Goal: Task Accomplishment & Management: Manage account settings

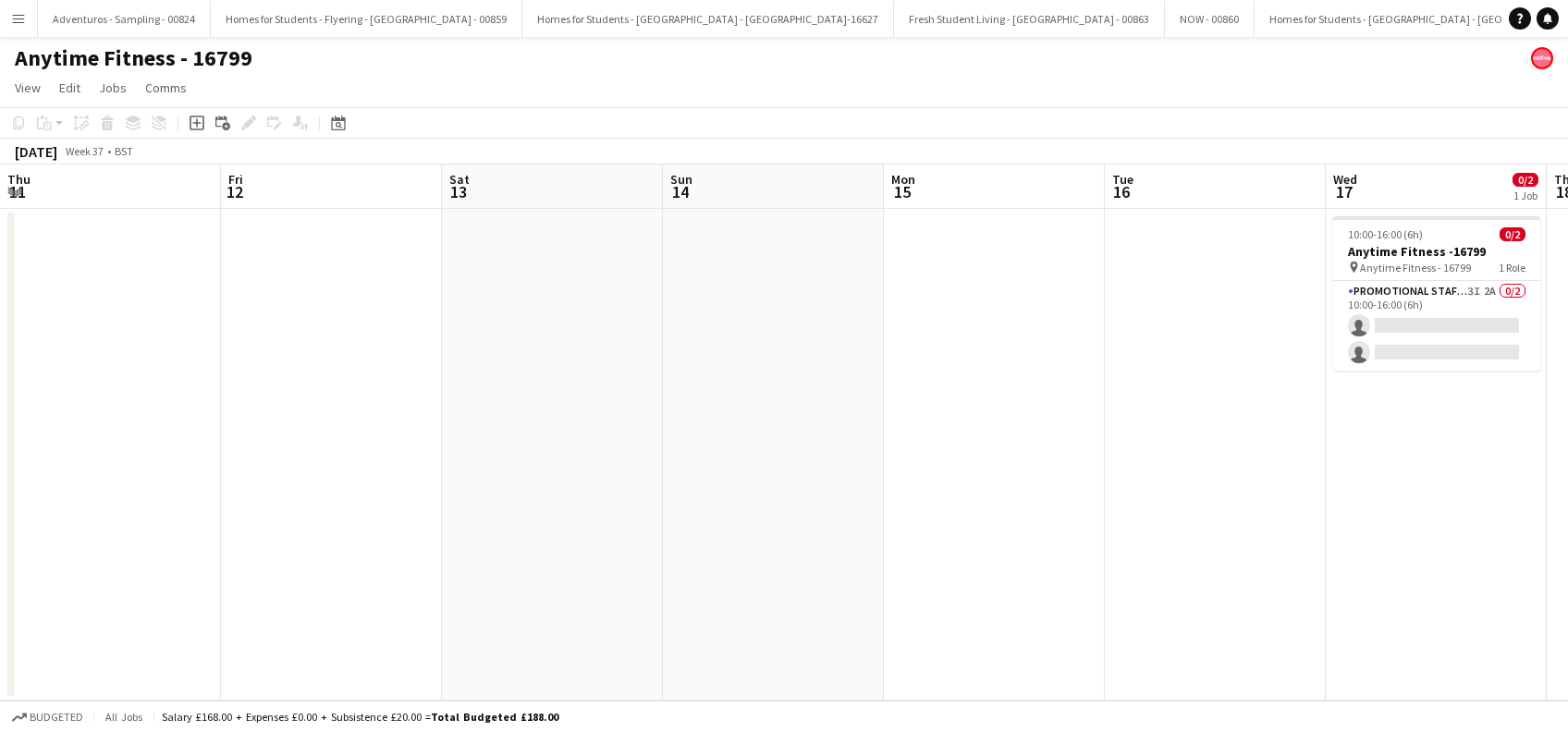
scroll to position [0, 558]
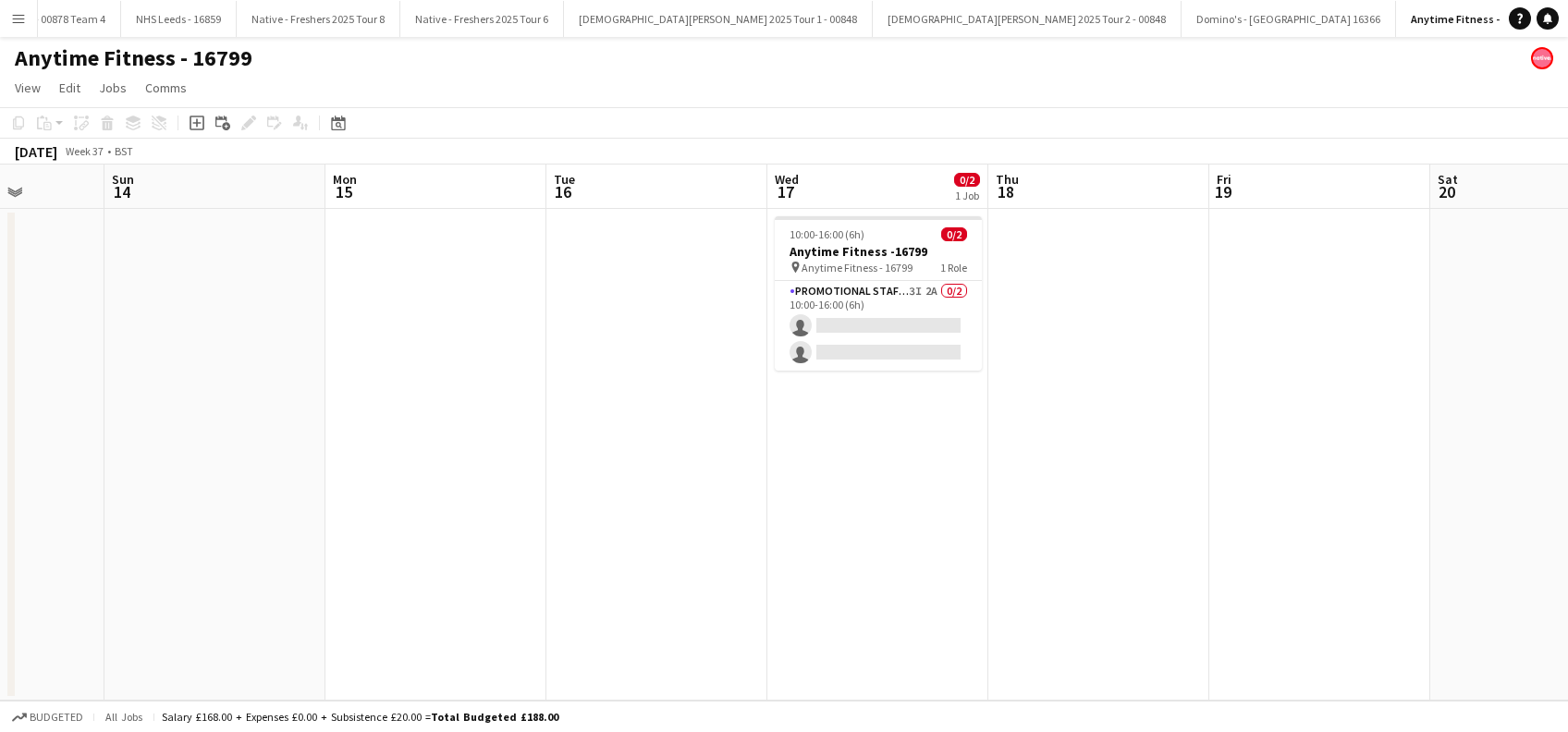
click at [893, 490] on app-date-cell "10:00-16:00 (6h) 0/2 Anytime Fitness -16799 pin Anytime Fitness - 16799 1 Role …" at bounding box center [878, 454] width 221 height 492
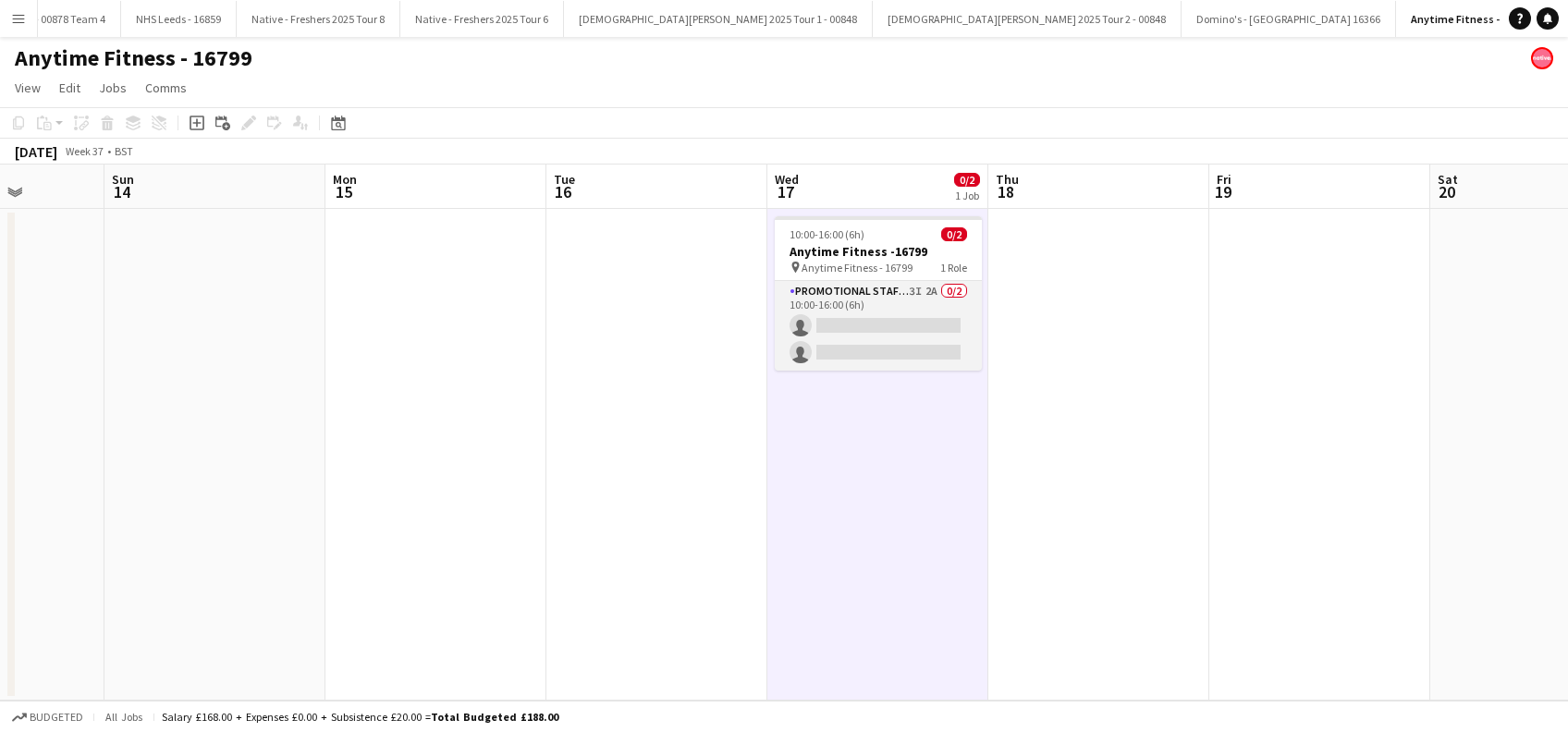
click at [872, 355] on app-card-role "Promotional Staffing (Brand Ambassadors) 3I 2A 0/2 10:00-16:00 (6h) single-neut…" at bounding box center [877, 326] width 207 height 90
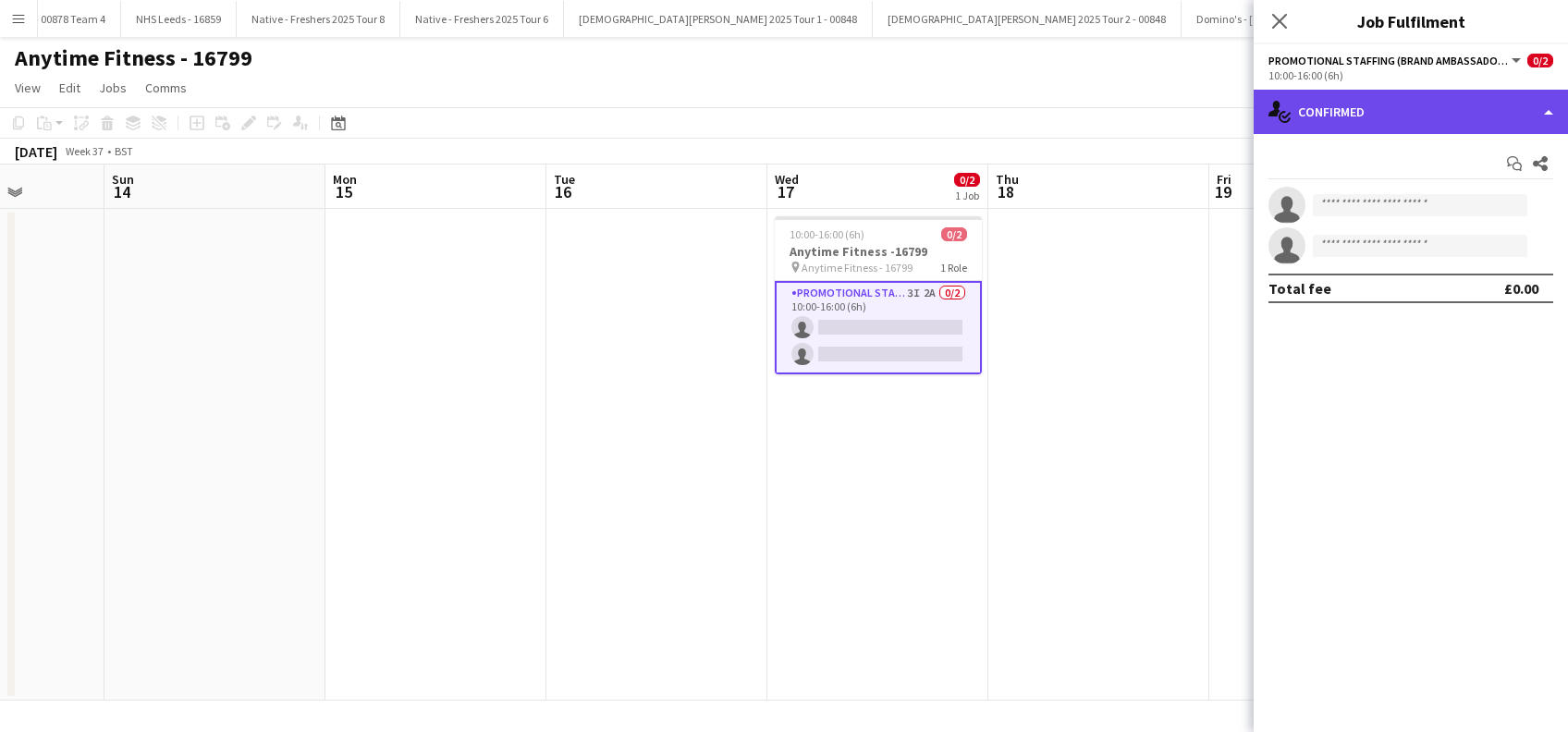
click at [1392, 124] on div "single-neutral-actions-check-2 Confirmed" at bounding box center [1410, 111] width 314 height 44
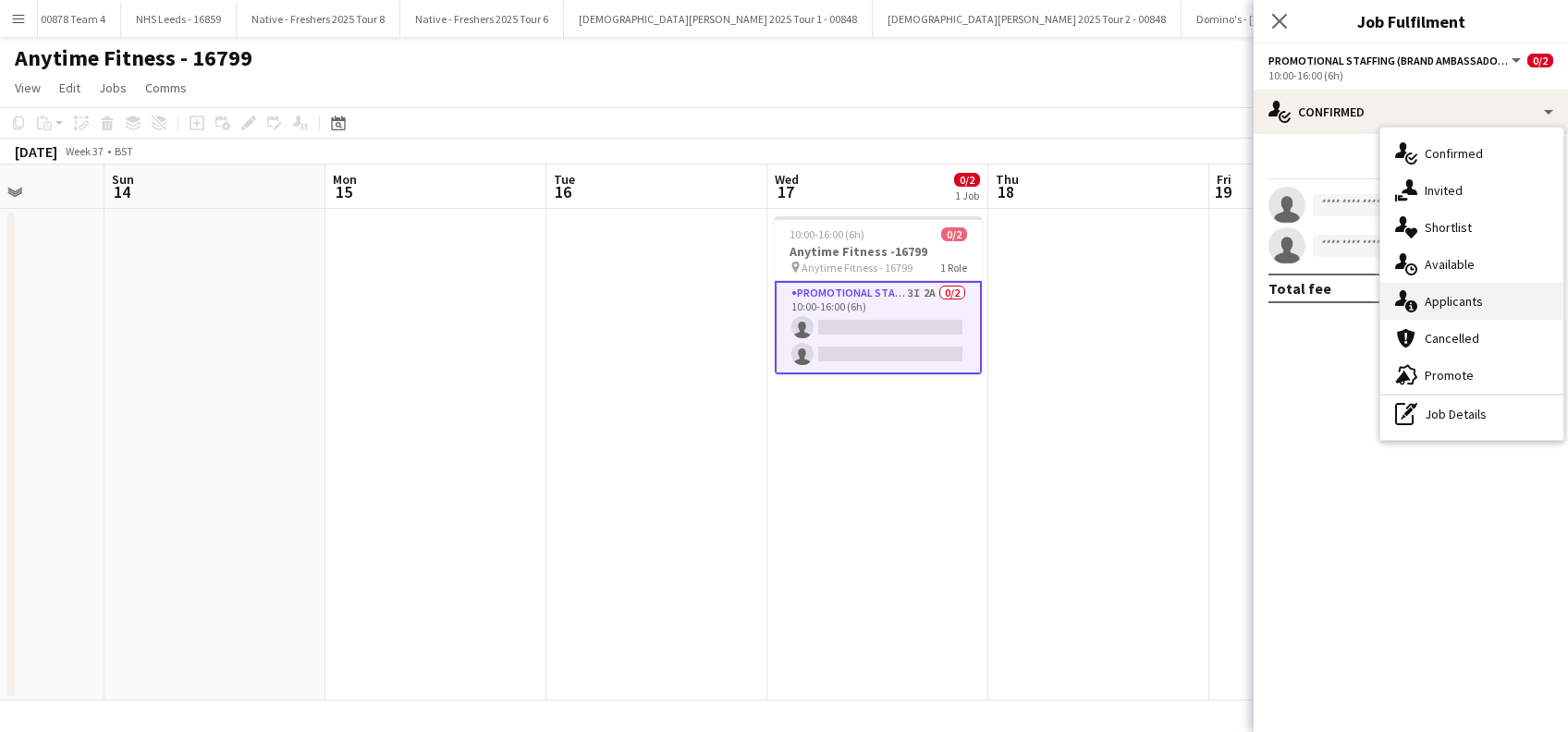
click at [1472, 287] on div "single-neutral-actions-information Applicants" at bounding box center [1472, 302] width 183 height 37
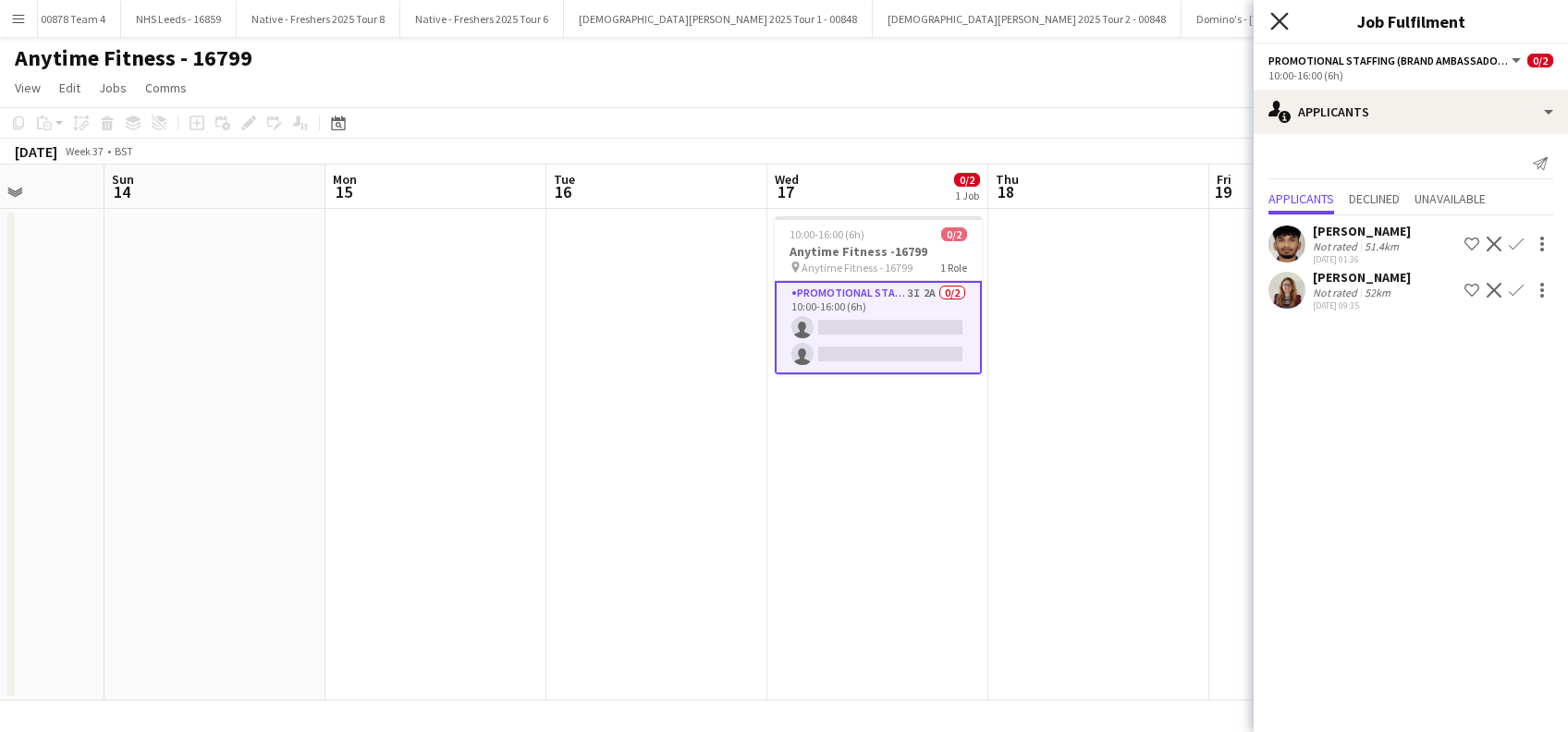
click at [1274, 22] on icon "Close pop-in" at bounding box center [1278, 21] width 18 height 18
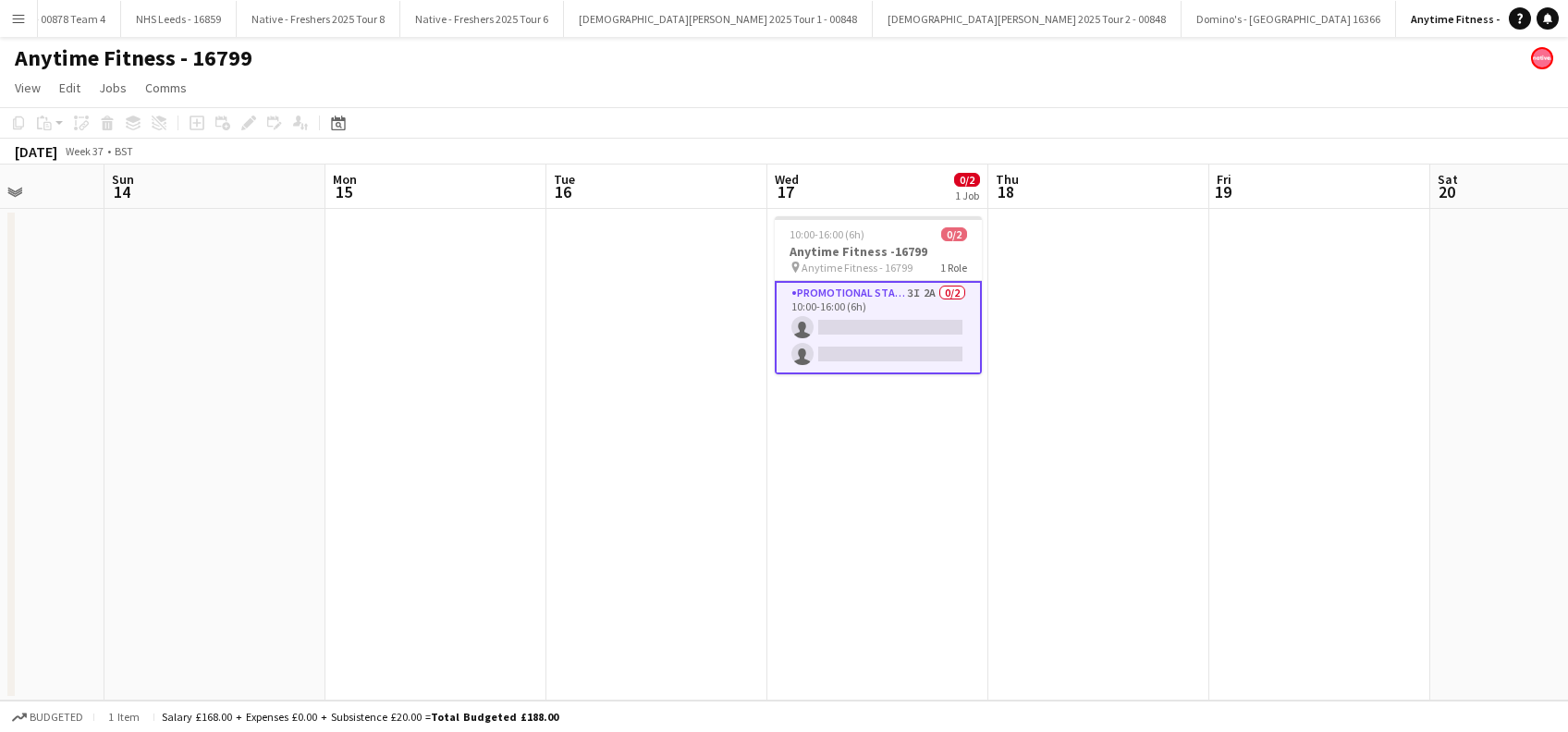
click at [864, 491] on app-date-cell "10:00-16:00 (6h) 0/2 Anytime Fitness -16799 pin Anytime Fitness - 16799 1 Role …" at bounding box center [878, 454] width 221 height 492
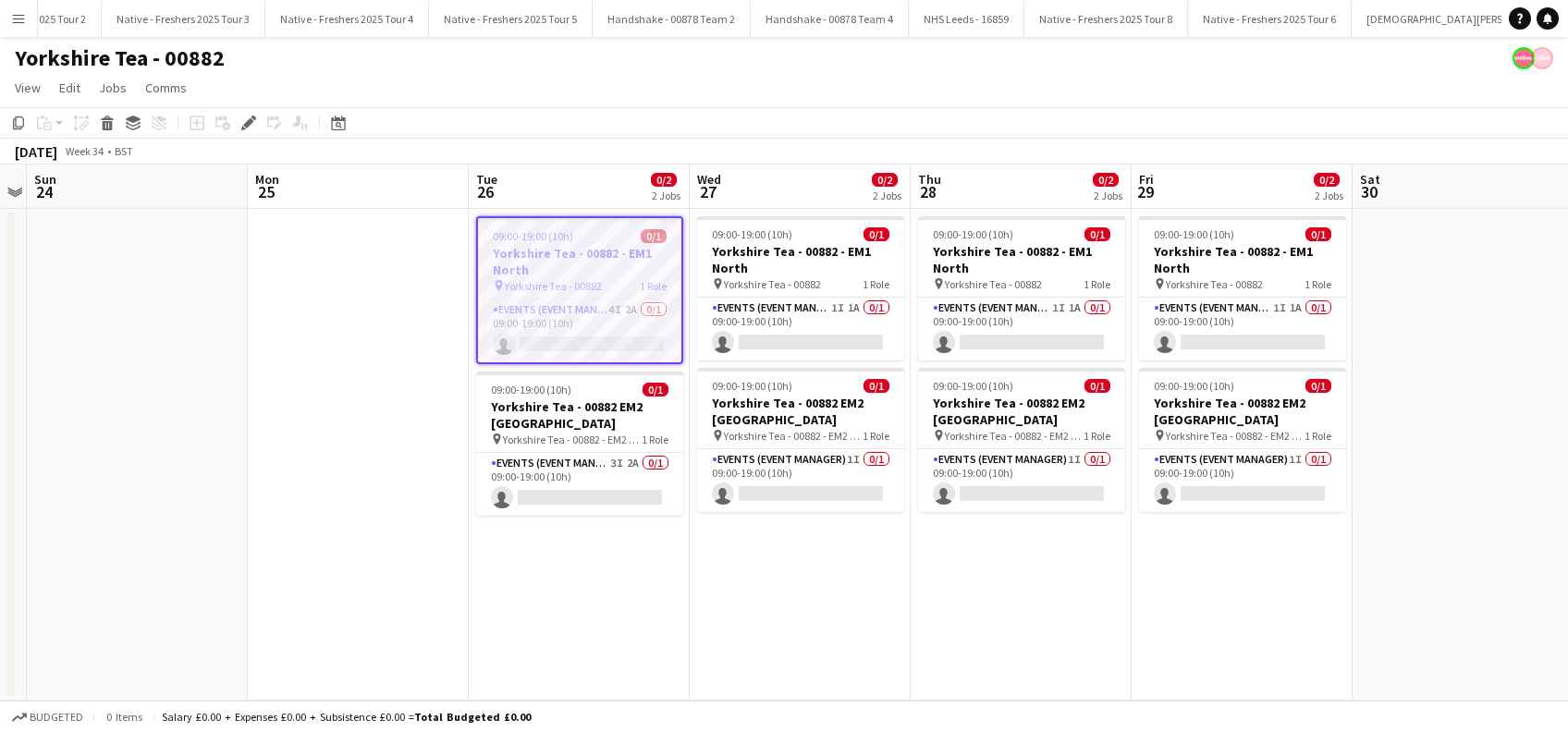
click at [363, 443] on app-date-cell at bounding box center [358, 454] width 221 height 492
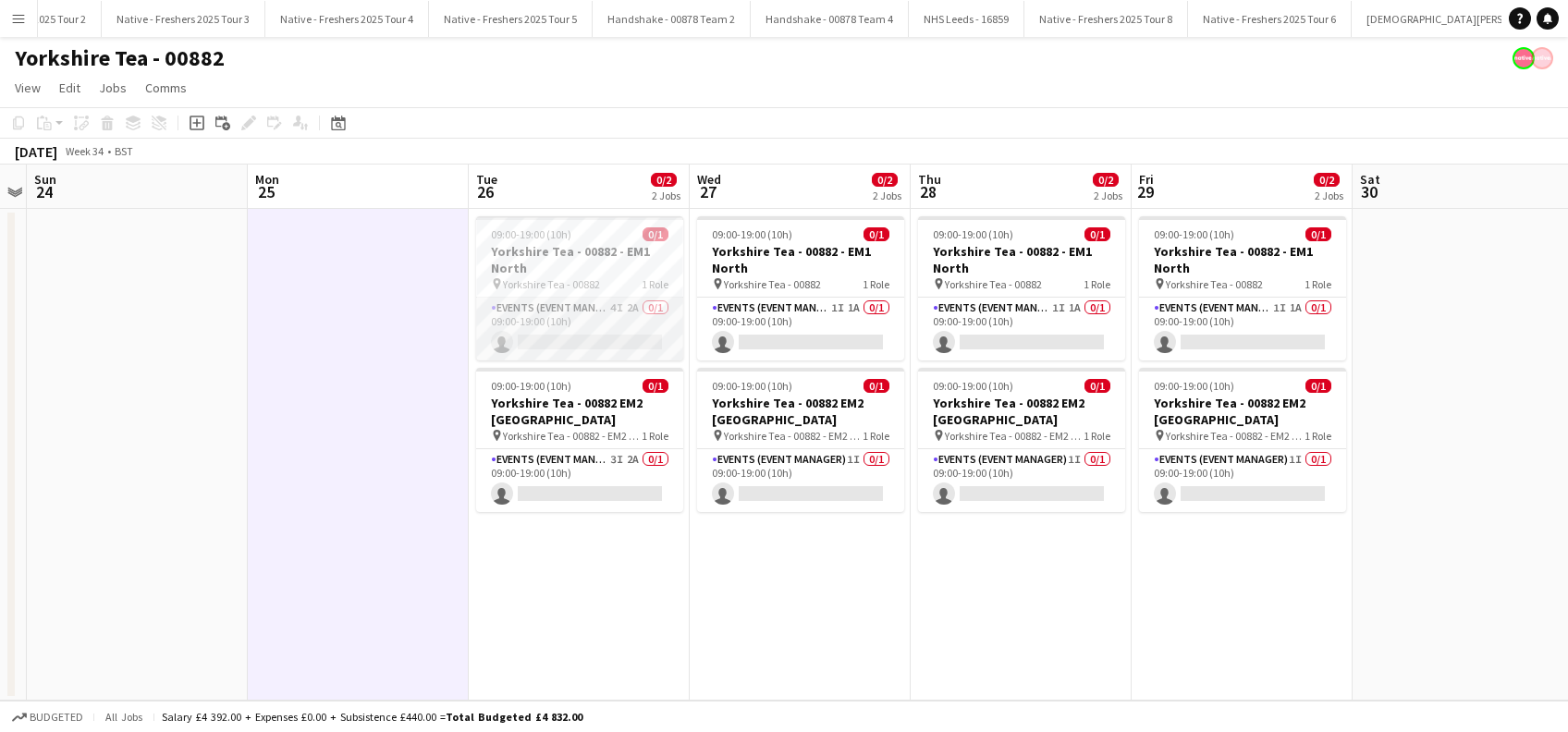
click at [554, 318] on app-card-role "Events (Event Manager) 4I 2A 0/1 09:00-19:00 (10h) single-neutral-actions" at bounding box center [579, 328] width 207 height 63
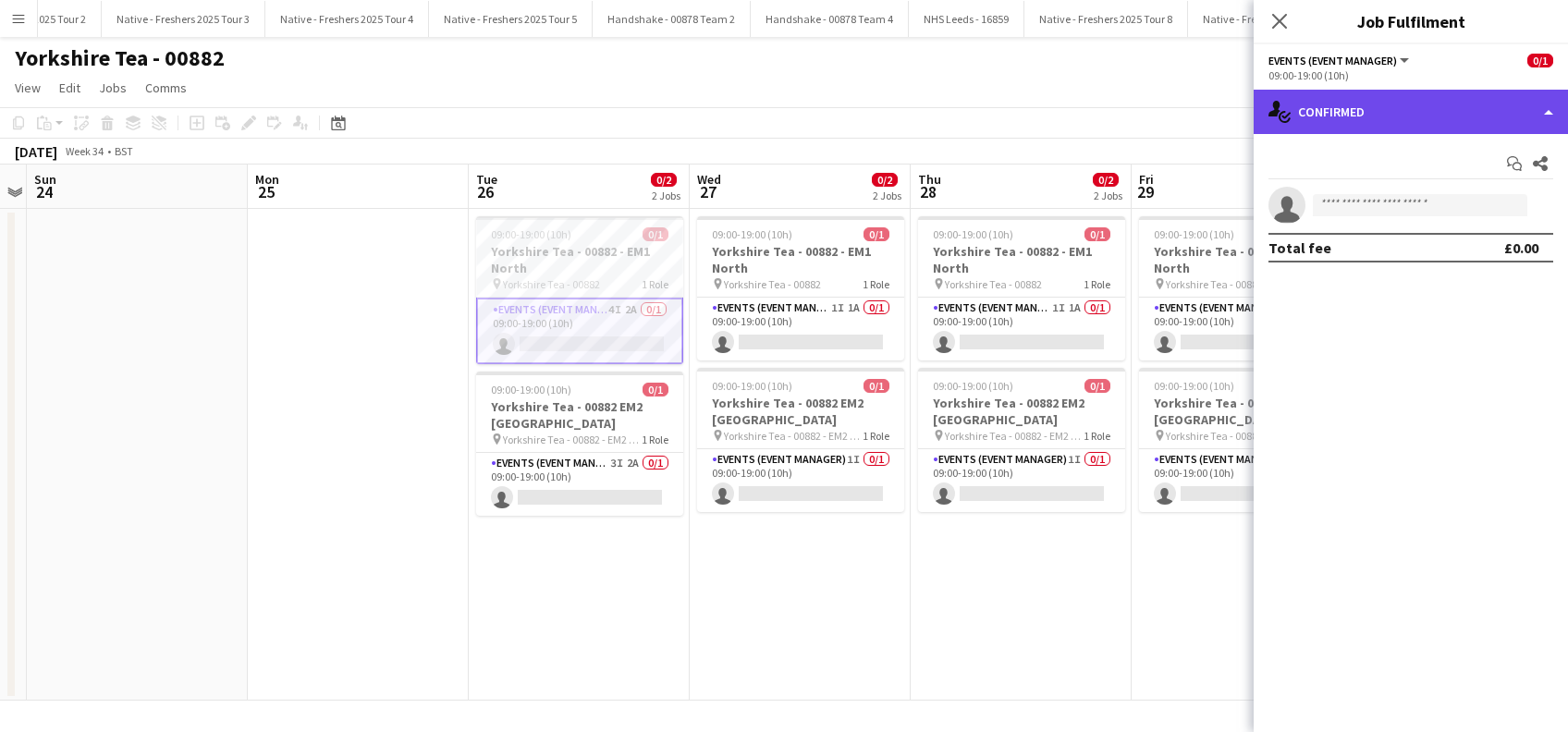
click at [1378, 111] on div "single-neutral-actions-check-2 Confirmed" at bounding box center [1410, 111] width 314 height 44
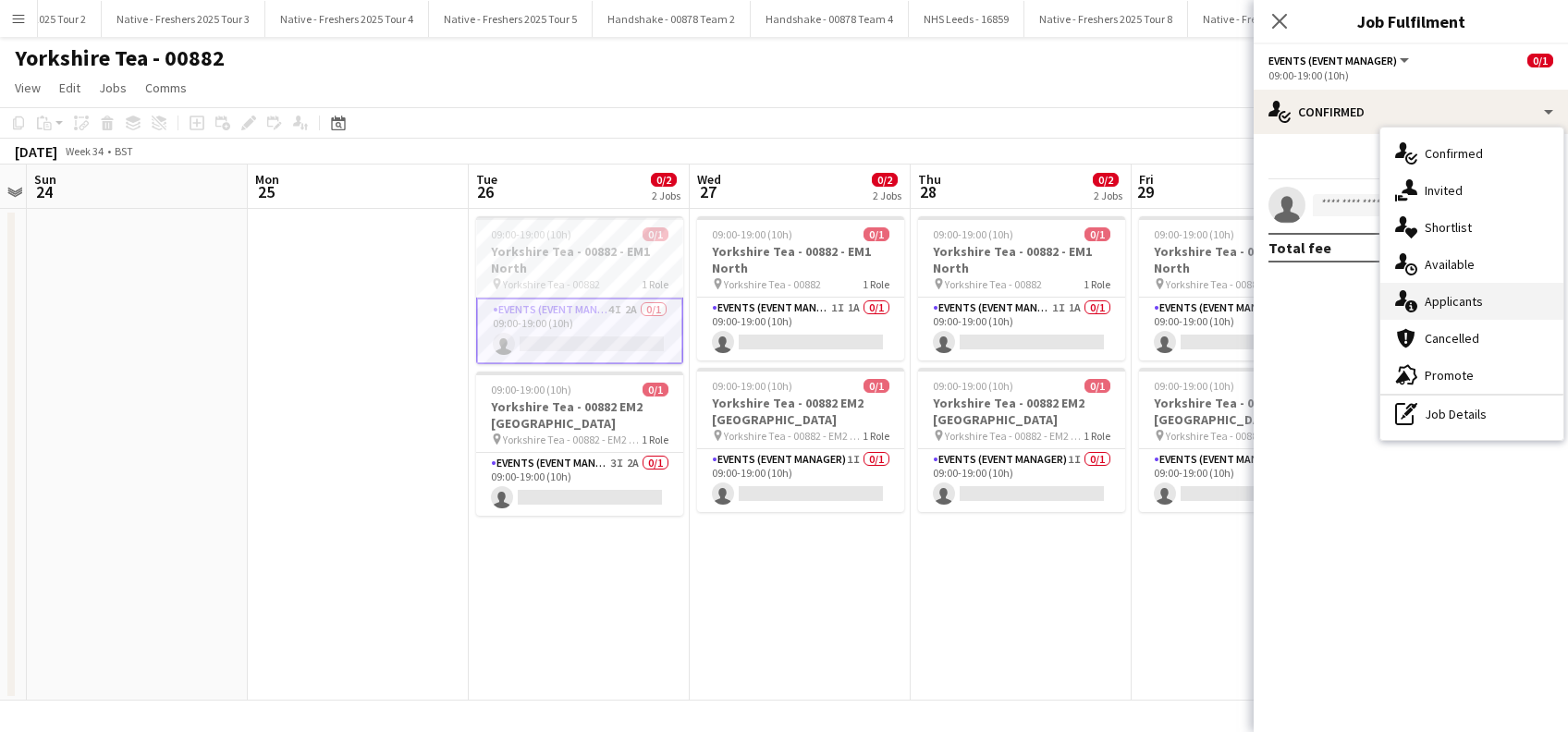
click at [1442, 295] on div "single-neutral-actions-information Applicants" at bounding box center [1472, 302] width 183 height 37
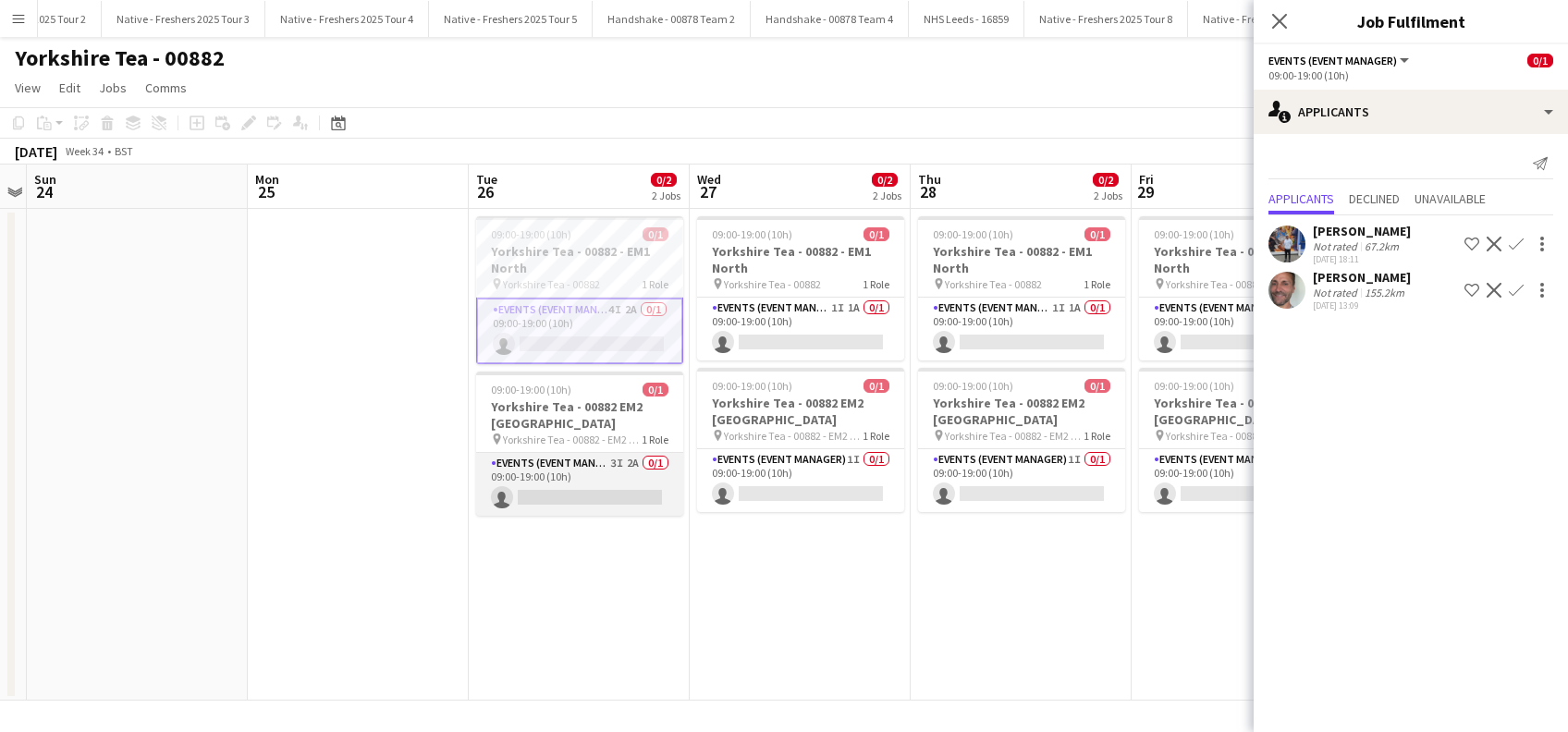
click at [634, 495] on app-card-role "Events (Event Manager) 3I 2A 0/1 09:00-19:00 (10h) single-neutral-actions" at bounding box center [579, 483] width 207 height 63
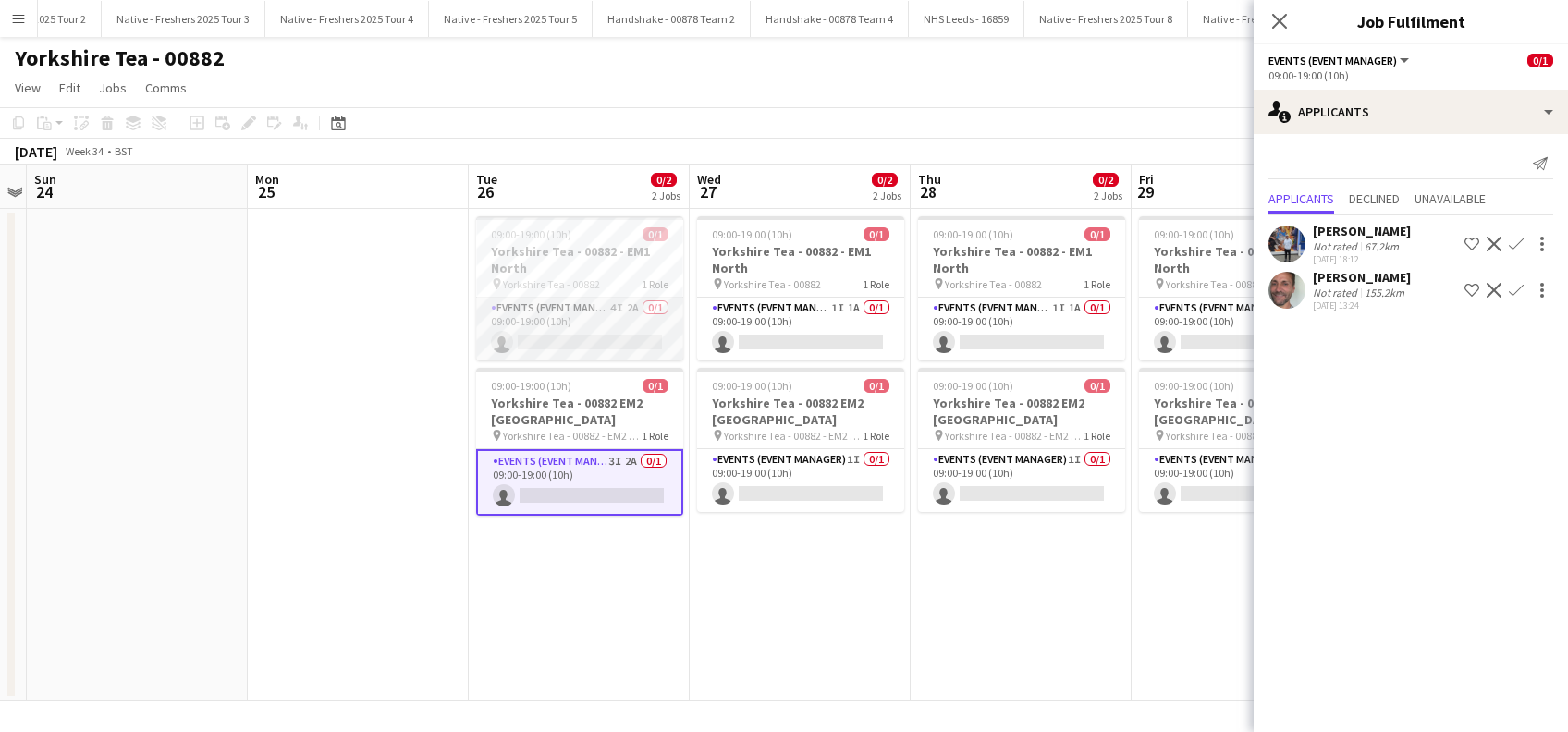
click at [562, 339] on app-card-role "Events (Event Manager) 4I 2A 0/1 09:00-19:00 (10h) single-neutral-actions" at bounding box center [579, 328] width 207 height 63
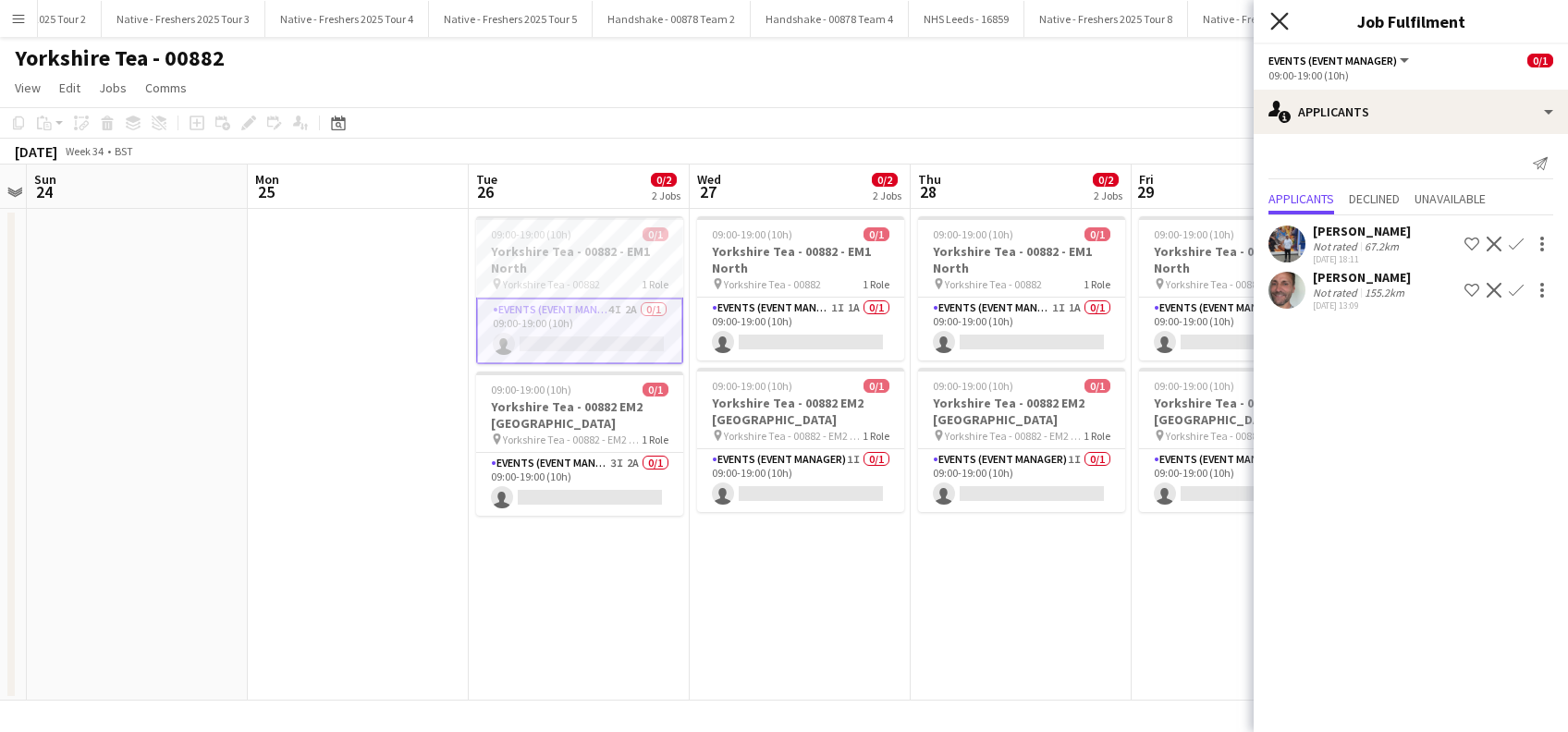
click at [1279, 18] on icon "Close pop-in" at bounding box center [1278, 21] width 18 height 18
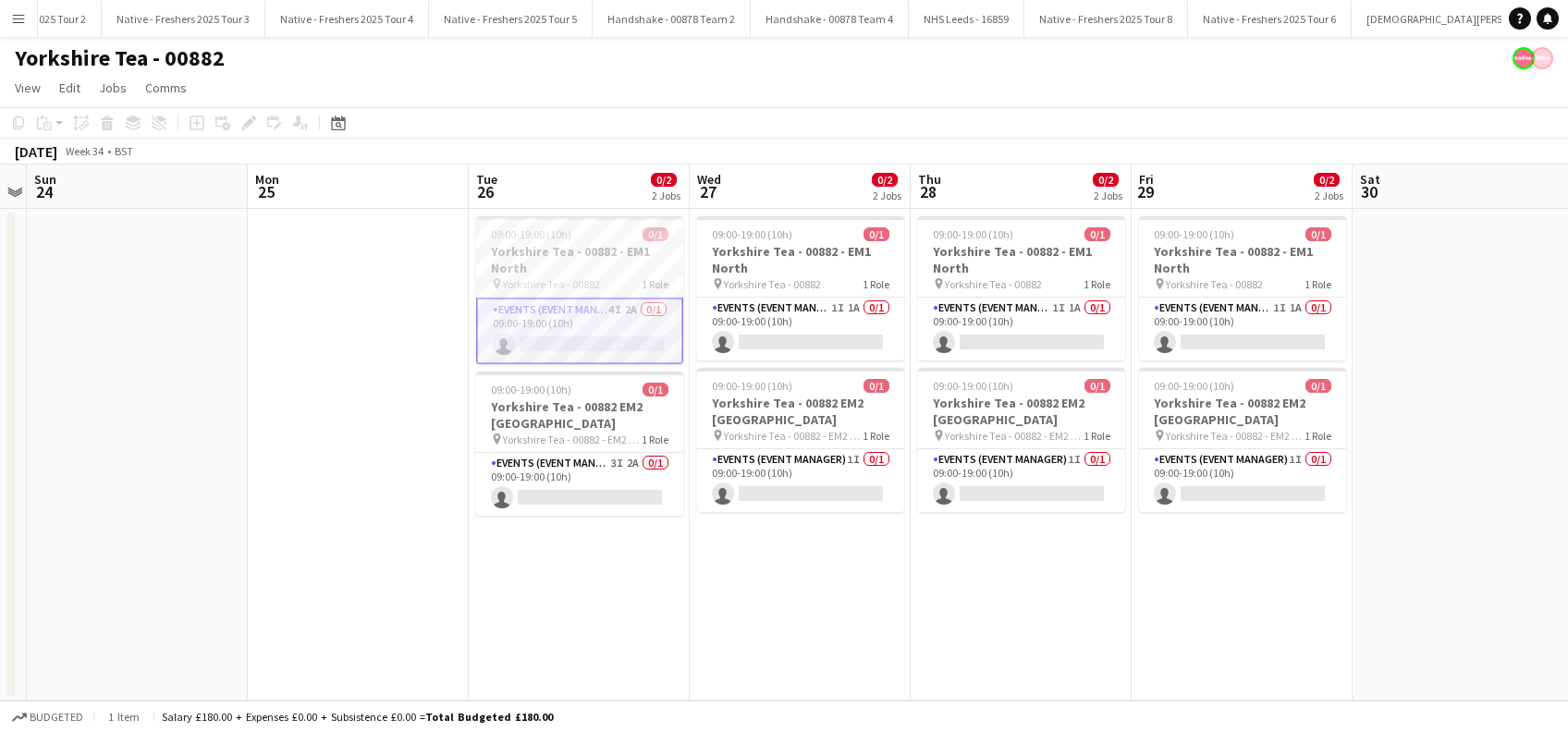
click at [419, 429] on app-date-cell at bounding box center [358, 454] width 221 height 492
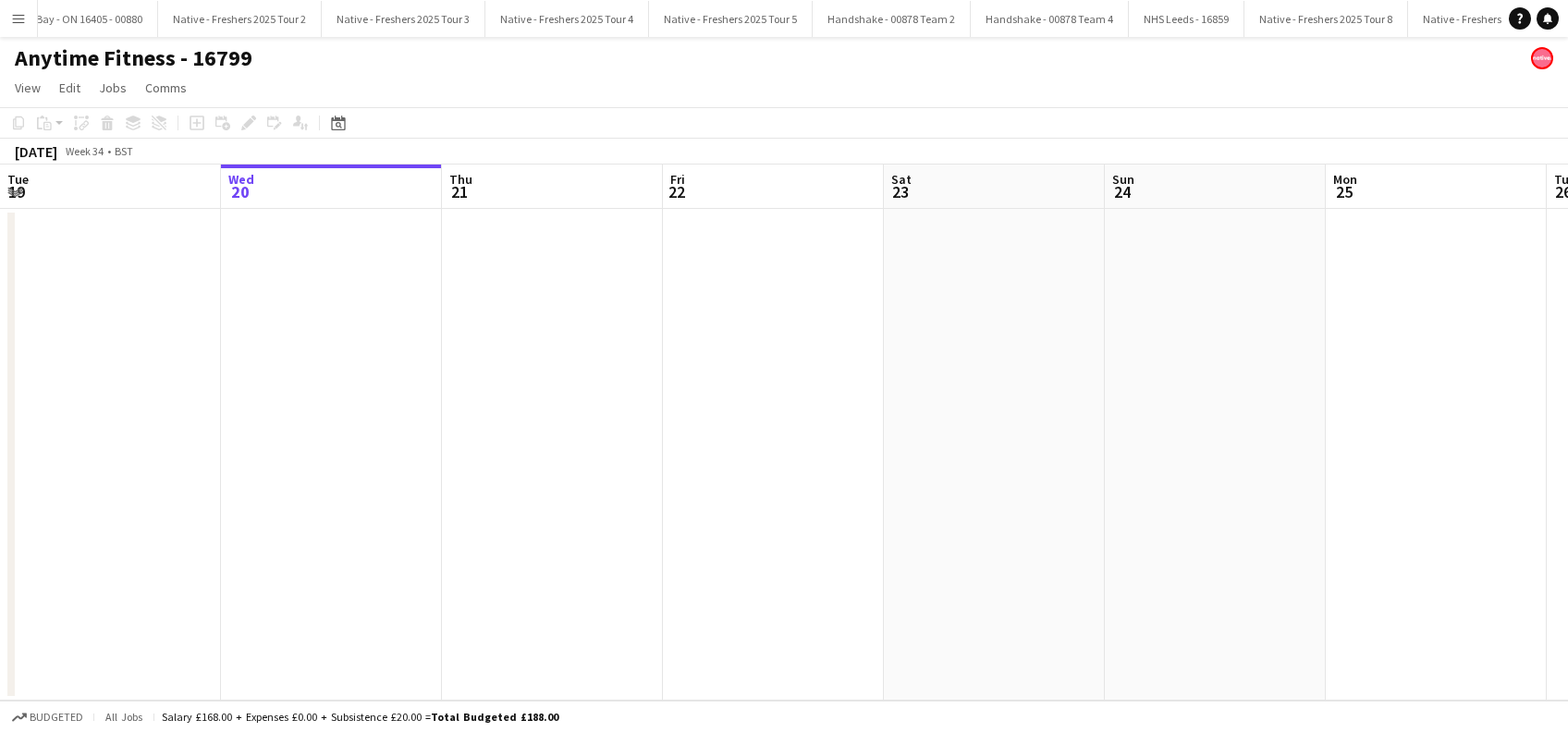
scroll to position [0, 5245]
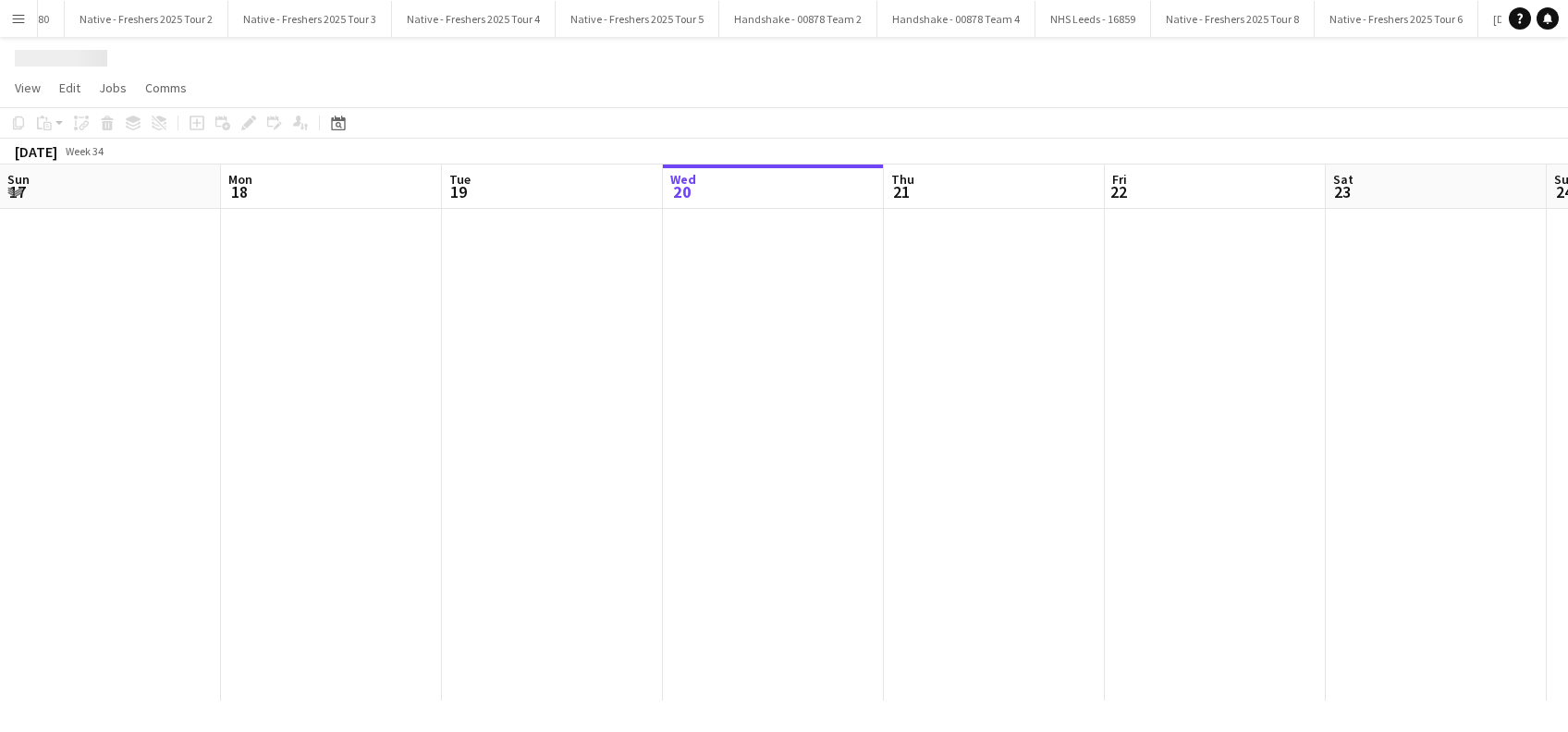
scroll to position [0, 442]
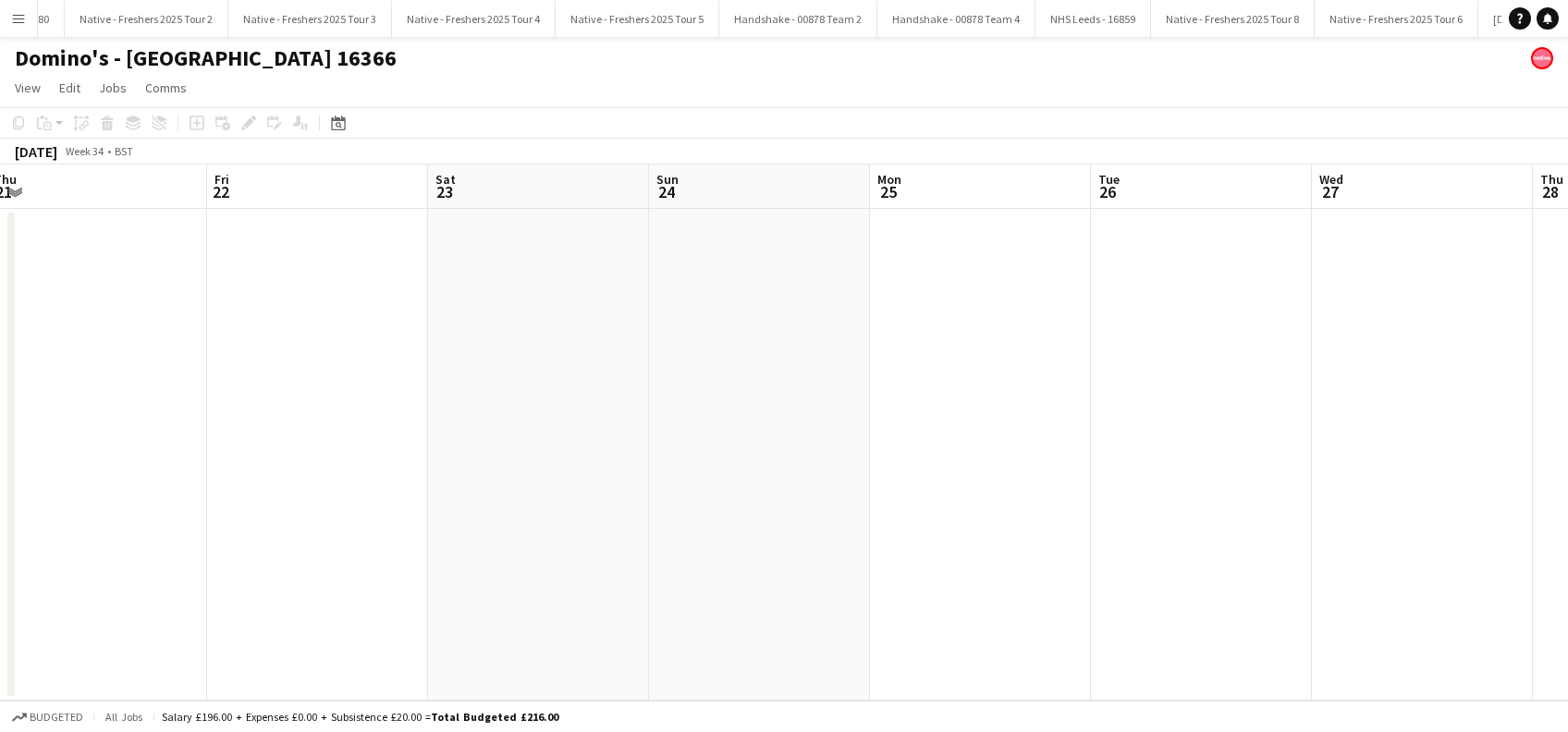
drag, startPoint x: 1205, startPoint y: 514, endPoint x: 278, endPoint y: 515, distance: 927.0
click at [274, 518] on app-calendar-viewport "Sun 17 Mon 18 Tue 19 Wed 20 Thu 21 Fri 22 Sat 23 Sun 24 Mon 25 Tue 26 Wed 27 Th…" at bounding box center [784, 432] width 1568 height 536
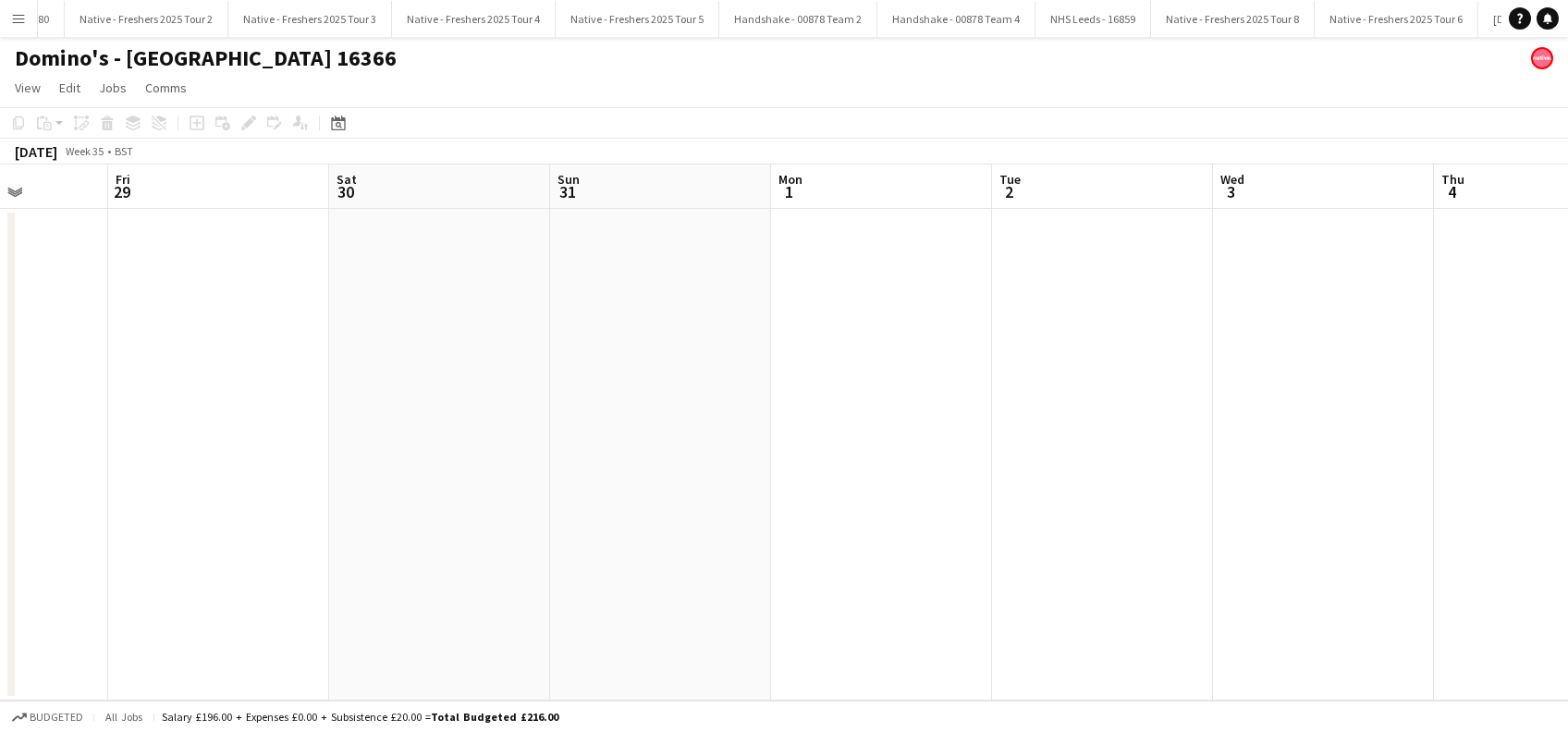
drag, startPoint x: 1141, startPoint y: 459, endPoint x: 1268, endPoint y: 600, distance: 189.8
click at [291, 602] on app-calendar-viewport "Tue 26 Wed 27 Thu 28 Fri 29 Sat 30 Sun 31 Mon 1 Tue 2 Wed 3 Thu 4 Fri 5 Sat 6 S…" at bounding box center [784, 432] width 1568 height 536
drag, startPoint x: 1001, startPoint y: 598, endPoint x: 650, endPoint y: 614, distance: 351.4
click at [577, 621] on app-calendar-viewport "Tue 26 Wed 27 Thu 28 Fri 29 Sat 30 Sun 31 Mon 1 Tue 2 Wed 3 Thu 4 Fri 5 Sat 6 S…" at bounding box center [784, 432] width 1568 height 536
drag, startPoint x: 715, startPoint y: 620, endPoint x: 1434, endPoint y: 598, distance: 719.3
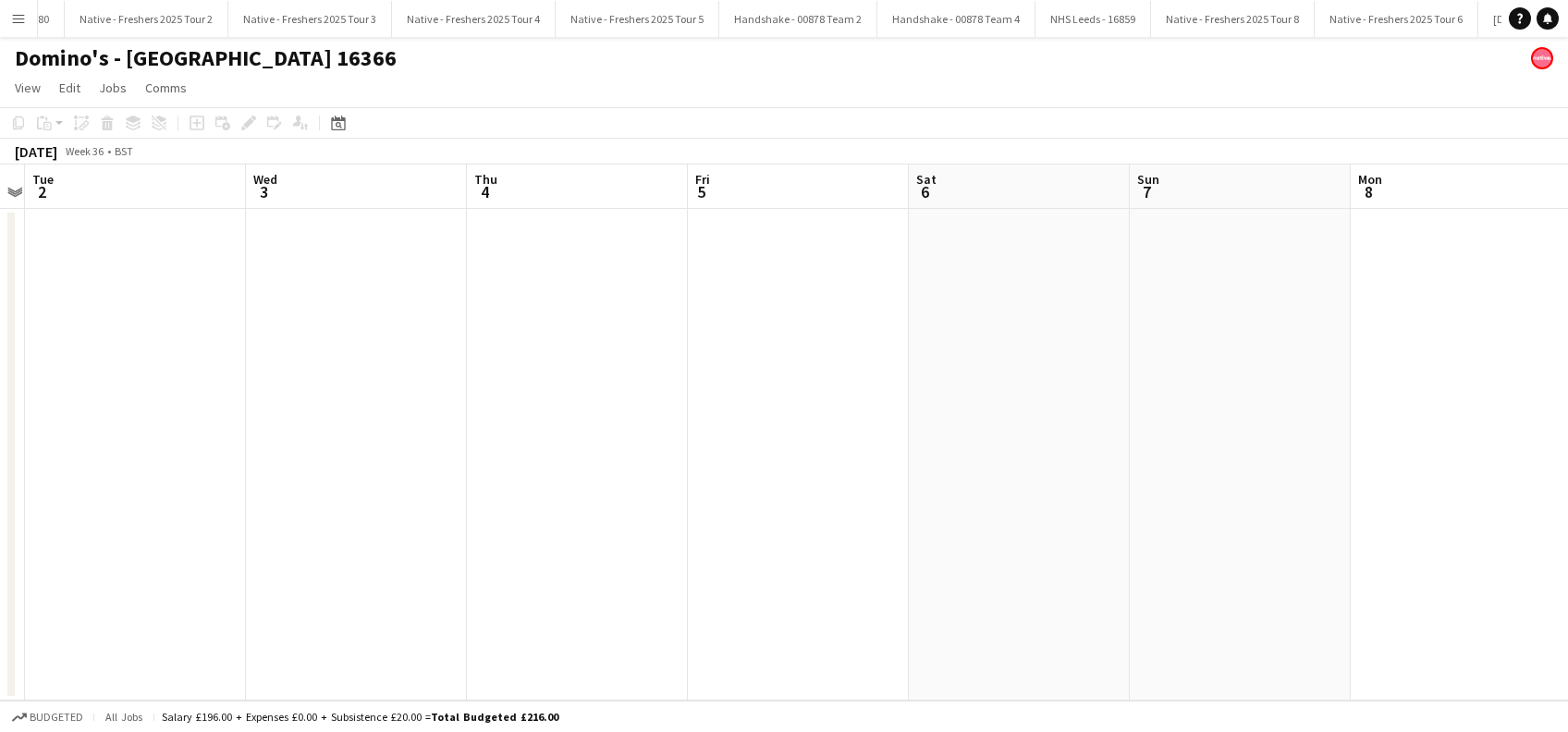
click at [729, 605] on app-calendar-viewport "Sat 30 Sun 31 Mon 1 Tue 2 Wed 3 Thu 4 Fri 5 Sat 6 Sun 7 Mon 8 Tue 9 Wed 10 Thu …" at bounding box center [784, 432] width 1568 height 536
drag, startPoint x: 1237, startPoint y: 592, endPoint x: 794, endPoint y: 563, distance: 443.9
click at [781, 564] on app-calendar-viewport "Sat 30 Sun 31 Mon 1 Tue 2 Wed 3 Thu 4 Fri 5 Sat 6 Sun 7 Mon 8 Tue 9 Wed 10 Thu …" at bounding box center [784, 432] width 1568 height 536
drag, startPoint x: 1226, startPoint y: 557, endPoint x: 992, endPoint y: 540, distance: 234.6
click at [750, 542] on app-calendar-viewport "Tue 2 Wed 3 Thu 4 Fri 5 Sat 6 Sun 7 Mon 8 Tue 9 Wed 10 Thu 11 Fri 12 Sat 13 Sun…" at bounding box center [784, 432] width 1568 height 536
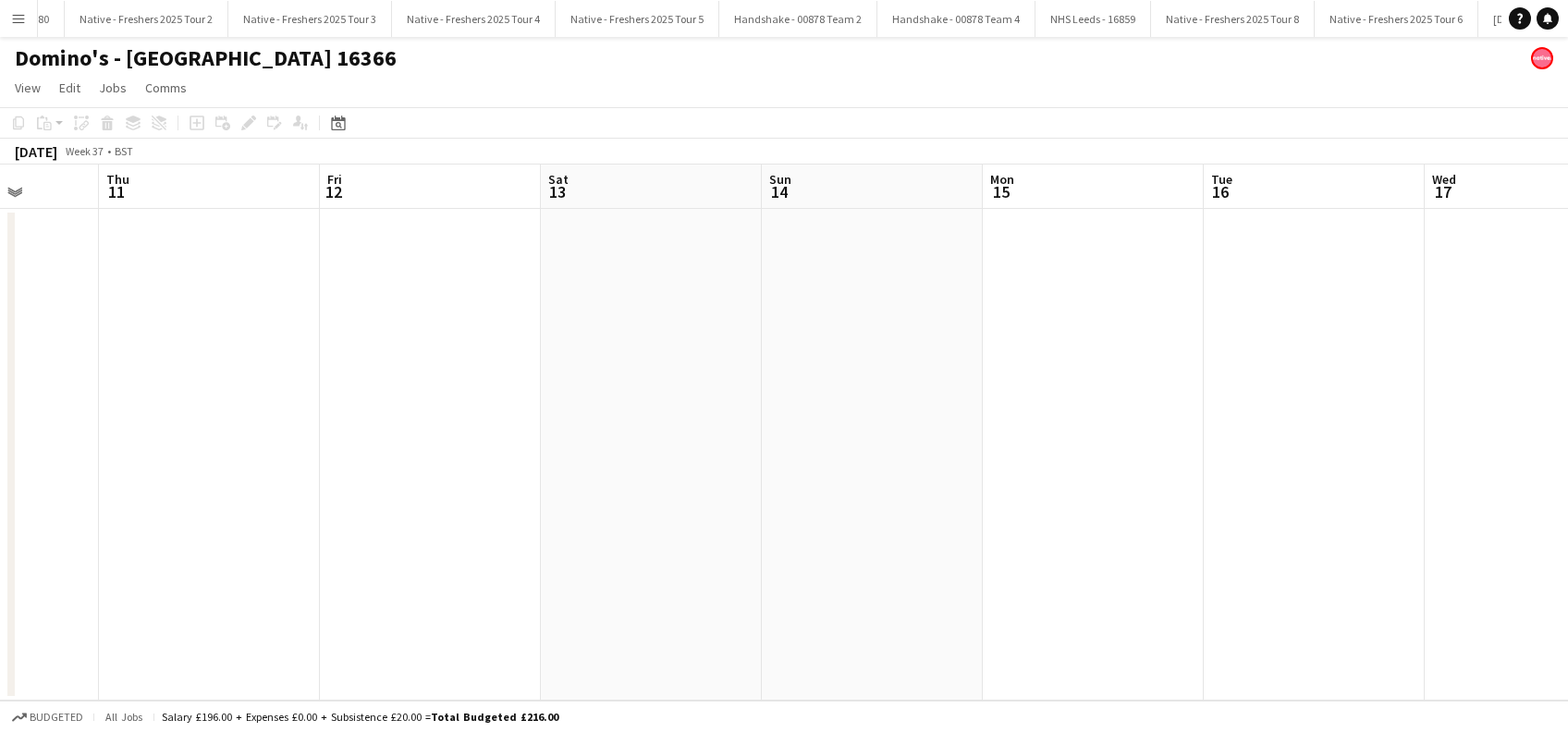
drag, startPoint x: 1466, startPoint y: 551, endPoint x: 1398, endPoint y: 577, distance: 72.8
click at [890, 582] on app-calendar-viewport "Sun 7 Mon 8 Tue 9 Wed 10 Thu 11 Fri 12 Sat 13 Sun 14 Mon 15 Tue 16 Wed 17 Thu 1…" at bounding box center [784, 432] width 1568 height 536
drag, startPoint x: 1253, startPoint y: 613, endPoint x: 1442, endPoint y: 583, distance: 191.4
click at [762, 597] on app-calendar-viewport "Wed 10 Thu 11 Fri 12 Sat 13 Sun 14 Mon 15 Tue 16 Wed 17 Thu 18 Fri 19 Sat 20 Su…" at bounding box center [784, 432] width 1568 height 536
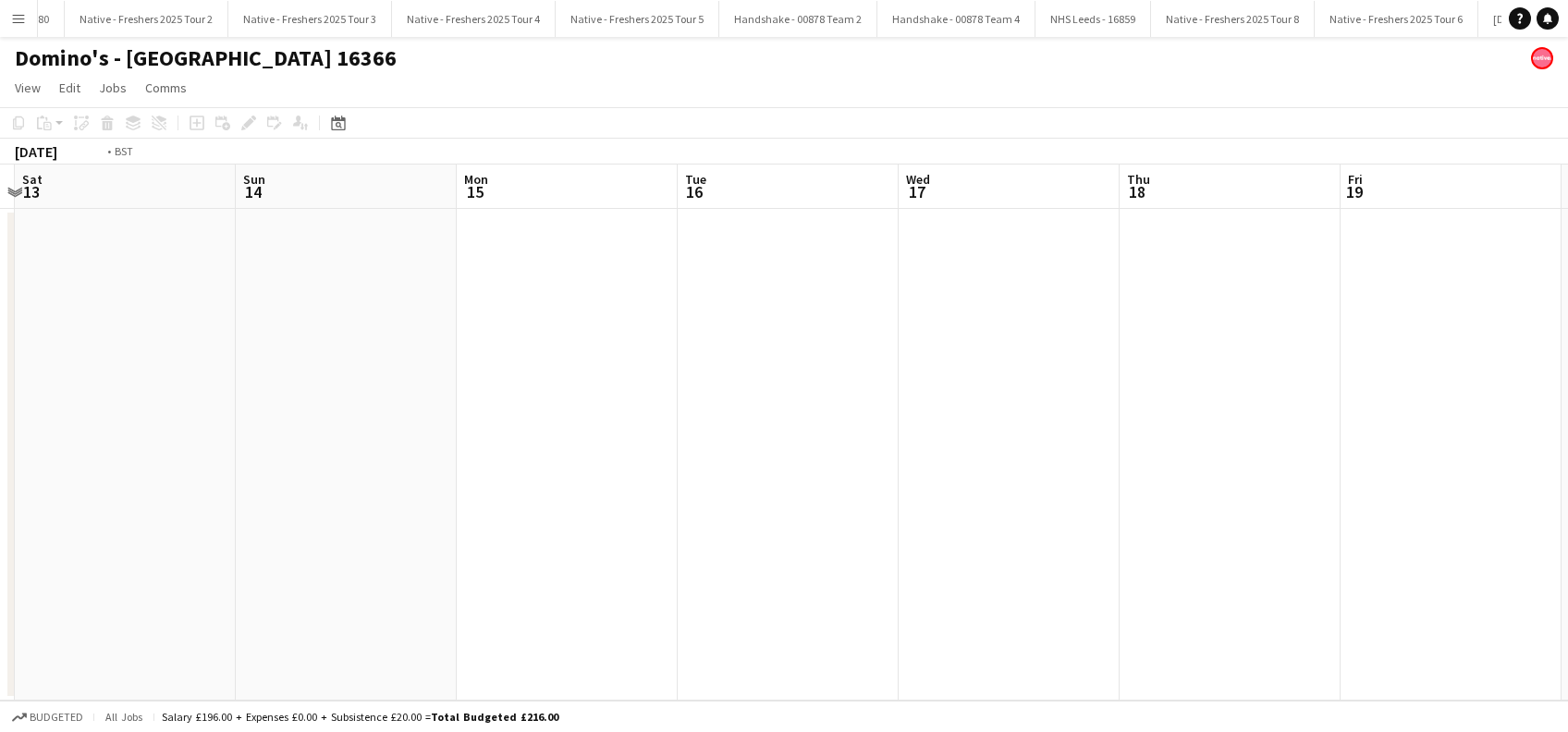
drag, startPoint x: 961, startPoint y: 610, endPoint x: 906, endPoint y: 577, distance: 64.1
click at [785, 595] on app-calendar-viewport "Wed 10 Thu 11 Fri 12 Sat 13 Sun 14 Mon 15 Tue 16 Wed 17 Thu 18 Fri 19 Sat 20 Su…" at bounding box center [784, 432] width 1568 height 536
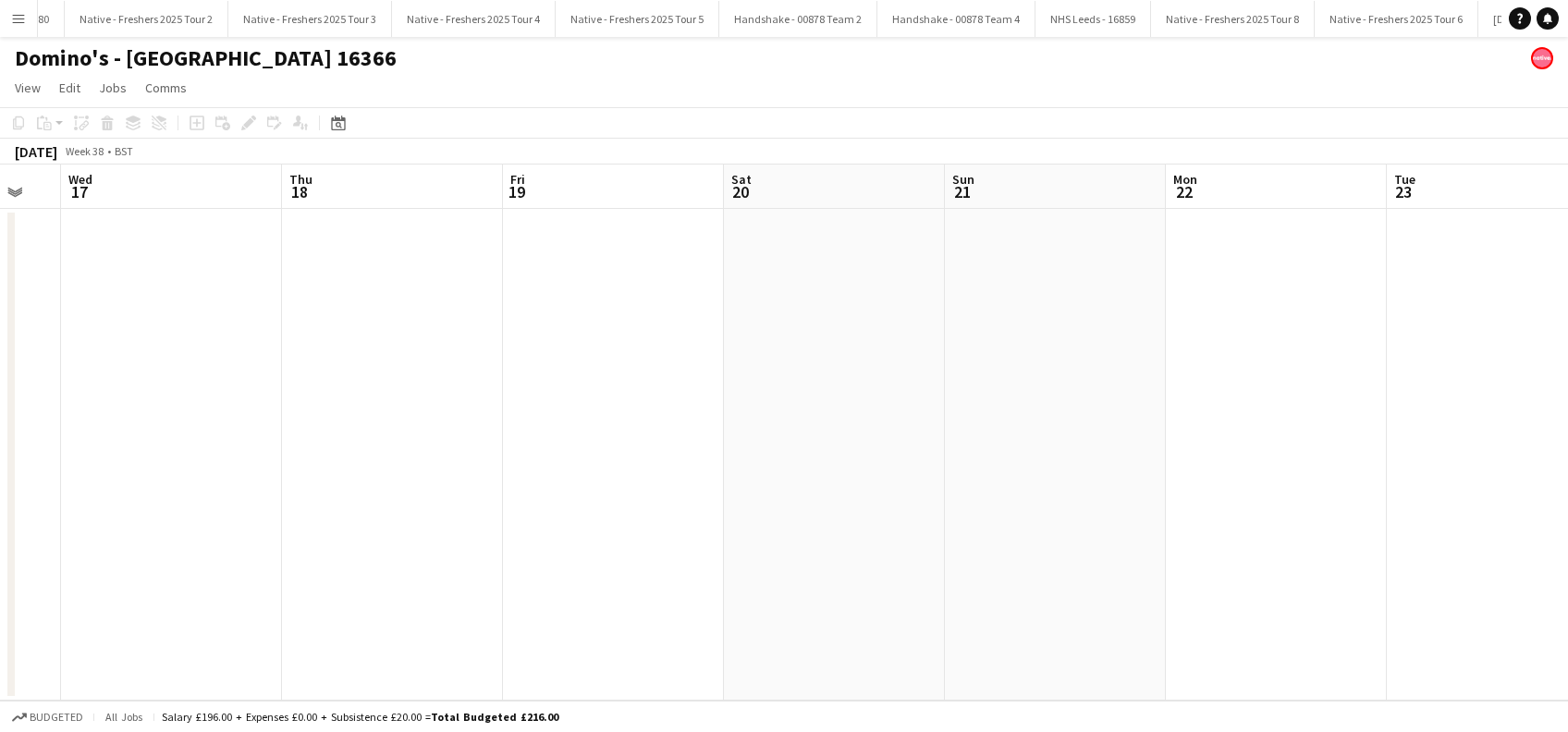
drag, startPoint x: 1214, startPoint y: 594, endPoint x: 996, endPoint y: 567, distance: 219.7
click at [781, 585] on app-calendar-viewport "Sun 14 Mon 15 Tue 16 Wed 17 Thu 18 Fri 19 Sat 20 Sun 21 Mon 22 Tue 23 Wed 24 Th…" at bounding box center [784, 432] width 1568 height 536
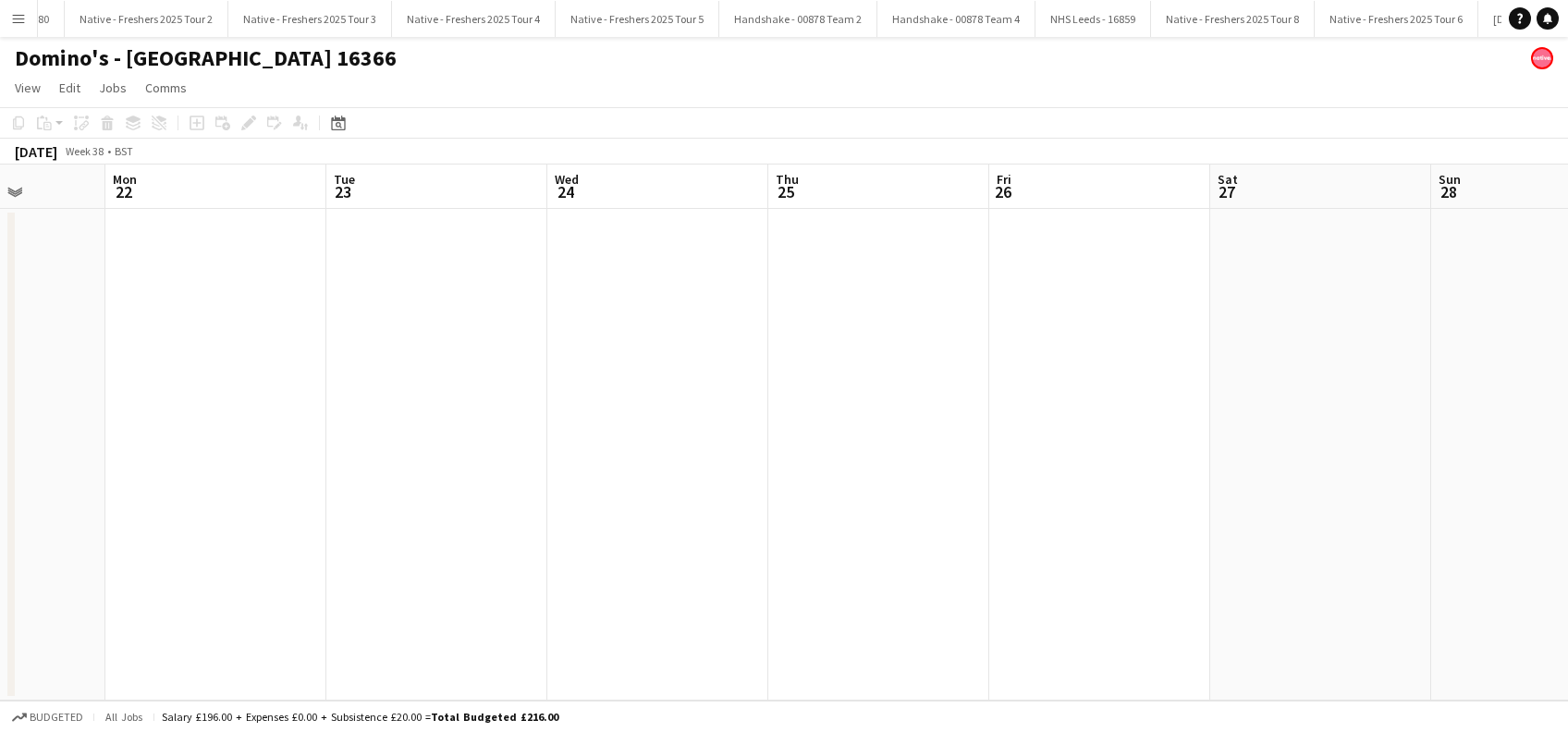
drag, startPoint x: 1432, startPoint y: 568, endPoint x: 1523, endPoint y: 572, distance: 91.1
click at [953, 577] on app-calendar-viewport "Thu 18 Fri 19 Sat 20 Sun 21 Mon 22 Tue 23 Wed 24 Thu 25 Fri 26 Sat 27 Sun 28 Mo…" at bounding box center [784, 432] width 1568 height 536
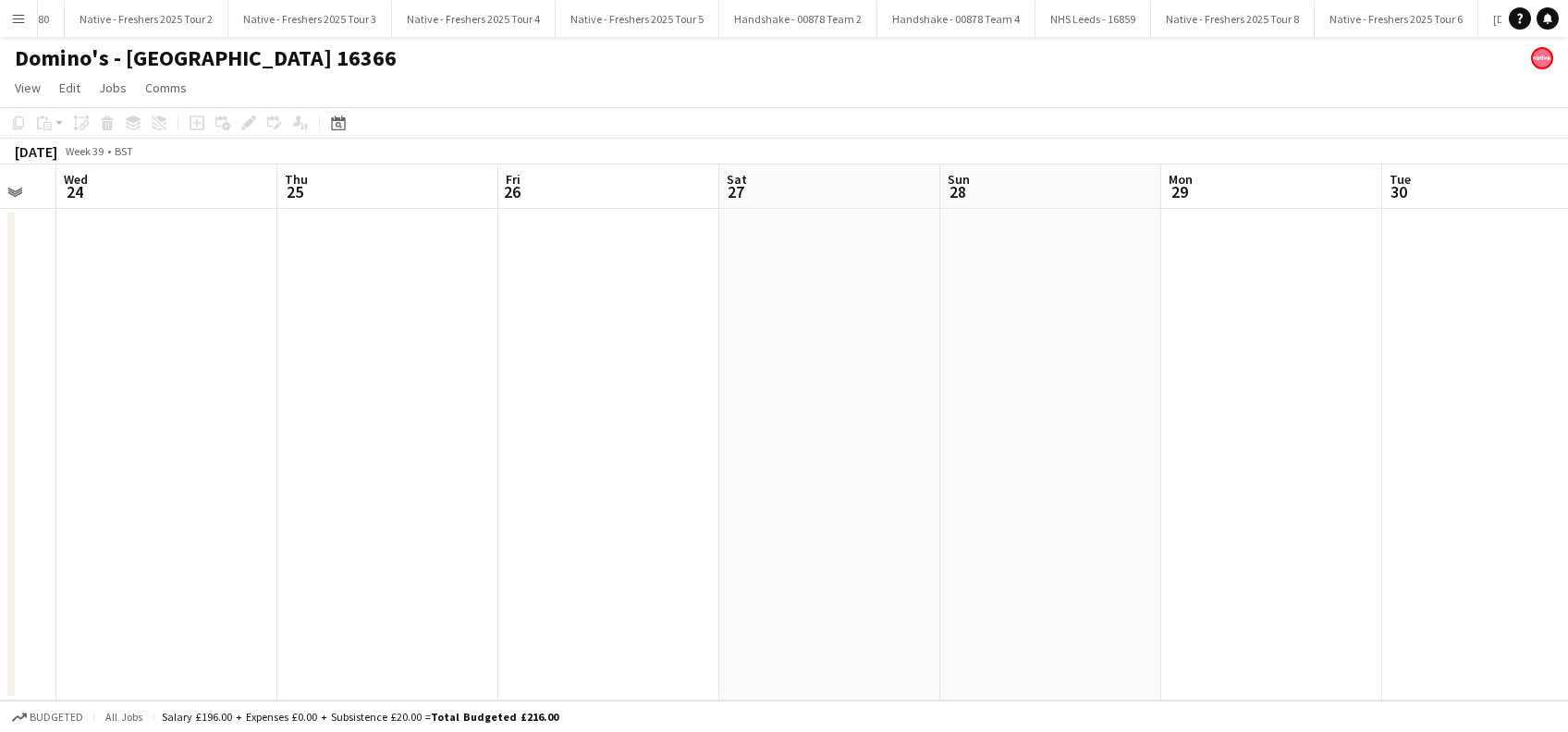
drag, startPoint x: 1274, startPoint y: 598, endPoint x: 1417, endPoint y: 580, distance: 144.1
click at [942, 598] on app-calendar-viewport "Sat 20 Sun 21 Mon 22 Tue 23 Wed 24 Thu 25 Fri 26 Sat 27 Sun 28 Mon 29 Tue 30 We…" at bounding box center [784, 432] width 1568 height 536
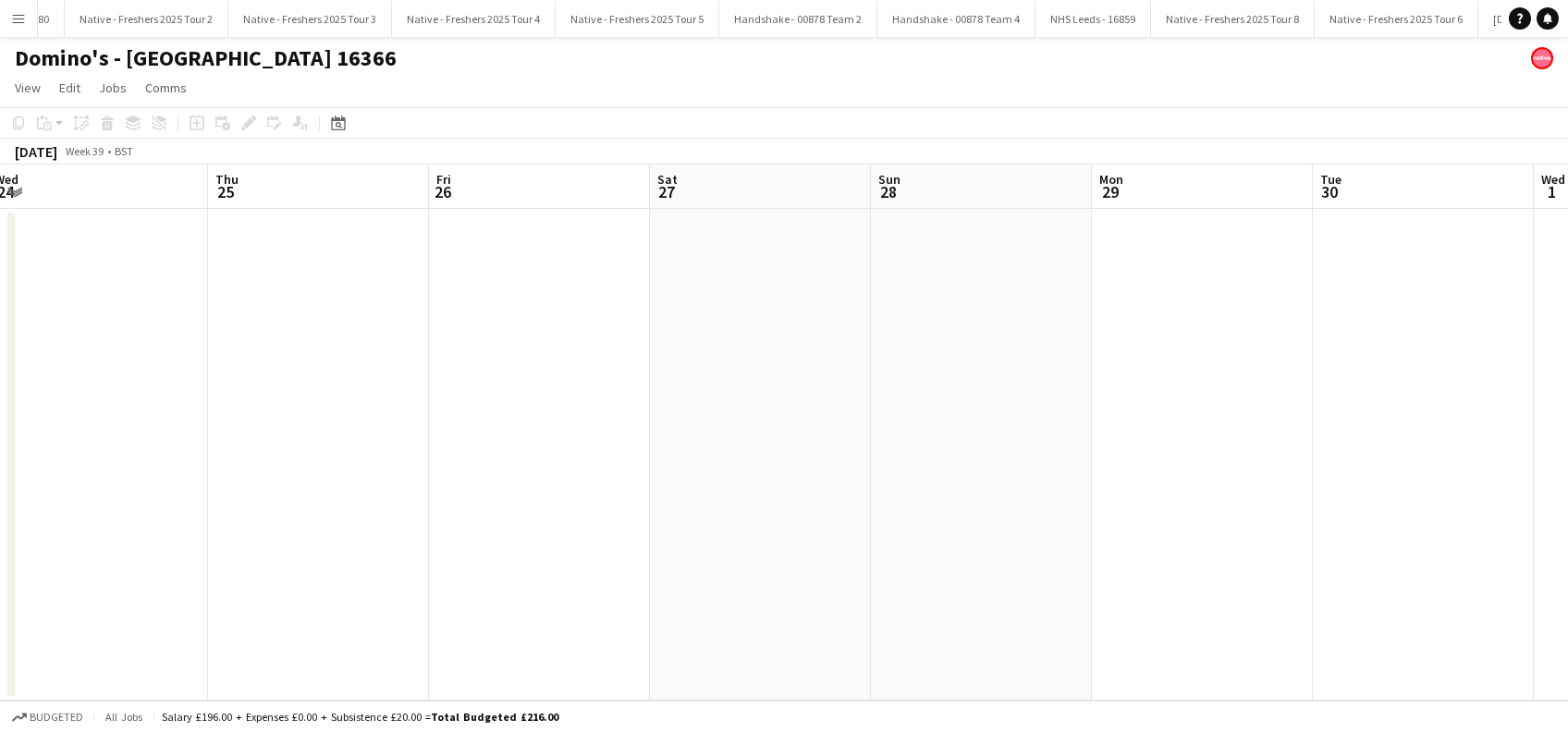
drag, startPoint x: 939, startPoint y: 629, endPoint x: 955, endPoint y: 609, distance: 25.6
click at [940, 613] on app-calendar-viewport "Sat 20 Sun 21 Mon 22 Tue 23 Wed 24 Thu 25 Fri 26 Sat 27 Sun 28 Mon 29 Tue 30 We…" at bounding box center [784, 432] width 1568 height 536
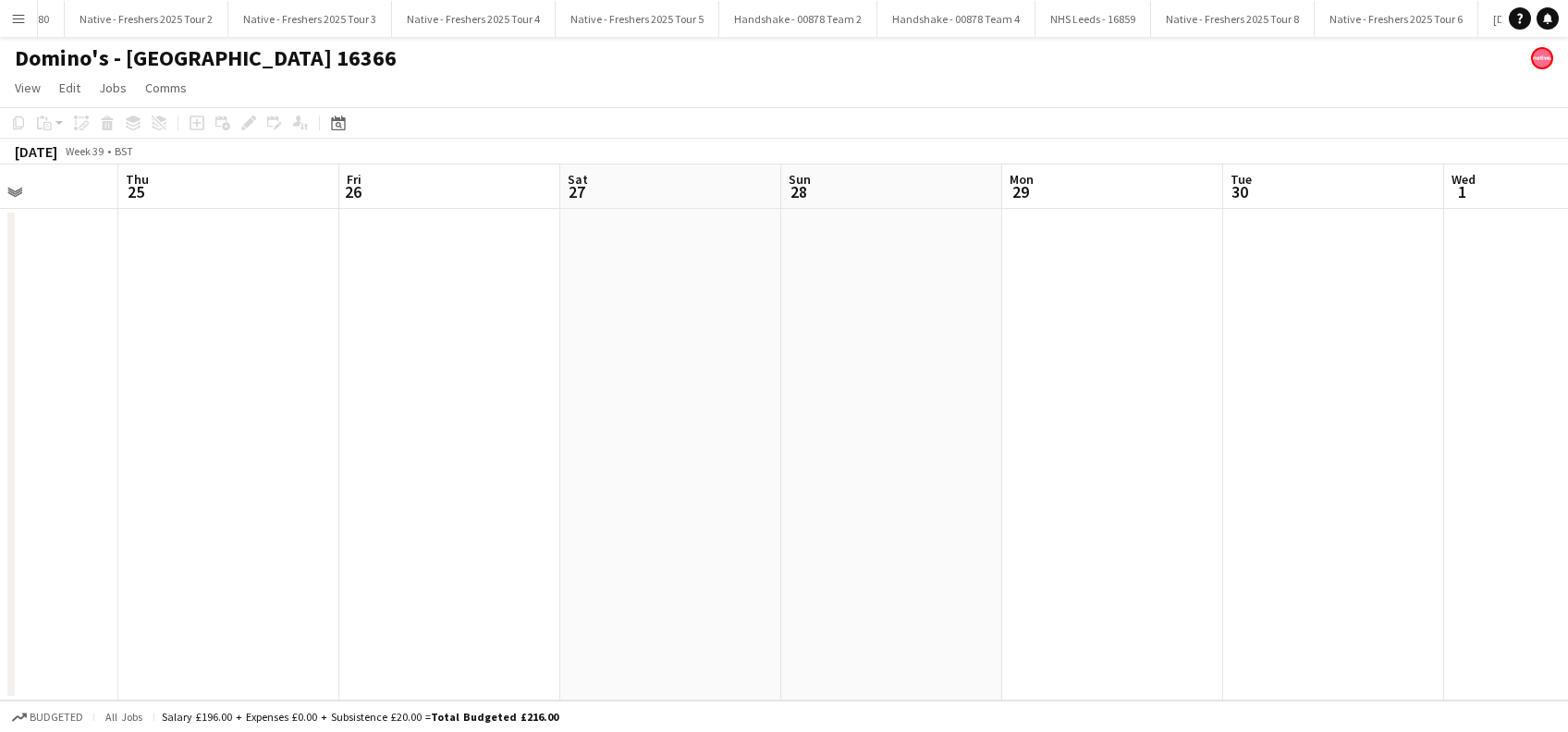
drag, startPoint x: 1372, startPoint y: 575, endPoint x: 1057, endPoint y: 591, distance: 315.4
click at [839, 626] on app-calendar-viewport "Mon 22 Tue 23 Wed 24 Thu 25 Fri 26 Sat 27 Sun 28 Mon 29 Tue 30 Wed 1 Thu 2 Fri …" at bounding box center [784, 432] width 1568 height 536
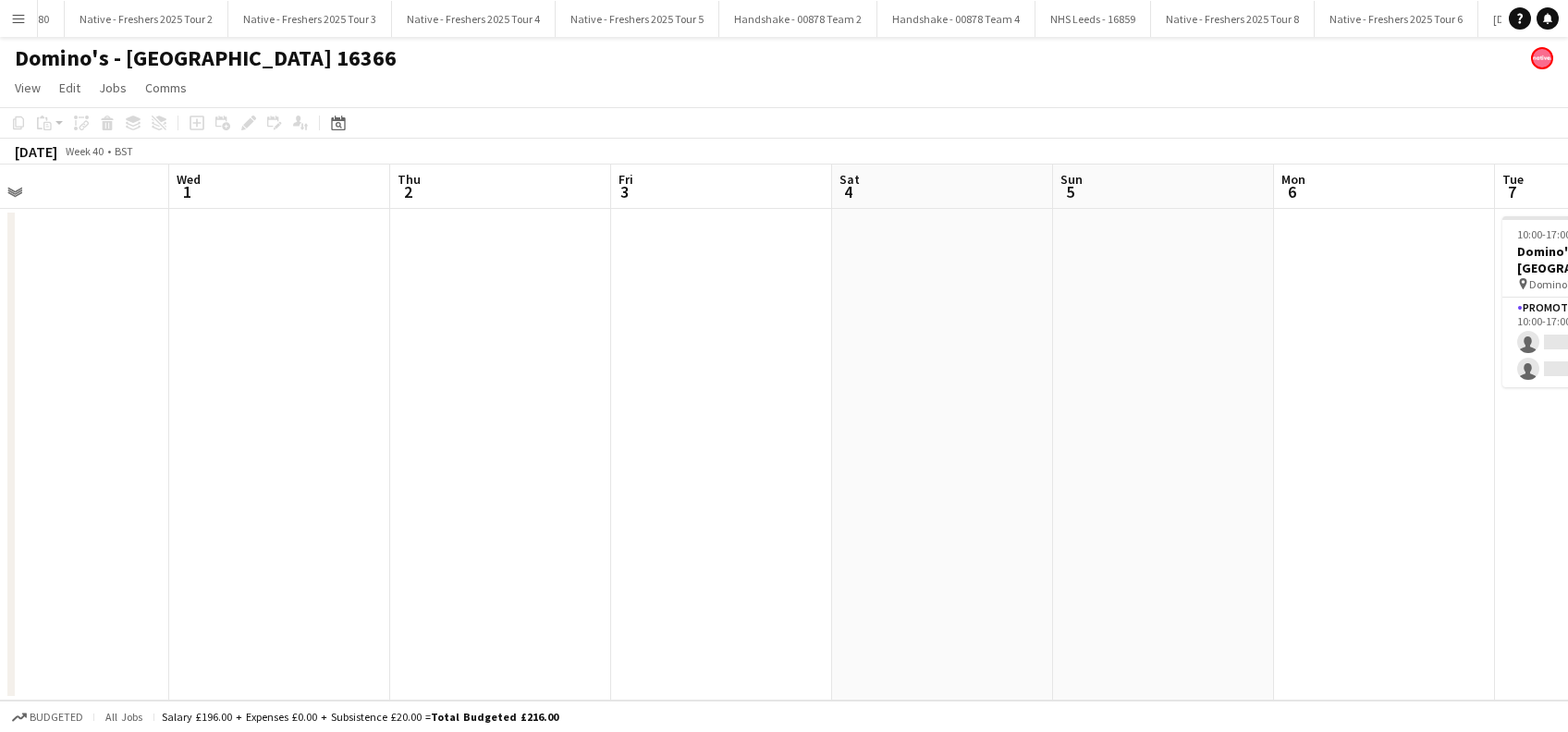
drag, startPoint x: 1271, startPoint y: 585, endPoint x: 1184, endPoint y: 565, distance: 89.3
click at [853, 621] on app-calendar-viewport "Fri 26 Sat 27 Sun 28 Mon 29 Tue 30 Wed 1 Thu 2 Fri 3 Sat 4 Sun 5 Mon 6 Tue 7 0/…" at bounding box center [784, 432] width 1568 height 536
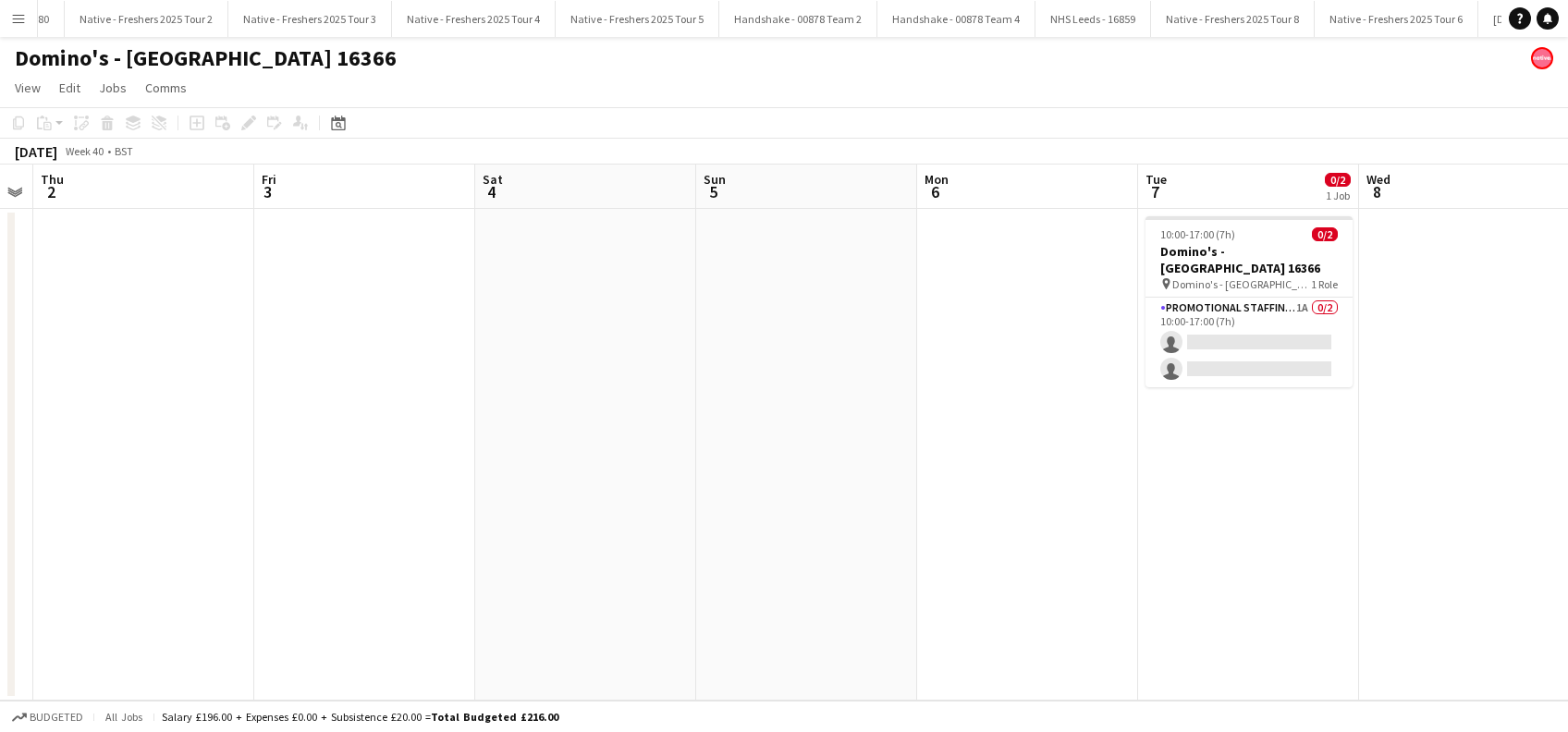
drag, startPoint x: 1287, startPoint y: 587, endPoint x: 1212, endPoint y: 559, distance: 80.1
click at [949, 604] on app-calendar-viewport "Sun 28 Mon 29 Tue 30 Wed 1 Thu 2 Fri 3 Sat 4 Sun 5 Mon 6 Tue 7 0/2 1 Job Wed 8 …" at bounding box center [784, 432] width 1568 height 536
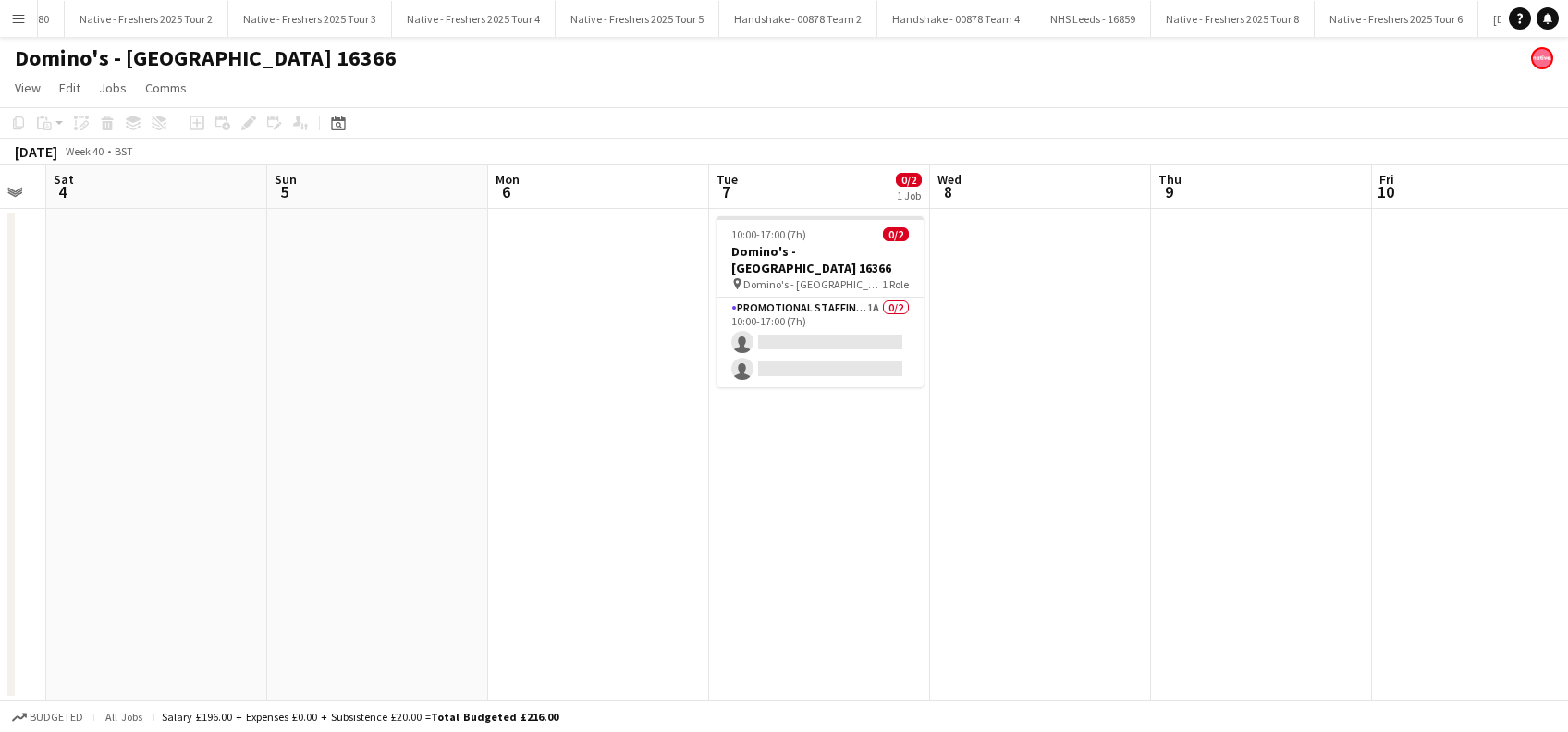
drag, startPoint x: 843, startPoint y: 574, endPoint x: 814, endPoint y: 510, distance: 70.3
click at [796, 577] on app-calendar-viewport "Tue 30 Wed 1 Thu 2 Fri 3 Sat 4 Sun 5 Mon 6 Tue 7 0/2 1 Job Wed 8 Thu 9 Fri 10 S…" at bounding box center [784, 432] width 1568 height 536
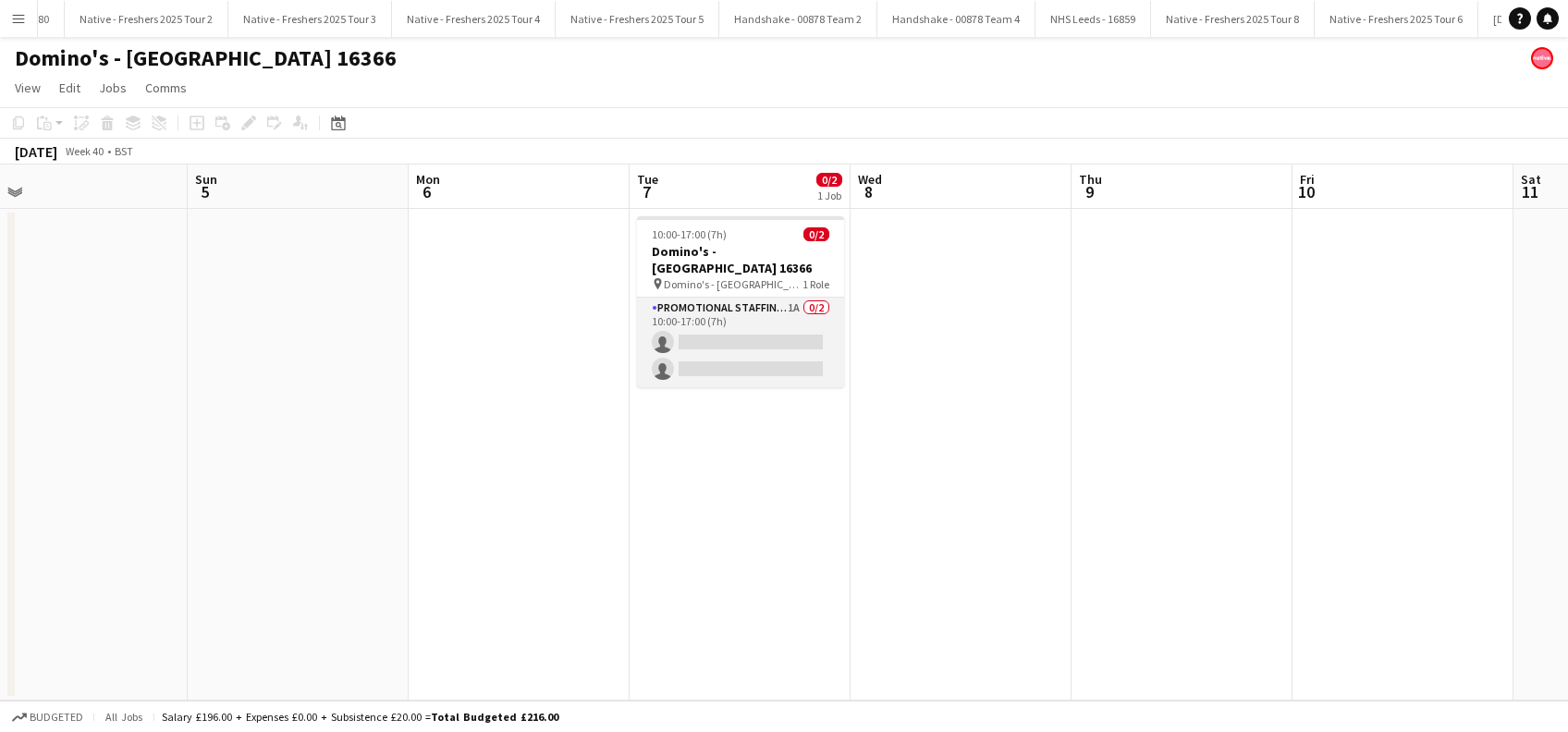
click at [769, 383] on app-card-role "Promotional Staffing (Brand Ambassadors) 1A 0/2 10:00-17:00 (7h) single-neutral…" at bounding box center [740, 342] width 207 height 90
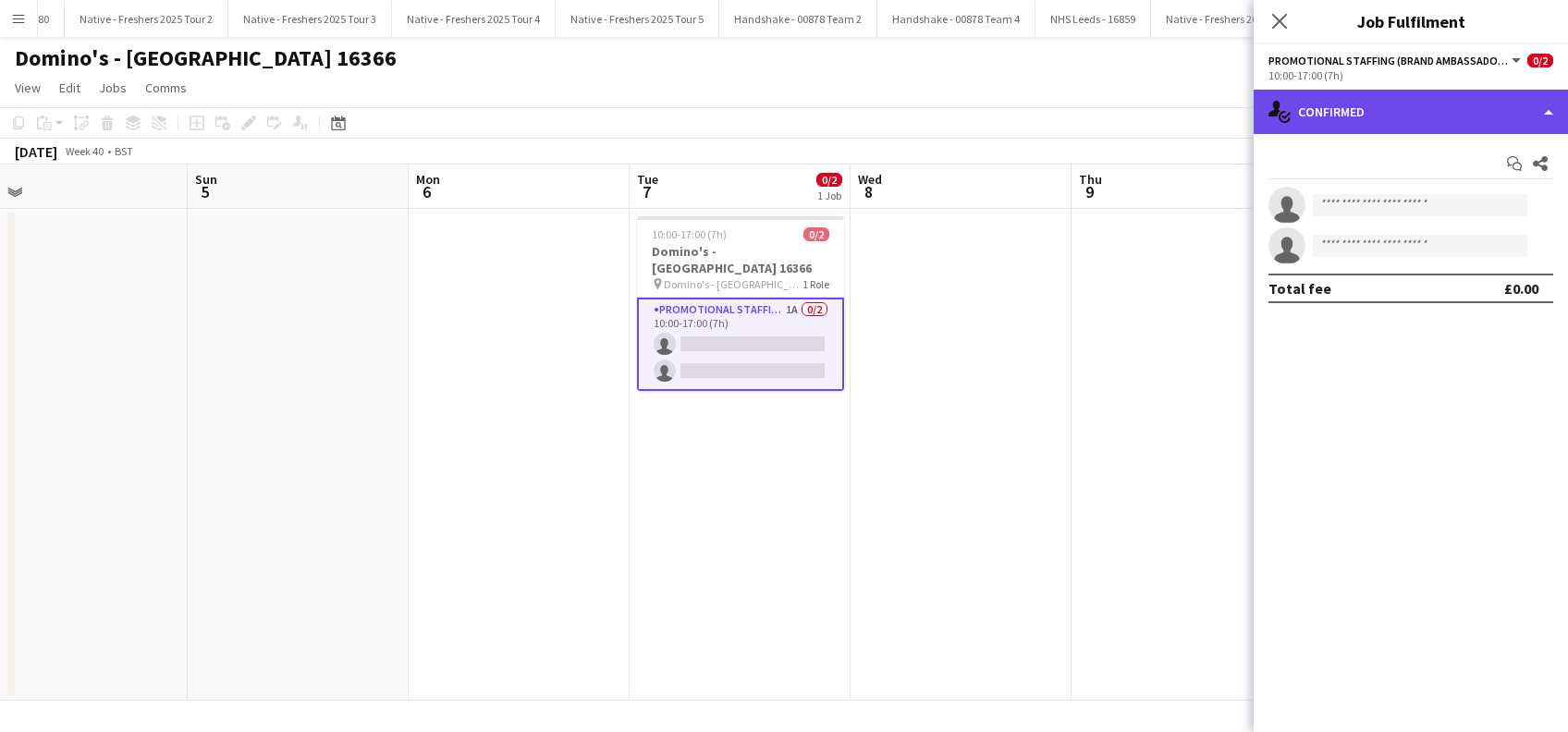
click at [1436, 106] on div "single-neutral-actions-check-2 Confirmed" at bounding box center [1410, 111] width 314 height 44
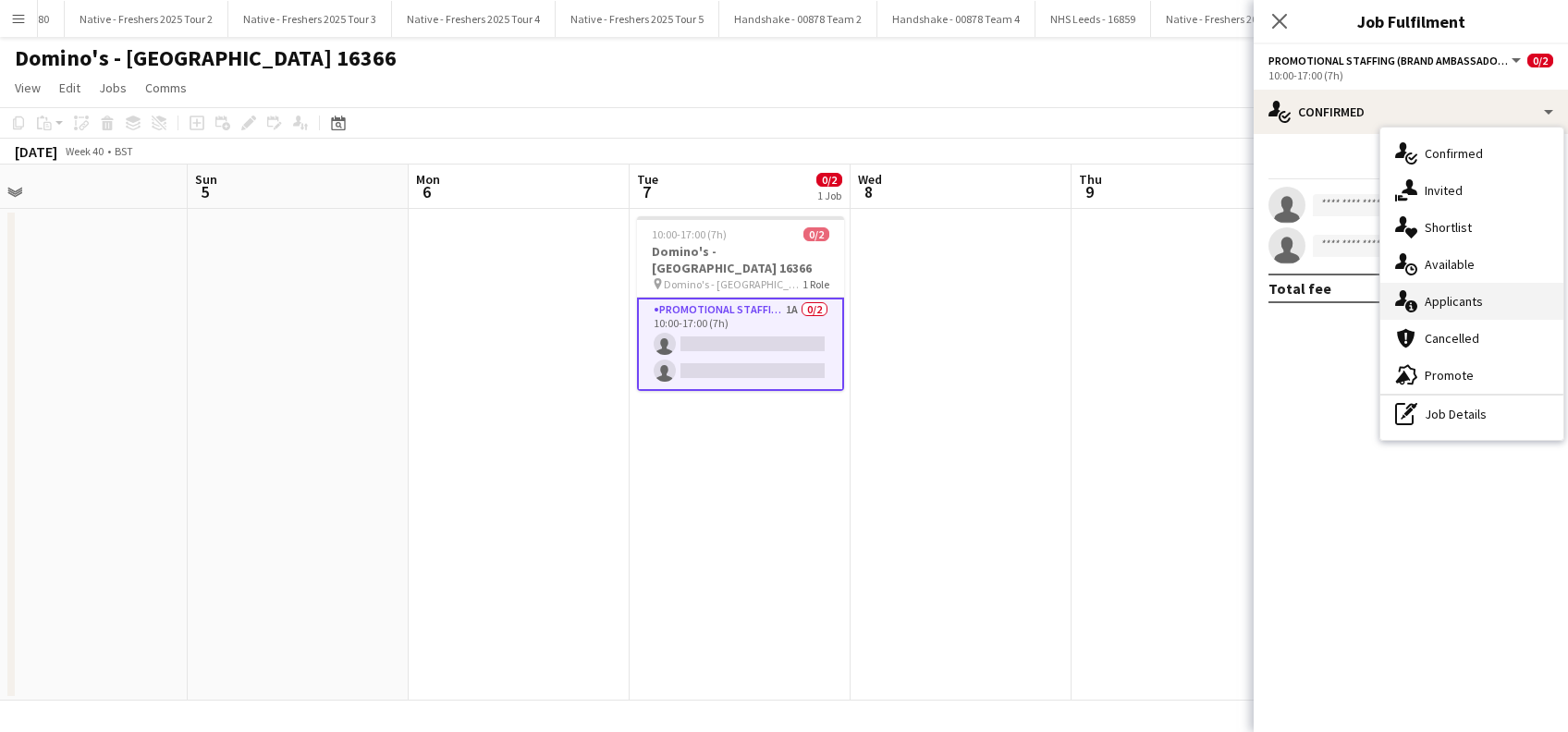
click at [1446, 298] on div "single-neutral-actions-information Applicants" at bounding box center [1472, 302] width 183 height 37
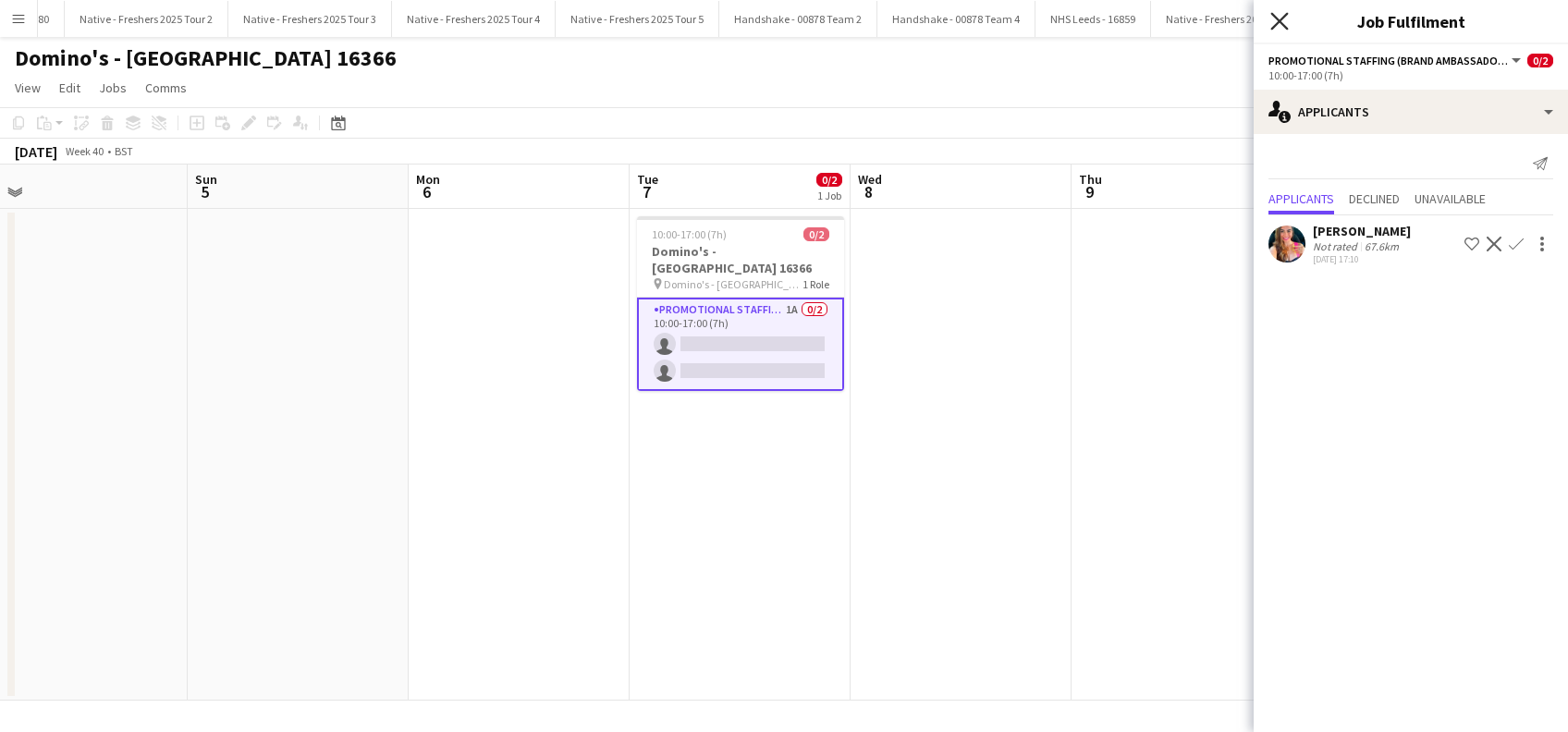
click at [1279, 16] on icon "Close pop-in" at bounding box center [1278, 21] width 18 height 18
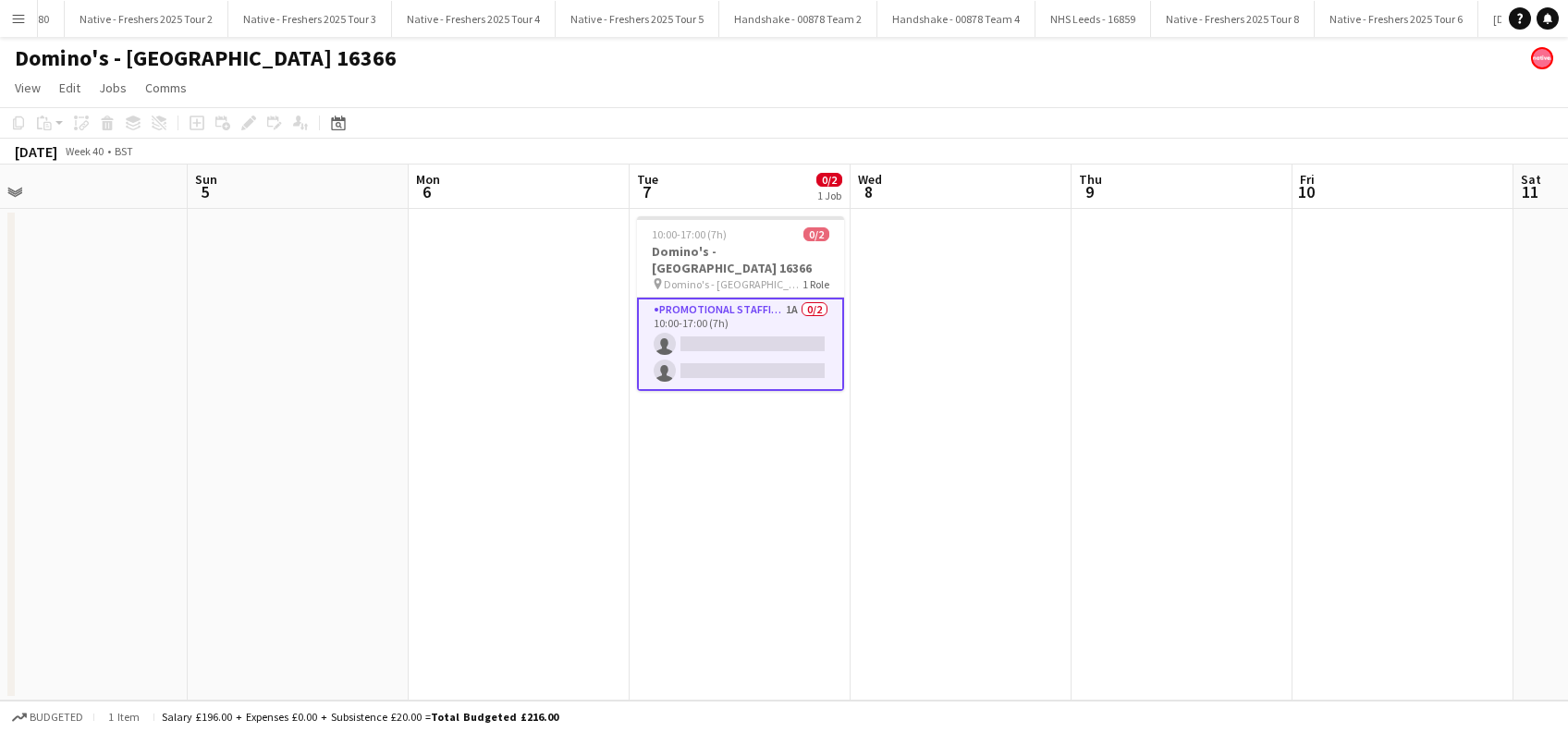
click at [928, 405] on app-date-cell at bounding box center [960, 454] width 221 height 492
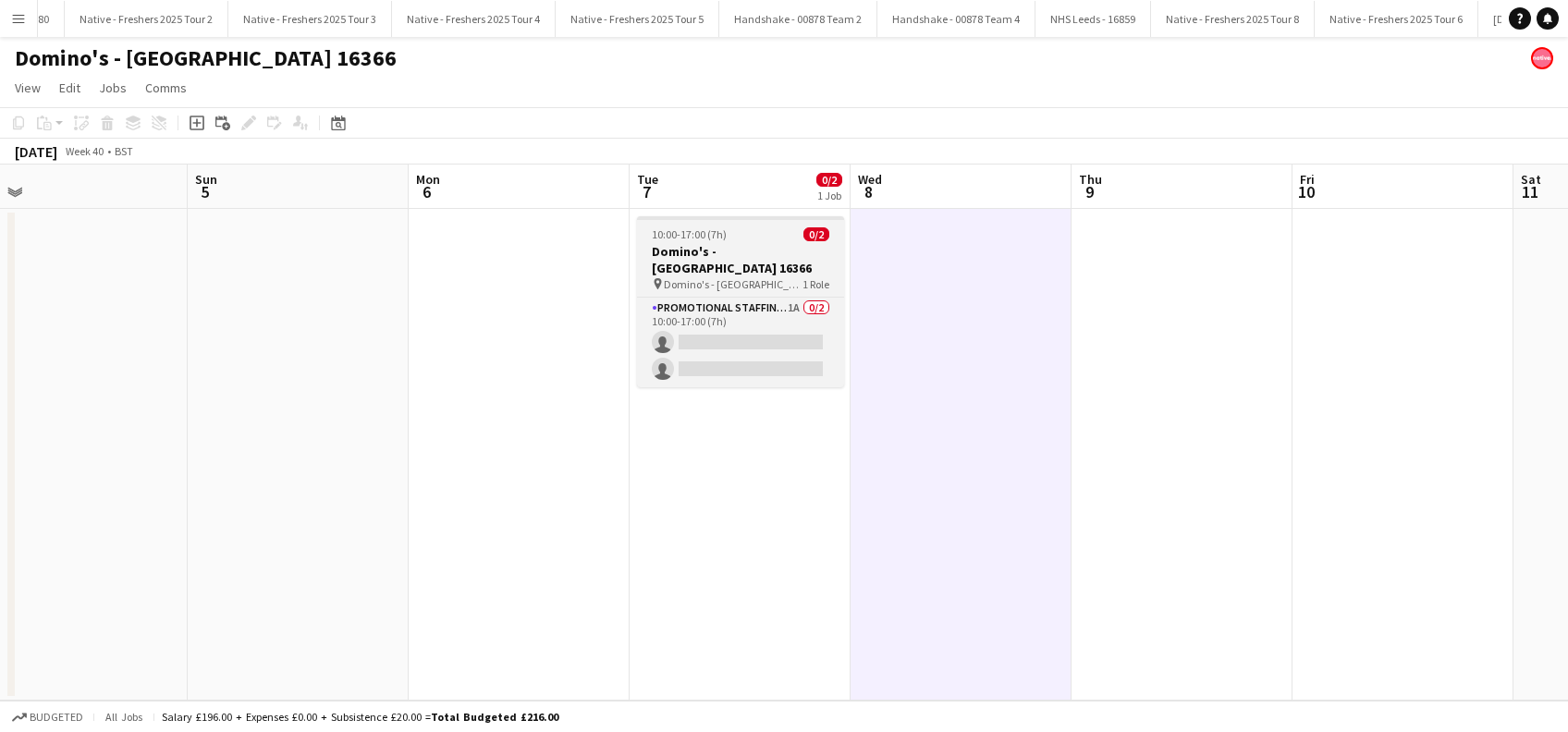
click at [678, 247] on h3 "Domino's - [GEOGRAPHIC_DATA] 16366" at bounding box center [740, 260] width 207 height 34
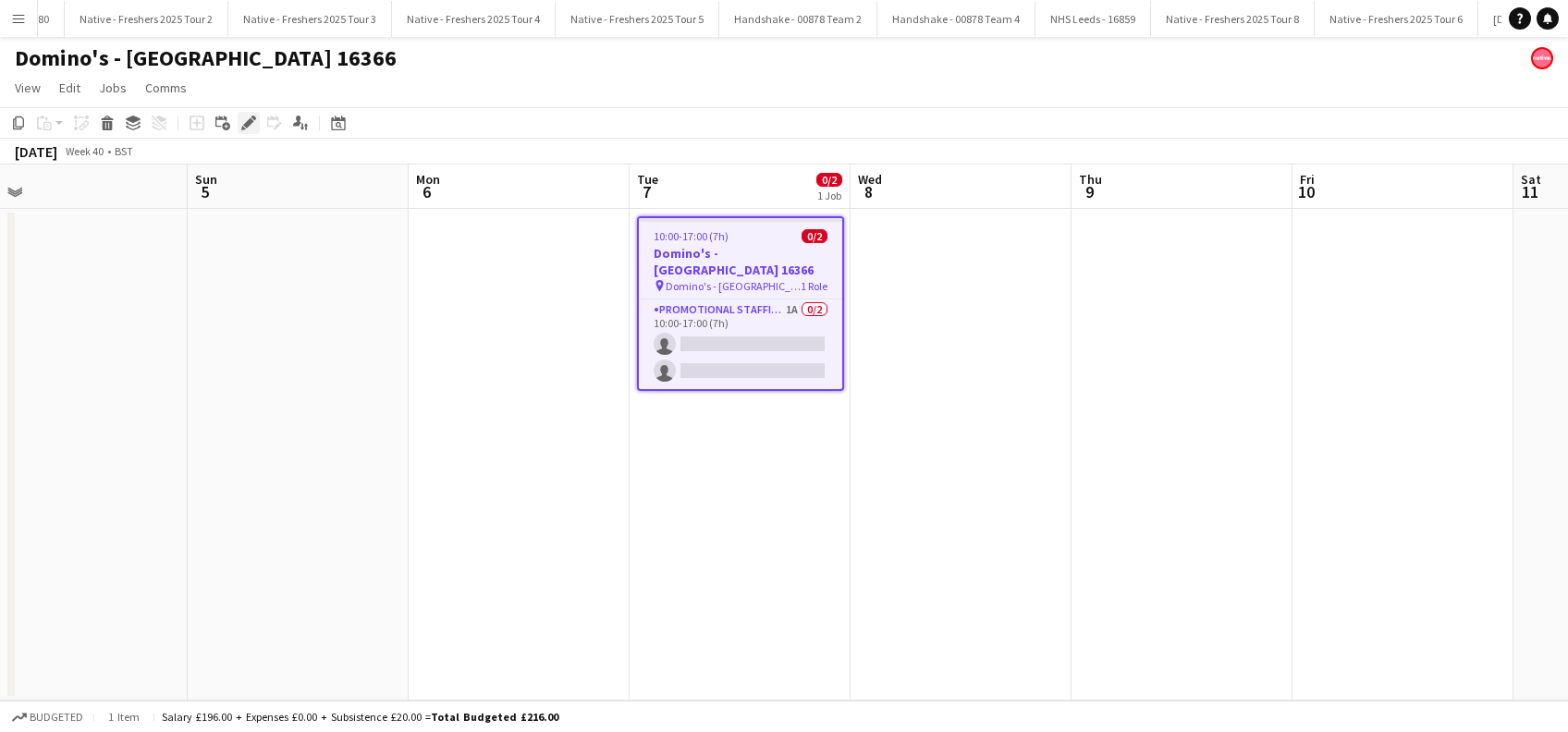
click at [244, 112] on div "Edit" at bounding box center [249, 123] width 22 height 22
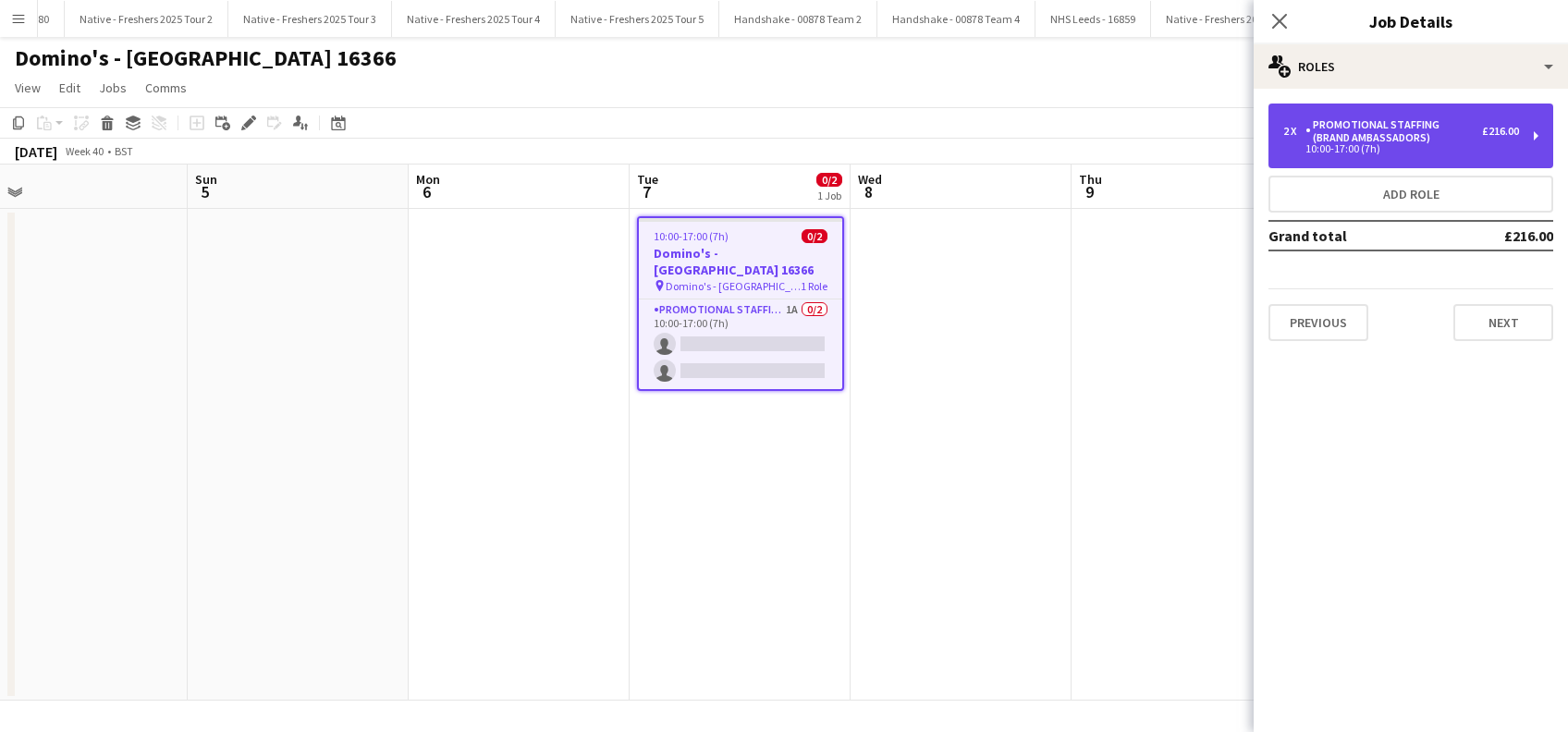
click at [1491, 133] on div "£216.00" at bounding box center [1501, 131] width 37 height 13
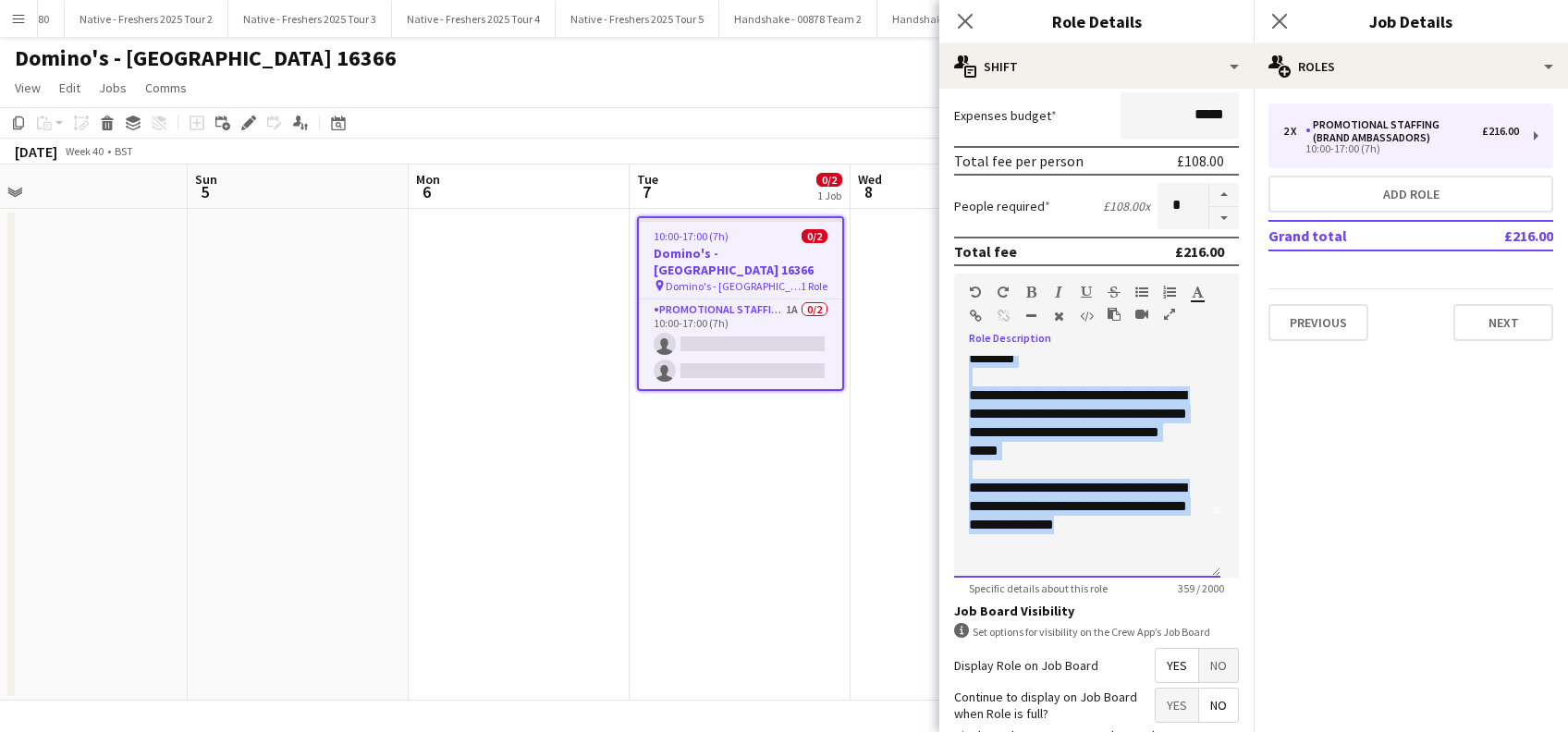
scroll to position [0, 0]
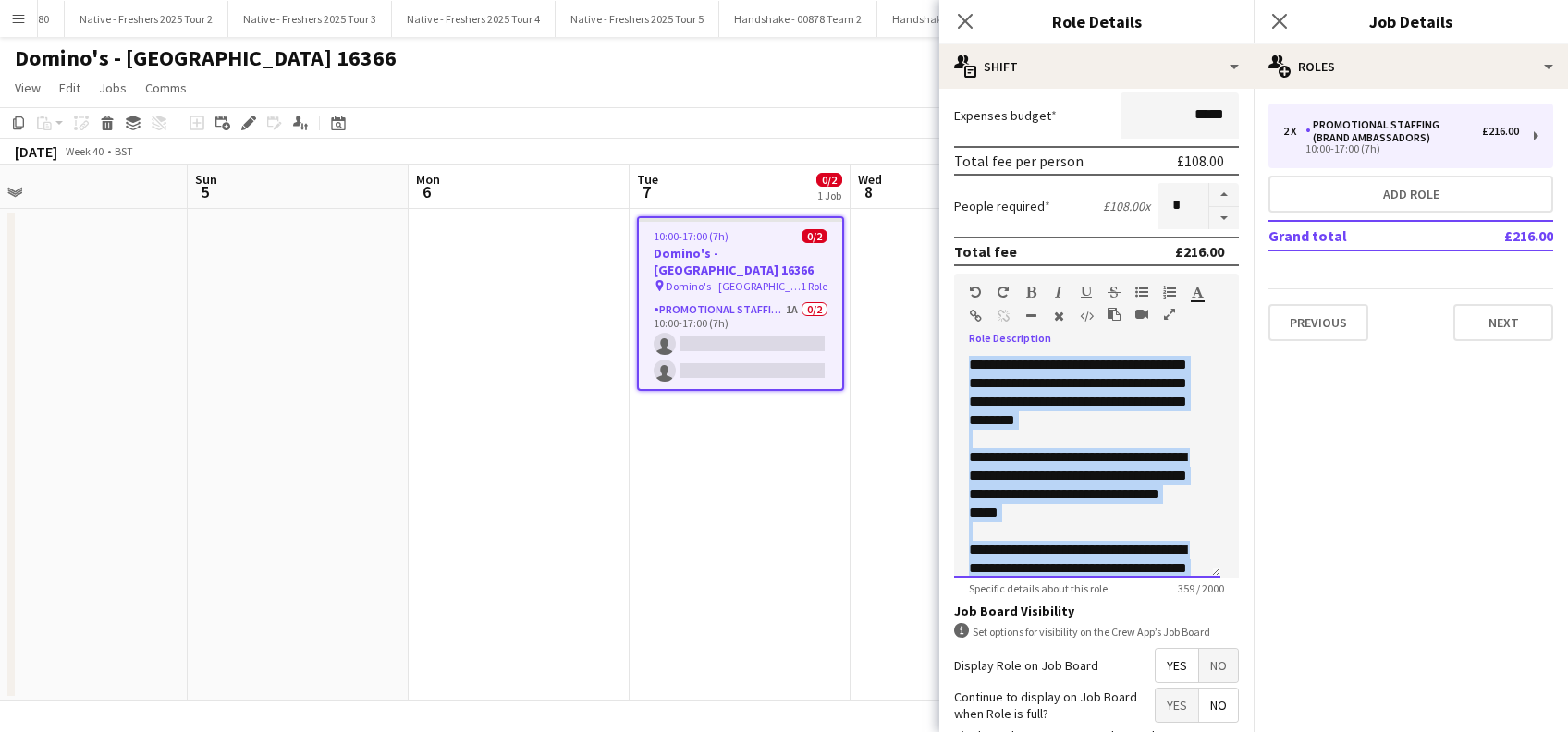
drag, startPoint x: 1150, startPoint y: 476, endPoint x: 963, endPoint y: 351, distance: 224.9
click at [963, 351] on div "**********" at bounding box center [1096, 460] width 284 height 235
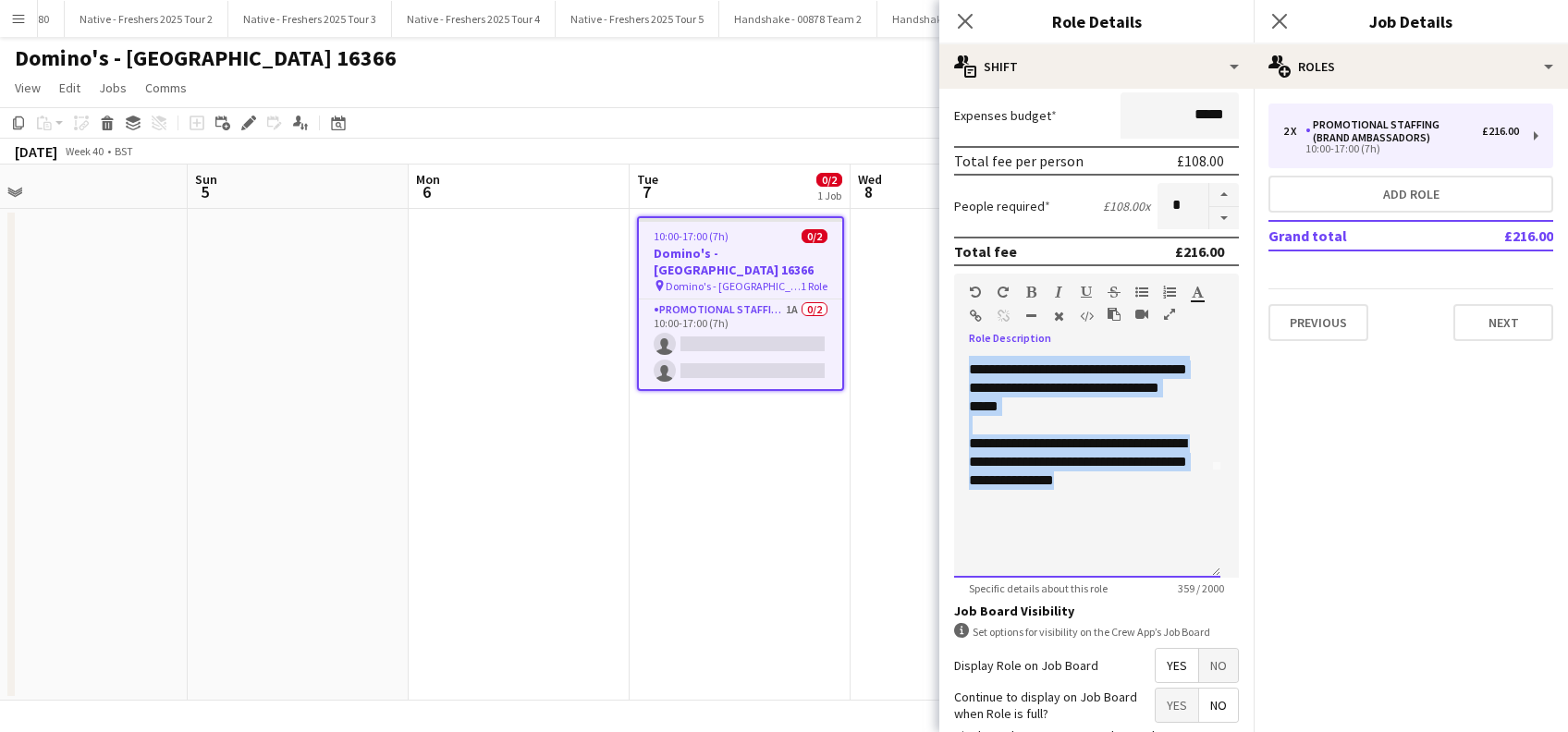
click at [1158, 484] on div "**********" at bounding box center [1077, 462] width 217 height 55
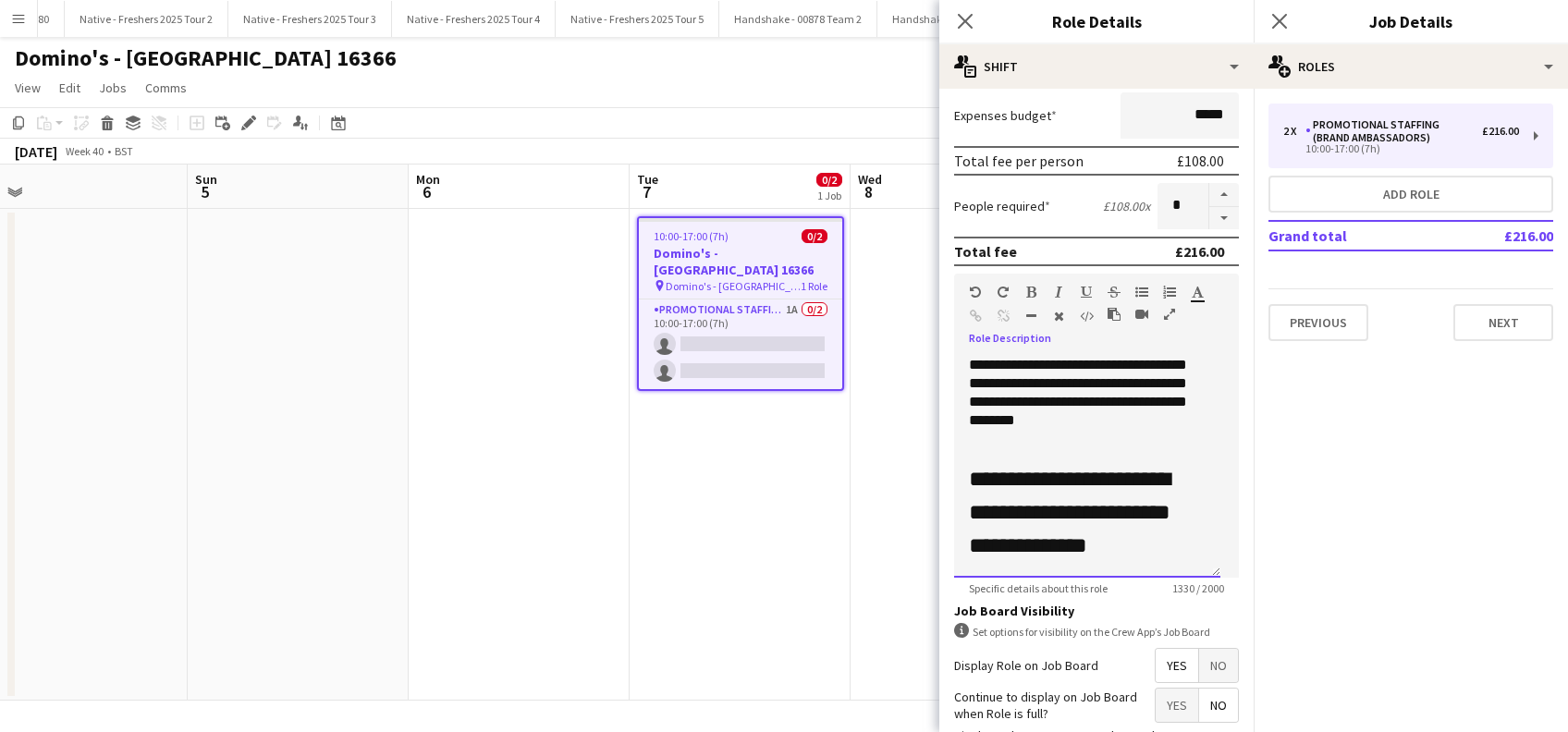
scroll to position [806, 0]
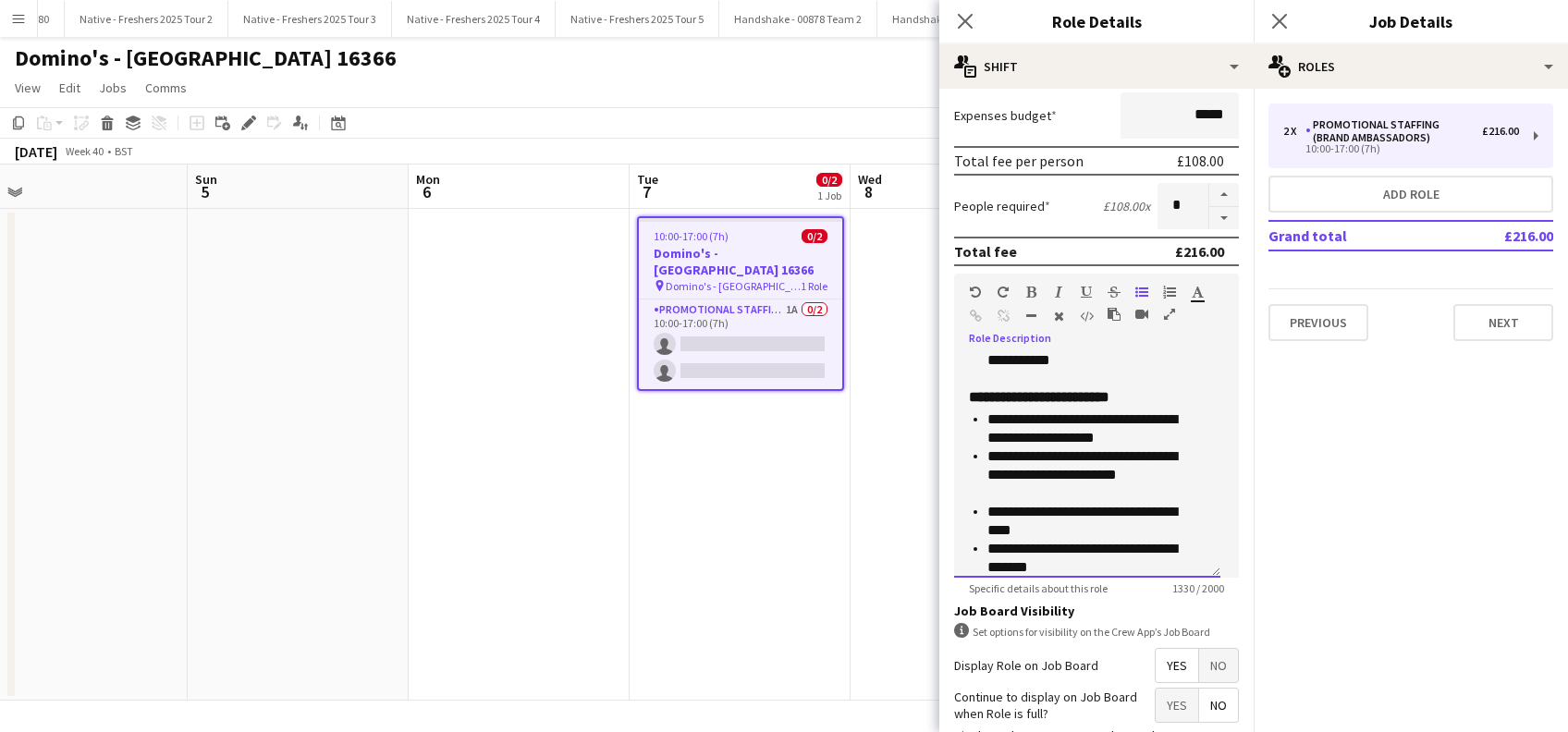
click at [1075, 571] on p "**********" at bounding box center [1086, 558] width 199 height 37
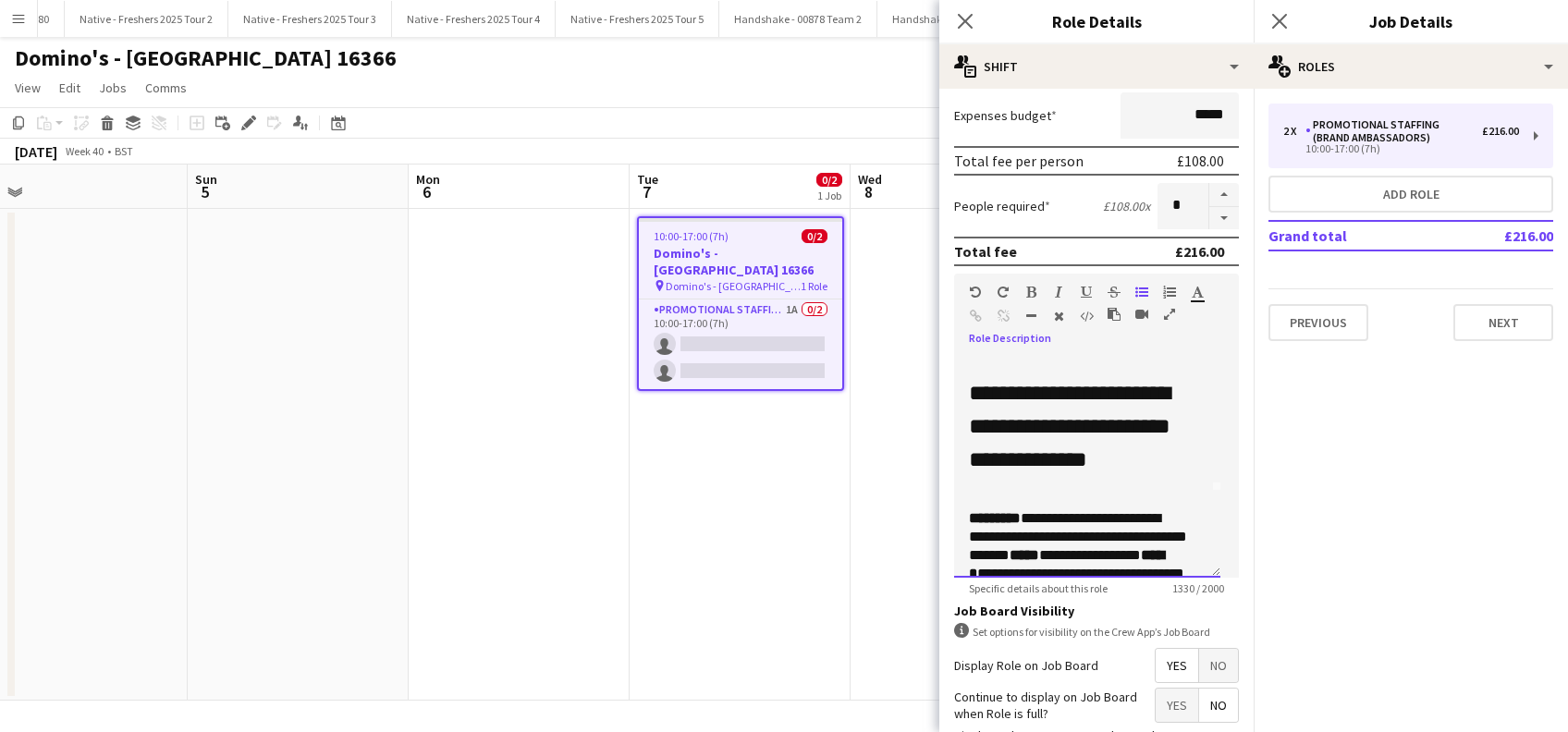
scroll to position [122, 0]
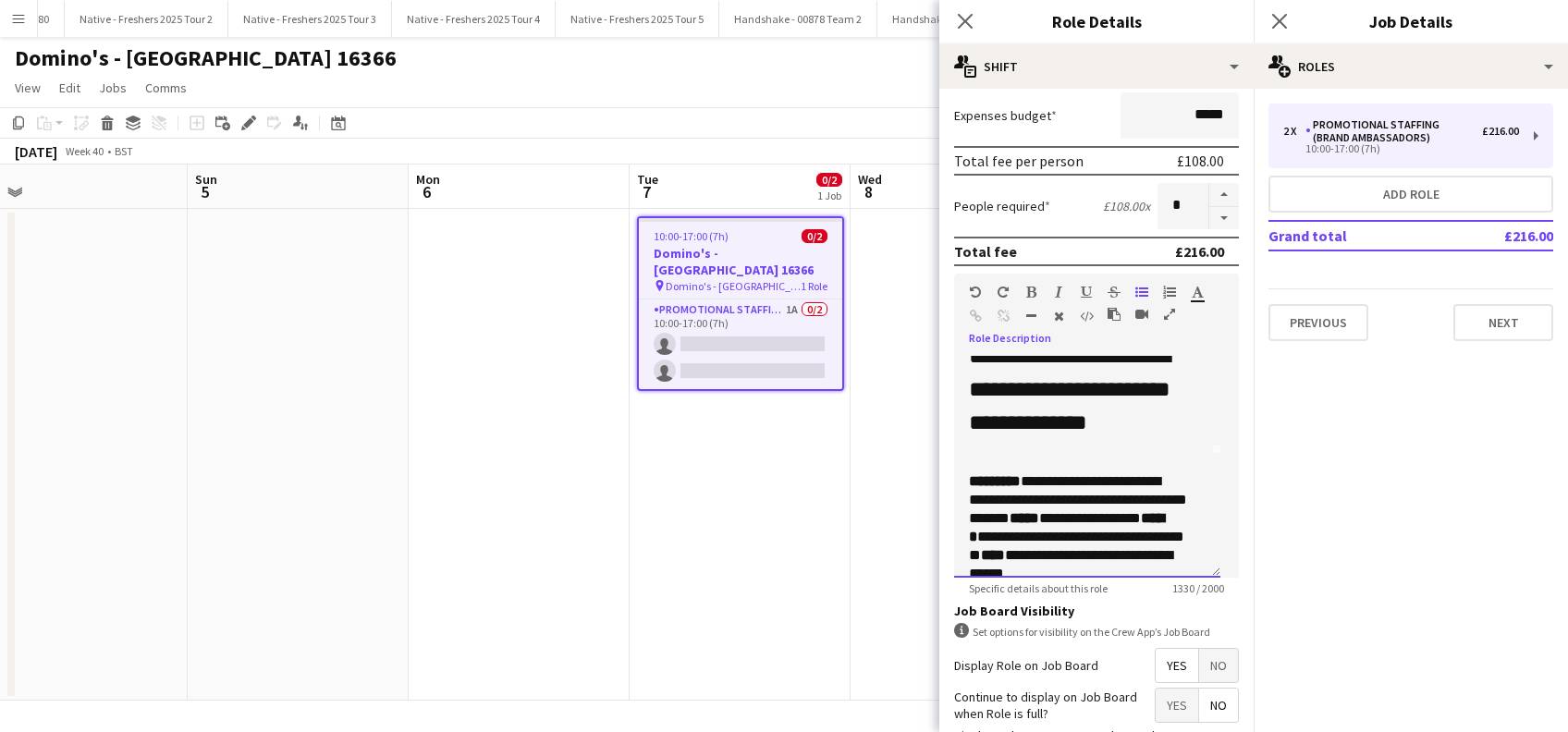
click at [1039, 517] on strong "*****" at bounding box center [1025, 518] width 30 height 14
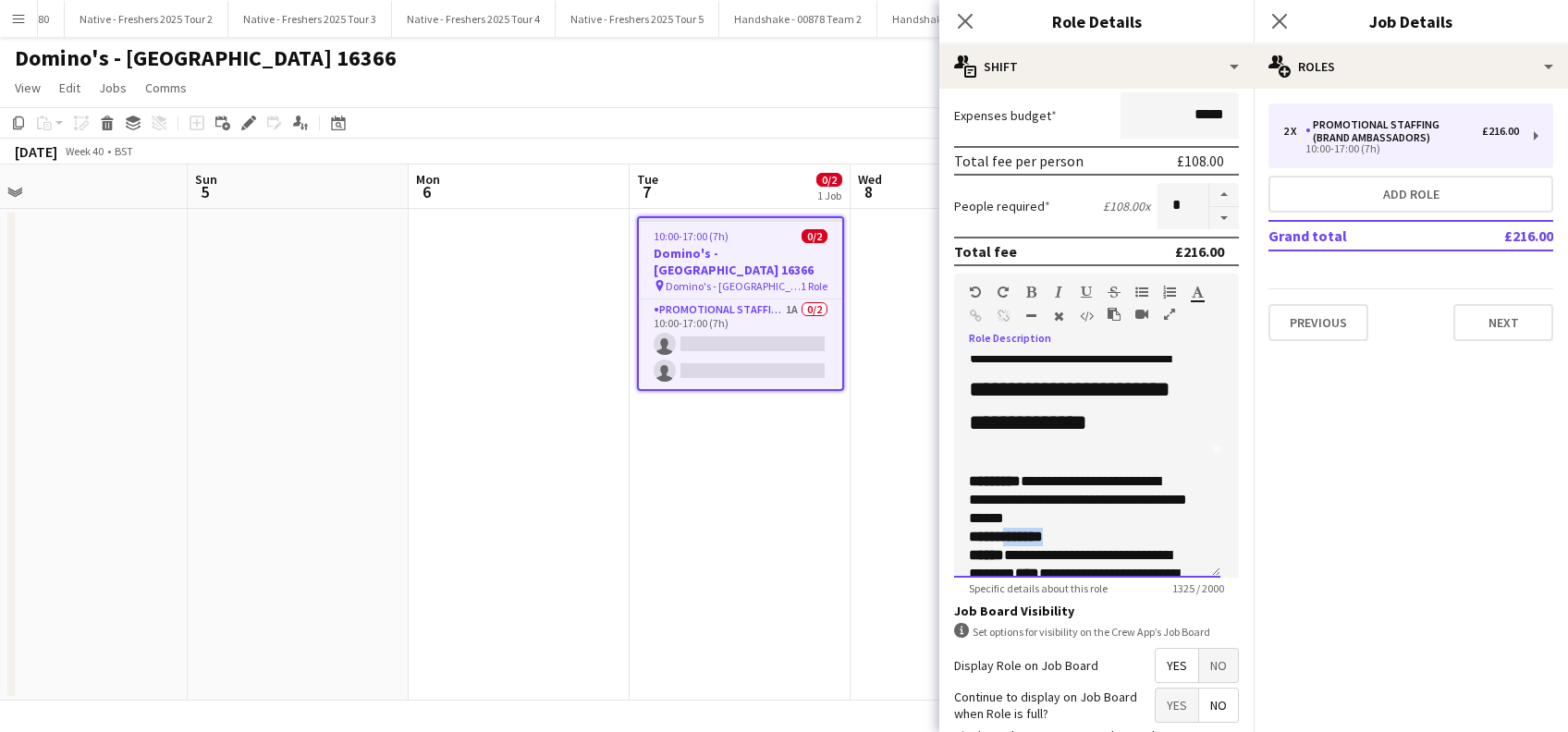
drag, startPoint x: 1059, startPoint y: 531, endPoint x: 1020, endPoint y: 480, distance: 64.2
click at [1009, 527] on p "**********" at bounding box center [1077, 537] width 217 height 19
click at [1027, 289] on icon "button" at bounding box center [1030, 292] width 10 height 13
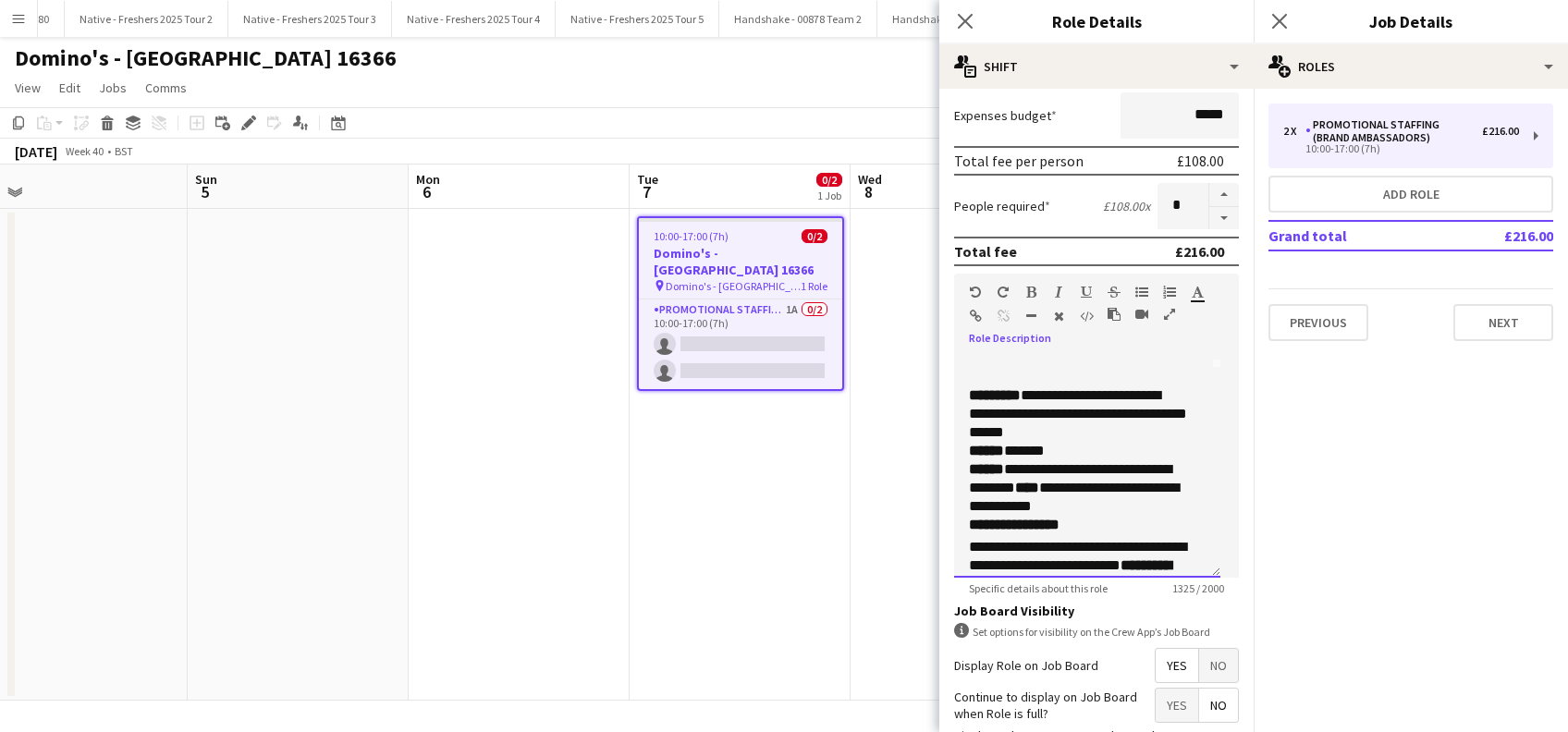
scroll to position [246, 0]
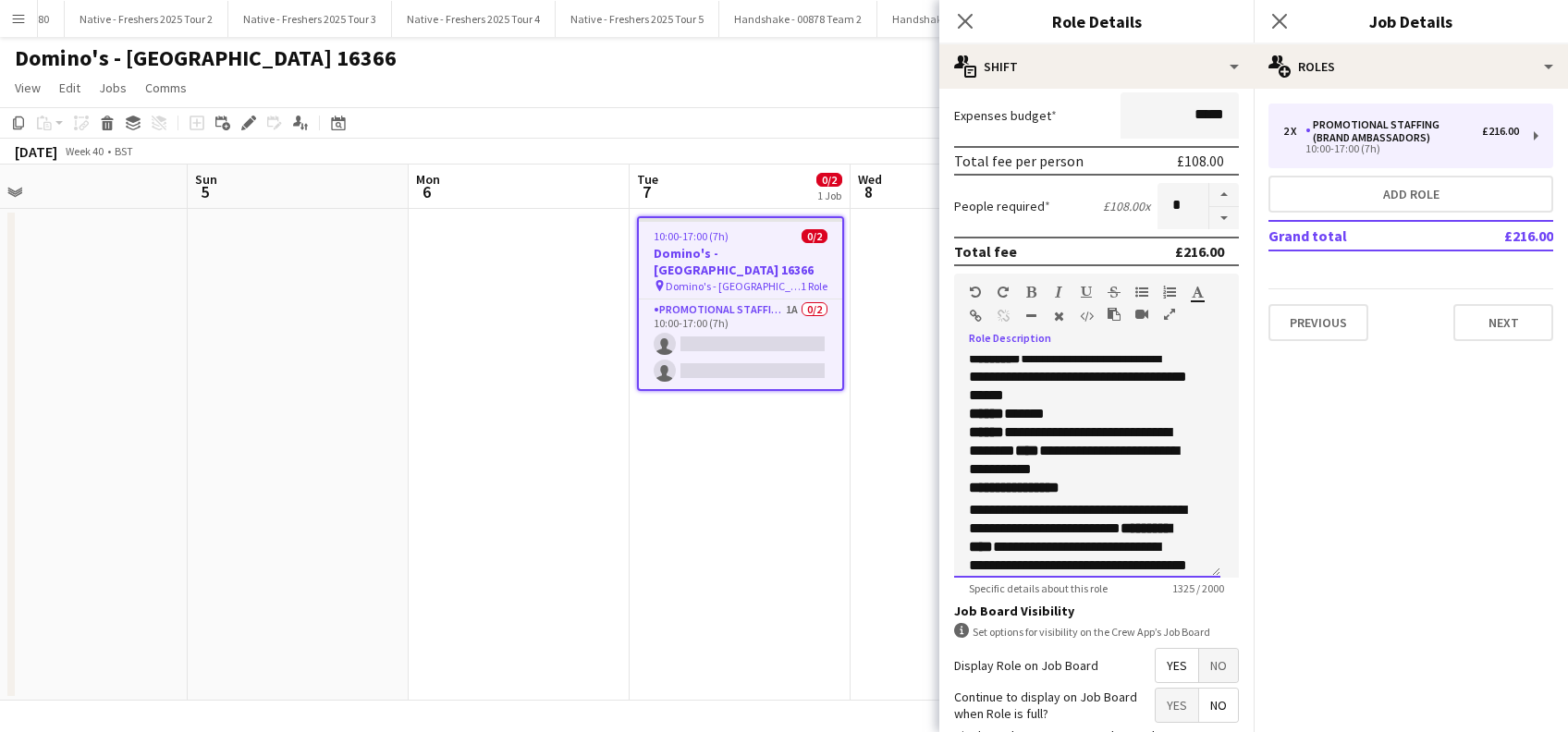
click at [1124, 479] on h3 "**********" at bounding box center [1077, 488] width 217 height 19
click at [1120, 466] on p "**********" at bounding box center [1077, 451] width 217 height 55
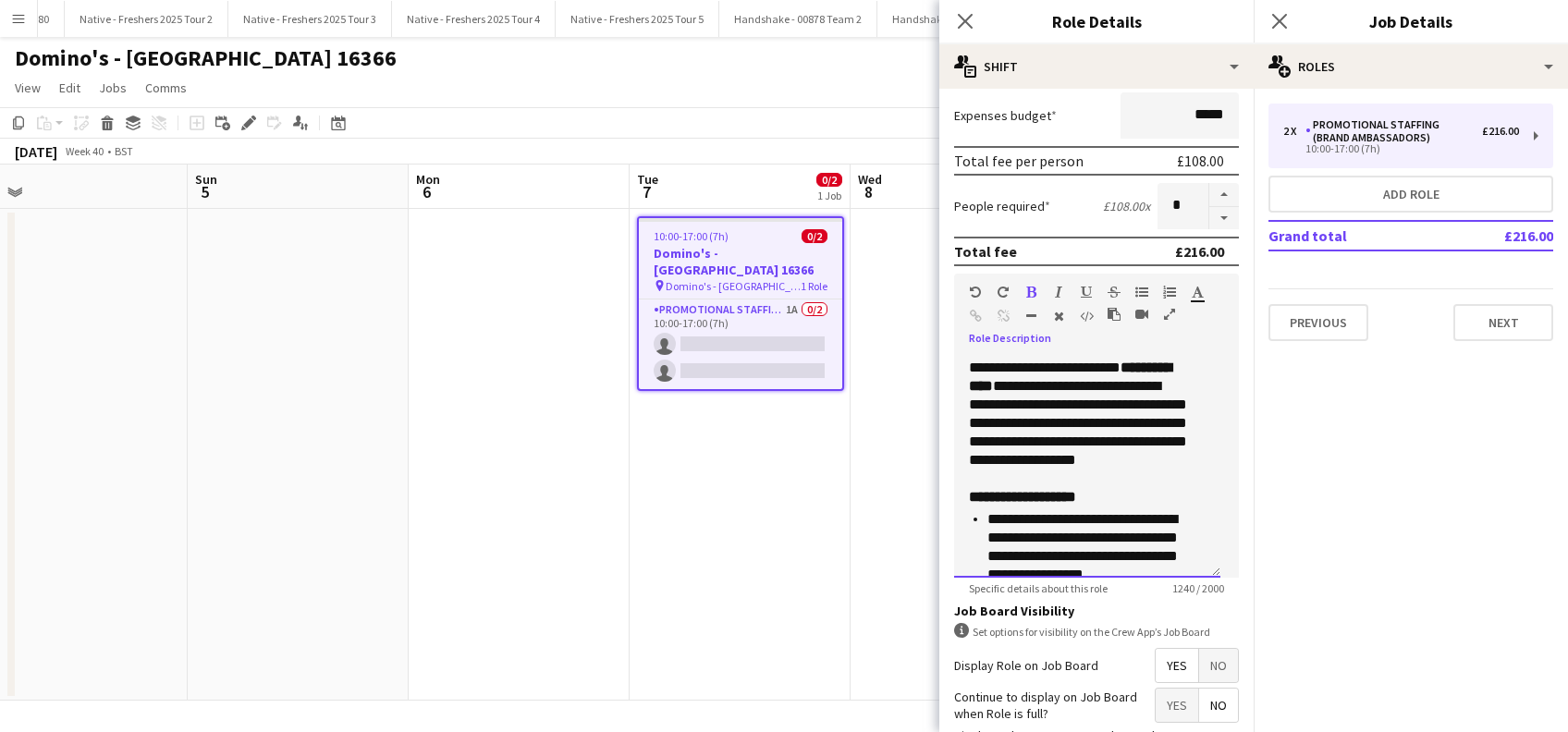
scroll to position [493, 0]
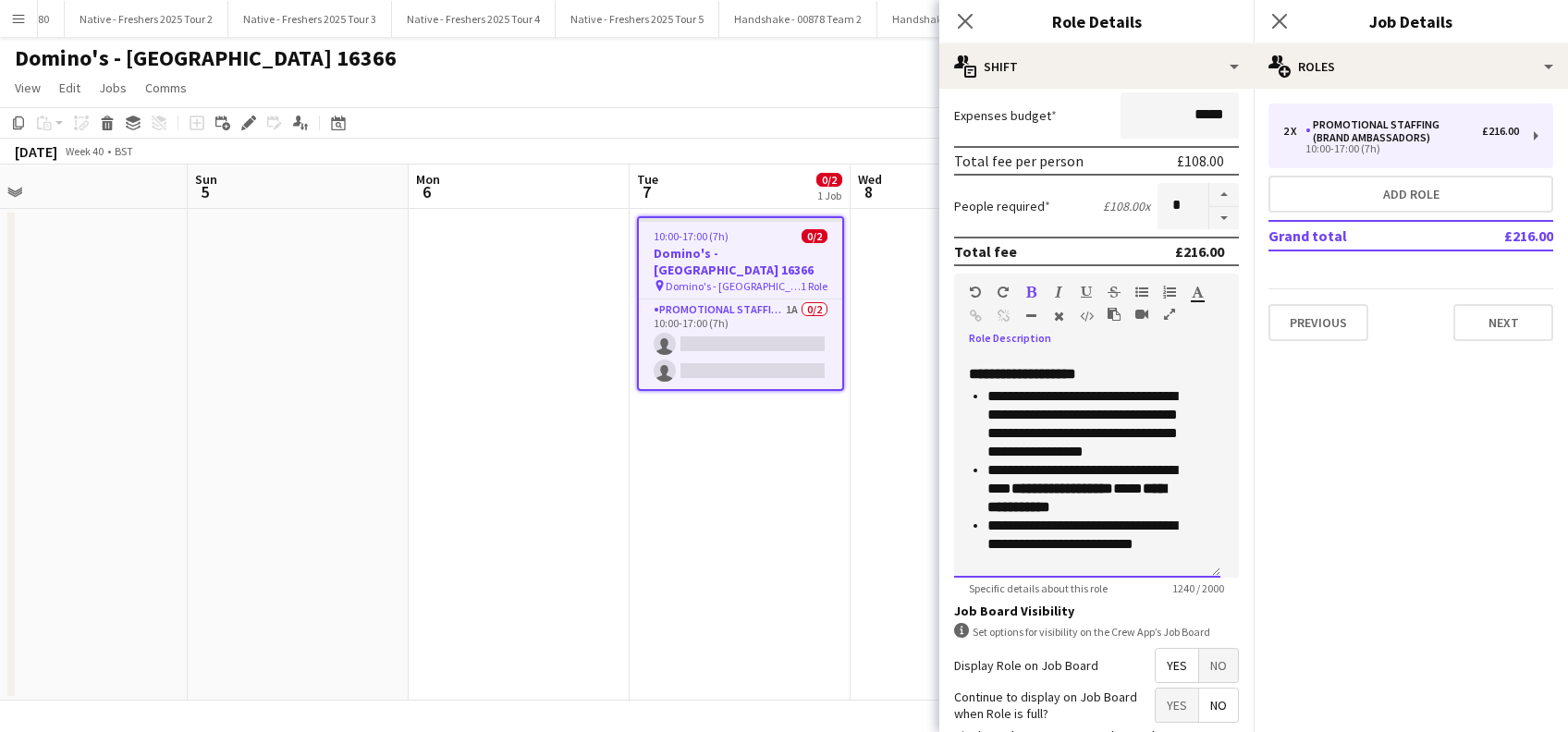
click at [1032, 485] on p "**********" at bounding box center [1086, 488] width 199 height 55
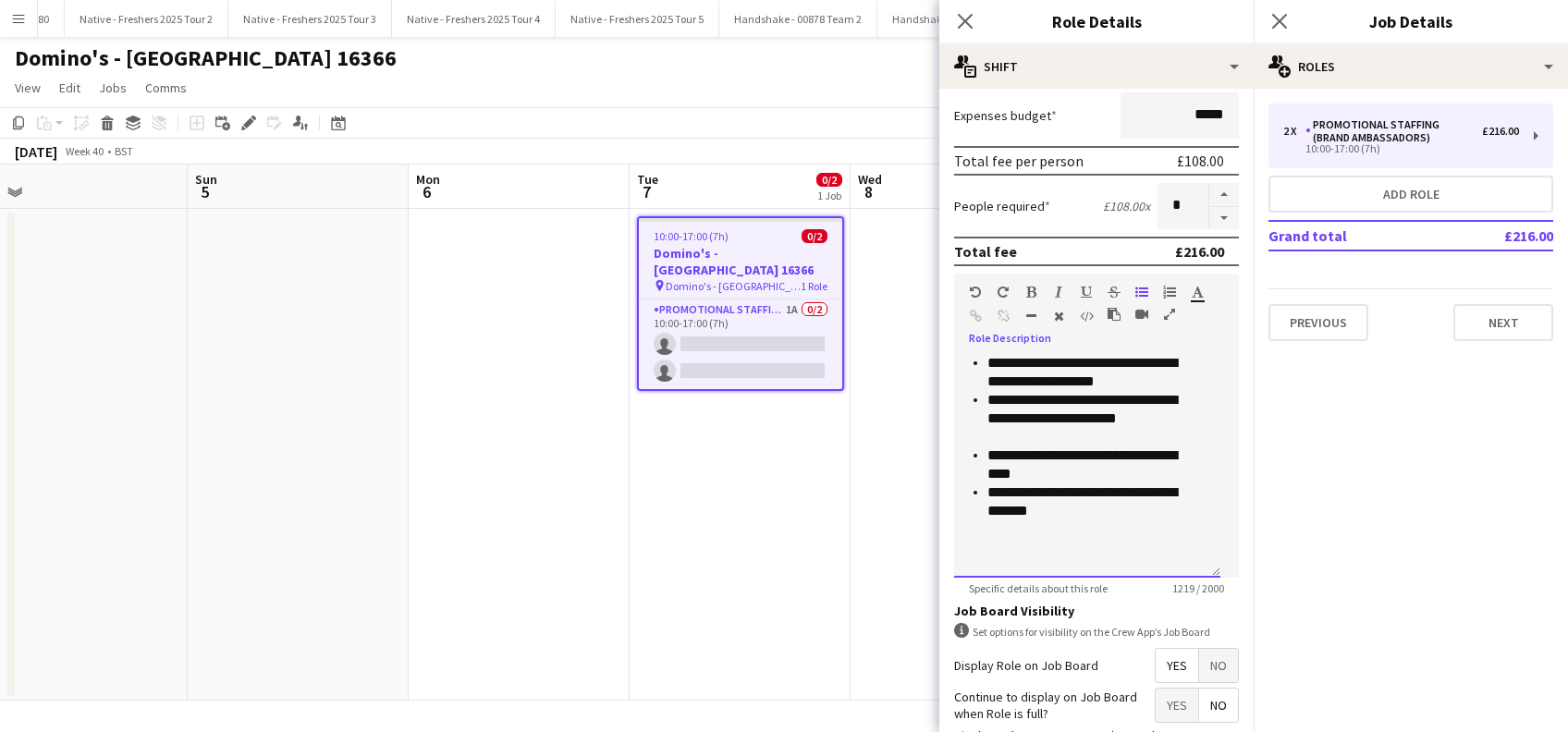
scroll to position [855, 0]
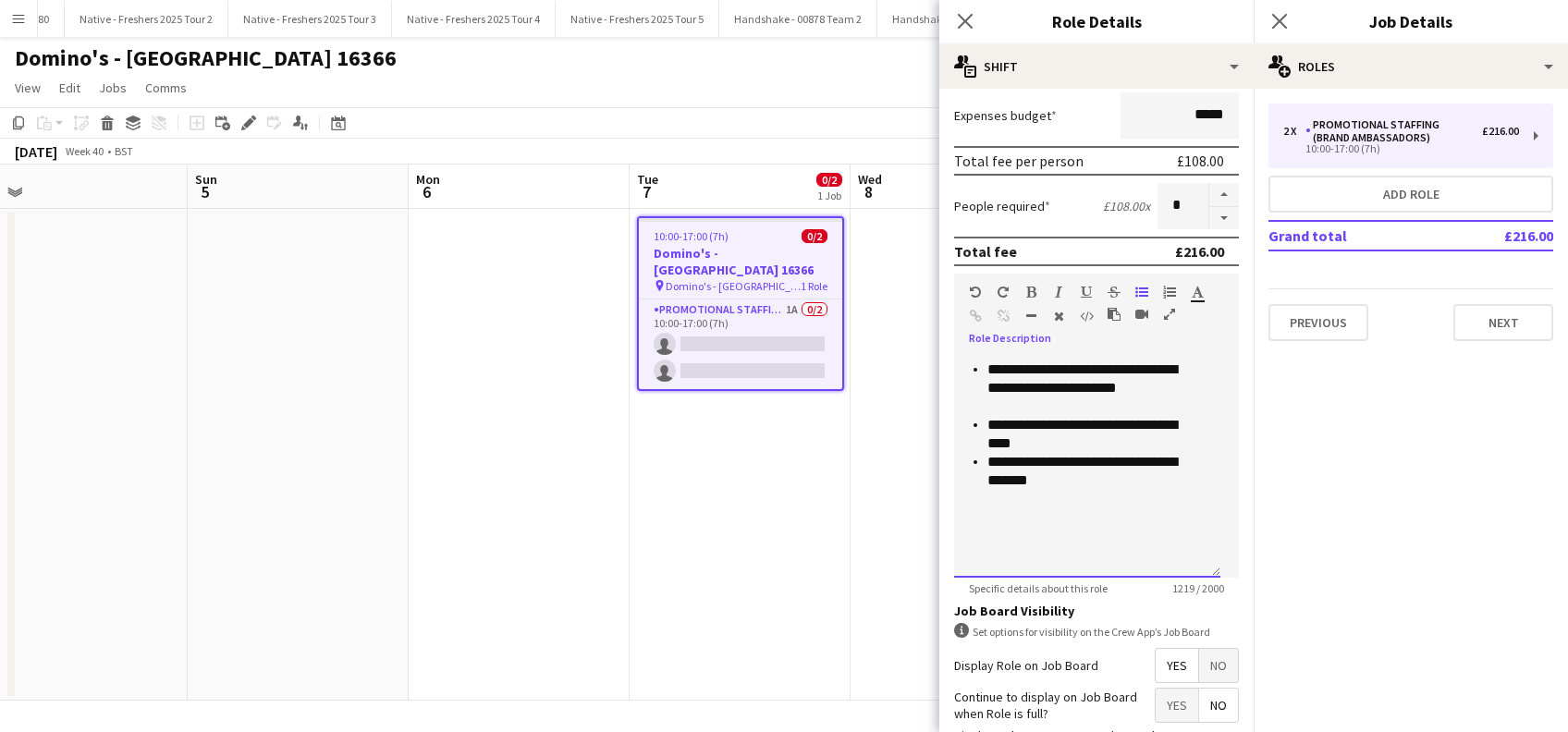
click at [1106, 510] on div at bounding box center [1086, 536] width 237 height 55
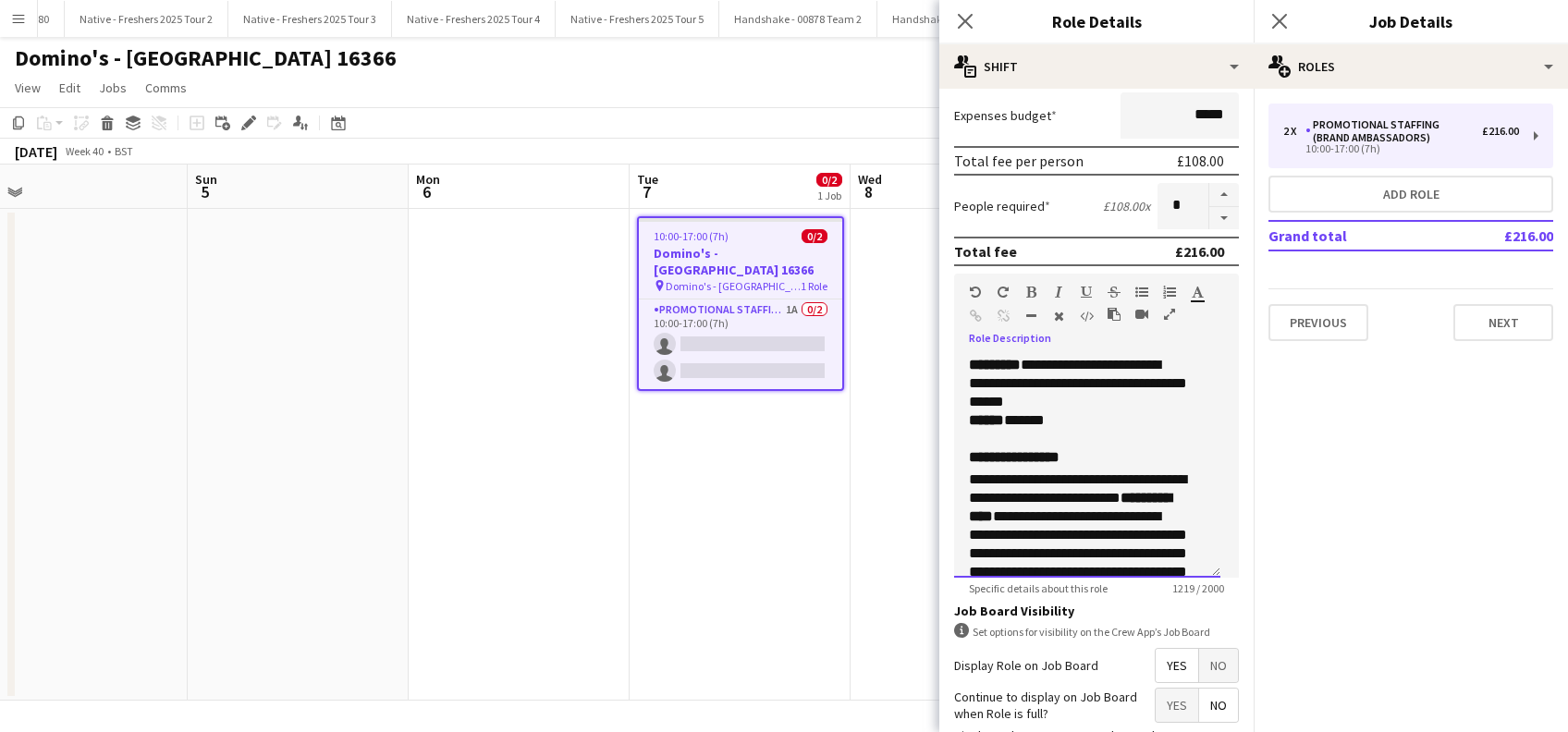
scroll to position [0, 0]
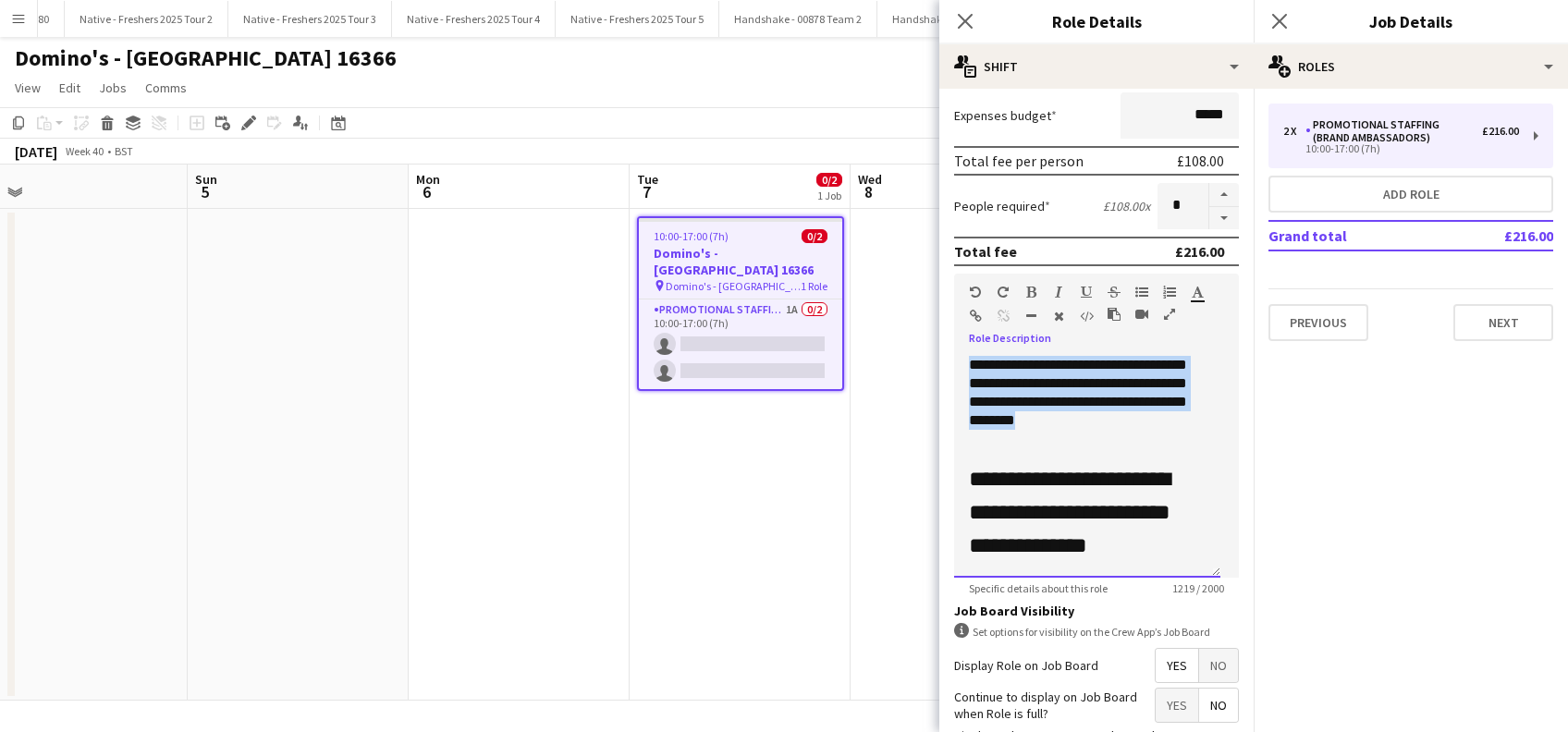
drag, startPoint x: 1163, startPoint y: 416, endPoint x: 959, endPoint y: 356, distance: 212.6
click at [959, 356] on div "**********" at bounding box center [1086, 466] width 266 height 222
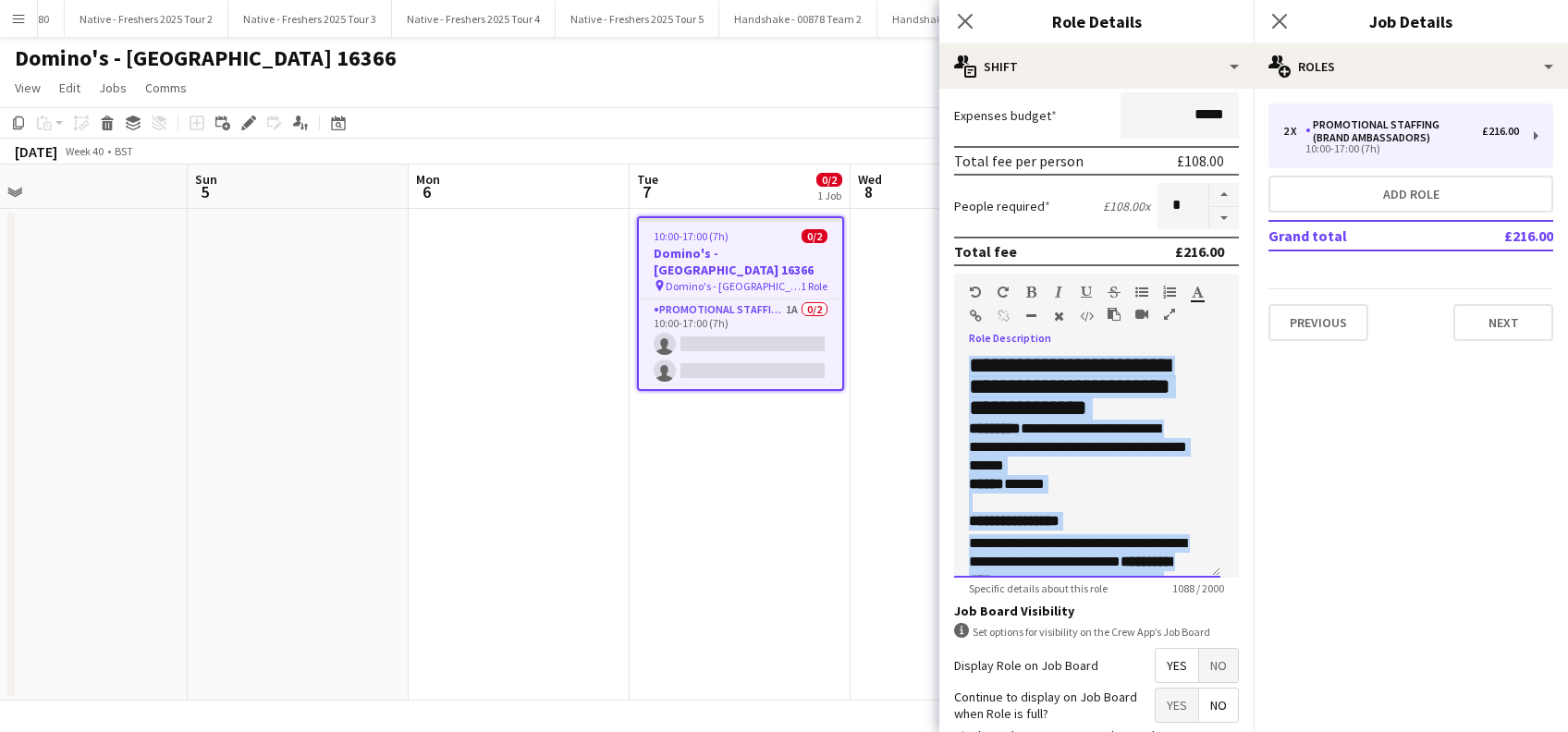
drag, startPoint x: 1072, startPoint y: 488, endPoint x: 970, endPoint y: 320, distance: 196.5
click at [941, 310] on form "**********" at bounding box center [1096, 308] width 314 height 1149
copy div "**********"
click at [1487, 320] on button "Next" at bounding box center [1503, 323] width 100 height 37
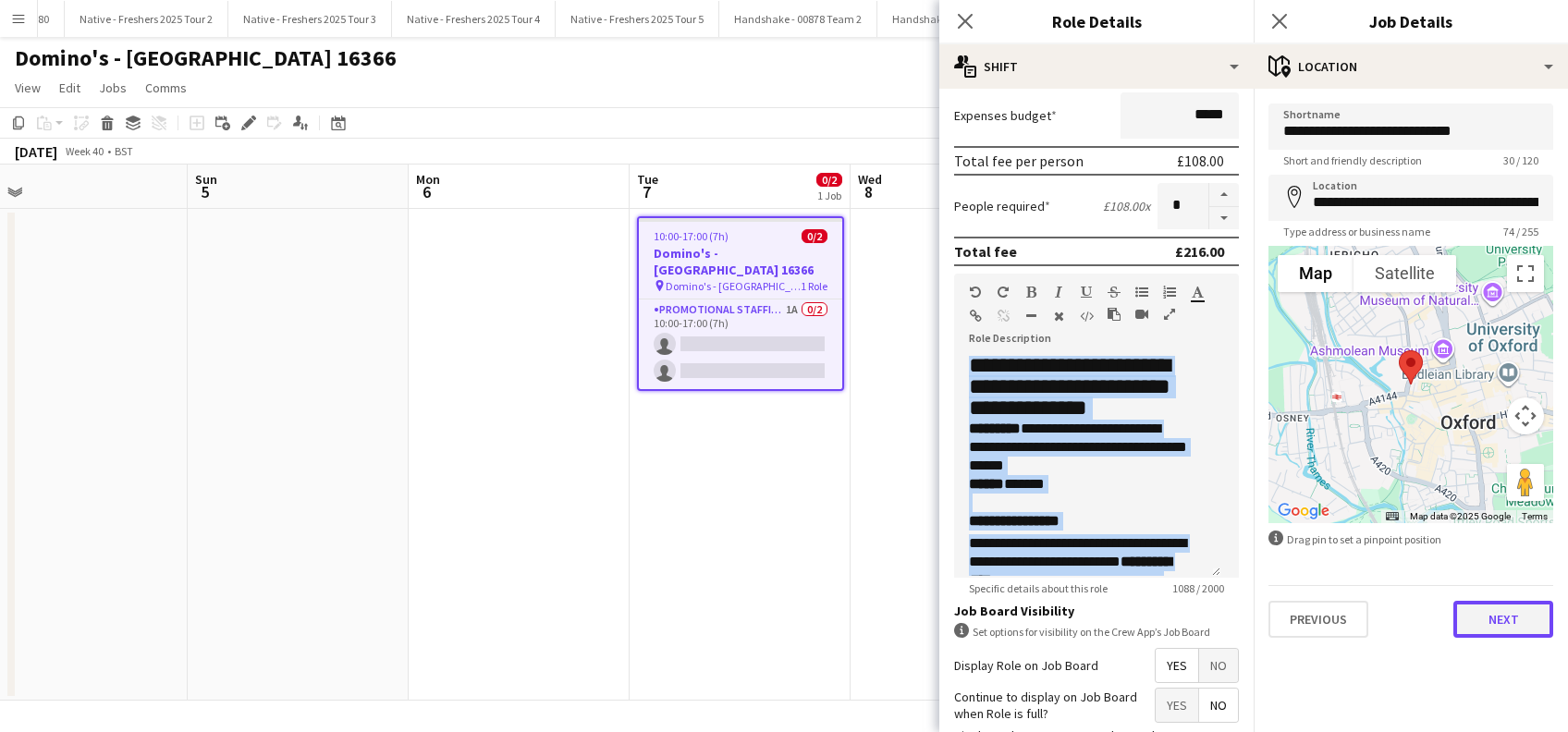
click at [1523, 613] on button "Next" at bounding box center [1503, 620] width 100 height 37
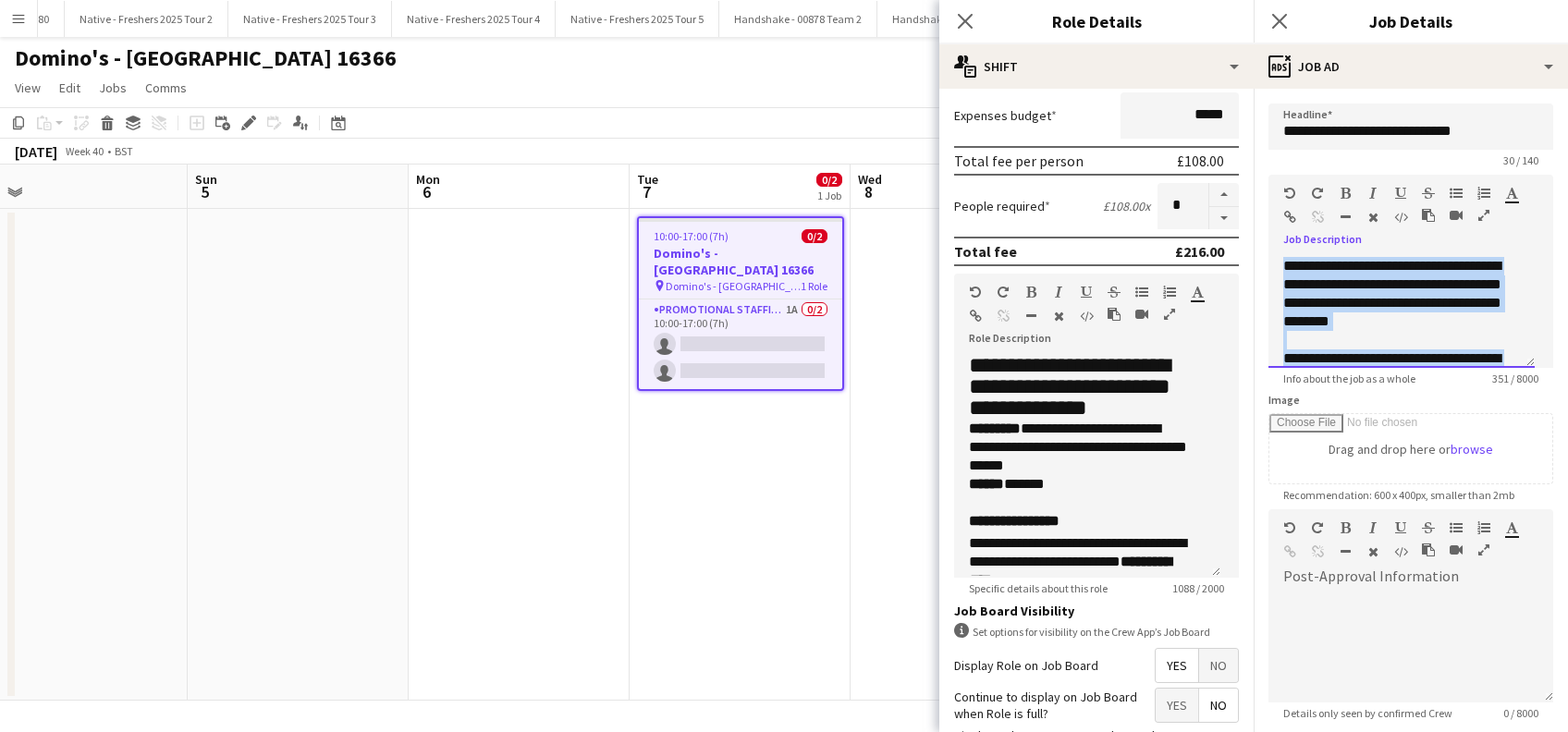
drag, startPoint x: 1473, startPoint y: 349, endPoint x: 1272, endPoint y: 248, distance: 224.9
click at [1274, 253] on div "**********" at bounding box center [1410, 306] width 284 height 123
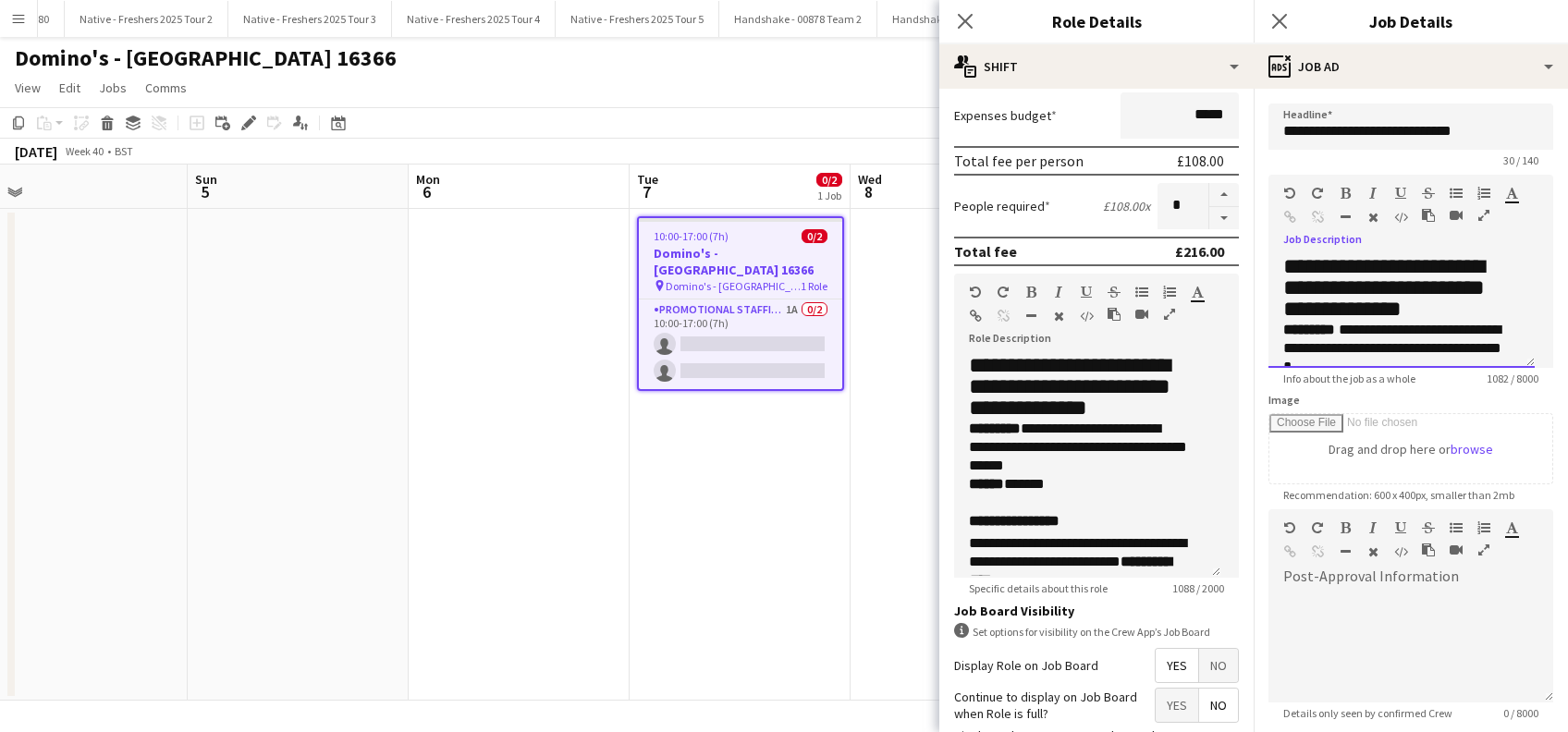
scroll to position [181, 0]
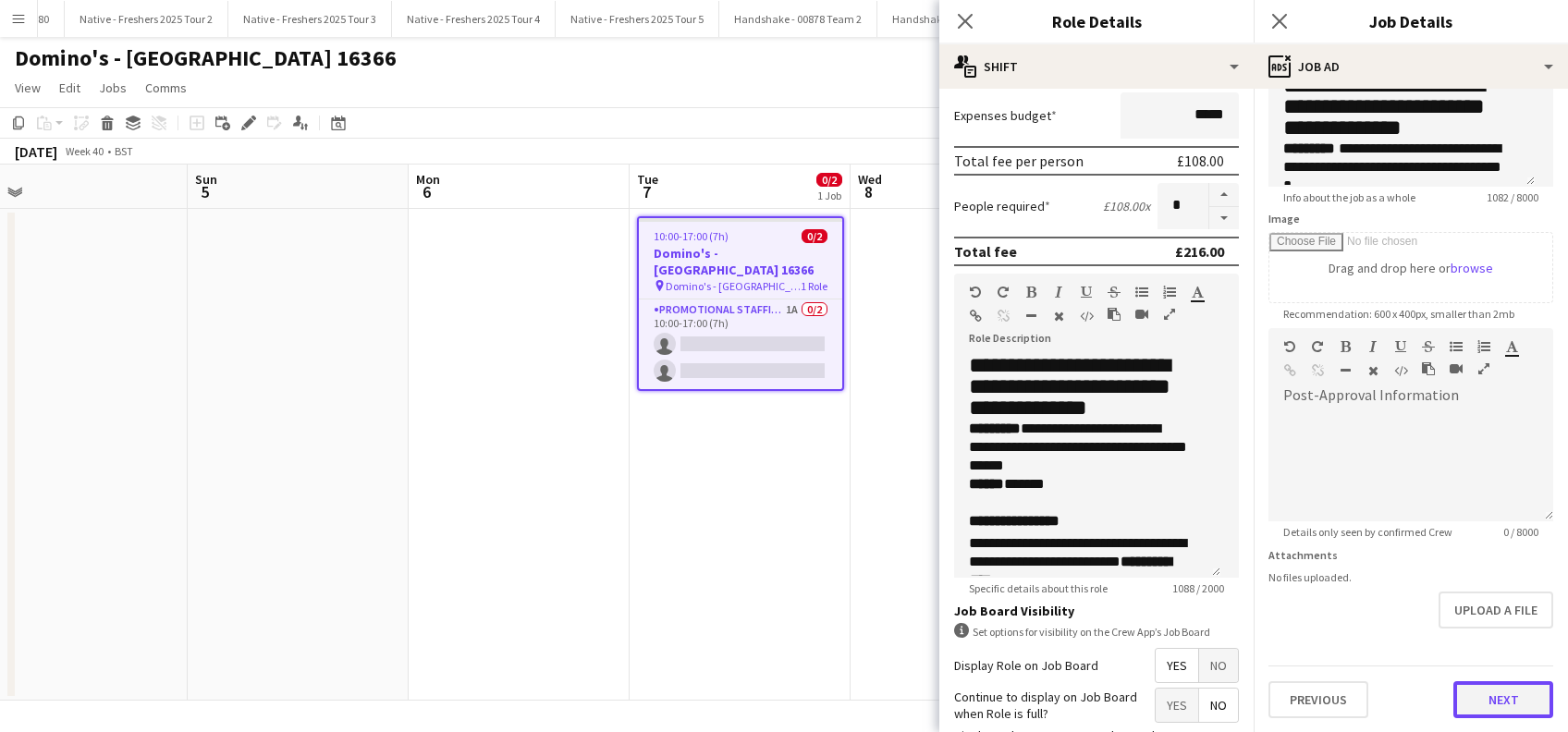
click at [1490, 697] on button "Next" at bounding box center [1503, 700] width 100 height 37
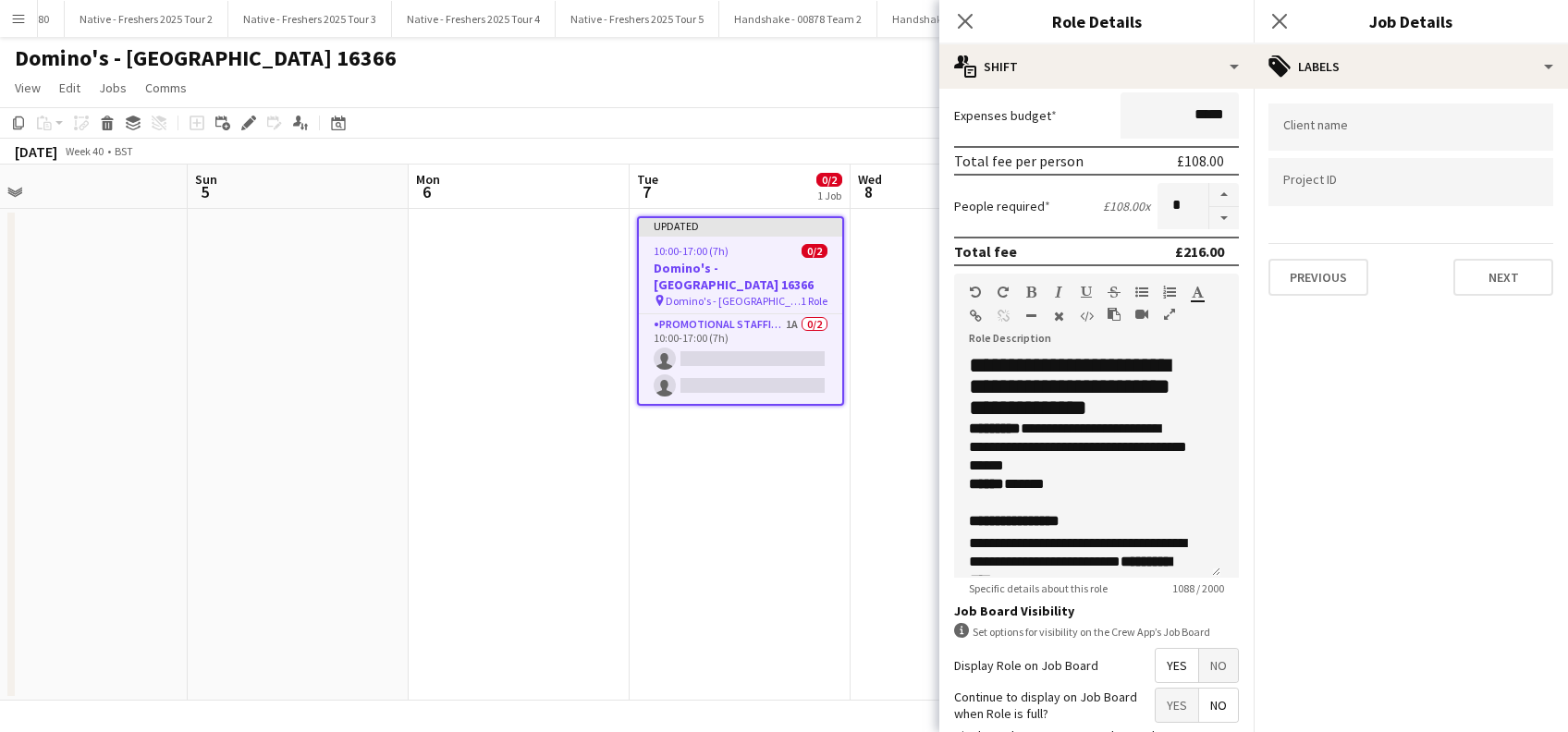
scroll to position [0, 0]
click at [1500, 280] on button "Next" at bounding box center [1503, 278] width 100 height 37
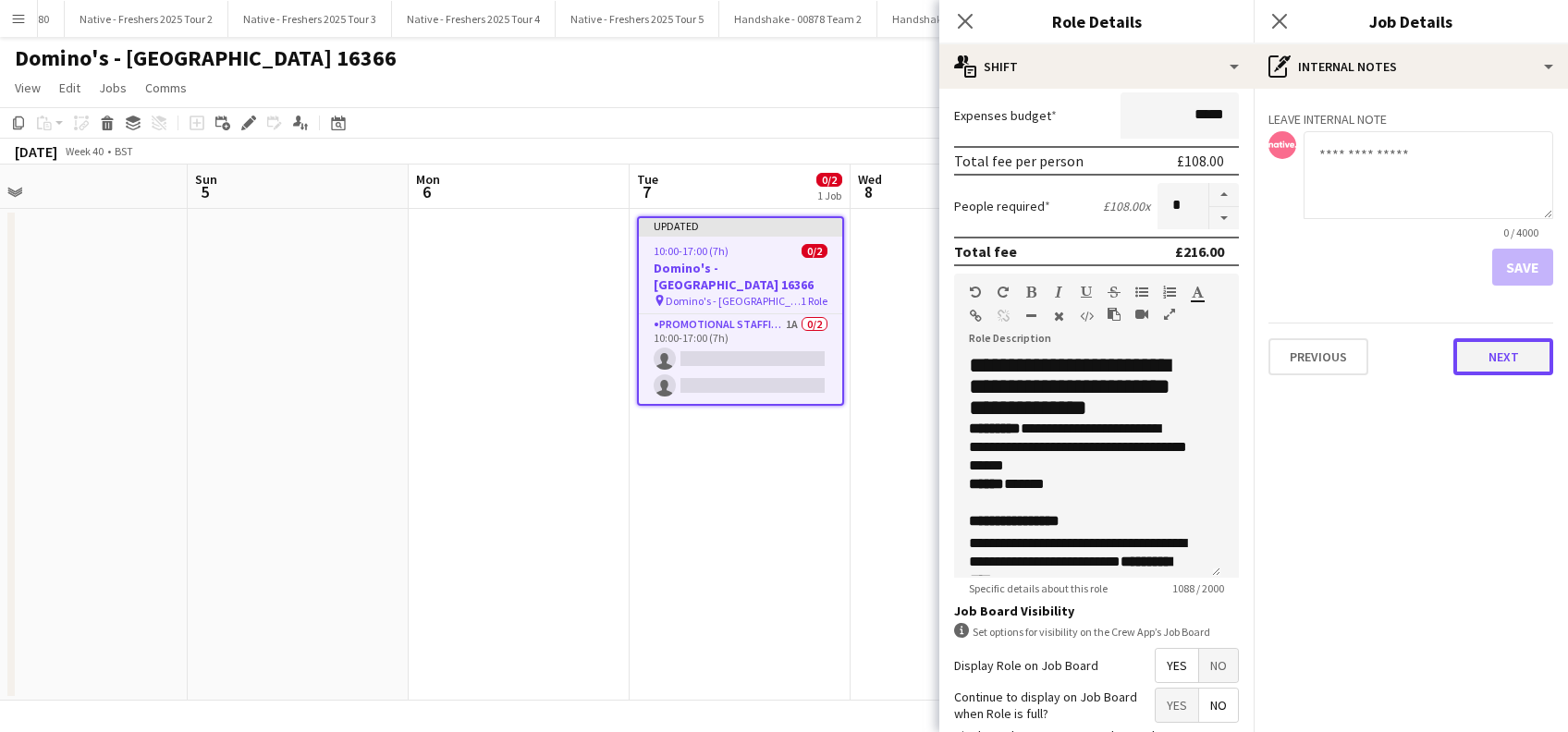
click at [1499, 364] on button "Next" at bounding box center [1503, 357] width 100 height 37
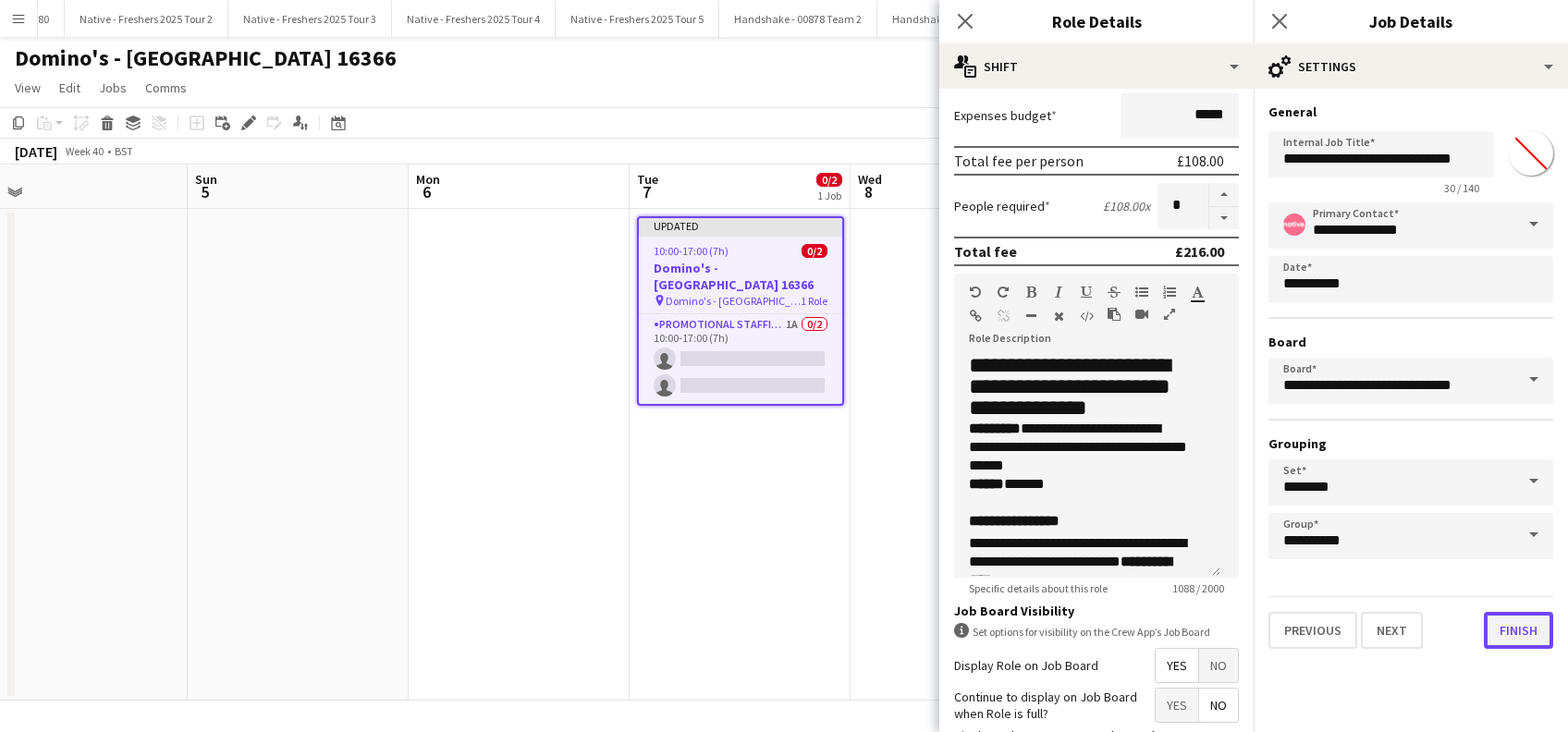
click at [1509, 628] on button "Finish" at bounding box center [1518, 630] width 69 height 37
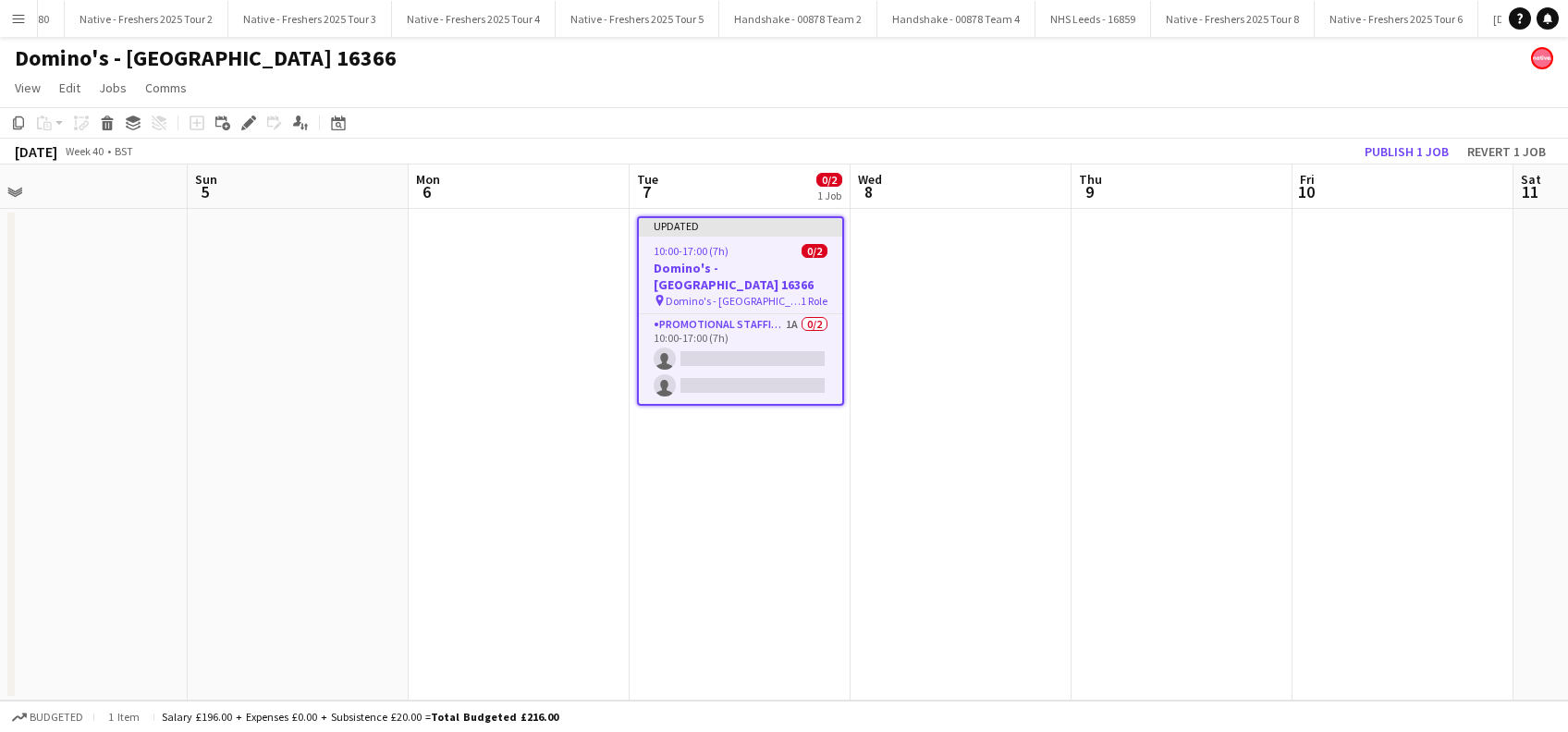
drag, startPoint x: 782, startPoint y: 509, endPoint x: 878, endPoint y: 458, distance: 108.7
click at [781, 510] on app-date-cell "Updated 10:00-17:00 (7h) 0/2 Domino's - Banbury Heath 16366 pin Domino's - Banb…" at bounding box center [740, 454] width 221 height 492
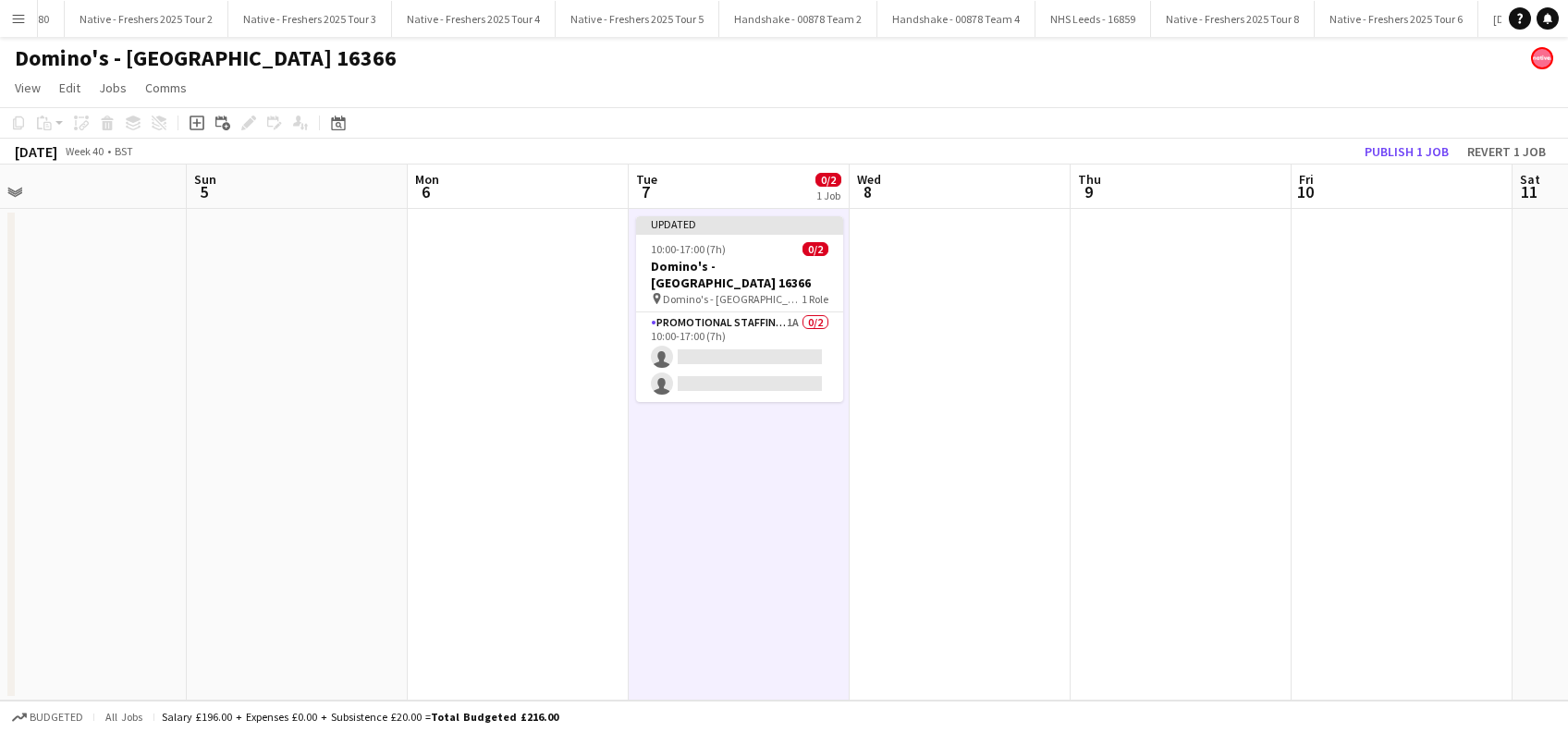
click at [929, 441] on app-date-cell at bounding box center [959, 454] width 221 height 492
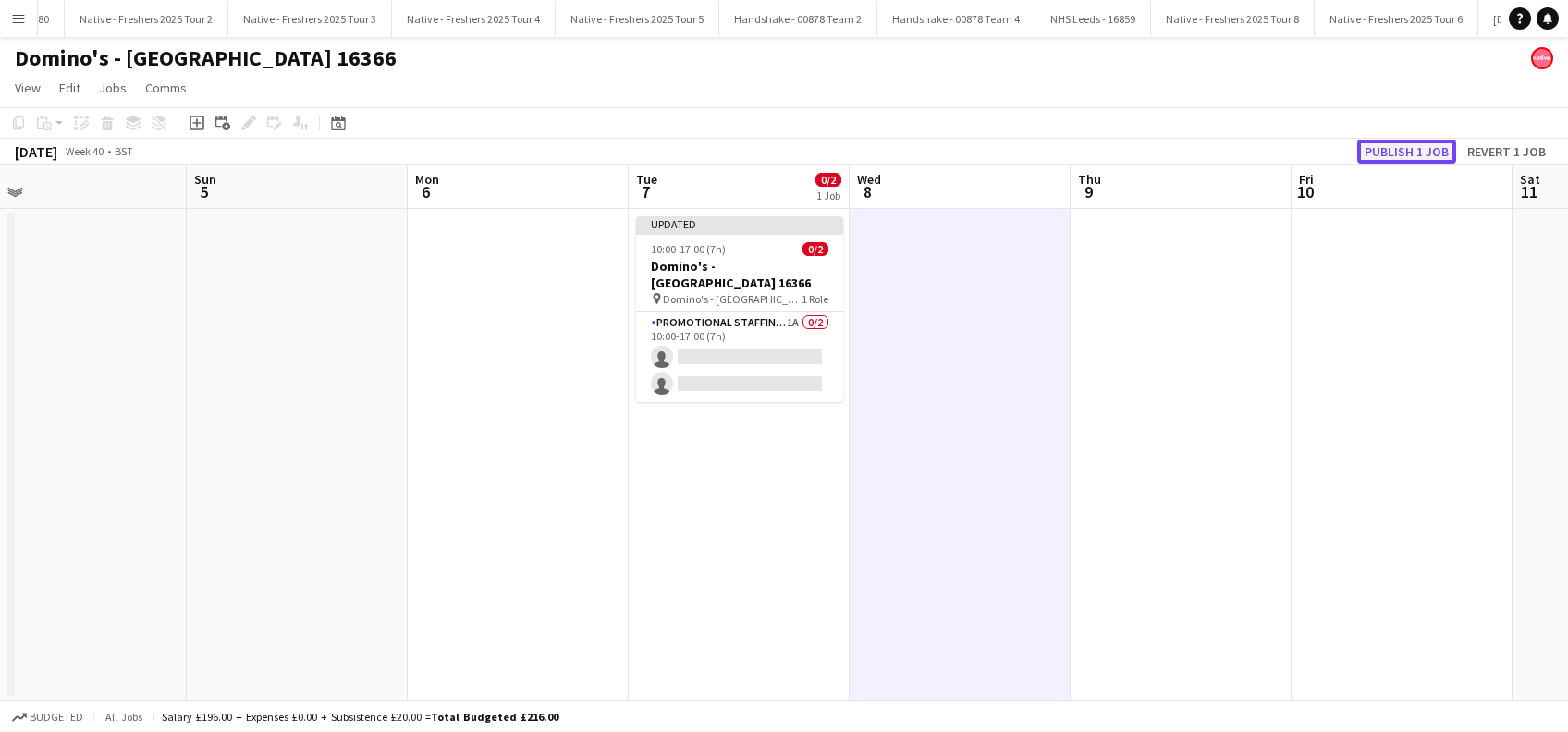
click at [1402, 148] on button "Publish 1 job" at bounding box center [1406, 151] width 99 height 24
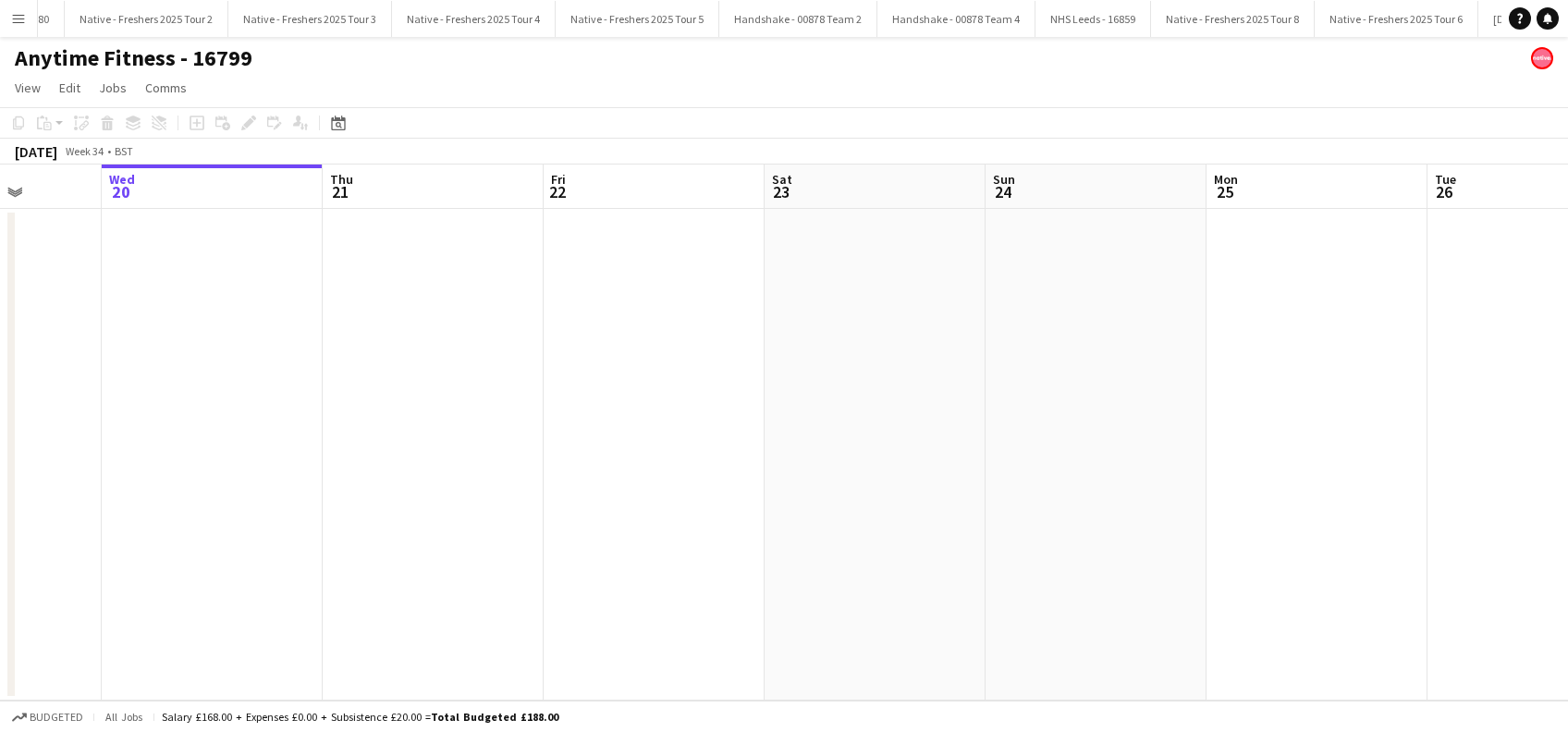
drag, startPoint x: 1001, startPoint y: 498, endPoint x: 861, endPoint y: 415, distance: 162.8
click at [358, 523] on app-calendar-viewport "Sun 17 Mon 18 Tue 19 Wed 20 Thu 21 Fri 22 Sat 23 Sun 24 Mon 25 Tue 26 Wed 27 Th…" at bounding box center [784, 432] width 1568 height 536
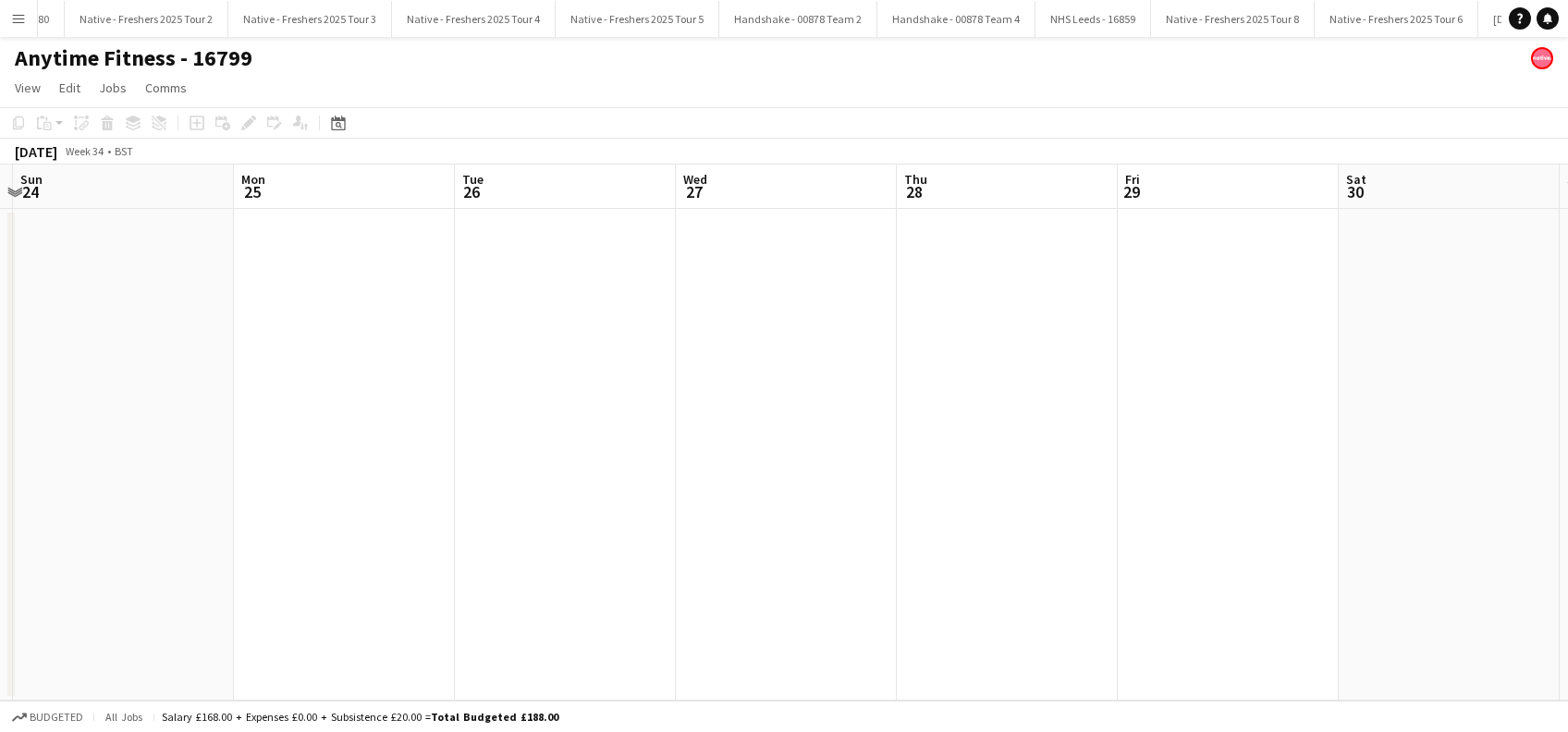
drag, startPoint x: 788, startPoint y: 473, endPoint x: 641, endPoint y: 458, distance: 147.8
click at [511, 485] on app-calendar-viewport "Thu 21 Fri 22 Sat 23 Sun 24 Mon 25 Tue 26 Wed 27 Thu 28 Fri 29 Sat 30 Sun 31 Mo…" at bounding box center [784, 432] width 1568 height 536
drag, startPoint x: 1309, startPoint y: 472, endPoint x: 1052, endPoint y: 456, distance: 257.5
click at [631, 488] on app-calendar-viewport "Thu 21 Fri 22 Sat 23 Sun 24 Mon 25 Tue 26 Wed 27 Thu 28 Fri 29 Sat 30 Sun 31 Mo…" at bounding box center [784, 432] width 1568 height 536
drag, startPoint x: 469, startPoint y: 514, endPoint x: 968, endPoint y: 452, distance: 502.8
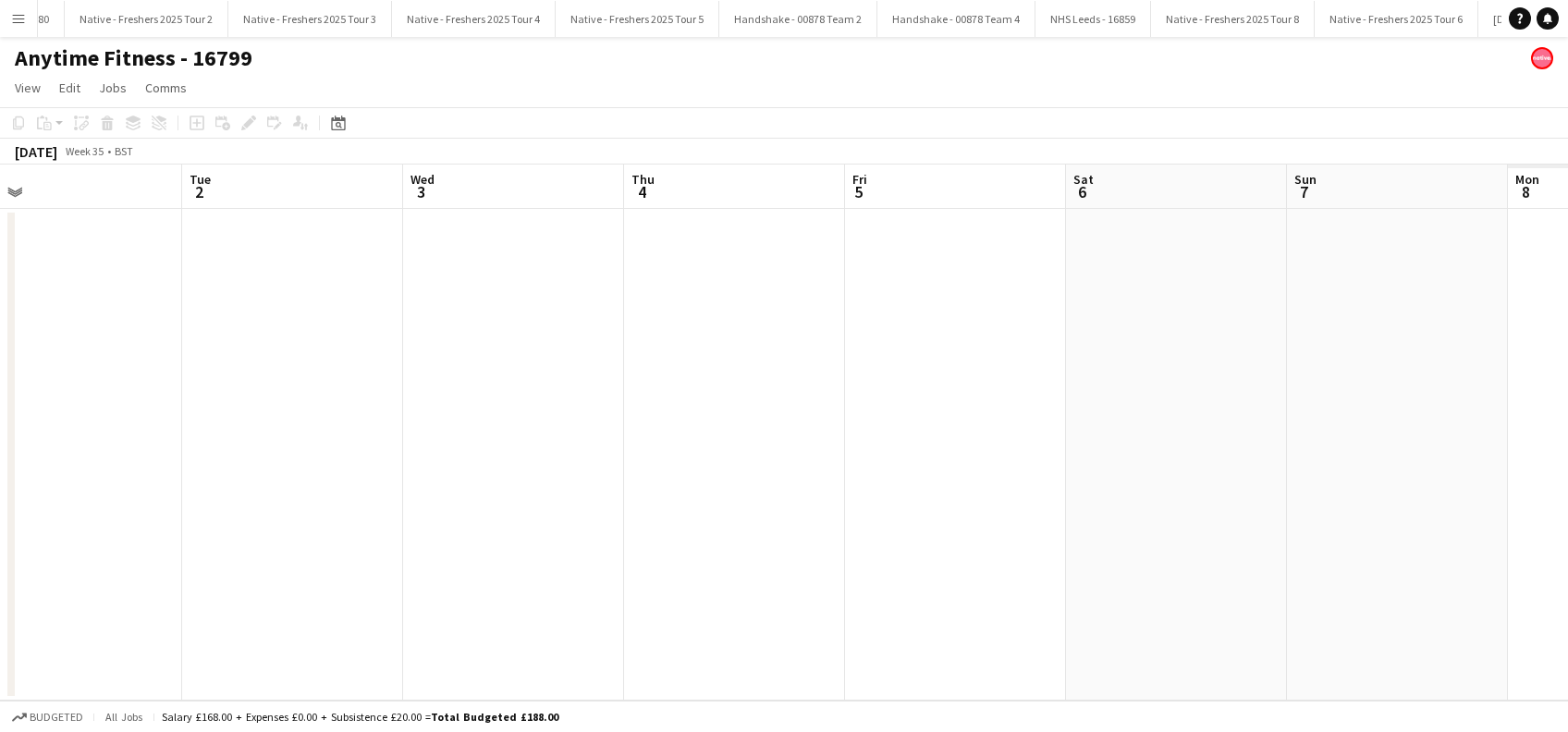
click at [483, 493] on app-calendar-viewport "Thu 28 Fri 29 Sat 30 Sun 31 Mon 1 Tue 2 Wed 3 Thu 4 Fri 5 Sat 6 Sun 7 Mon 8 Tue…" at bounding box center [784, 432] width 1568 height 536
drag, startPoint x: 1118, startPoint y: 482, endPoint x: 831, endPoint y: 498, distance: 287.4
click at [676, 517] on app-calendar-viewport "Thu 28 Fri 29 Sat 30 Sun 31 Mon 1 Tue 2 Wed 3 Thu 4 Fri 5 Sat 6 Sun 7 Mon 8 Tue…" at bounding box center [784, 432] width 1568 height 536
drag, startPoint x: 1309, startPoint y: 529, endPoint x: 1213, endPoint y: 498, distance: 100.9
click at [605, 537] on app-calendar-viewport "Mon 1 Tue 2 Wed 3 Thu 4 Fri 5 Sat 6 Sun 7 Mon 8 Tue 9 Wed 10 Thu 11 Fri 12 Sat …" at bounding box center [784, 432] width 1568 height 536
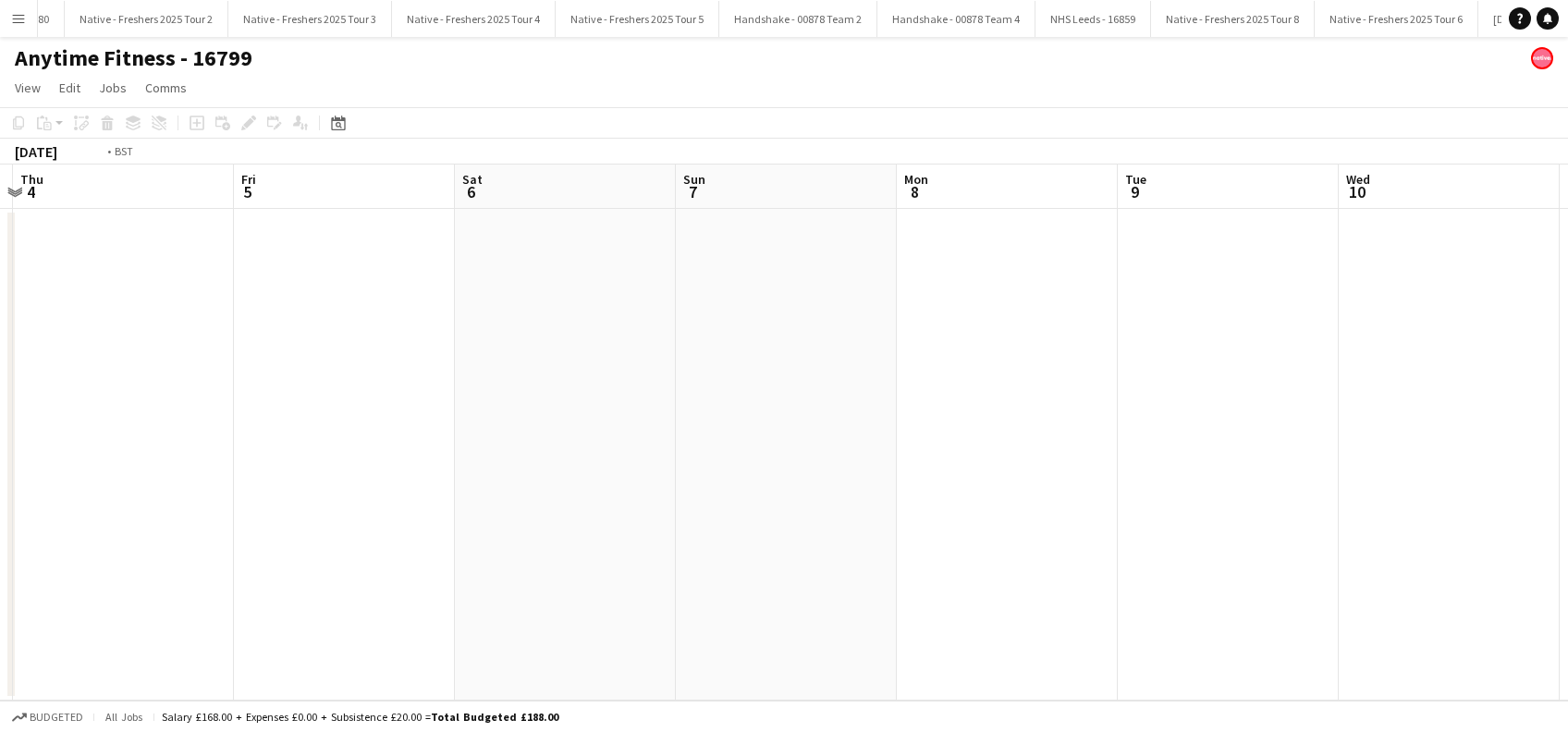
drag, startPoint x: 1187, startPoint y: 520, endPoint x: 872, endPoint y: 488, distance: 316.6
click at [543, 546] on app-calendar-viewport "Mon 1 Tue 2 Wed 3 Thu 4 Fri 5 Sat 6 Sun 7 Mon 8 Tue 9 Wed 10 Thu 11 Fri 12 Sat …" at bounding box center [784, 432] width 1568 height 536
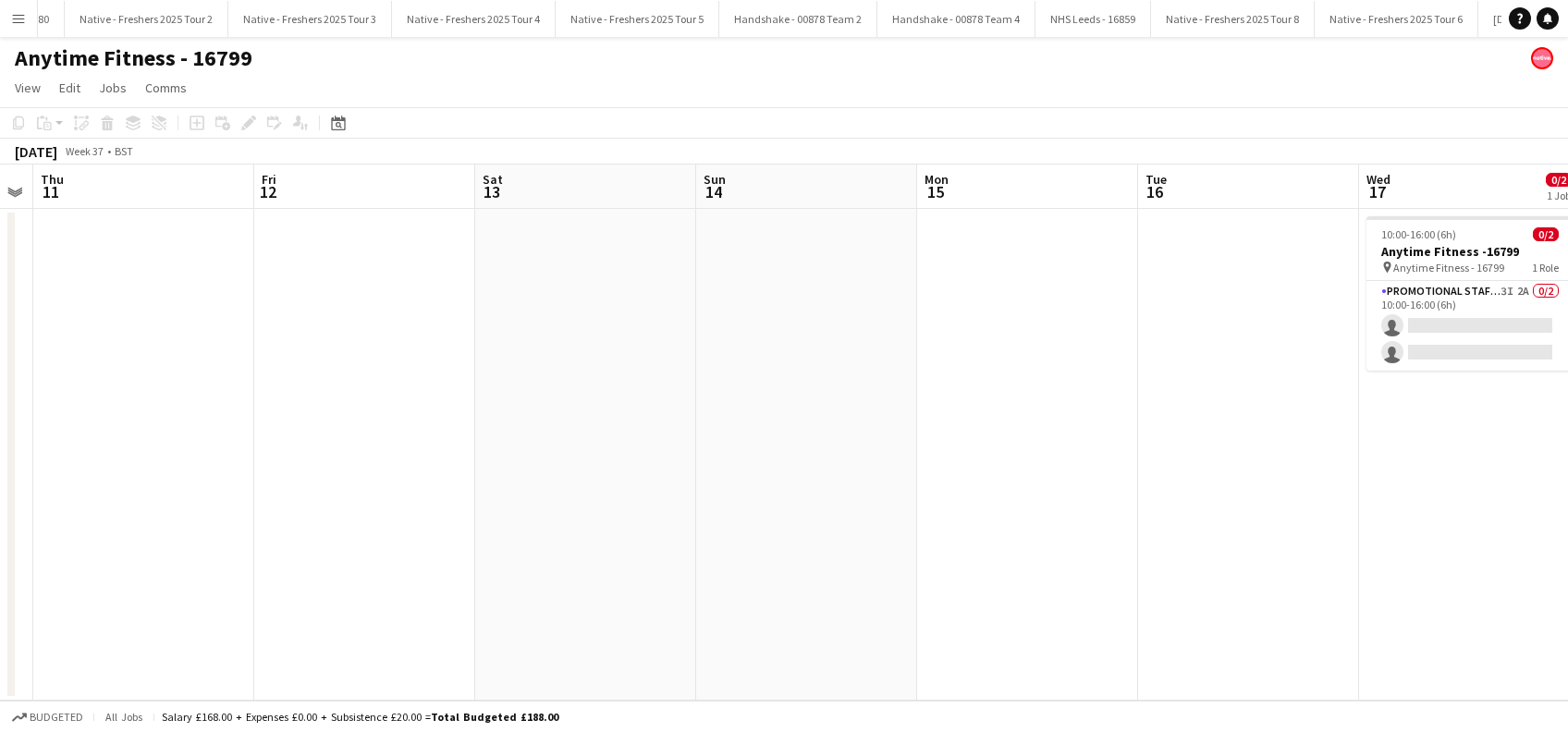
drag, startPoint x: 832, startPoint y: 574, endPoint x: 1064, endPoint y: 466, distance: 255.9
click at [762, 526] on app-calendar-viewport "Sun 7 Mon 8 Tue 9 Wed 10 Thu 11 Fri 12 Sat 13 Sun 14 Mon 15 Tue 16 Wed 17 0/2 1…" at bounding box center [784, 432] width 1568 height 536
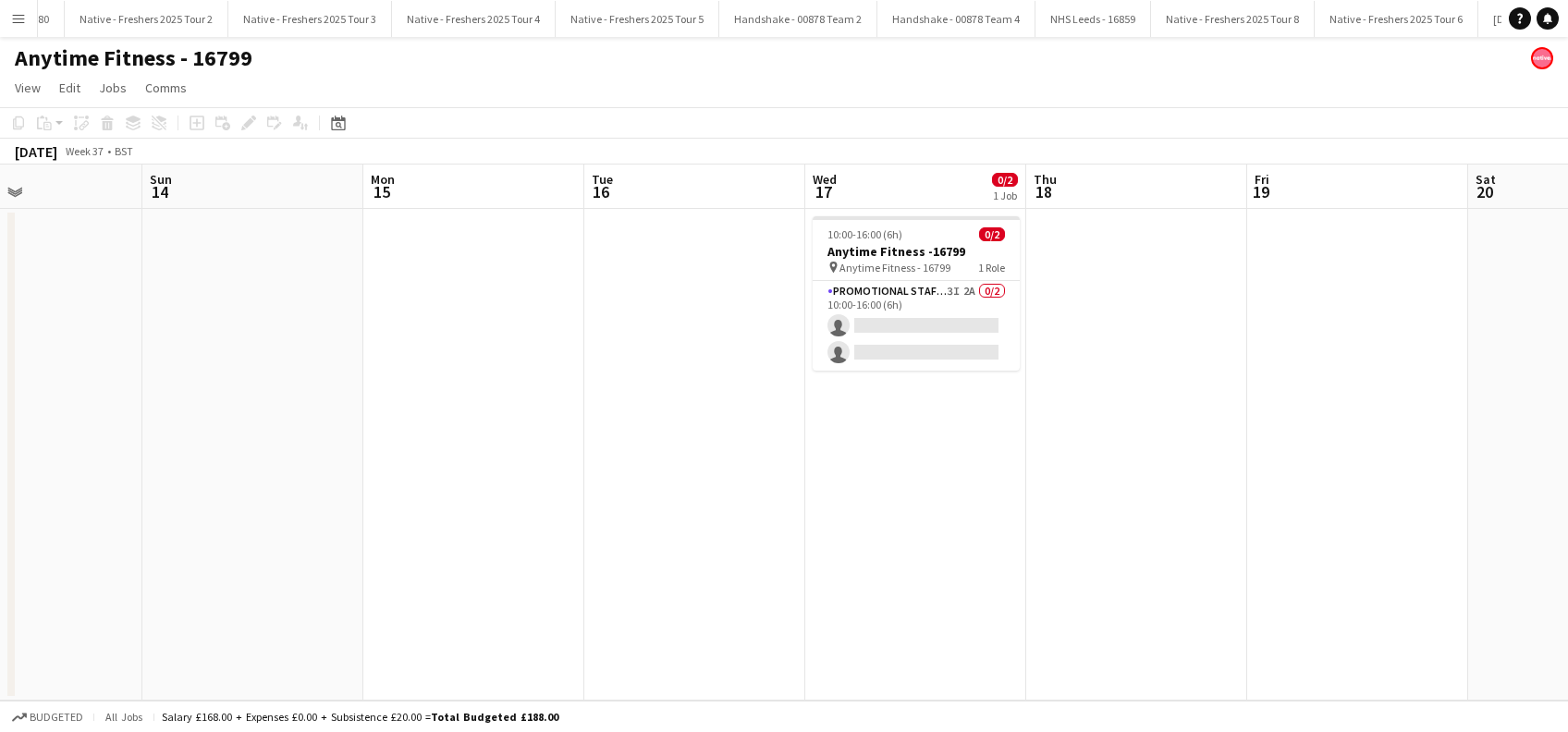
drag, startPoint x: 1287, startPoint y: 458, endPoint x: 913, endPoint y: 376, distance: 382.9
click at [683, 485] on app-calendar-viewport "Wed 10 Thu 11 Fri 12 Sat 13 Sun 14 Mon 15 Tue 16 Wed 17 0/2 1 Job Thu 18 Fri 19…" at bounding box center [784, 432] width 1568 height 536
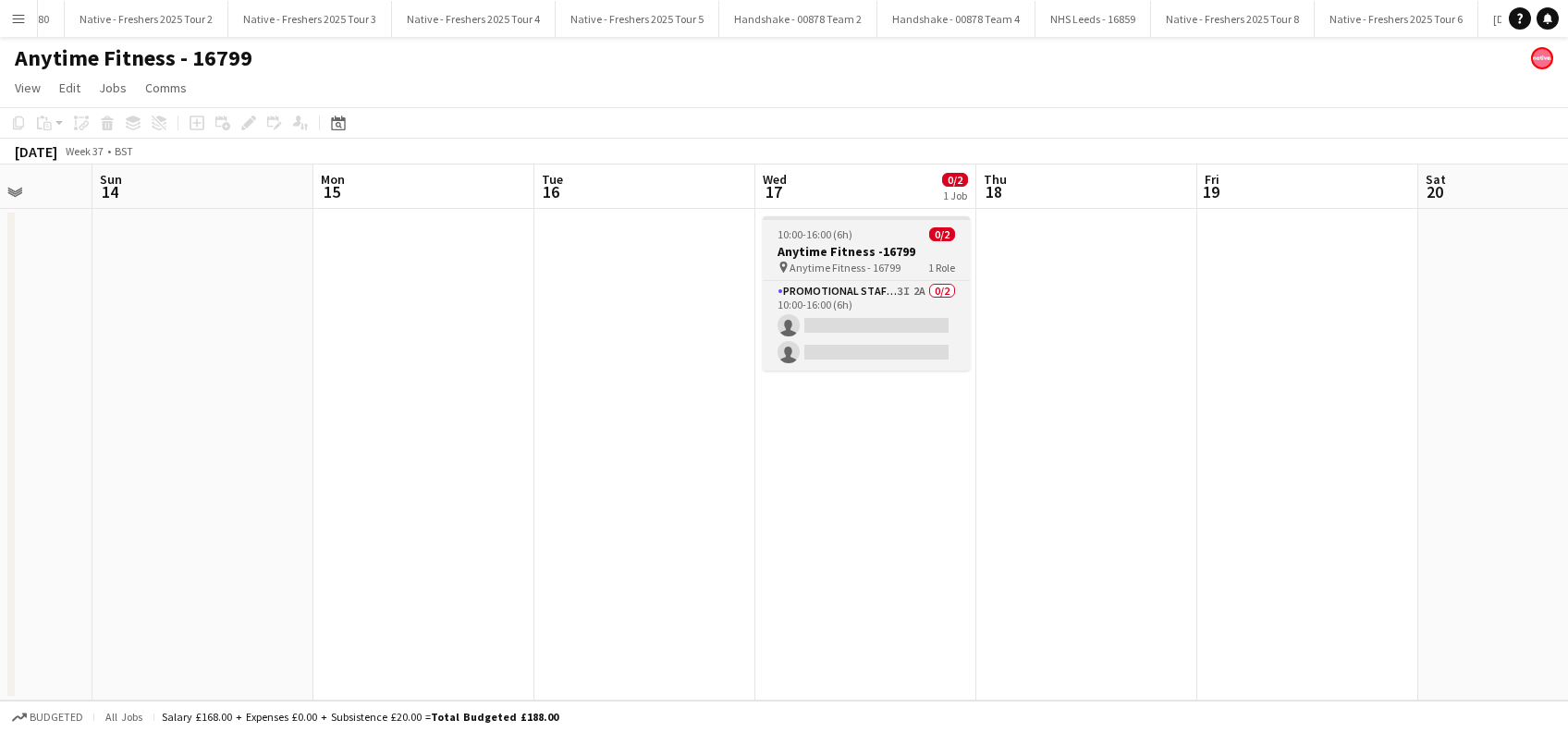
click at [825, 266] on span "Anytime Fitness - 16799" at bounding box center [844, 267] width 111 height 14
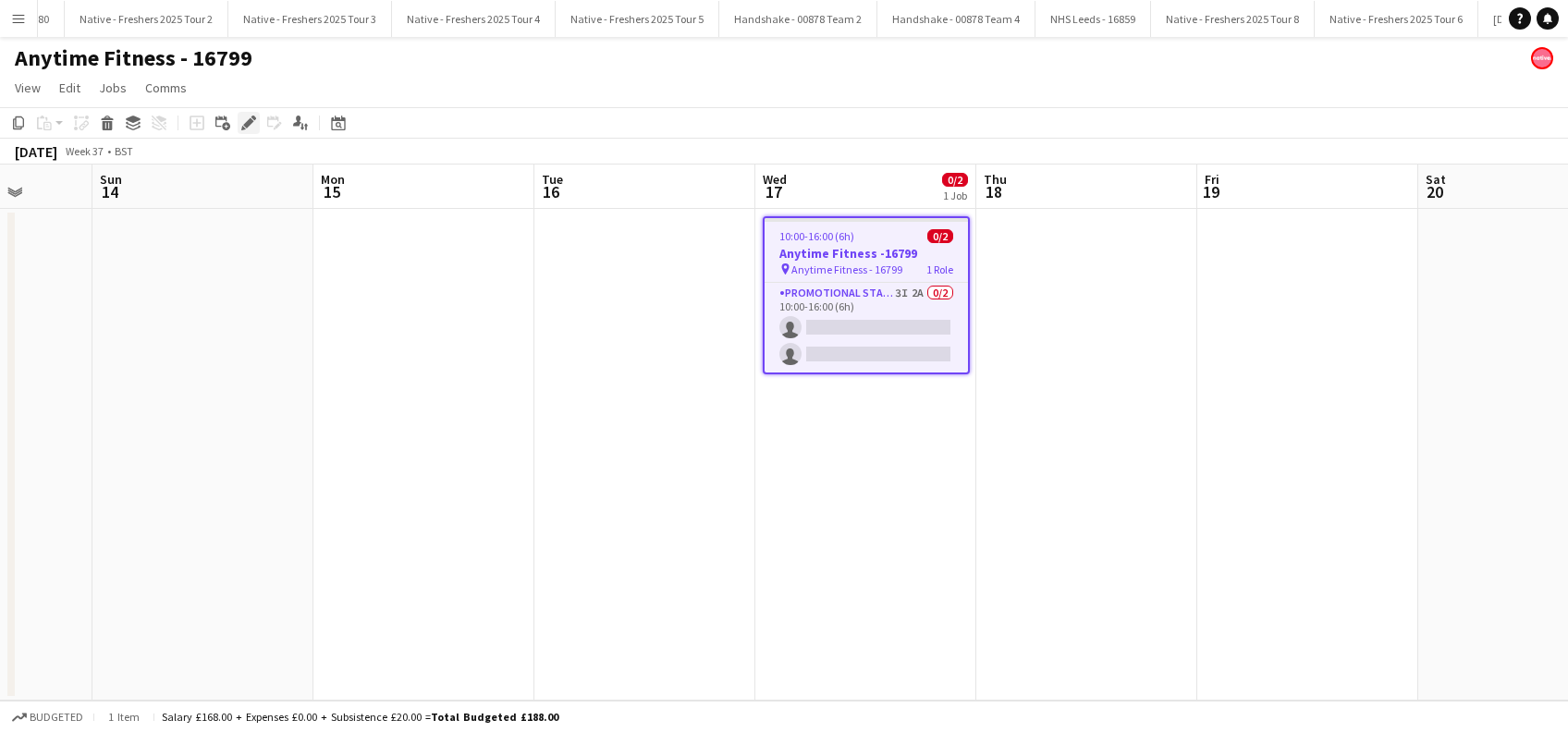
click at [252, 122] on icon at bounding box center [248, 123] width 10 height 10
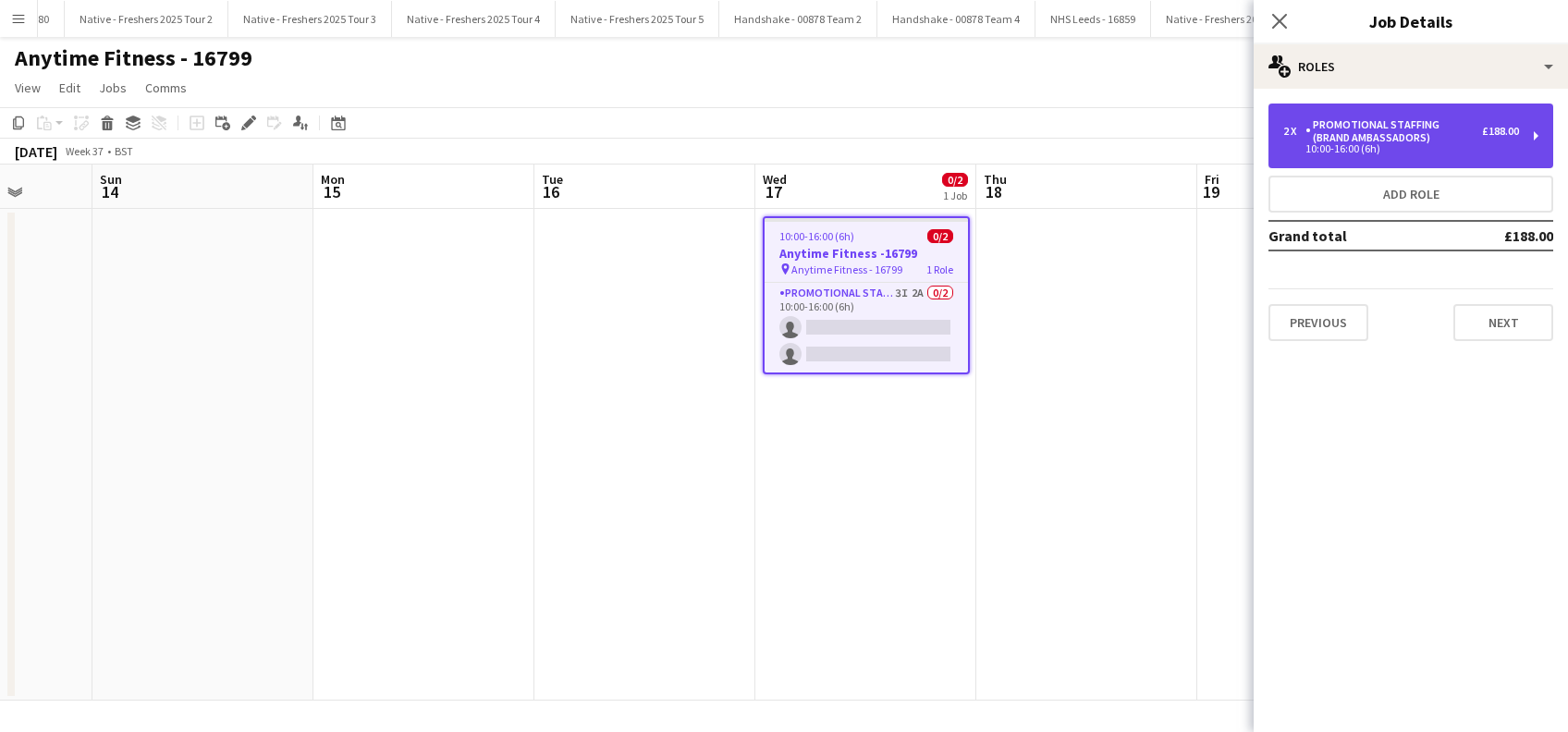
click at [1446, 146] on div "10:00-16:00 (6h)" at bounding box center [1401, 149] width 236 height 9
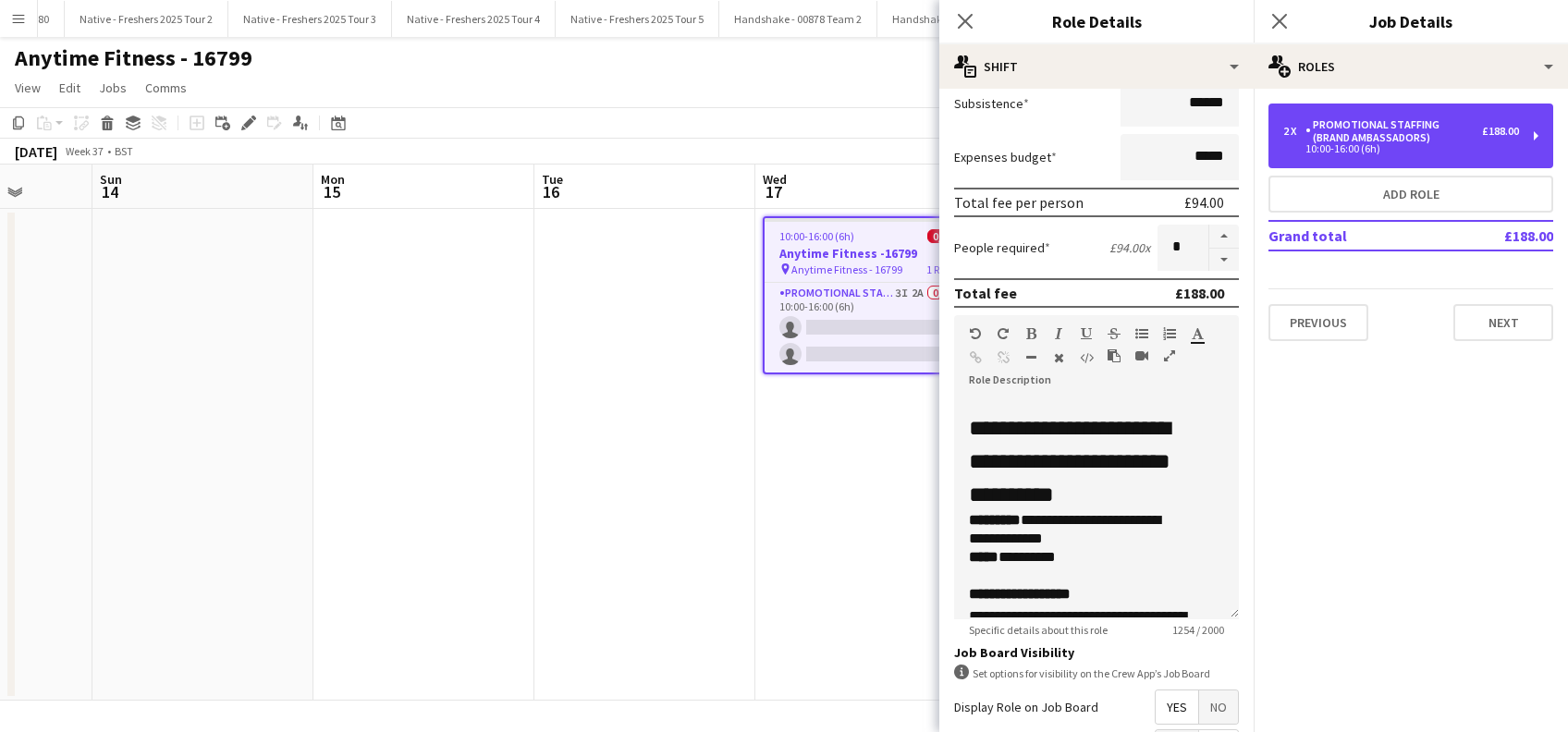
scroll to position [493, 0]
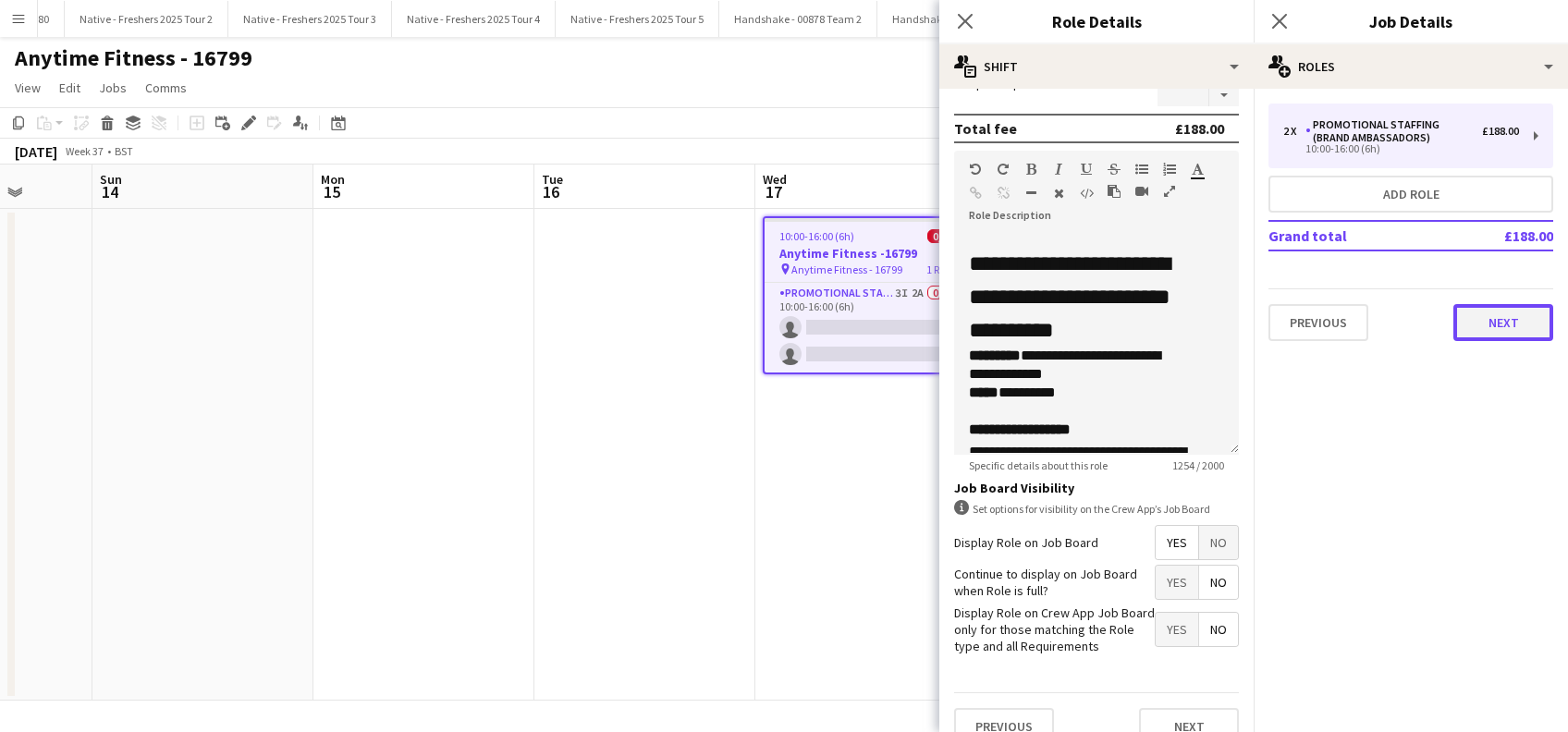
click at [1503, 331] on button "Next" at bounding box center [1503, 323] width 100 height 37
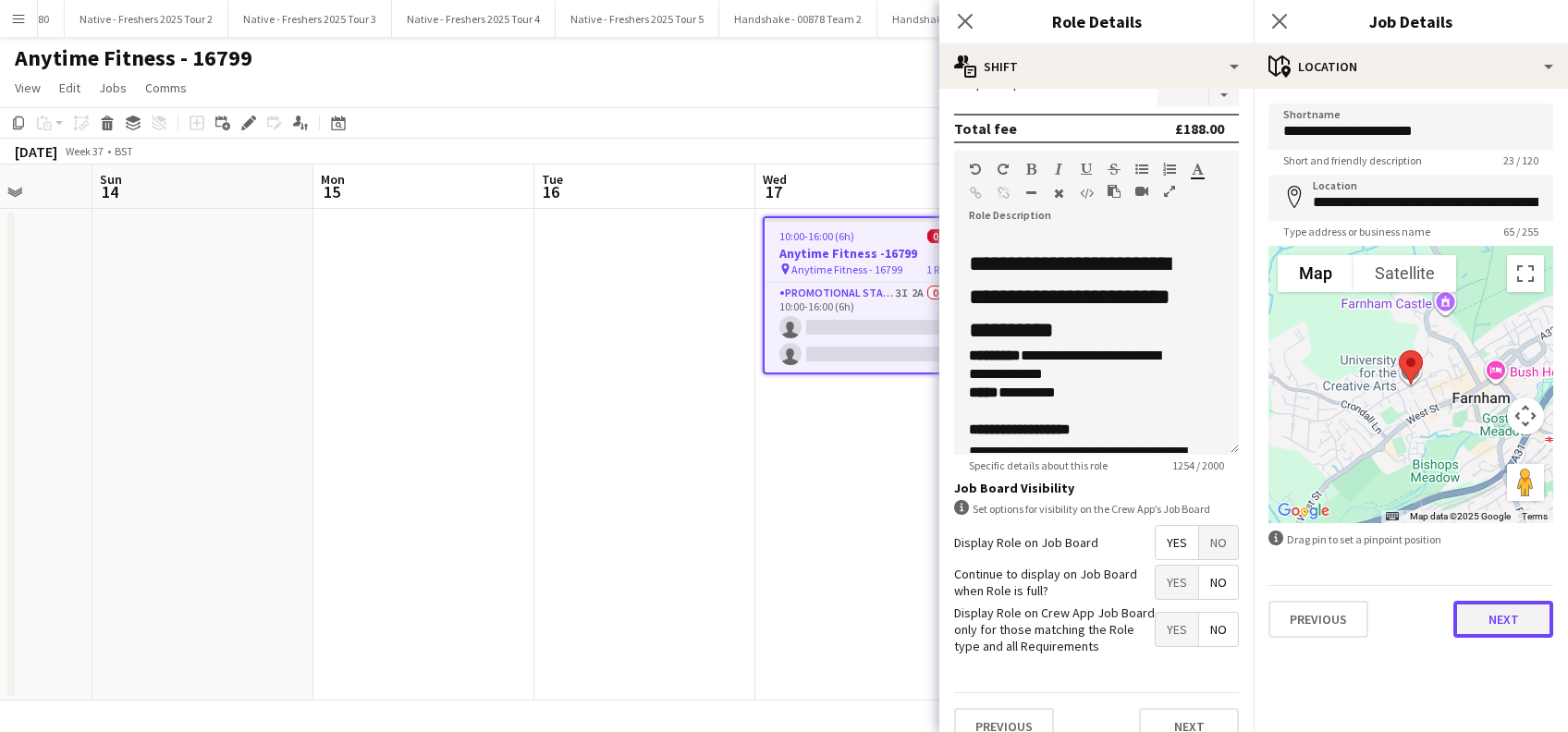
click at [1495, 618] on button "Next" at bounding box center [1503, 620] width 100 height 37
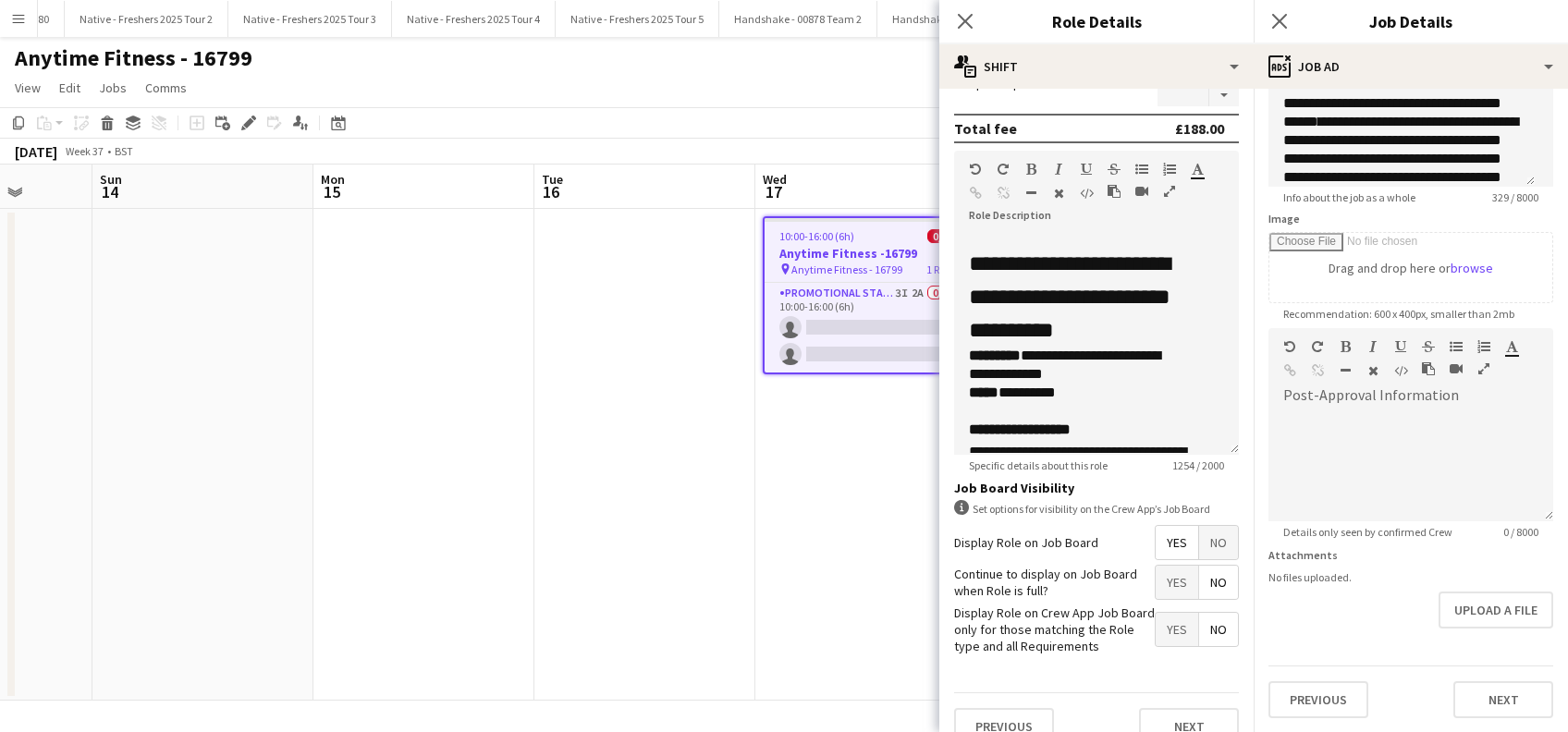
scroll to position [0, 0]
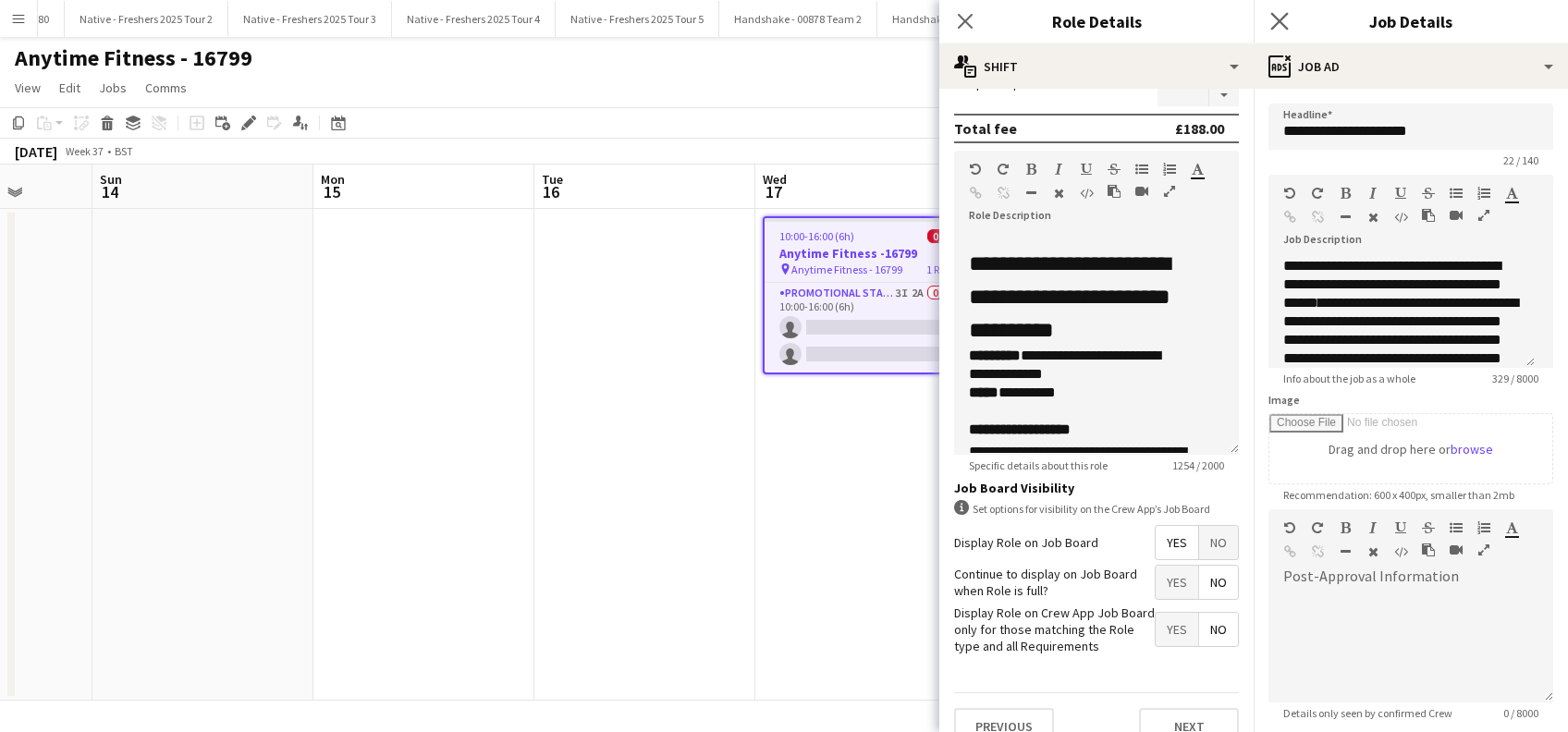
click at [1288, 15] on app-icon "Close pop-in" at bounding box center [1279, 22] width 27 height 27
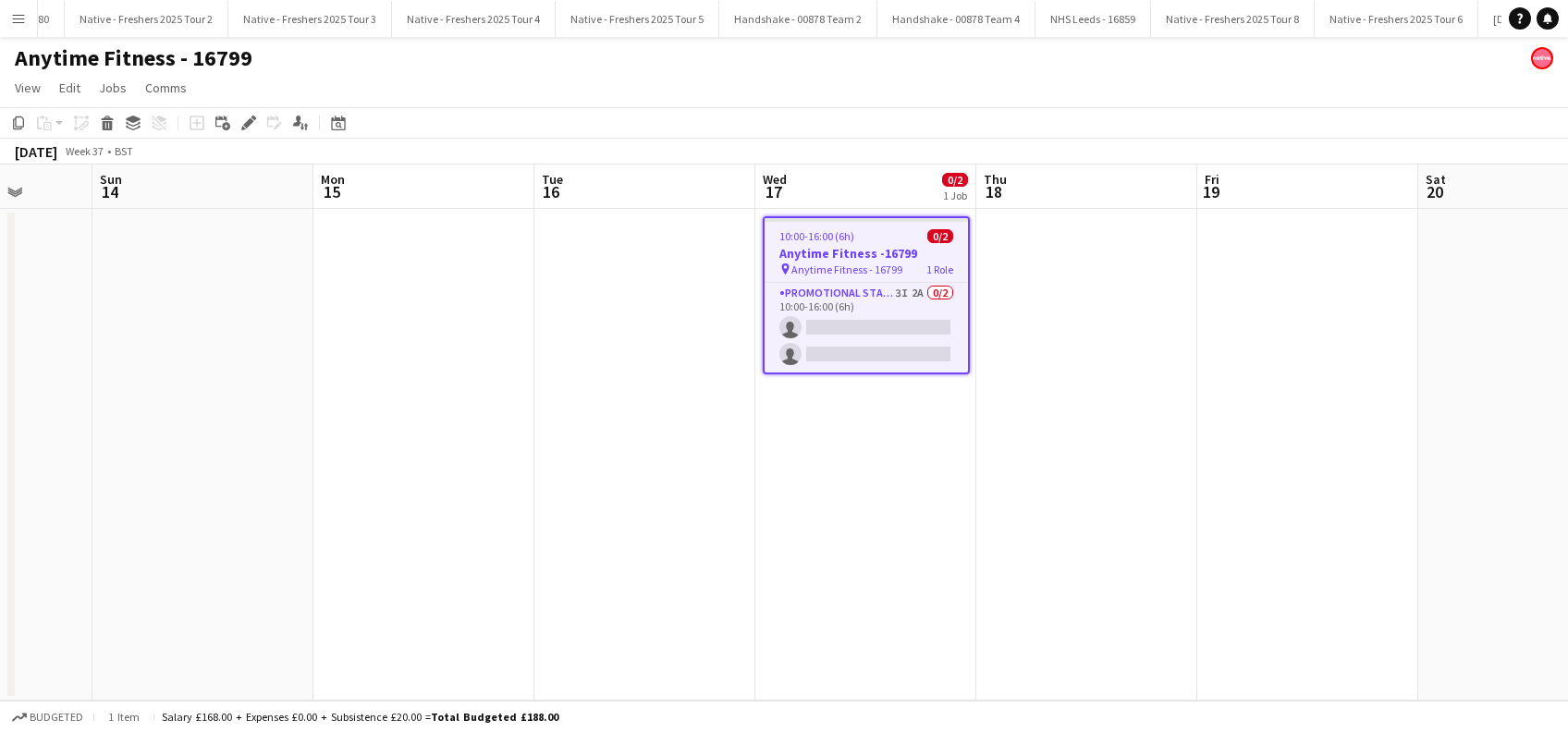
drag, startPoint x: 893, startPoint y: 515, endPoint x: 921, endPoint y: 481, distance: 44.0
click at [893, 516] on app-date-cell "10:00-16:00 (6h) 0/2 Anytime Fitness -16799 pin Anytime Fitness - 16799 1 Role …" at bounding box center [866, 454] width 221 height 492
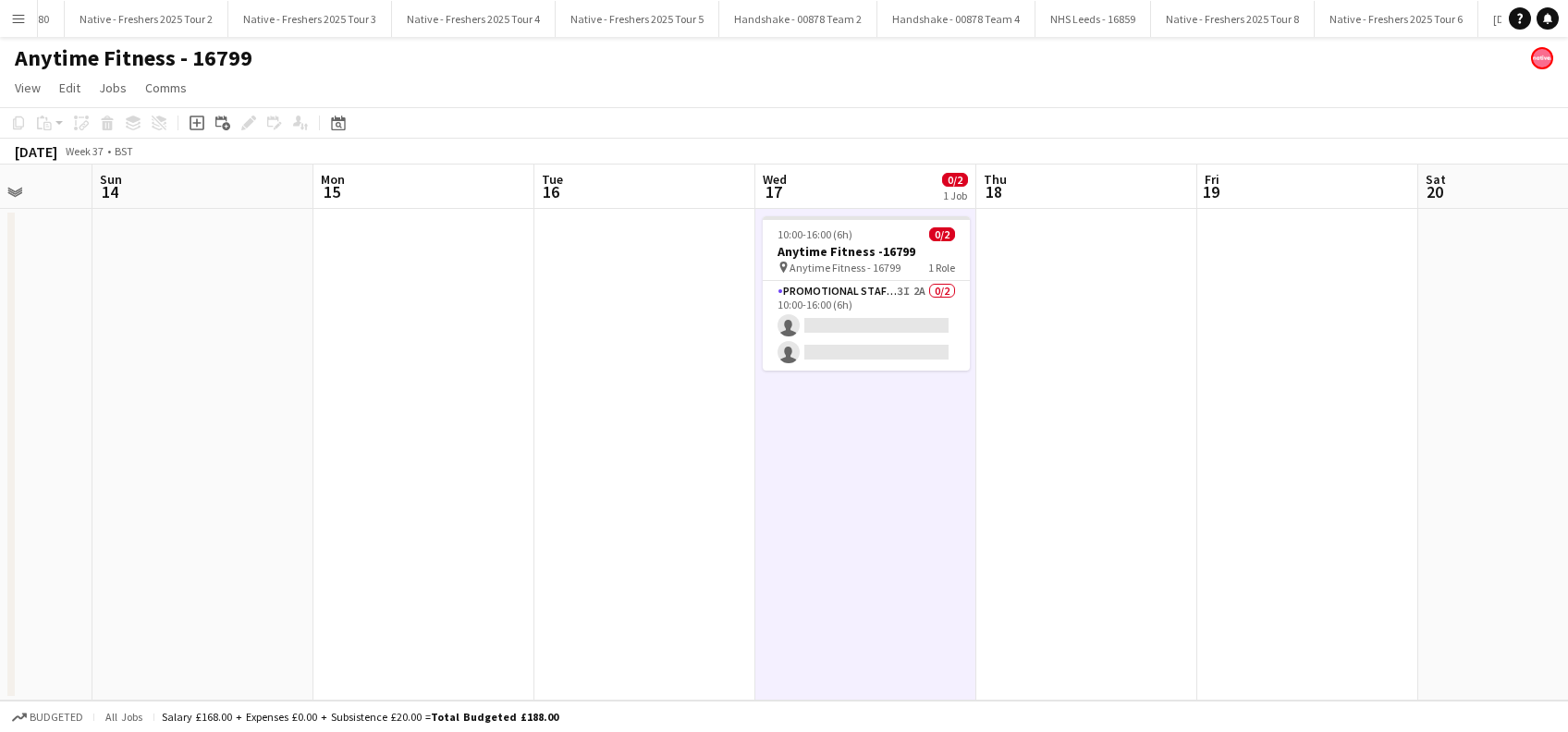
click at [1059, 438] on app-date-cell at bounding box center [1086, 454] width 221 height 492
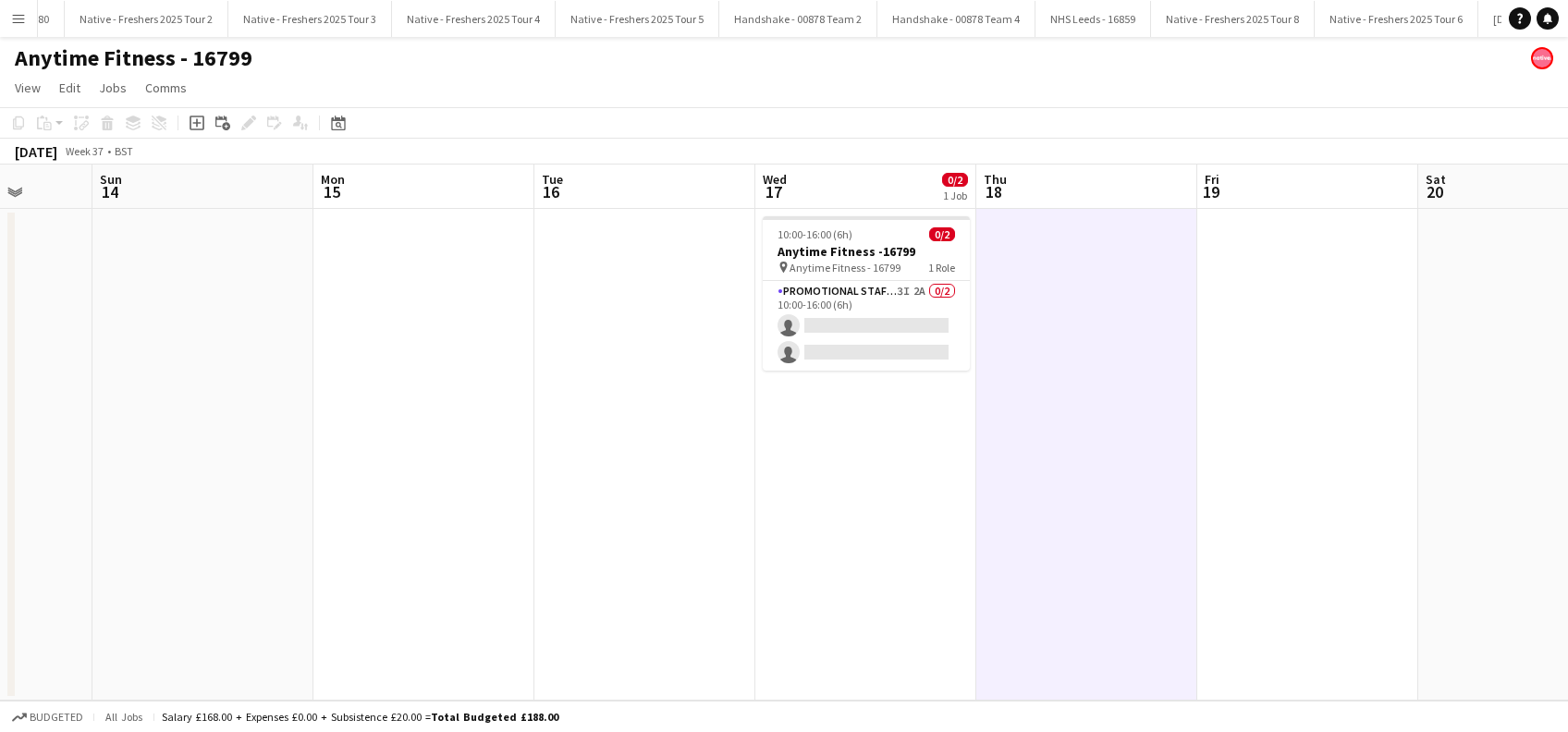
click at [19, 15] on app-icon "Menu" at bounding box center [19, 19] width 15 height 15
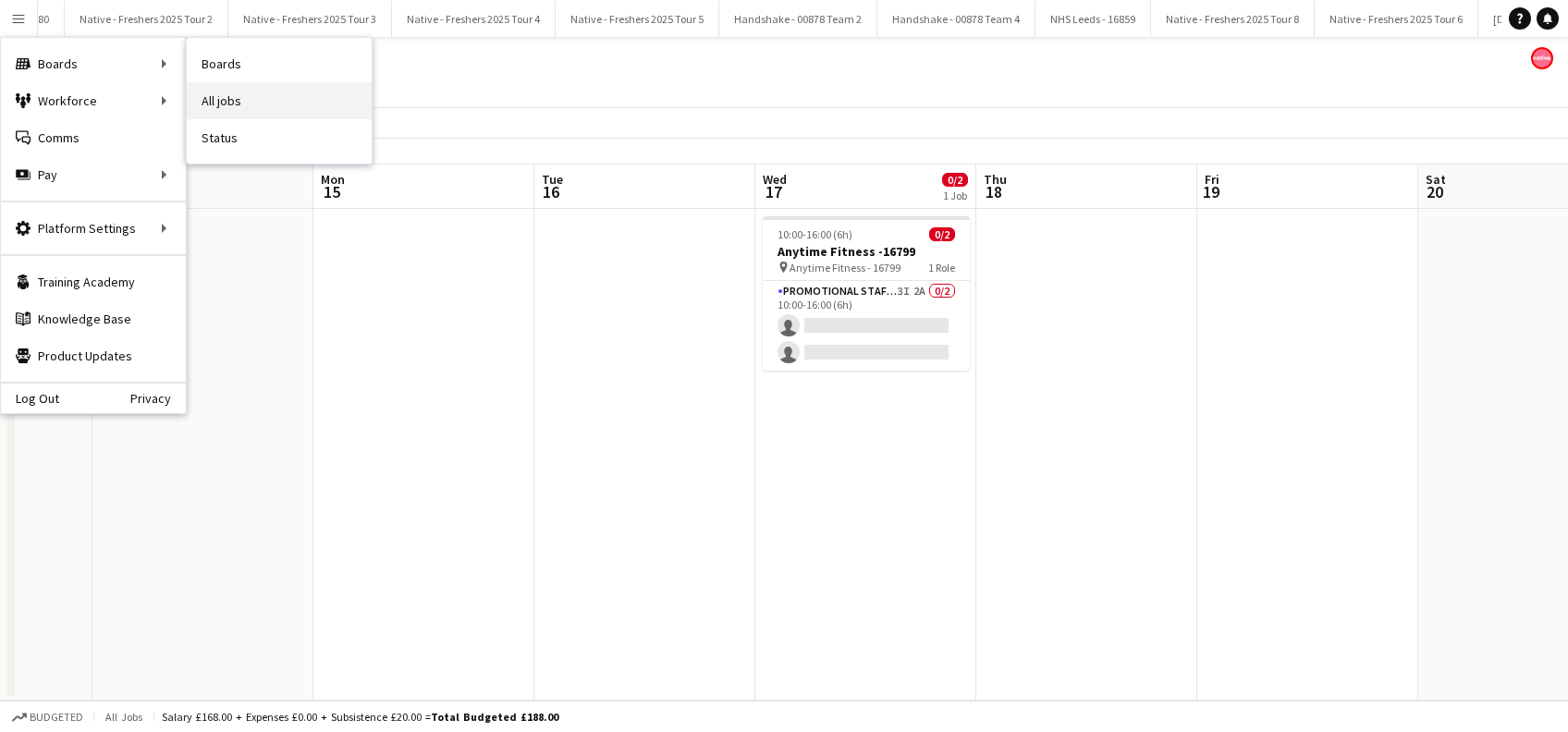
click at [223, 96] on link "All jobs" at bounding box center [280, 101] width 185 height 37
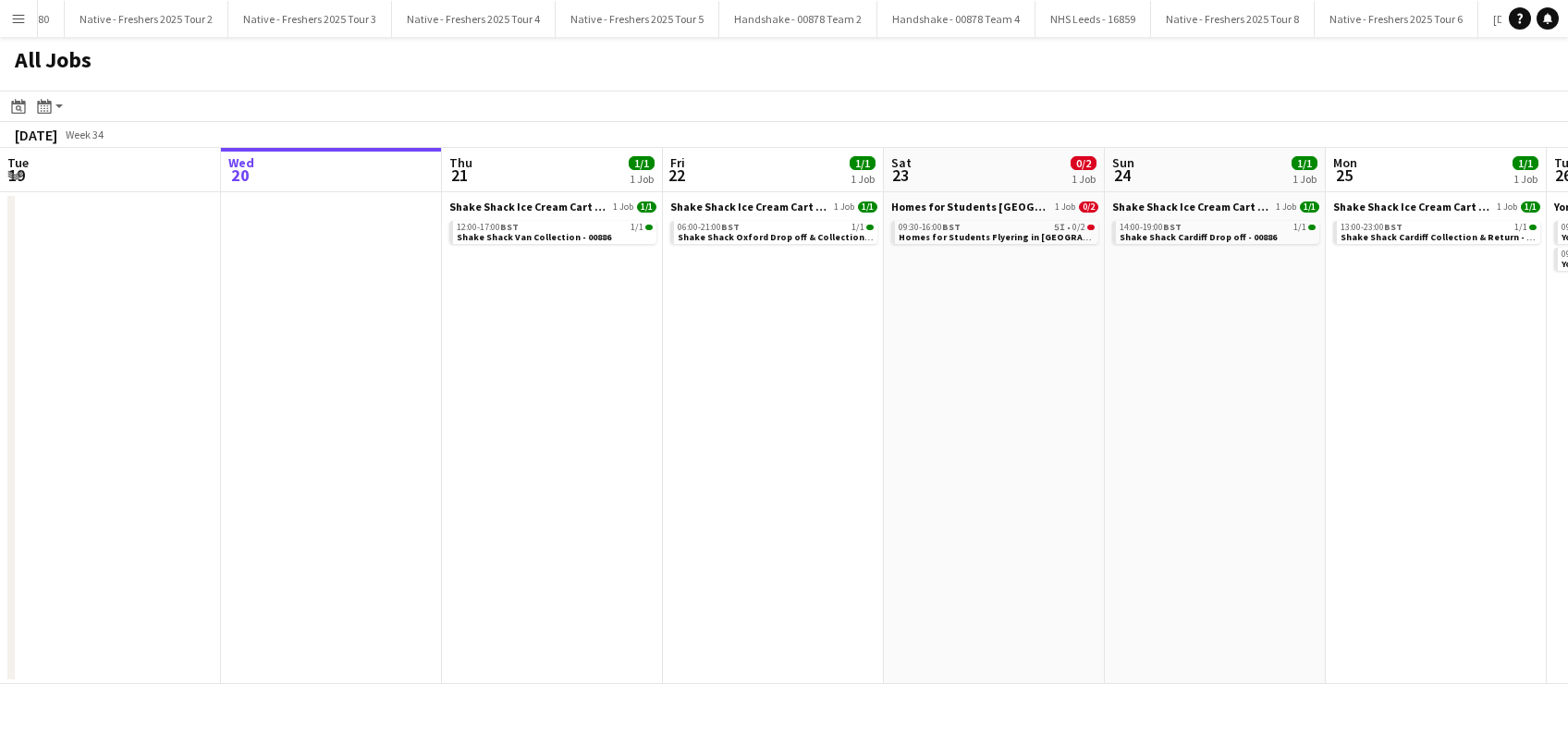
click at [770, 429] on app-date-cell "Shake Shack Ice Cream Cart Drop Off - 00886 1 Job 1/1 06:00-21:00 BST 1/1 Shake…" at bounding box center [773, 438] width 221 height 492
click at [903, 407] on app-date-cell "Homes for Students Leeds - 00884 1 Job 0/2 09:30-16:00 BST 5I • 0/2 Homes for S…" at bounding box center [997, 438] width 221 height 492
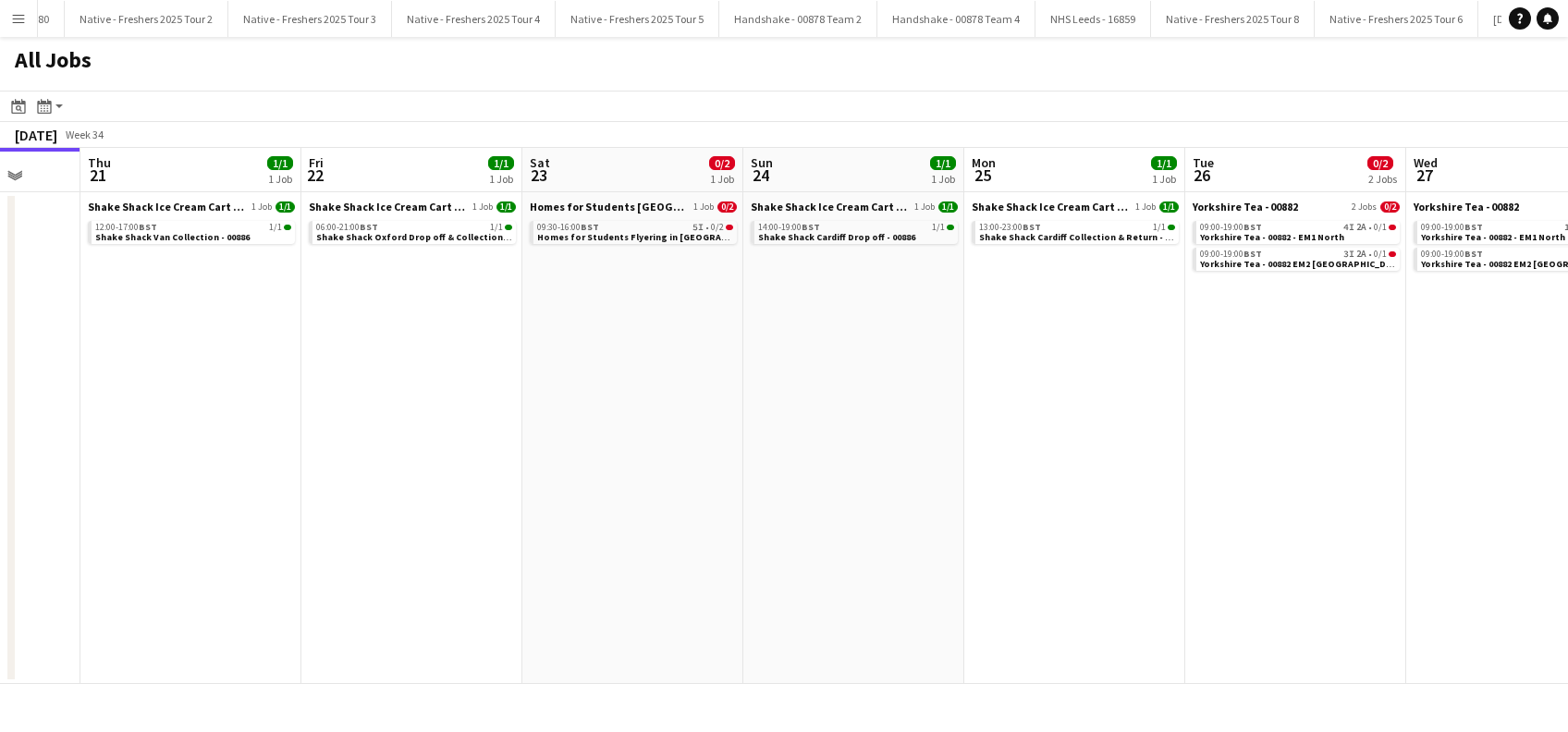
drag, startPoint x: 1474, startPoint y: 481, endPoint x: 663, endPoint y: 516, distance: 811.8
click at [666, 521] on app-calendar-viewport "Sun 17 Mon 18 Tue 19 Wed 20 Thu 21 1/1 1 Job Fri 22 1/1 1 Job Sat 23 0/2 1 Job …" at bounding box center [784, 415] width 1568 height 536
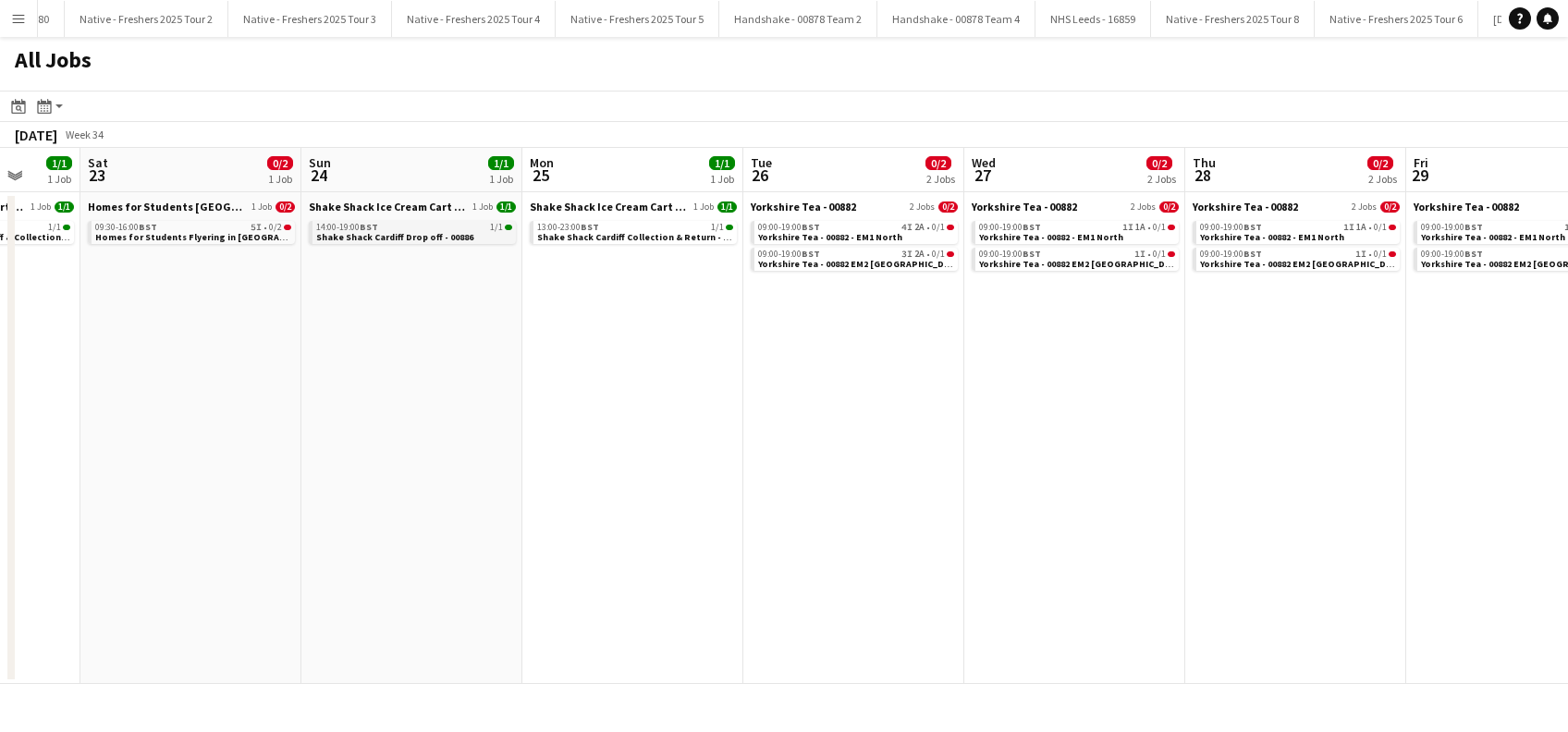
scroll to position [0, 806]
click at [177, 231] on span "Homes for Students Flyering in Leeds - 00884" at bounding box center [225, 237] width 266 height 12
click at [875, 237] on span "Yorkshire Tea - 00882 - EM1 North" at bounding box center [827, 237] width 144 height 12
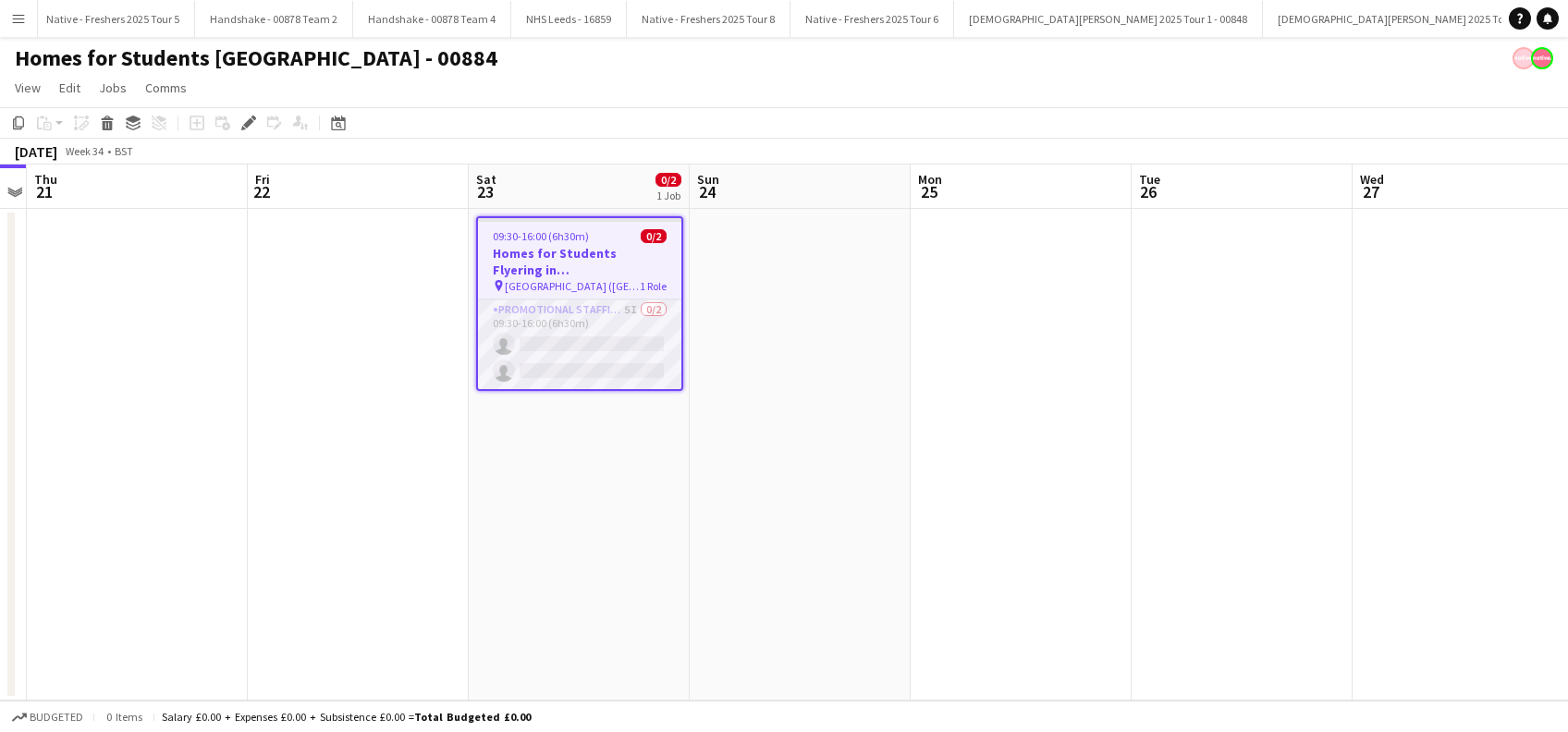
scroll to position [0, 5795]
click at [590, 369] on app-card-role "Promotional Staffing (Brand Ambassadors) 5I 0/2 09:30-16:00 (6h30m) single-neut…" at bounding box center [579, 344] width 203 height 90
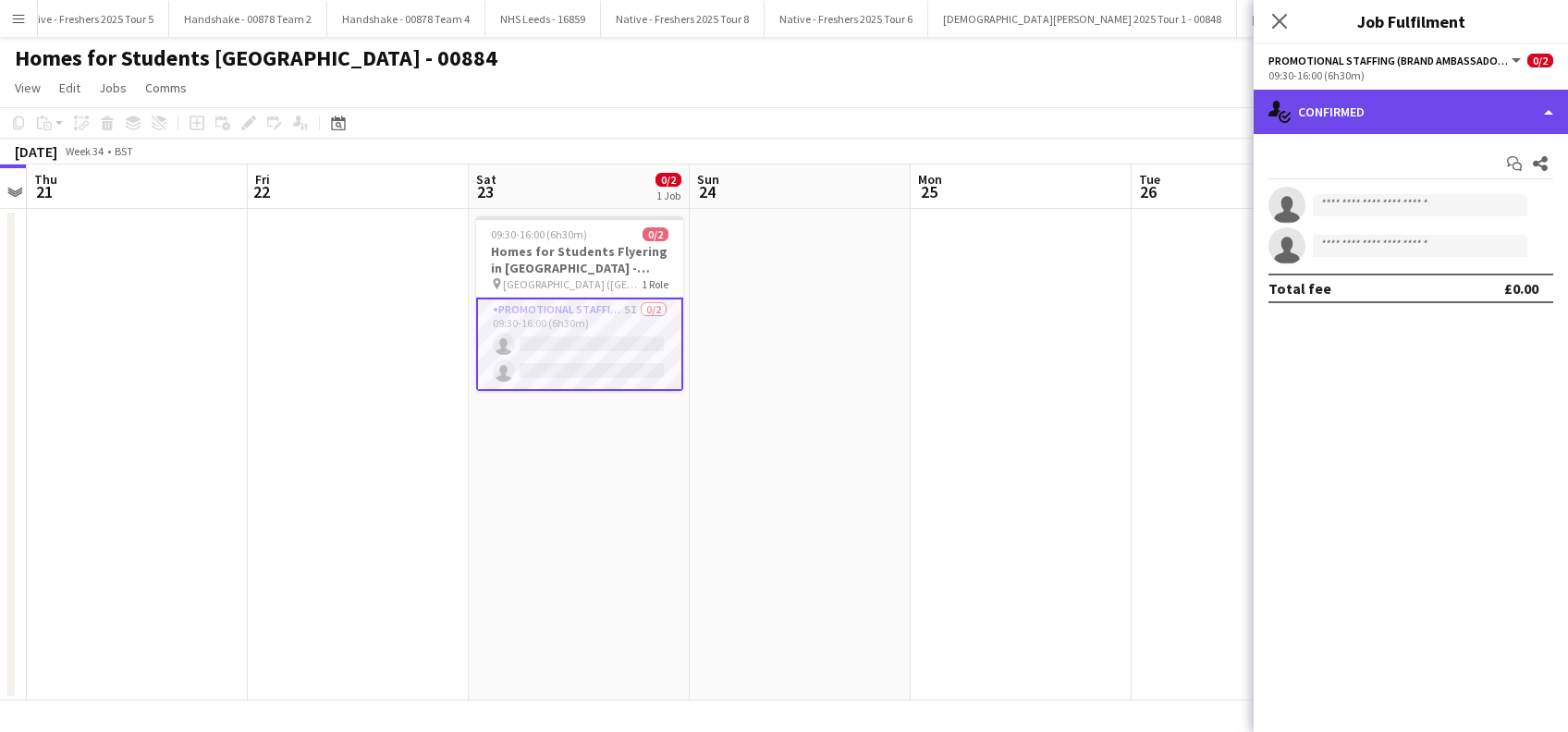
click at [1415, 109] on div "single-neutral-actions-check-2 Confirmed" at bounding box center [1410, 111] width 314 height 44
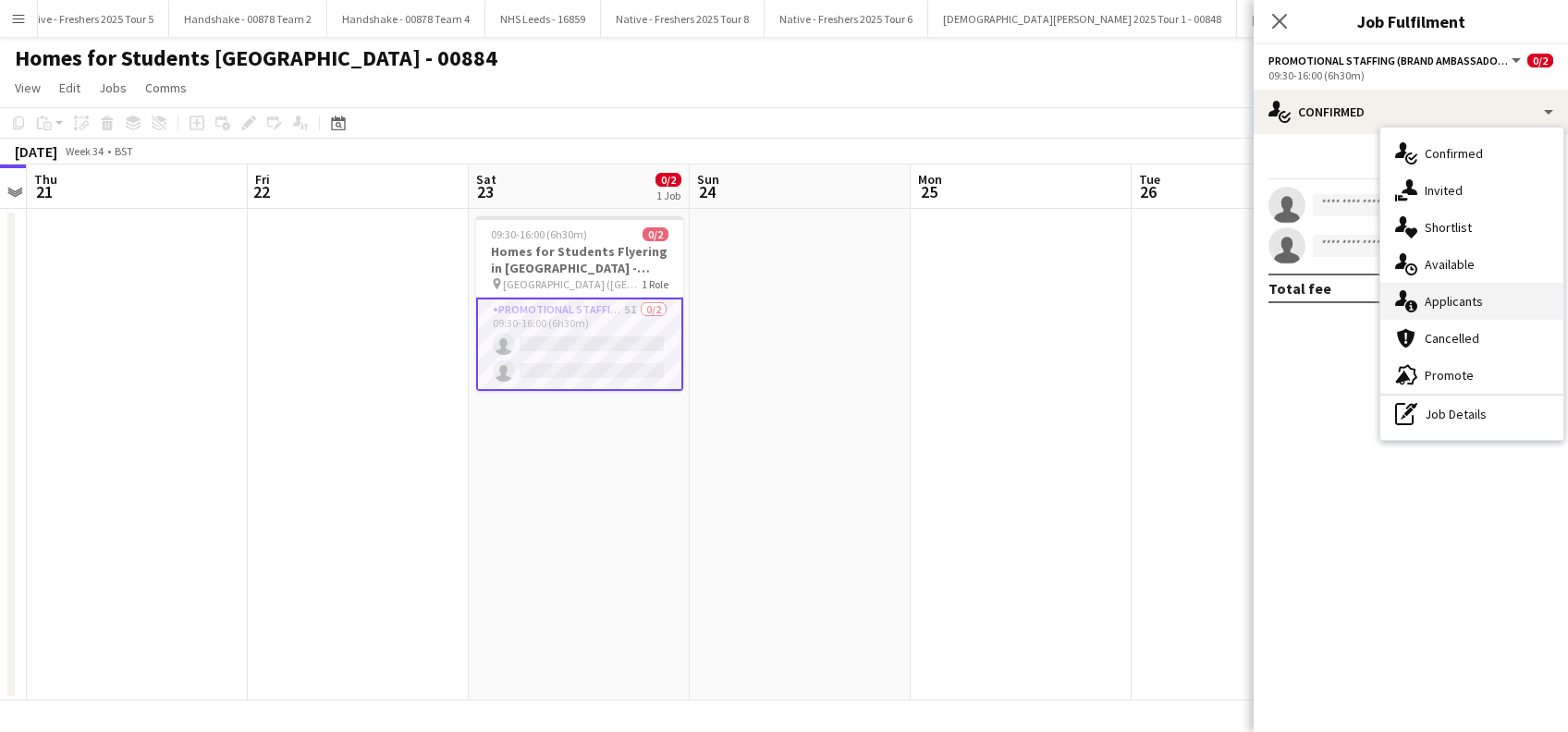
click at [1455, 305] on div "single-neutral-actions-information Applicants" at bounding box center [1472, 302] width 183 height 37
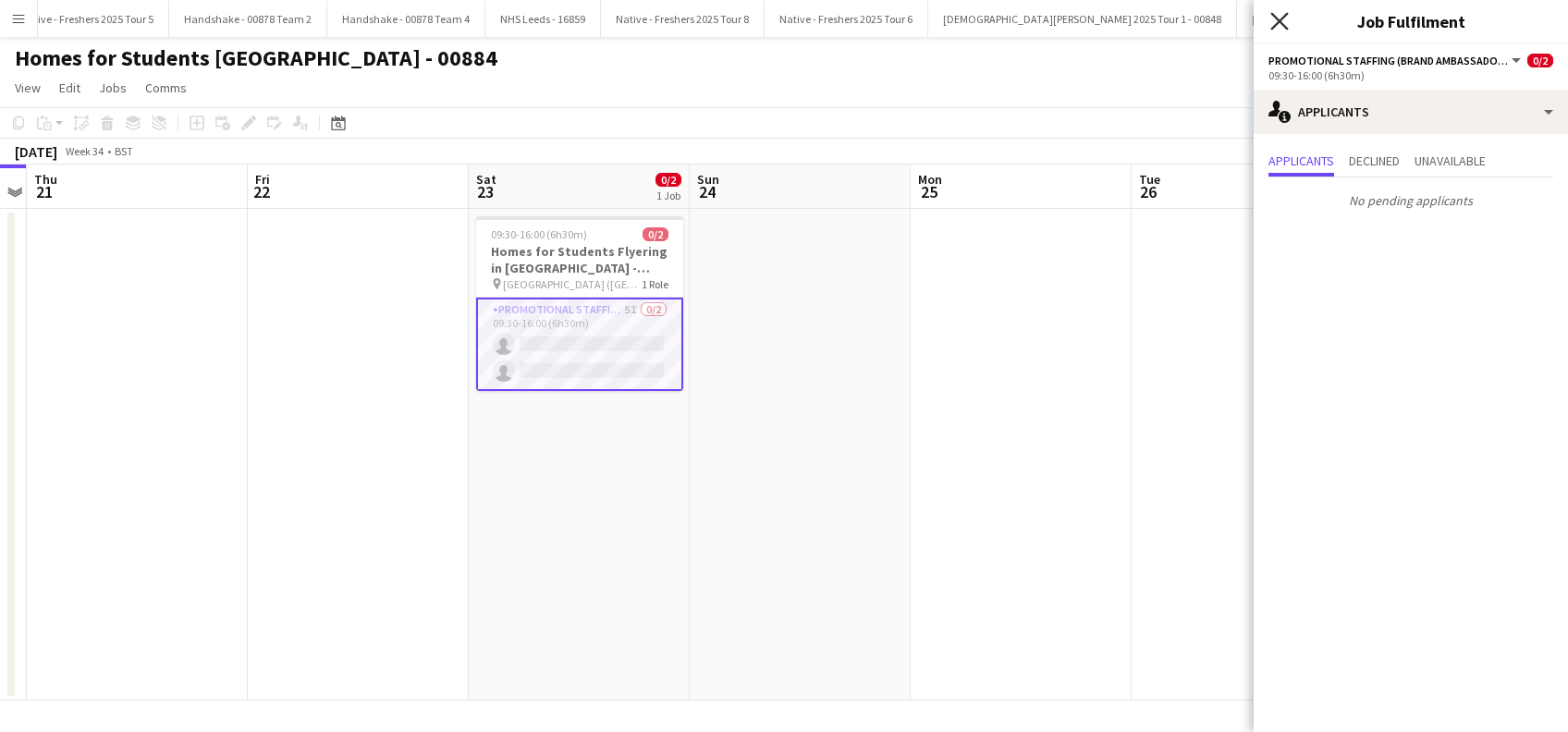
click at [1287, 22] on icon "Close pop-in" at bounding box center [1278, 21] width 18 height 18
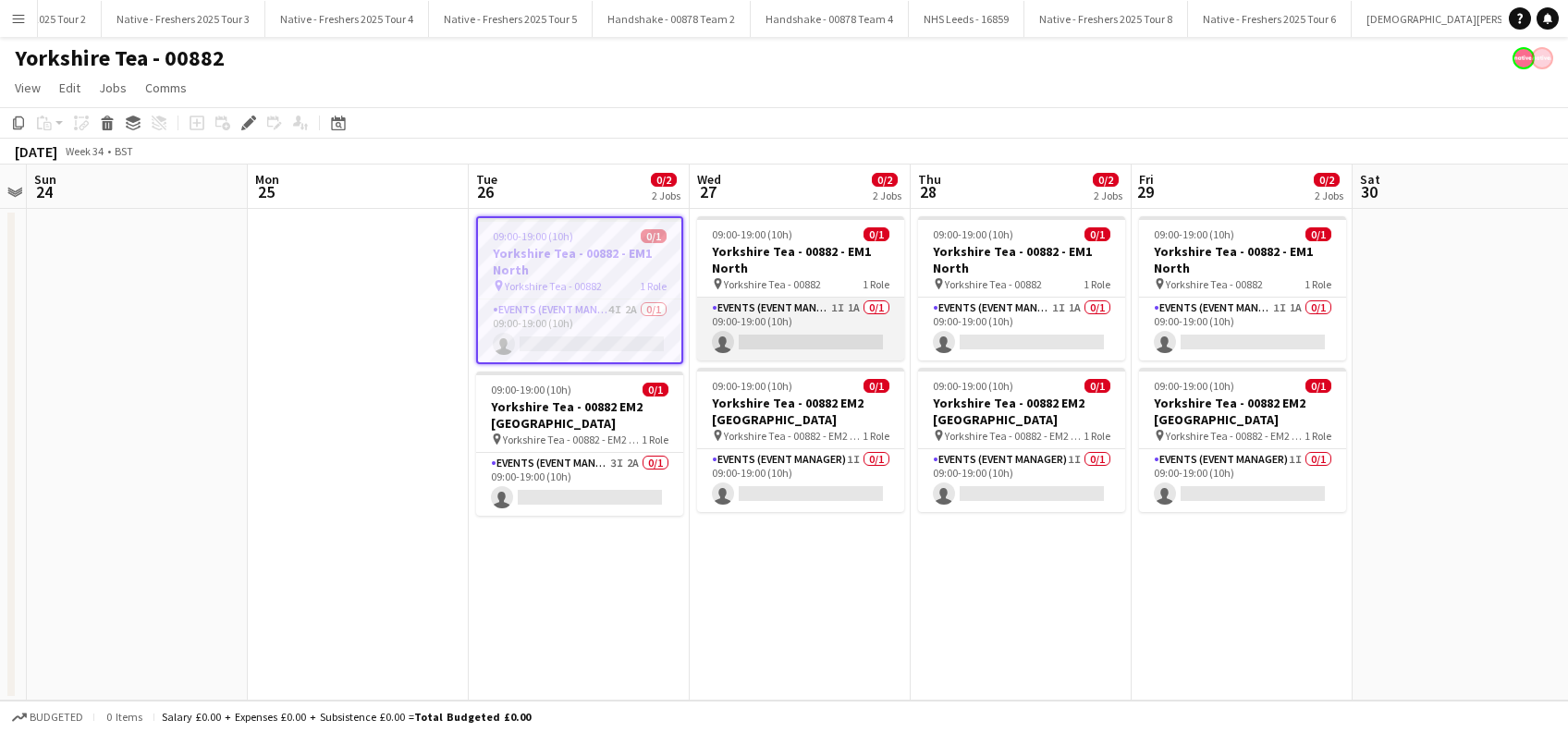
click at [809, 352] on app-card-role "Events (Event Manager) 1I 1A 0/1 09:00-19:00 (10h) single-neutral-actions" at bounding box center [799, 328] width 207 height 63
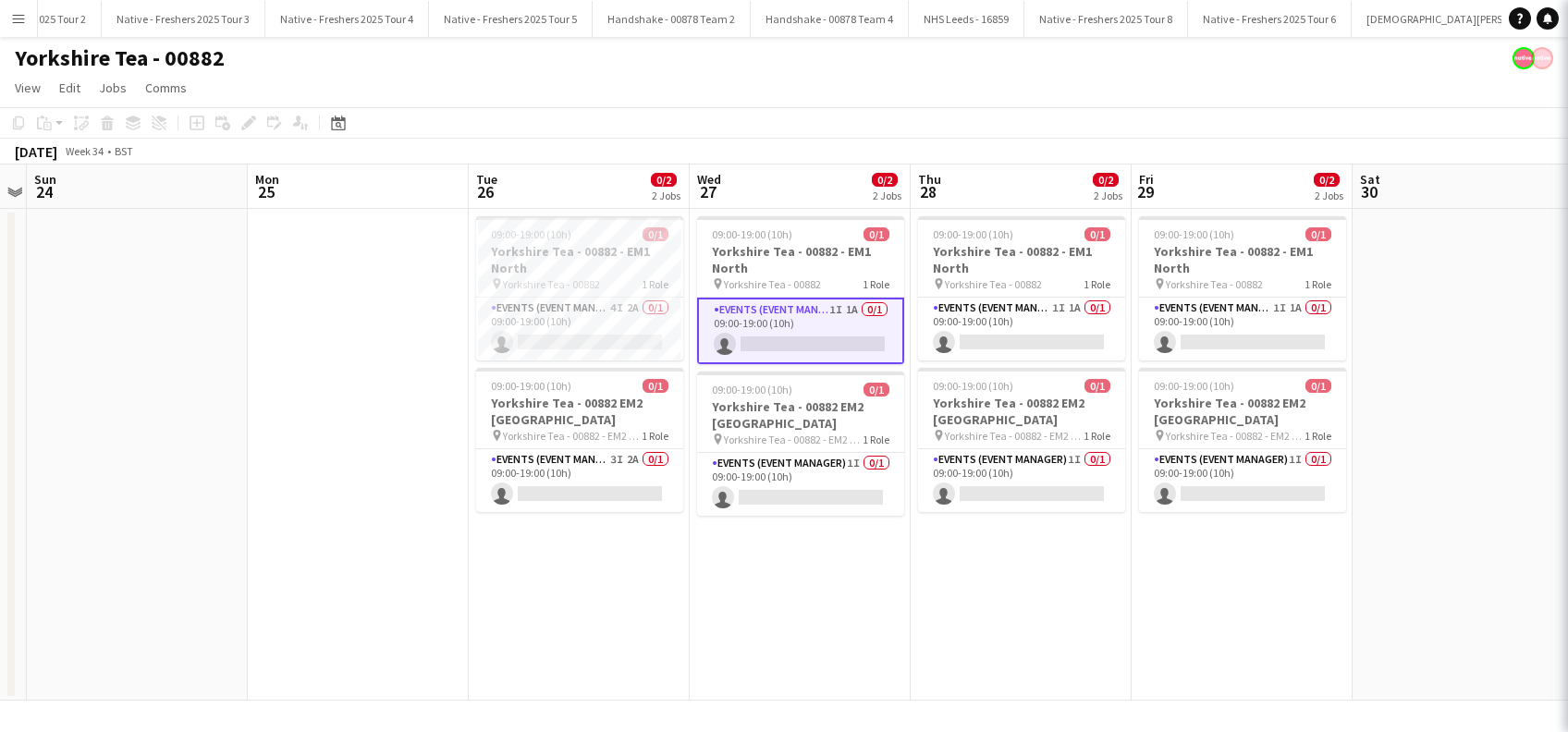
scroll to position [0, 635]
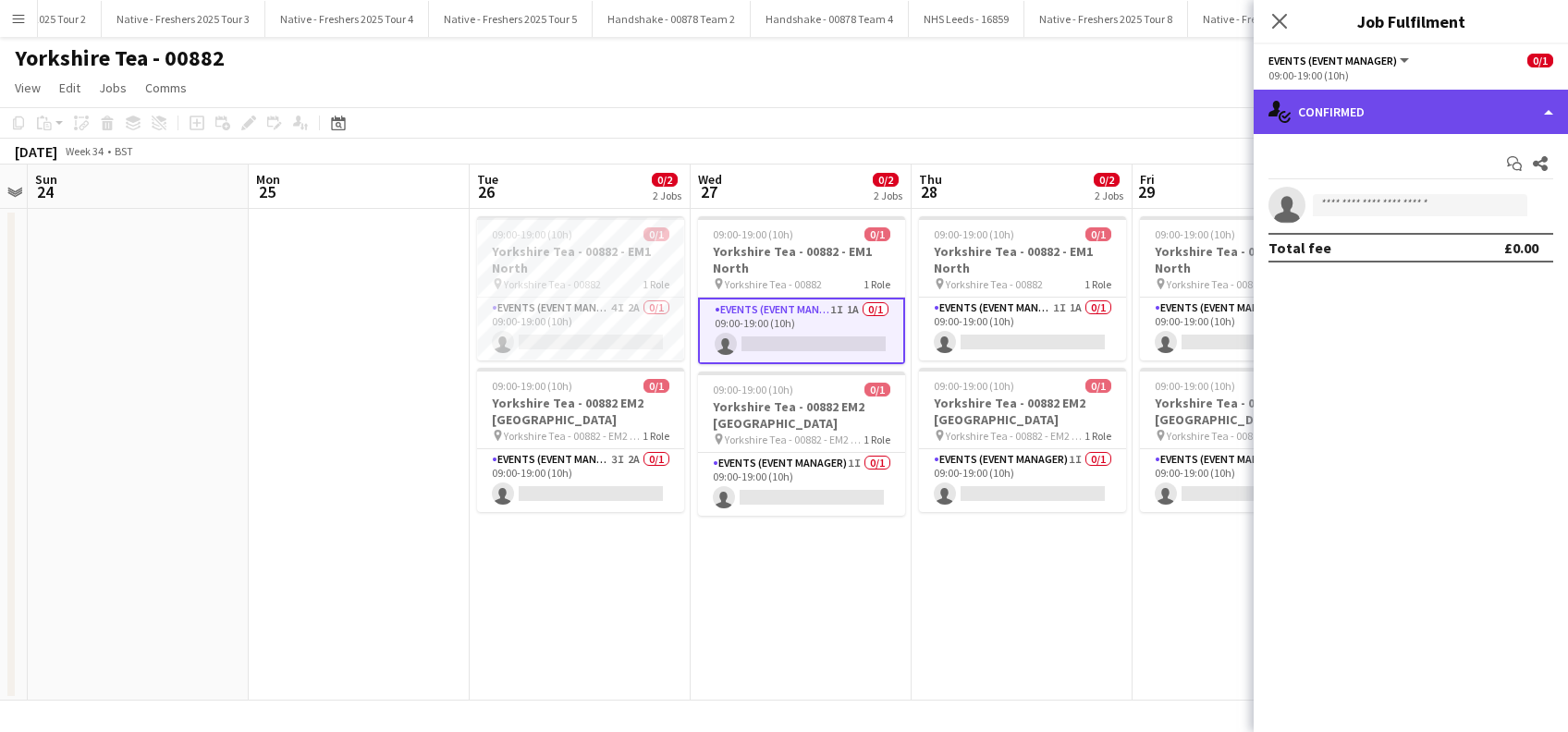
click at [1365, 108] on div "single-neutral-actions-check-2 Confirmed" at bounding box center [1410, 111] width 314 height 44
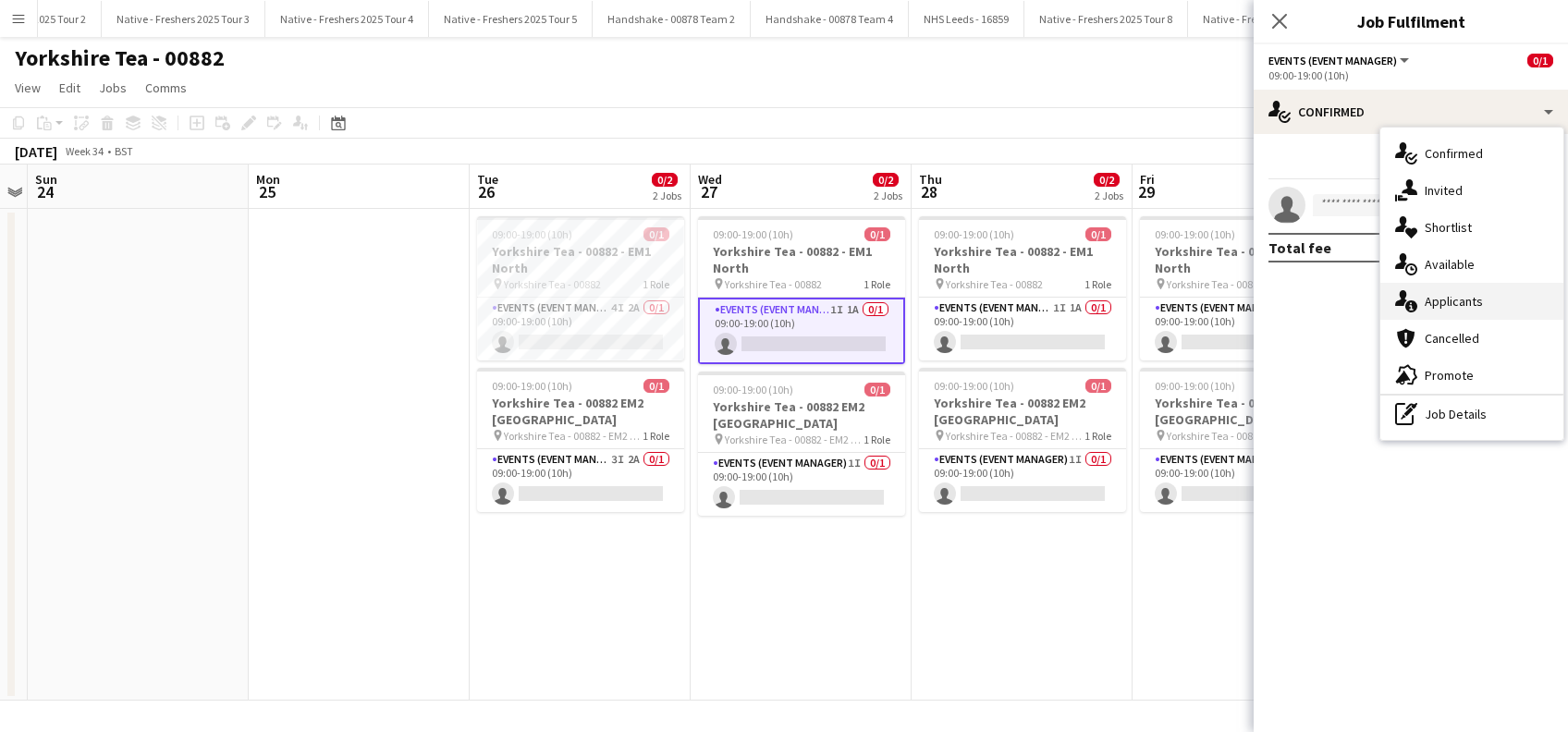
click at [1487, 301] on div "single-neutral-actions-information Applicants" at bounding box center [1472, 302] width 183 height 37
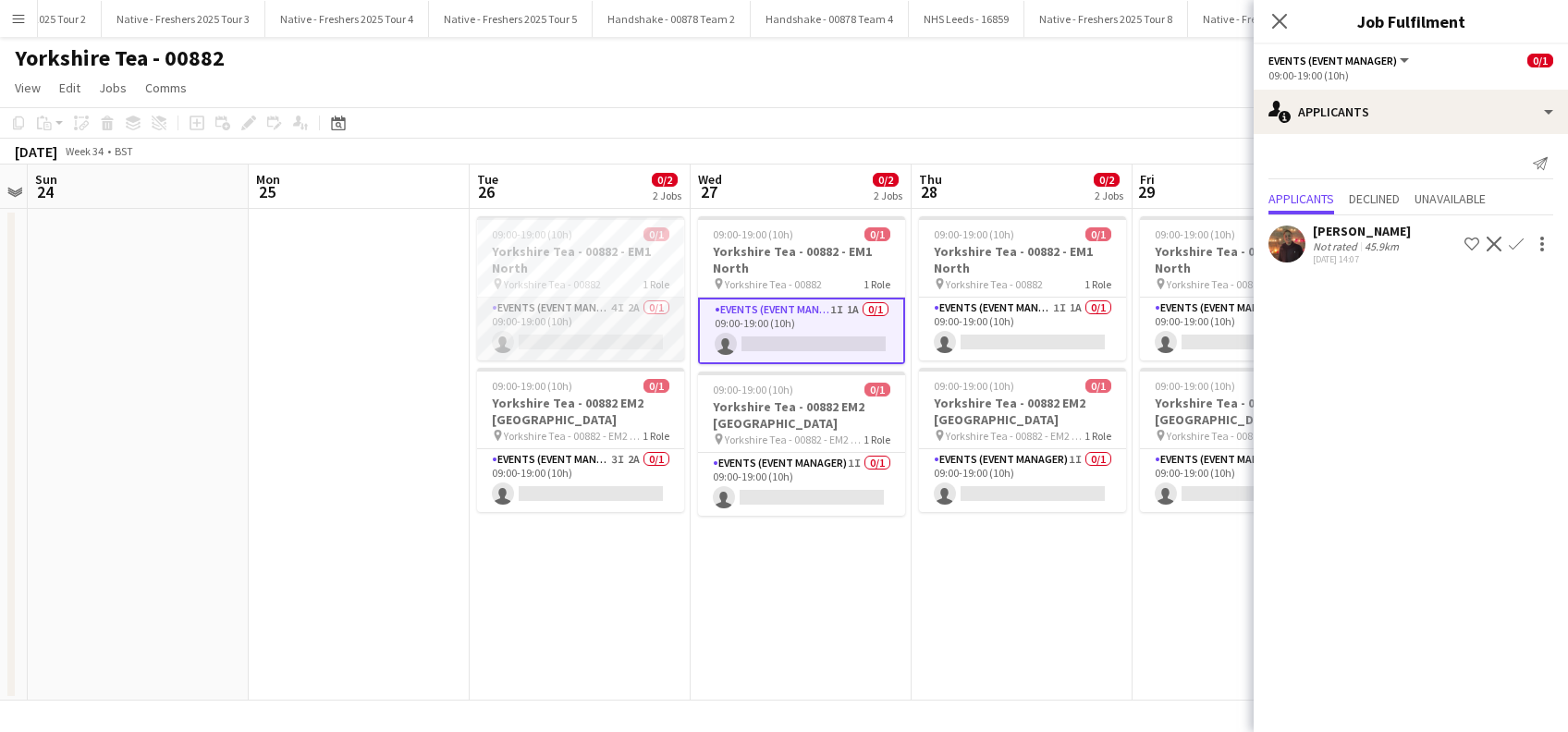
click at [604, 325] on app-card-role "Events (Event Manager) 4I 2A 0/1 09:00-19:00 (10h) single-neutral-actions" at bounding box center [580, 328] width 207 height 63
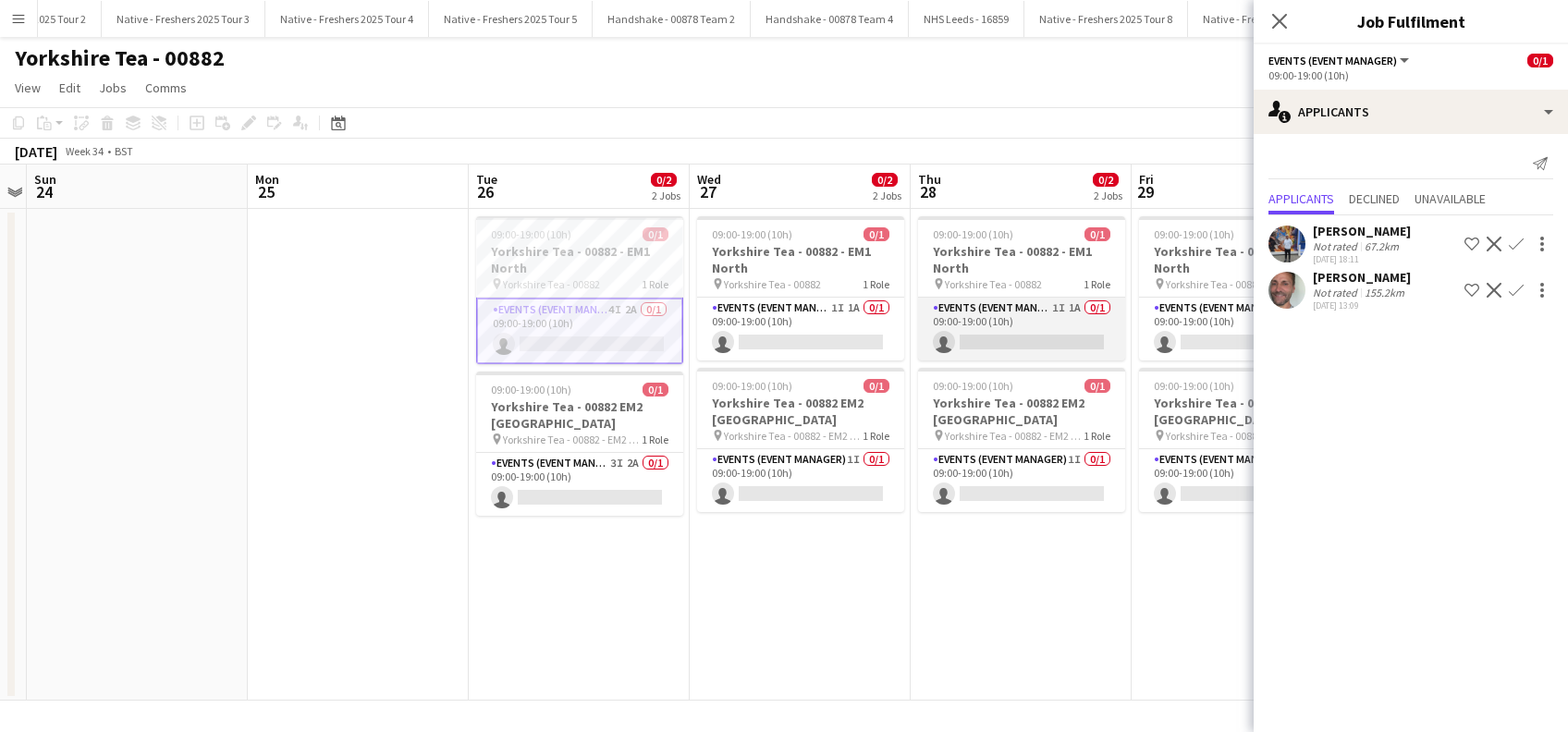
click at [1010, 337] on app-card-role "Events (Event Manager) 1I 1A 0/1 09:00-19:00 (10h) single-neutral-actions" at bounding box center [1021, 328] width 207 height 63
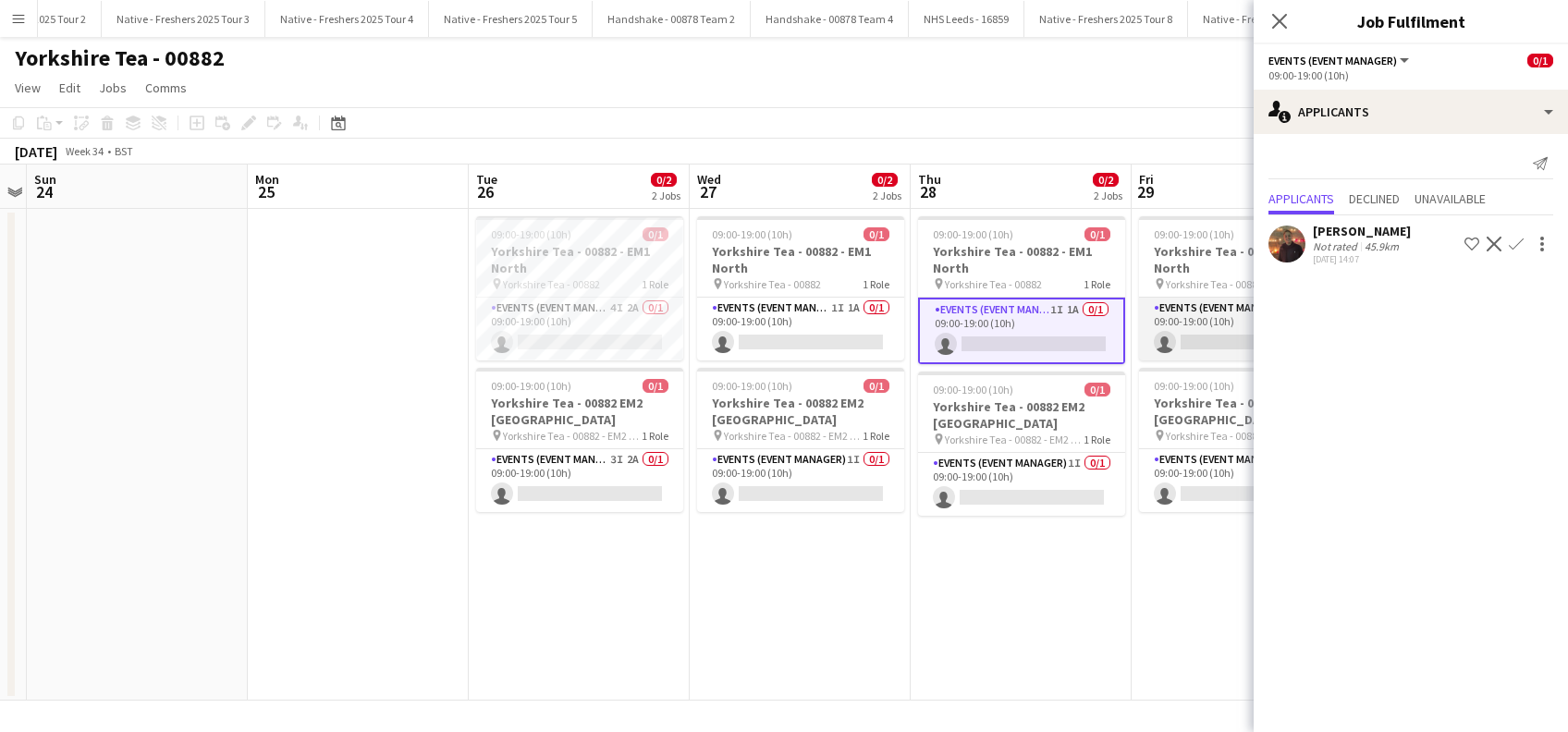
click at [1196, 334] on app-card-role "Events (Event Manager) 1I 1A 0/1 09:00-19:00 (10h) single-neutral-actions" at bounding box center [1242, 328] width 207 height 63
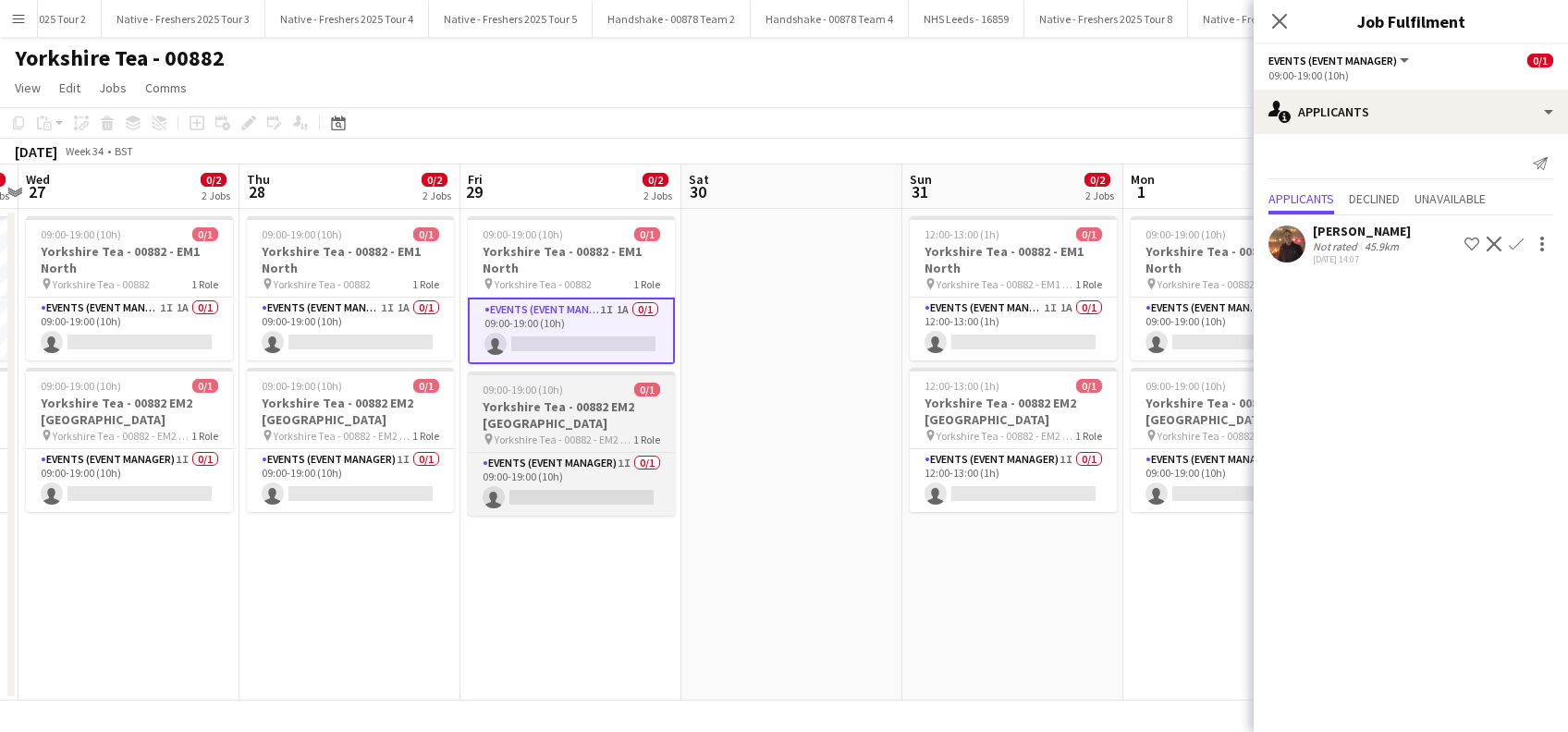
scroll to position [0, 878]
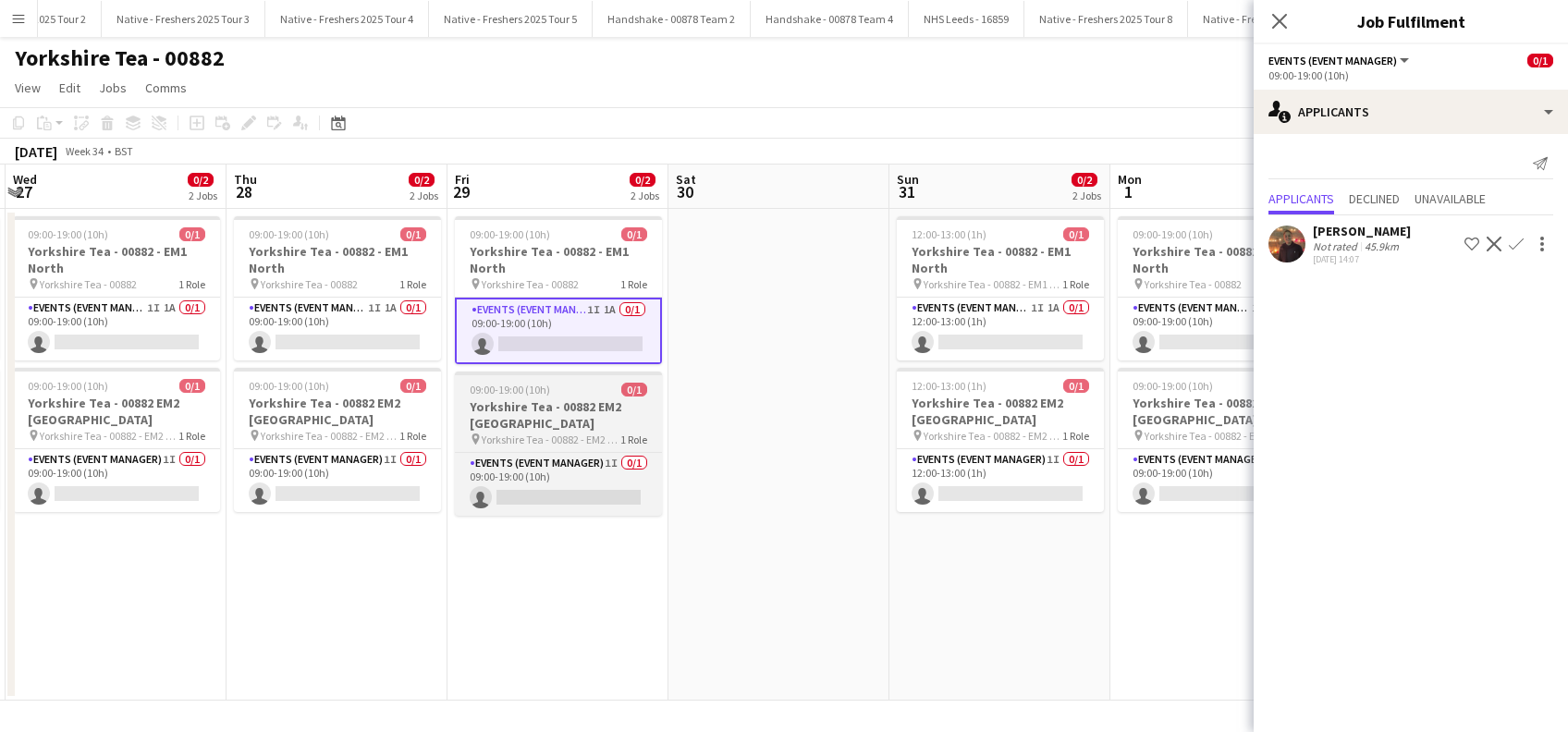
drag, startPoint x: 1101, startPoint y: 441, endPoint x: 511, endPoint y: 449, distance: 590.1
click at [468, 491] on app-calendar-viewport "Sat 23 Sun 24 Mon 25 Tue 26 0/2 2 Jobs Wed 27 0/2 2 Jobs Thu 28 0/2 2 Jobs Fri …" at bounding box center [784, 432] width 1568 height 536
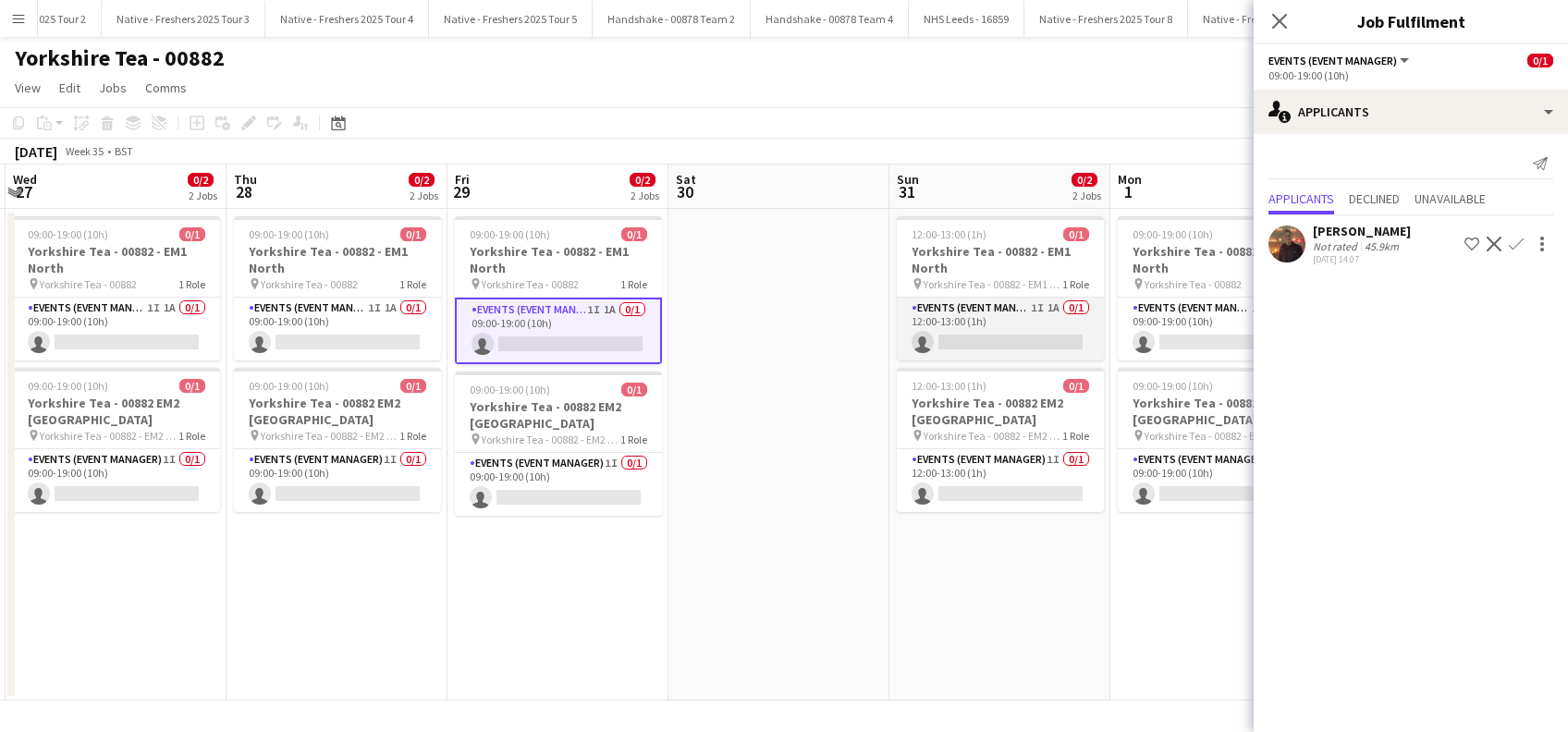
click at [1005, 340] on app-card-role "Events (Event Manager) 1I 1A 0/1 12:00-13:00 (1h) single-neutral-actions" at bounding box center [1000, 328] width 207 height 63
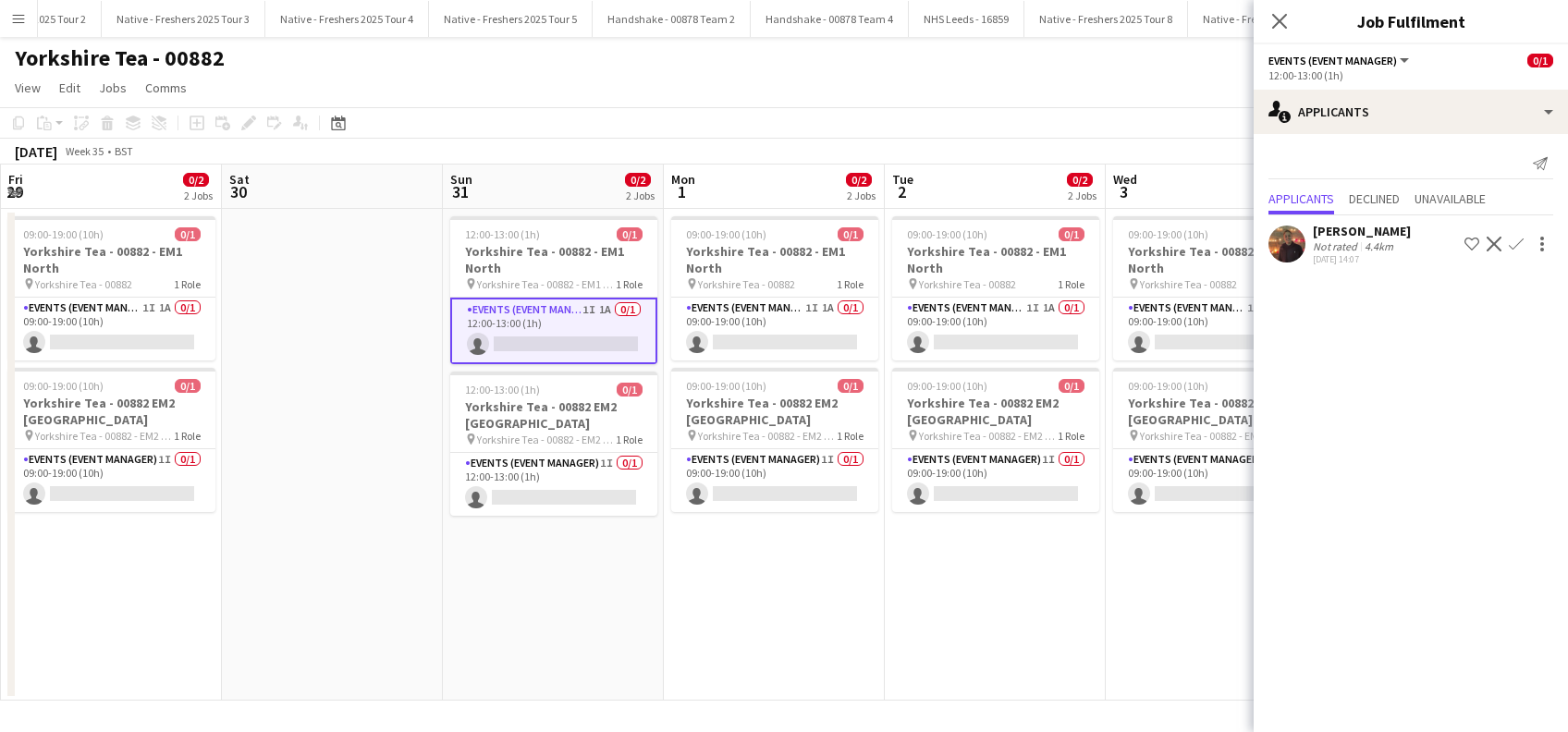
drag, startPoint x: 913, startPoint y: 449, endPoint x: 562, endPoint y: 510, distance: 356.3
click at [562, 510] on app-calendar-viewport "Mon 25 Tue 26 0/2 2 Jobs Wed 27 0/2 2 Jobs Thu 28 0/2 2 Jobs Fri 29 0/2 2 Jobs …" at bounding box center [784, 432] width 1568 height 536
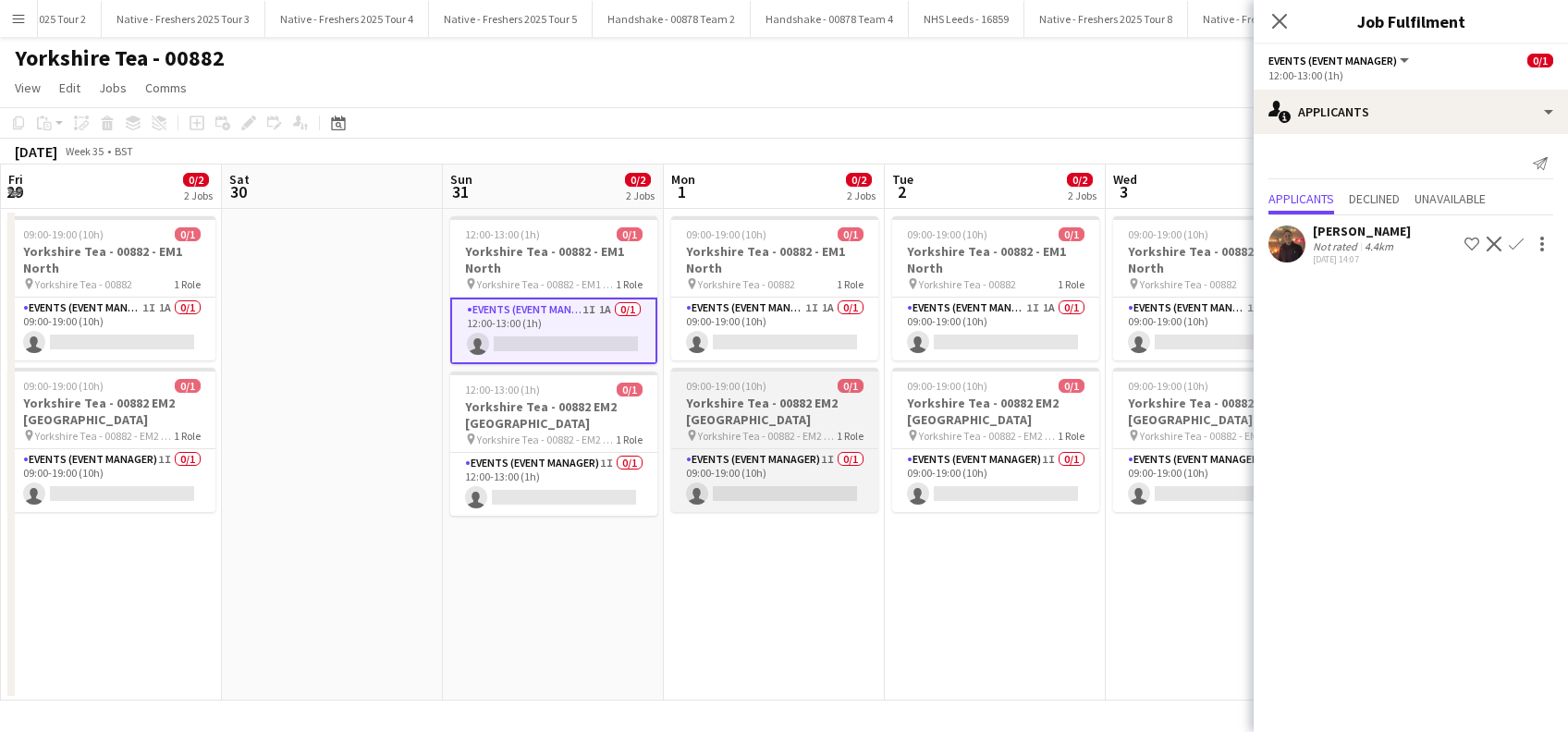
scroll to position [0, 899]
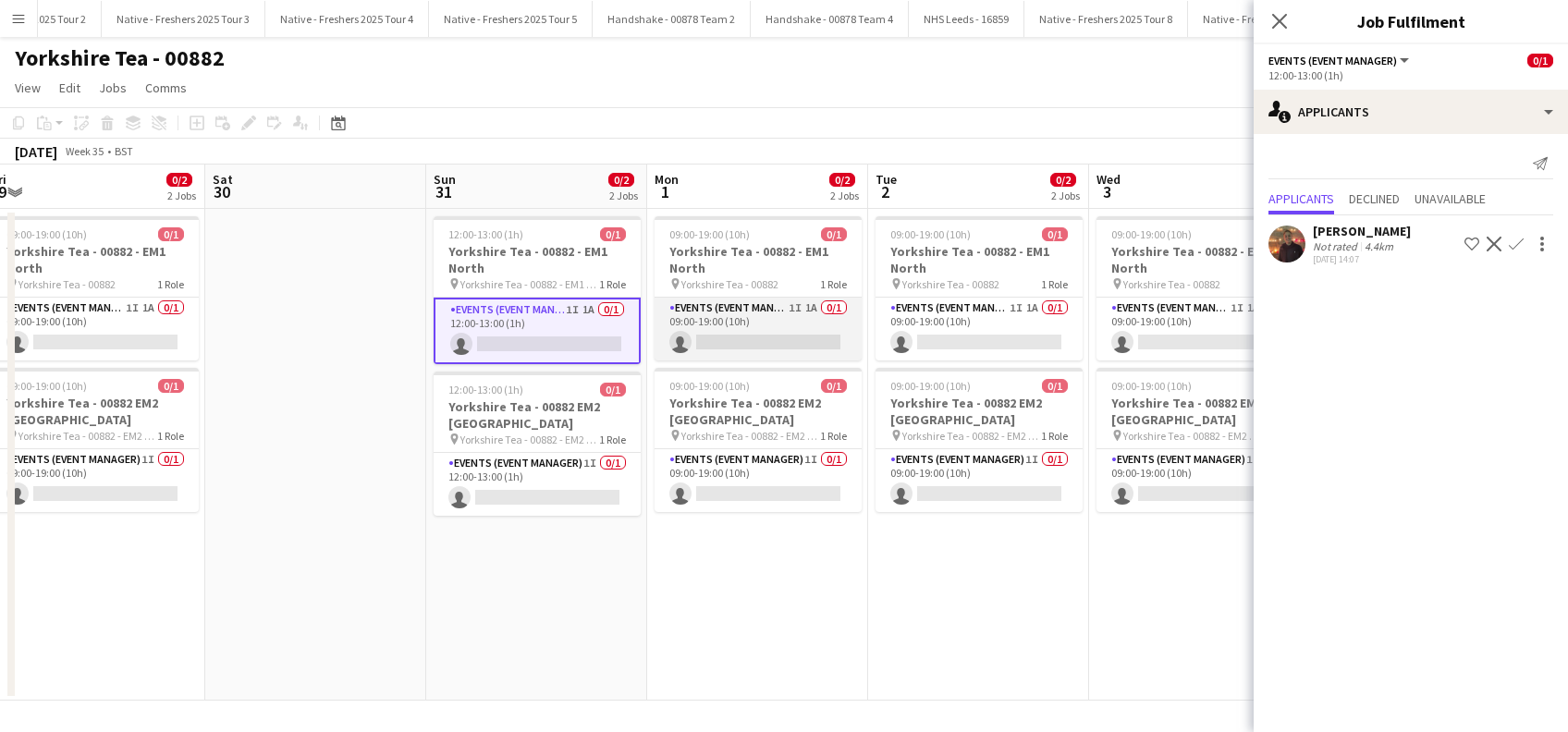
click at [707, 338] on app-card-role "Events (Event Manager) 1I 1A 0/1 09:00-19:00 (10h) single-neutral-actions" at bounding box center [757, 328] width 207 height 63
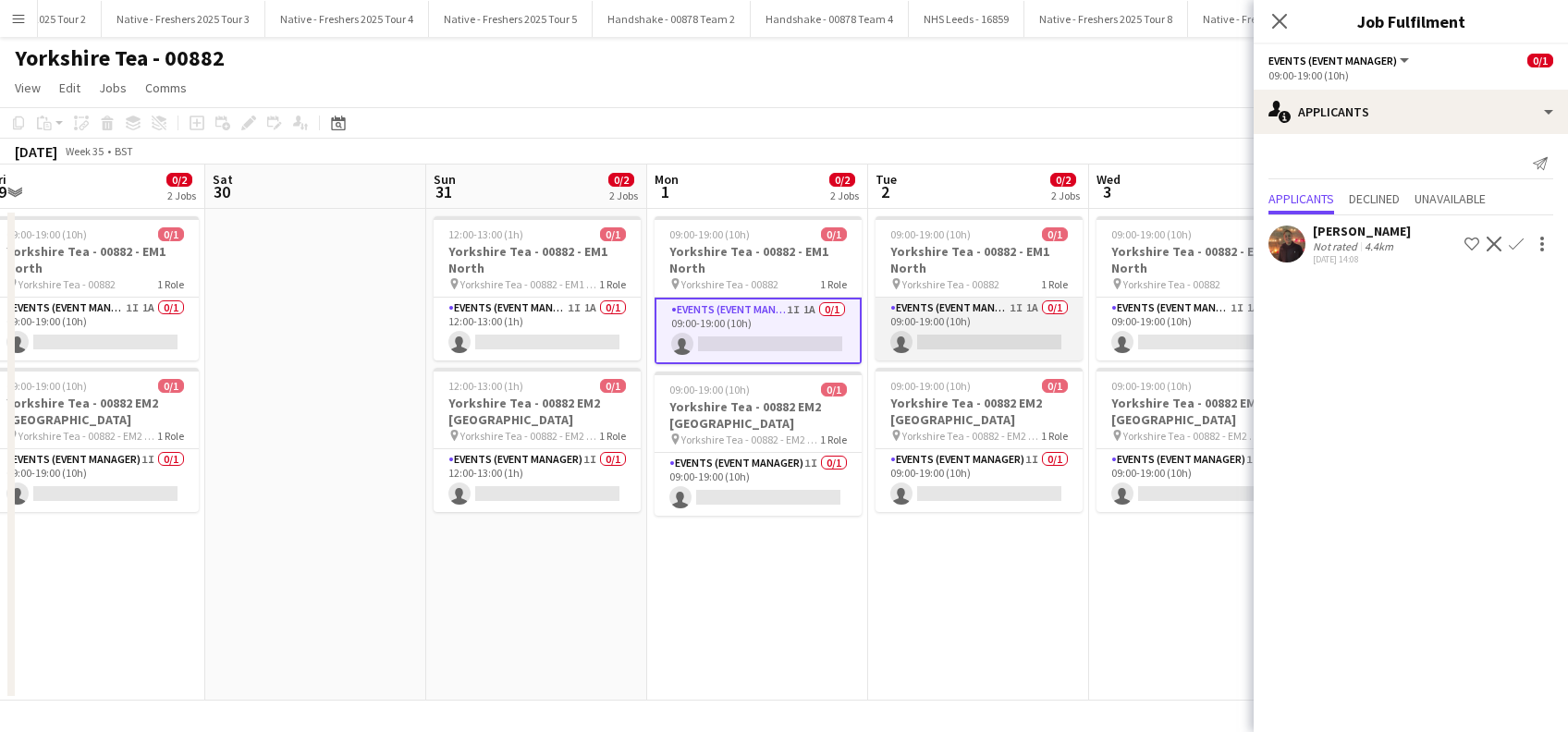
drag, startPoint x: 956, startPoint y: 335, endPoint x: 969, endPoint y: 337, distance: 13.2
click at [957, 335] on app-card-role "Events (Event Manager) 1I 1A 0/1 09:00-19:00 (10h) single-neutral-actions" at bounding box center [978, 328] width 207 height 63
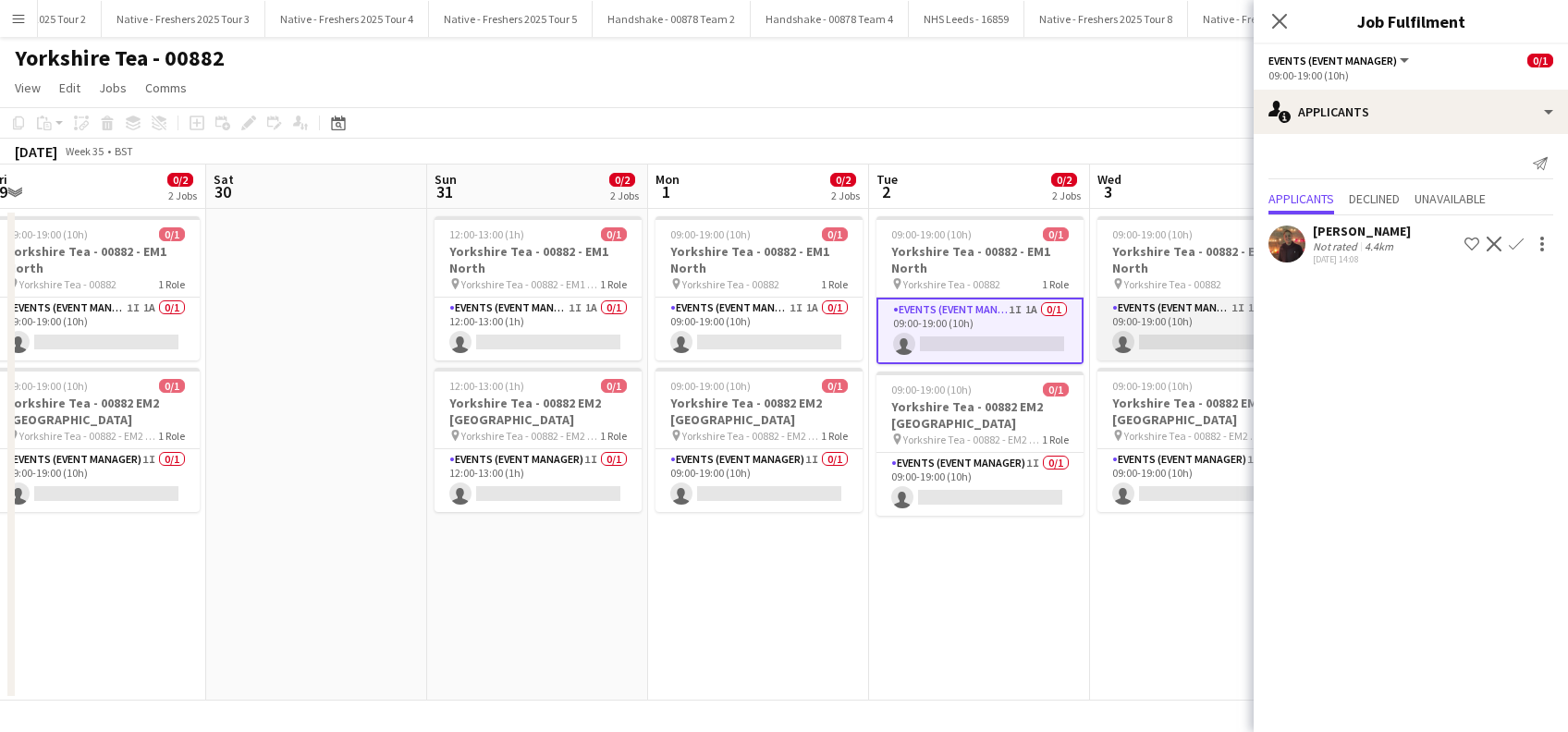
click at [1214, 325] on app-card-role "Events (Event Manager) 1I 1A 0/1 09:00-19:00 (10h) single-neutral-actions" at bounding box center [1200, 328] width 207 height 63
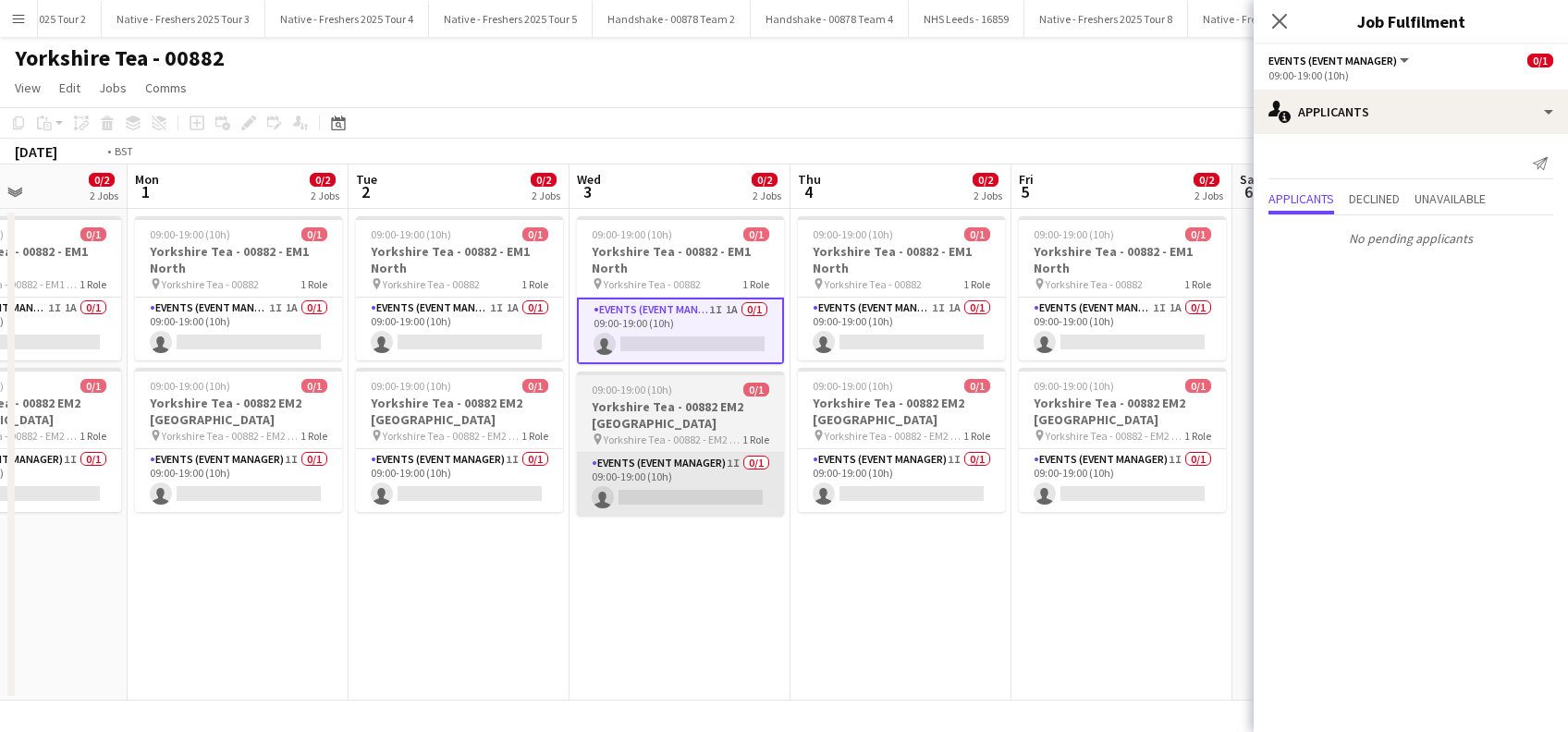
scroll to position [0, 671]
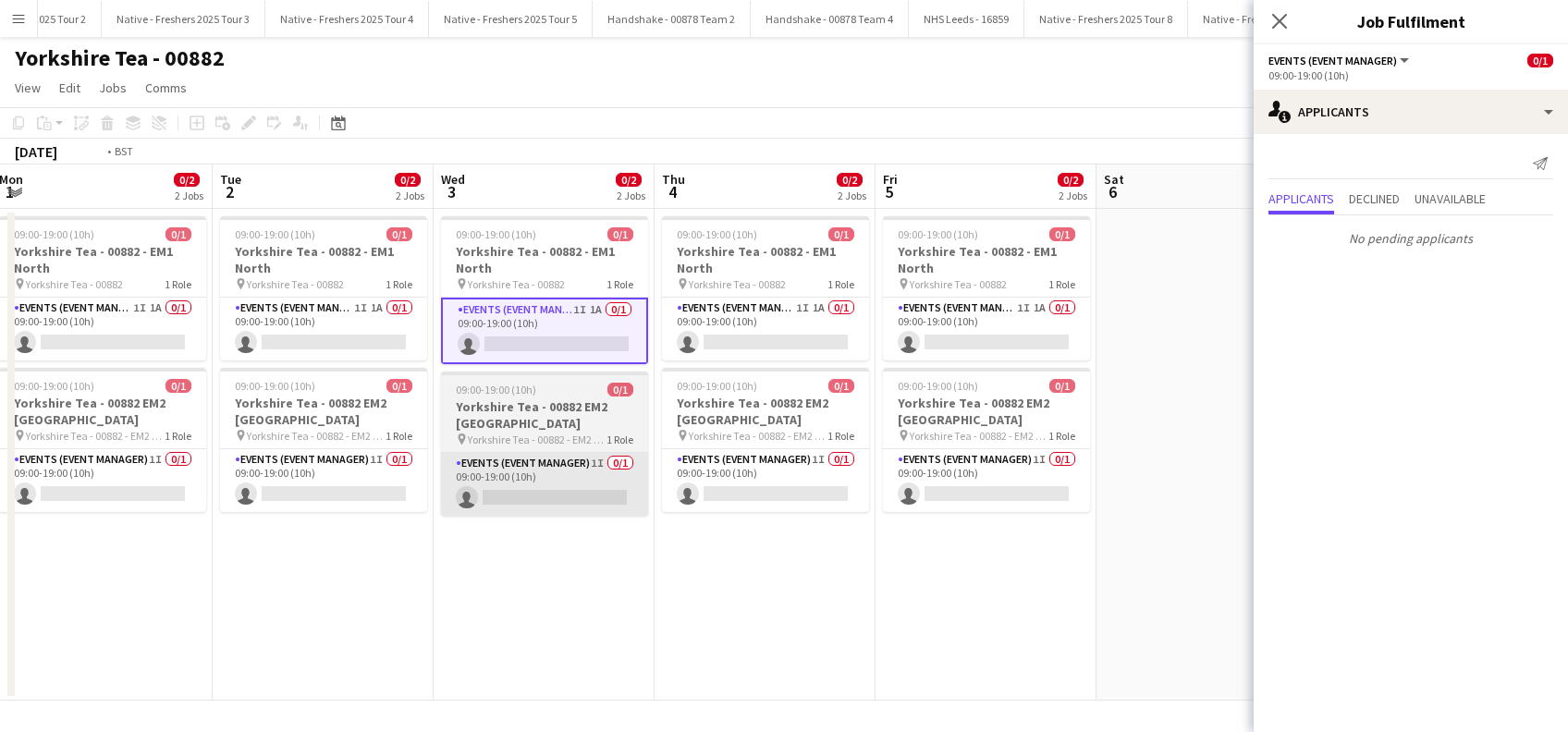
drag, startPoint x: 778, startPoint y: 497, endPoint x: 494, endPoint y: 503, distance: 284.1
click at [441, 531] on app-calendar-viewport "Fri 29 0/2 2 Jobs Sat 30 Sun 31 0/2 2 Jobs Mon 1 0/2 2 Jobs Tue 2 0/2 2 Jobs We…" at bounding box center [784, 432] width 1568 height 536
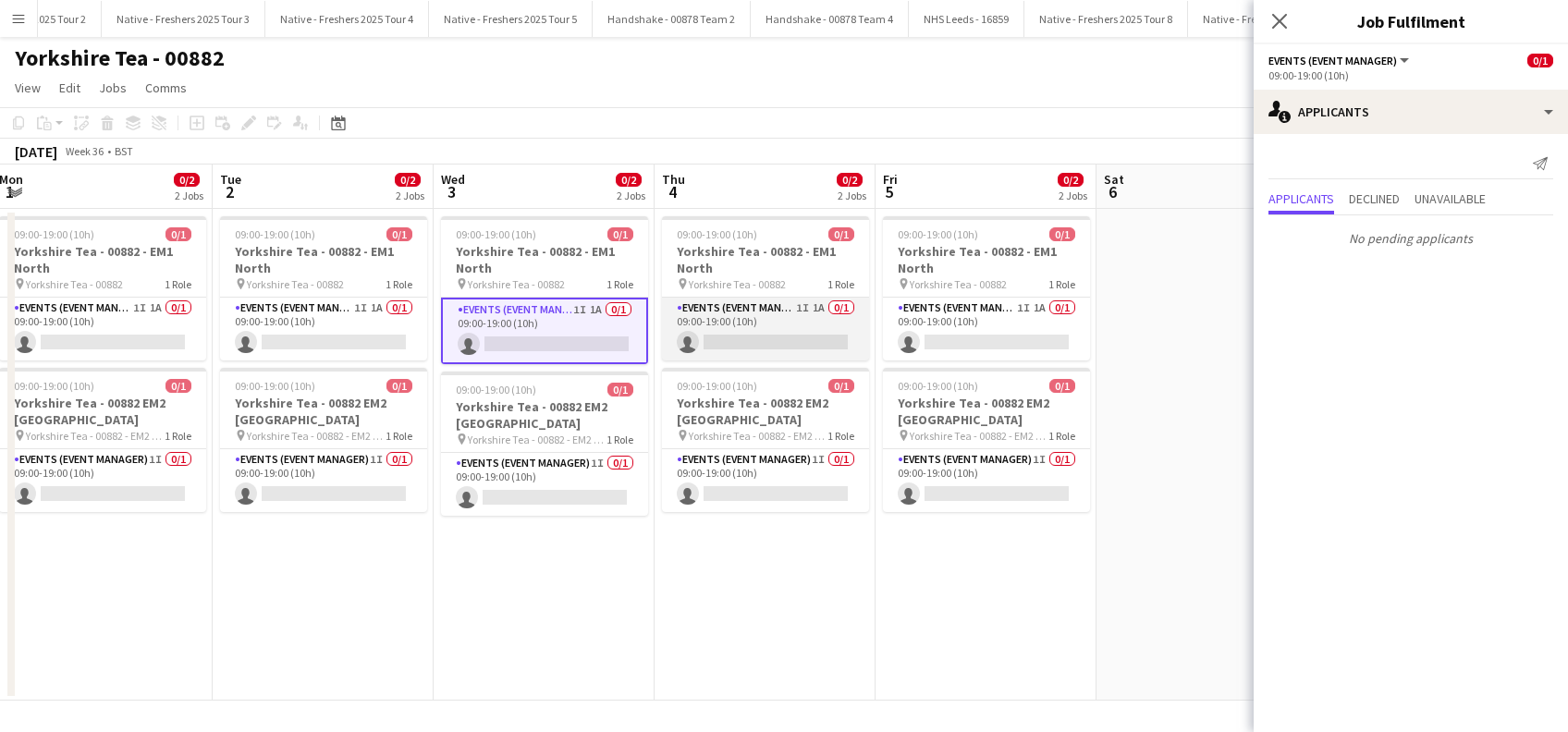
click at [784, 327] on app-card-role "Events (Event Manager) 1I 1A 0/1 09:00-19:00 (10h) single-neutral-actions" at bounding box center [765, 328] width 207 height 63
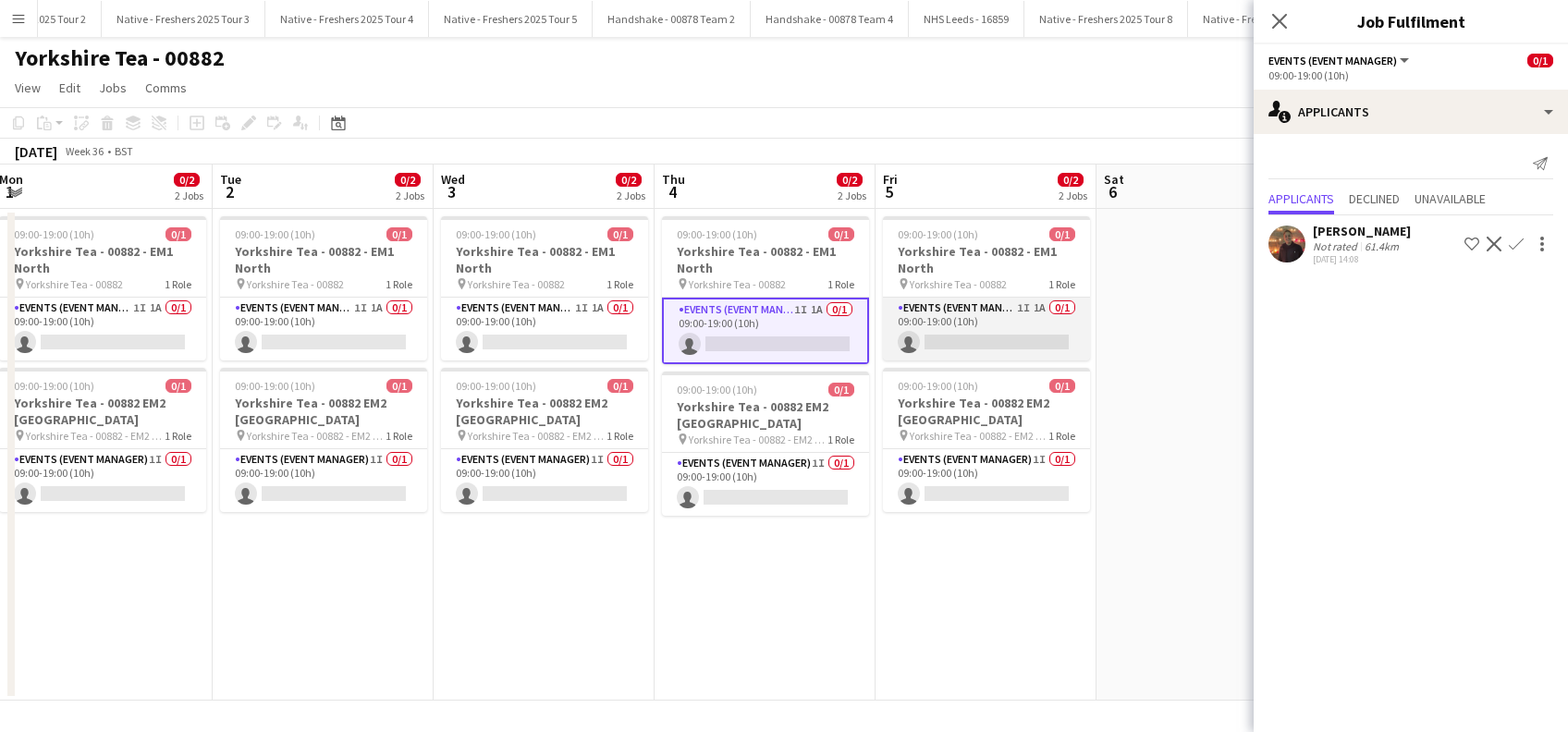
click at [976, 346] on app-card-role "Events (Event Manager) 1I 1A 0/1 09:00-19:00 (10h) single-neutral-actions" at bounding box center [985, 328] width 207 height 63
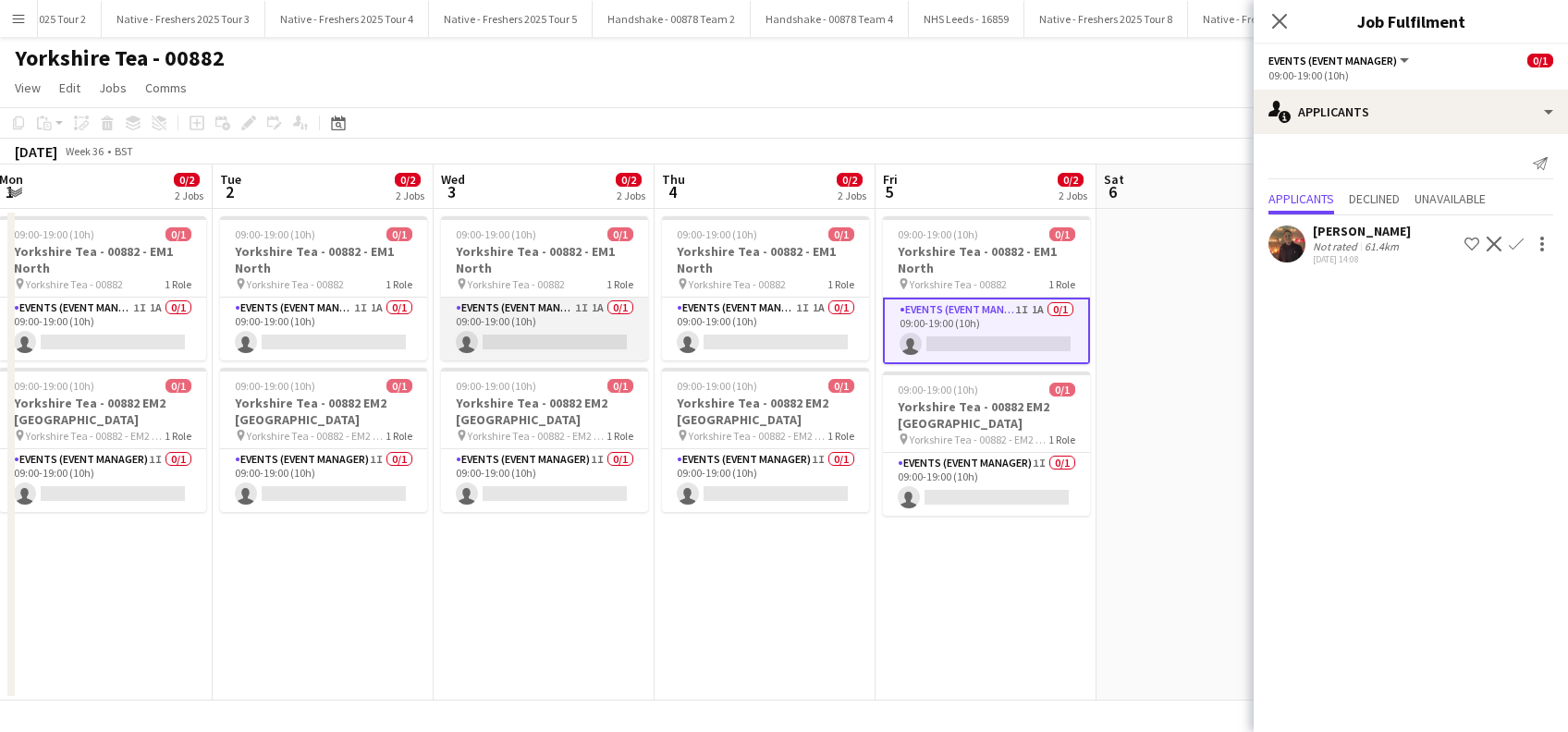
click at [577, 349] on app-card-role "Events (Event Manager) 1I 1A 0/1 09:00-19:00 (10h) single-neutral-actions" at bounding box center [544, 328] width 207 height 63
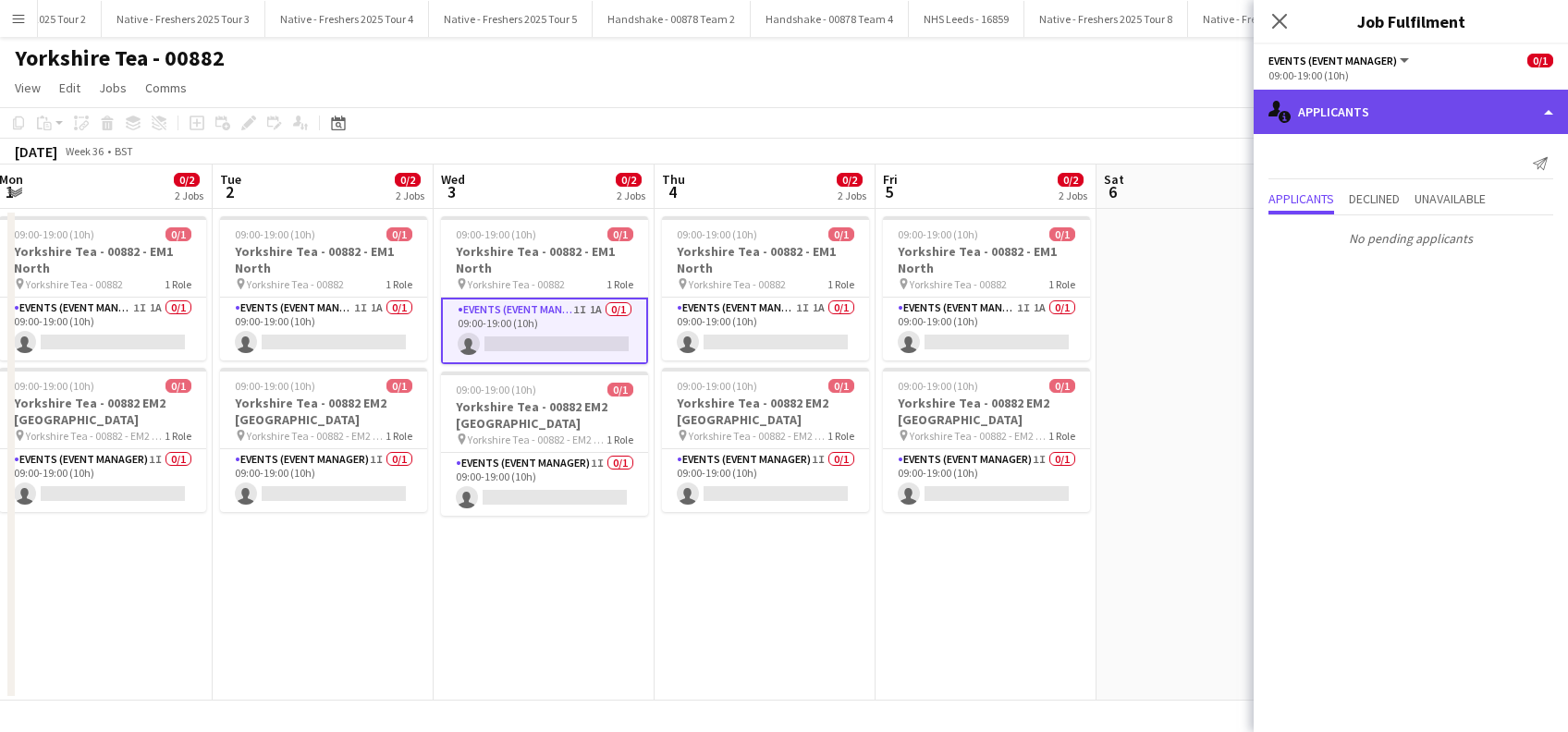
click at [1359, 105] on div "single-neutral-actions-information Applicants" at bounding box center [1410, 111] width 314 height 44
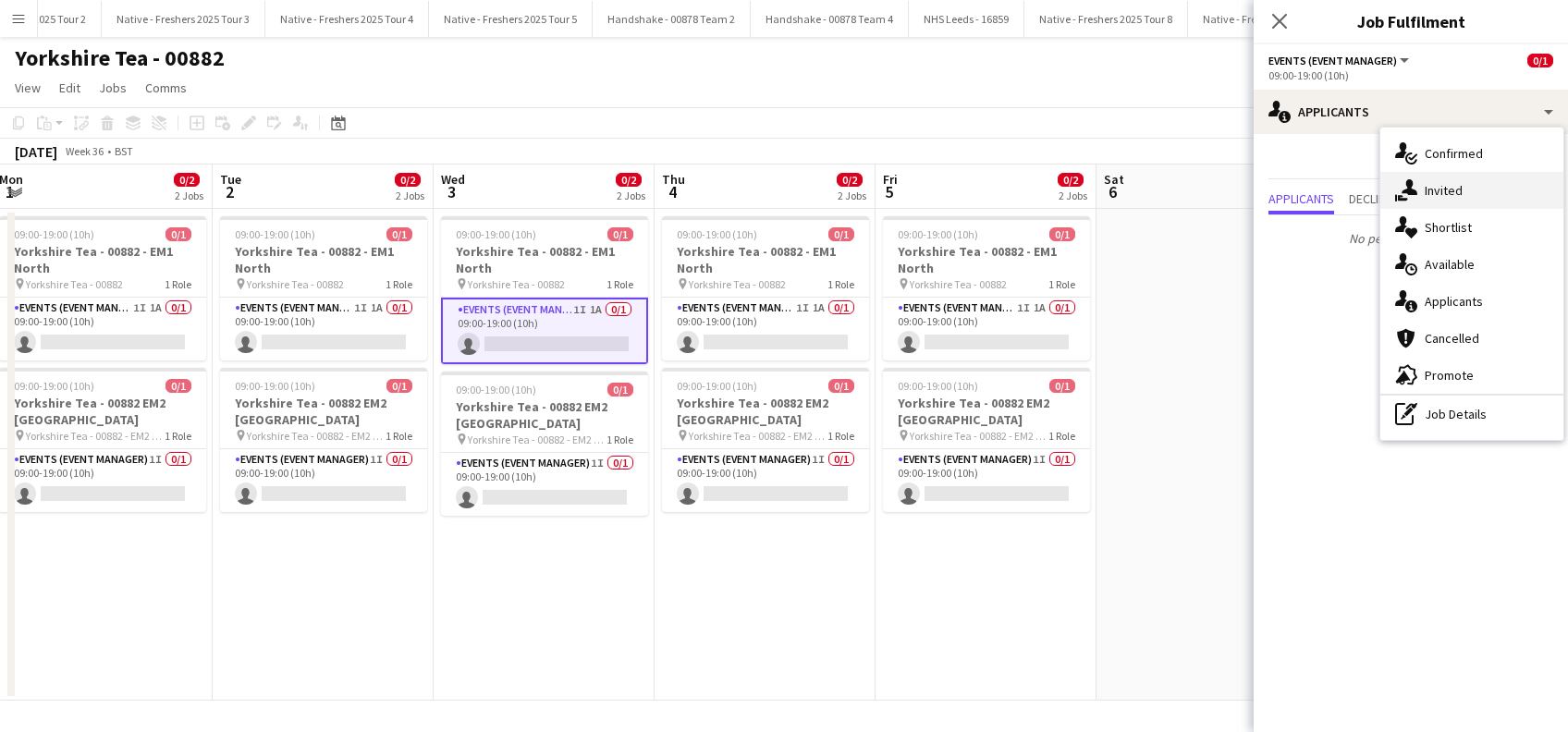
click at [1439, 193] on div "single-neutral-actions-share-1 Invited" at bounding box center [1472, 191] width 183 height 37
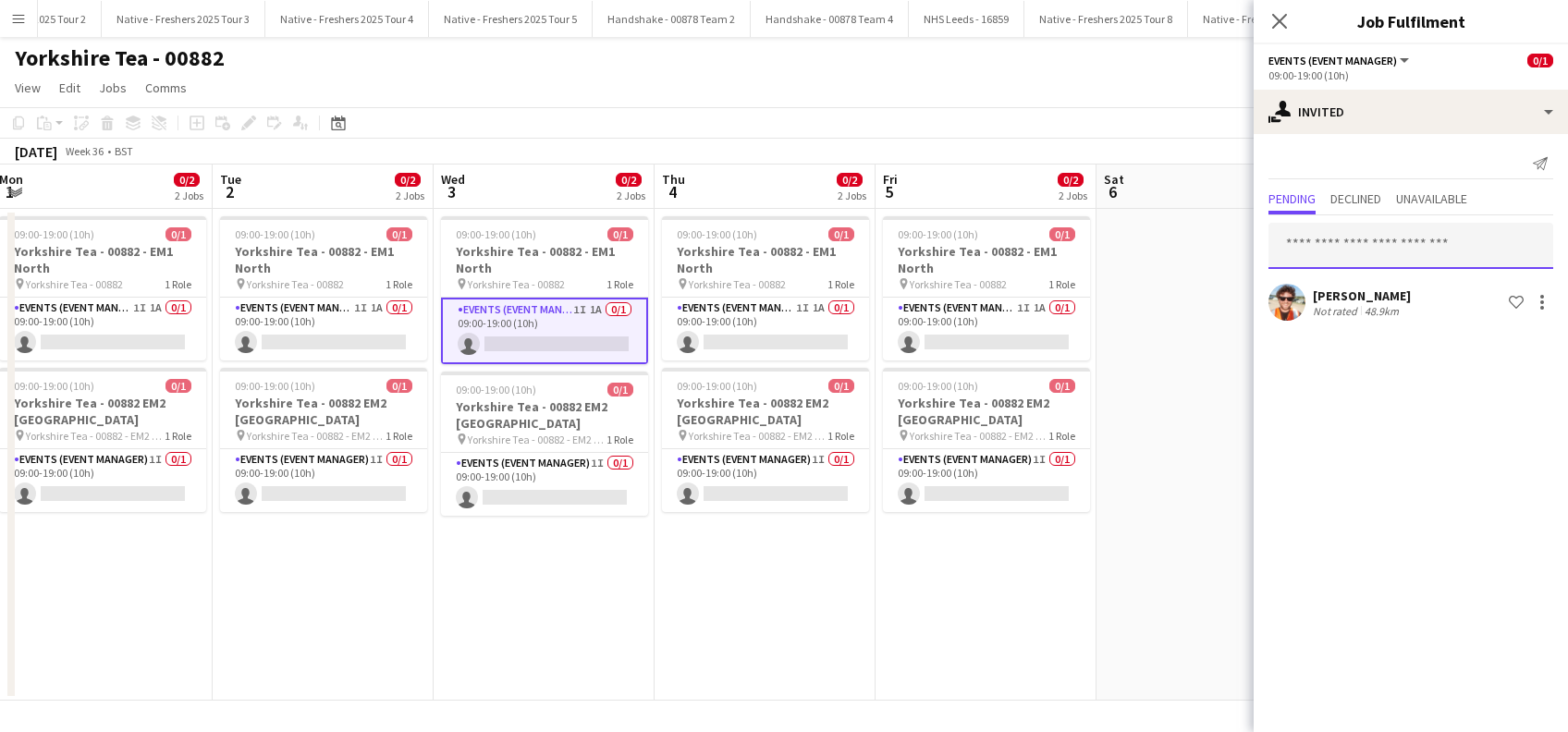
click at [1345, 259] on input "text" at bounding box center [1410, 245] width 284 height 46
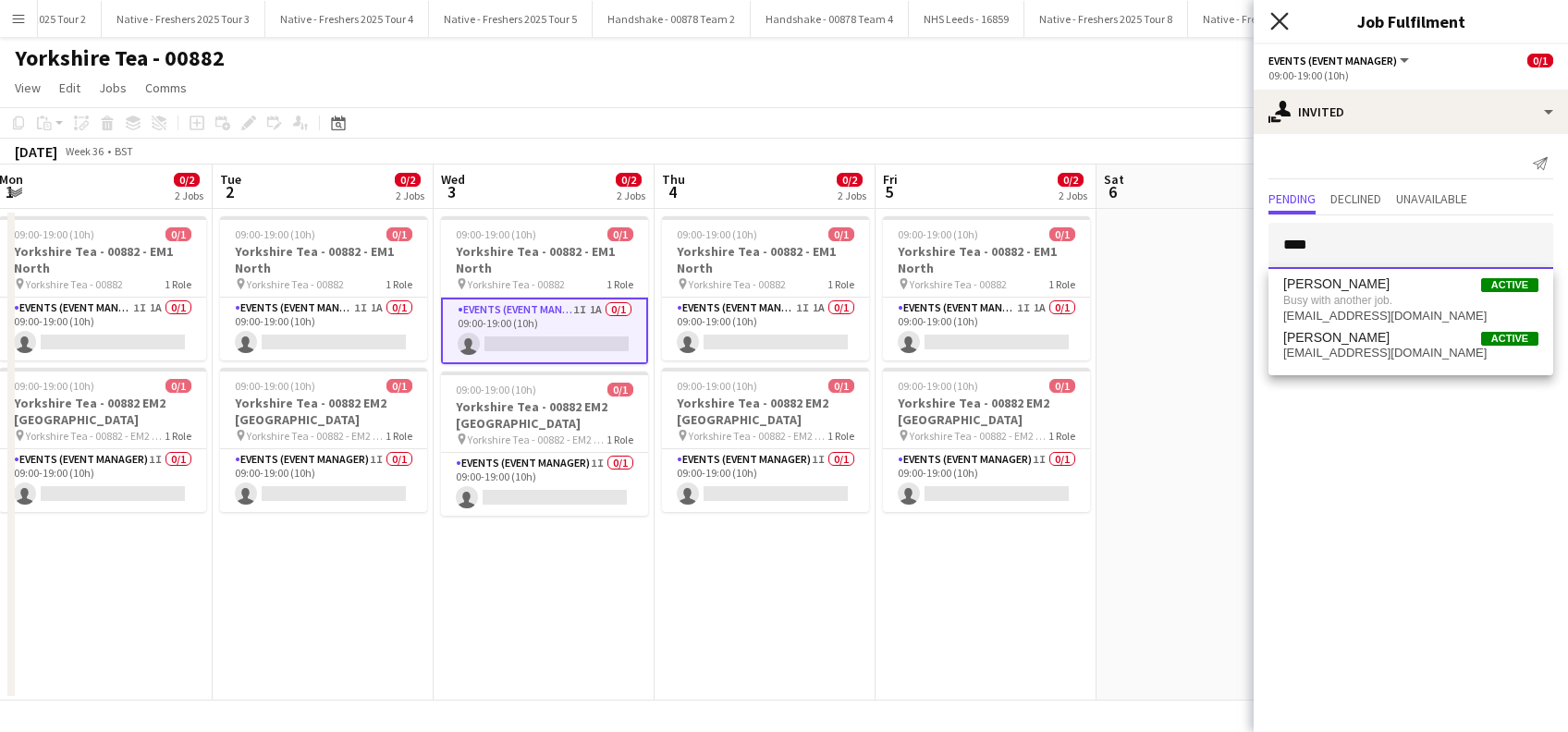
type input "****"
click at [1283, 22] on icon "Close pop-in" at bounding box center [1278, 21] width 18 height 18
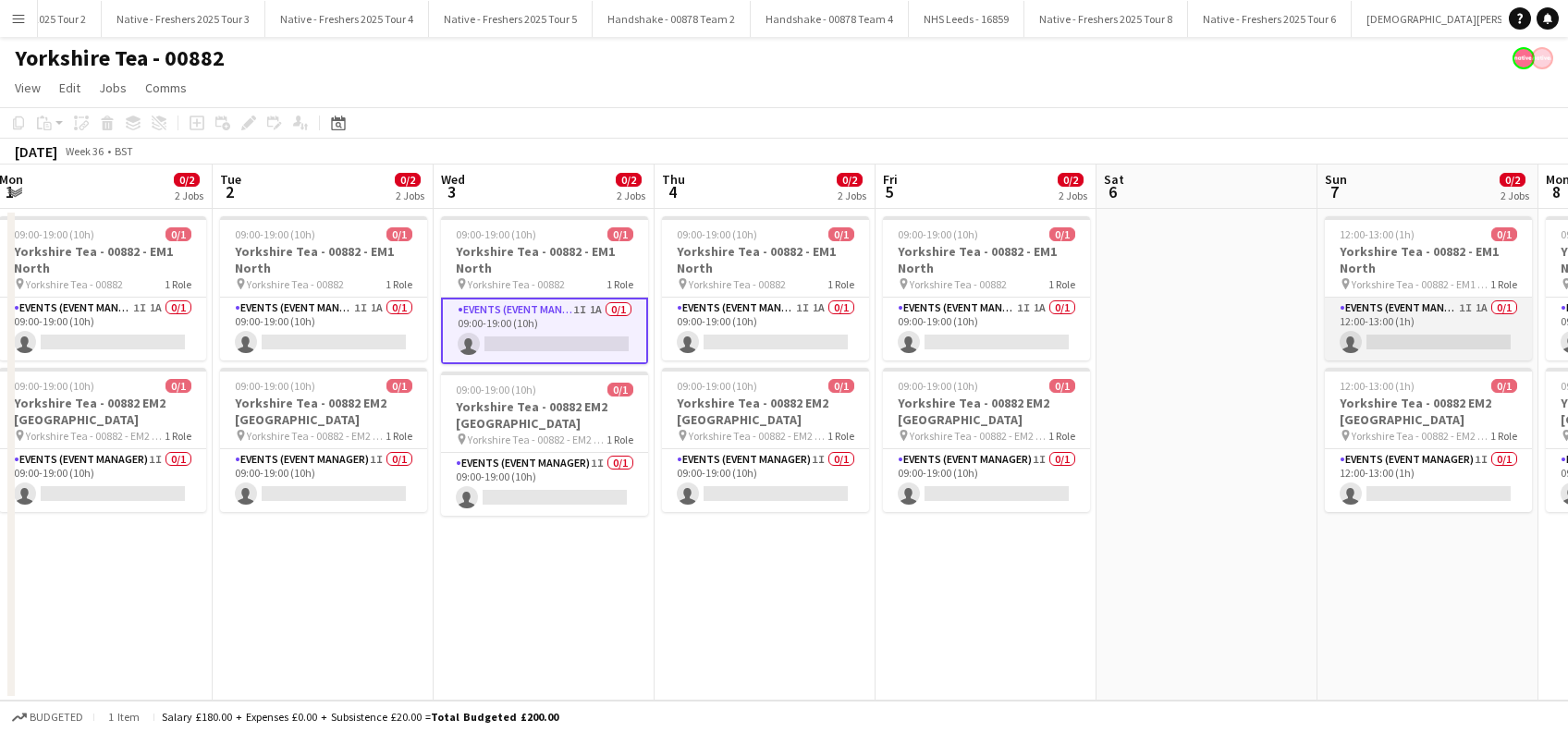
click at [1437, 338] on app-card-role "Events (Event Manager) 1I 1A 0/1 12:00-13:00 (1h) single-neutral-actions" at bounding box center [1428, 328] width 207 height 63
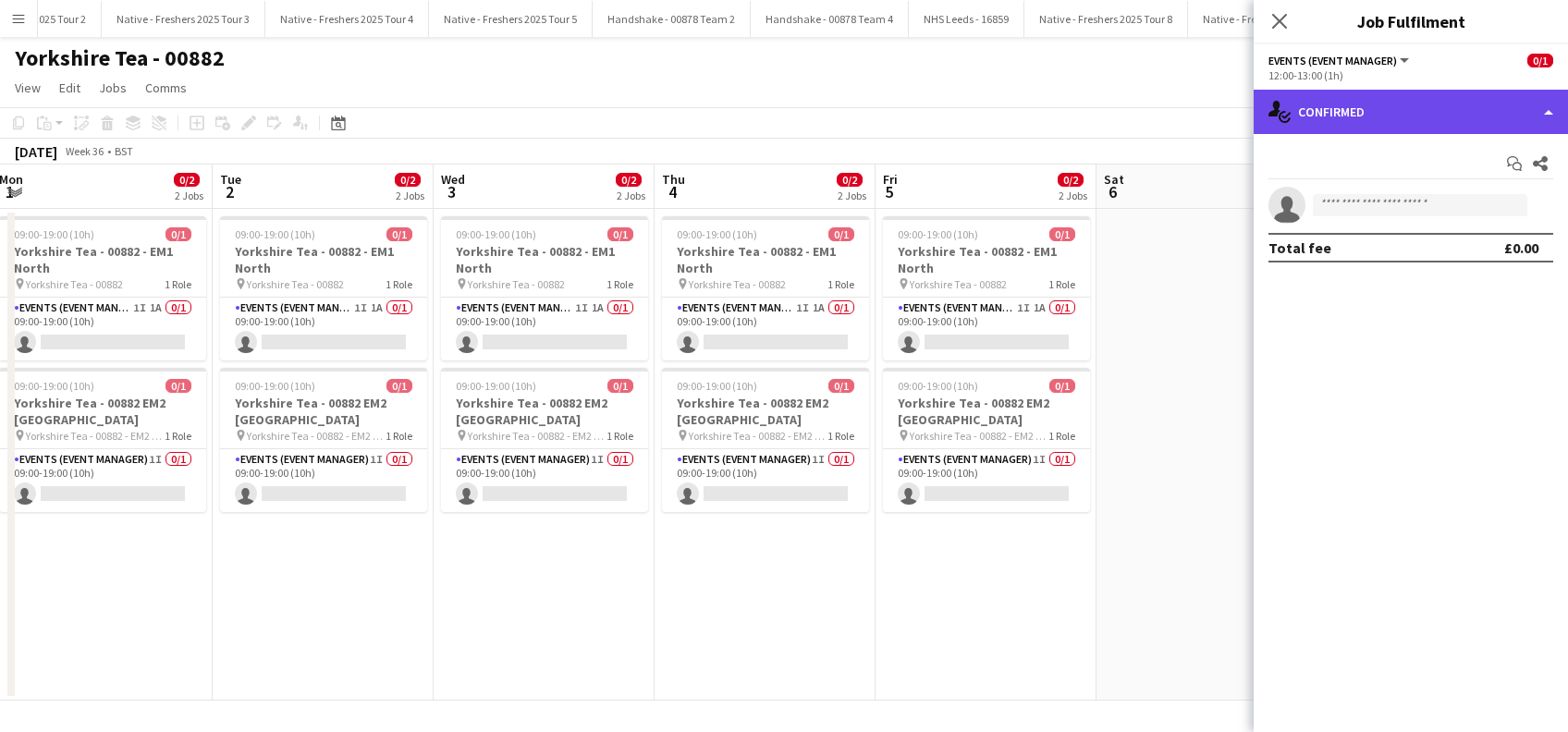
click at [1450, 121] on div "single-neutral-actions-check-2 Confirmed" at bounding box center [1410, 111] width 314 height 44
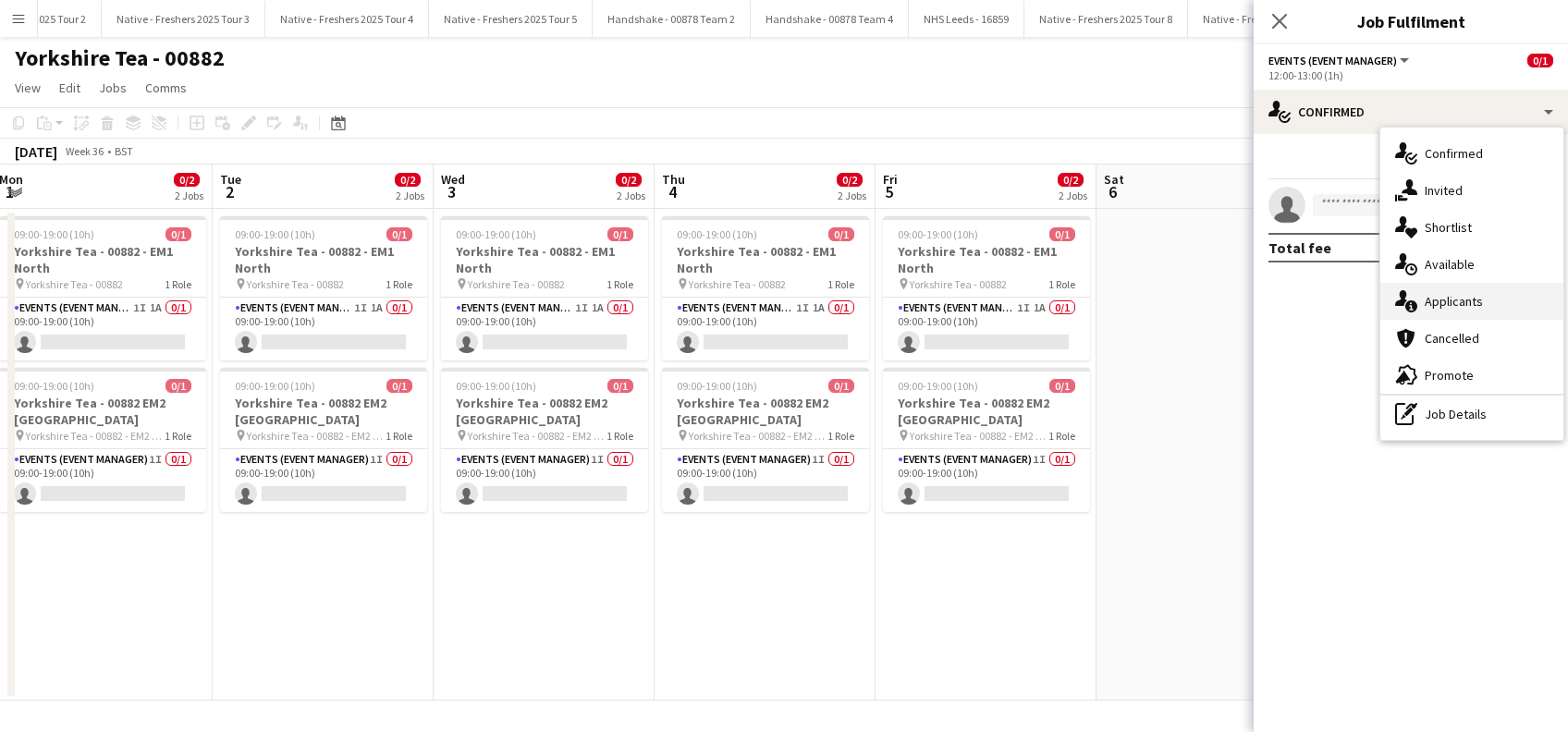
click at [1447, 296] on div "single-neutral-actions-information Applicants" at bounding box center [1472, 302] width 183 height 37
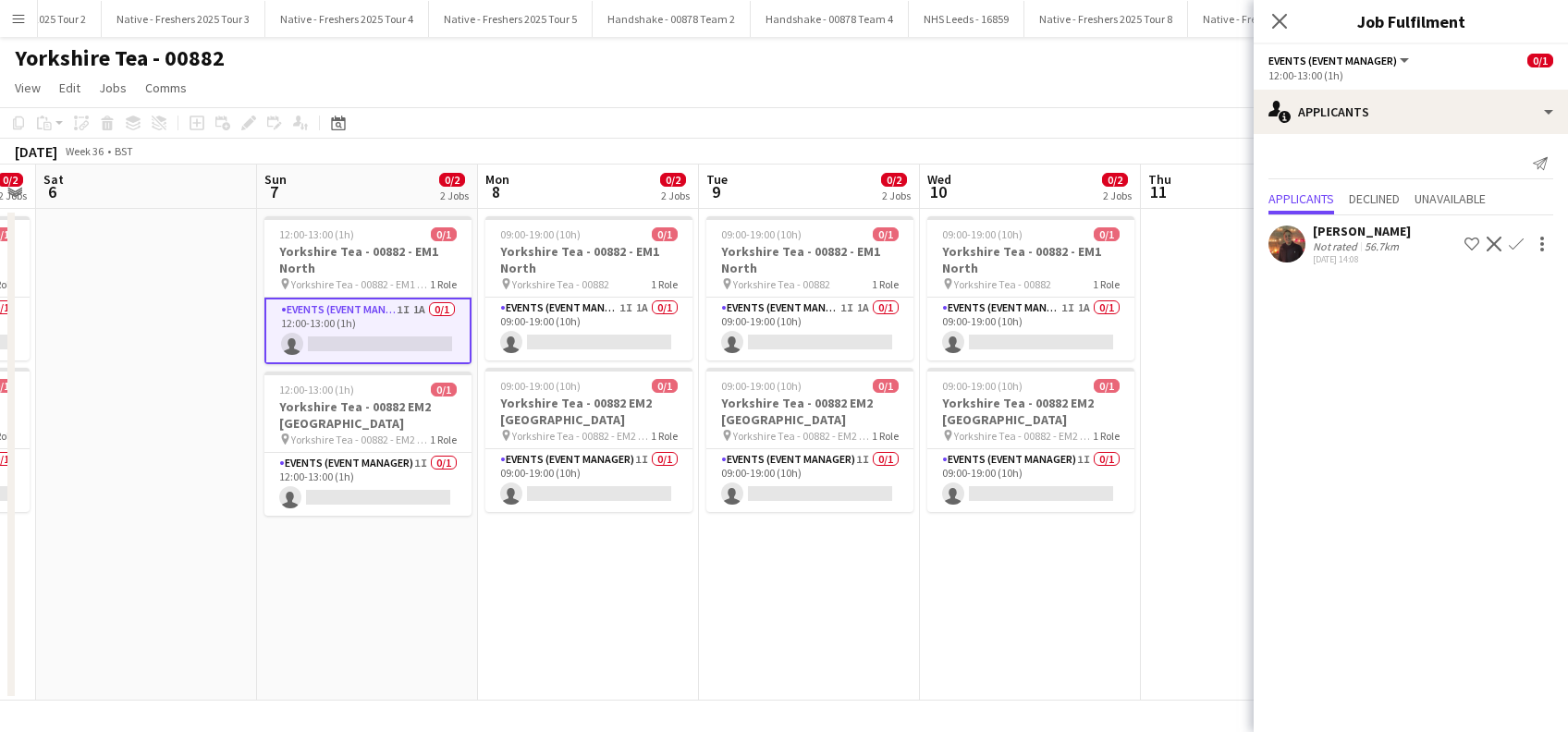
drag, startPoint x: 1083, startPoint y: 551, endPoint x: 106, endPoint y: 663, distance: 983.4
click at [106, 663] on app-calendar-viewport "Tue 2 0/2 2 Jobs Wed 3 0/2 2 Jobs Thu 4 0/2 2 Jobs Fri 5 0/2 2 Jobs Sat 6 Sun 7…" at bounding box center [784, 432] width 1568 height 536
click at [640, 350] on app-card-role "Events (Event Manager) 1I 1A 0/1 09:00-19:00 (10h) single-neutral-actions" at bounding box center [587, 328] width 207 height 63
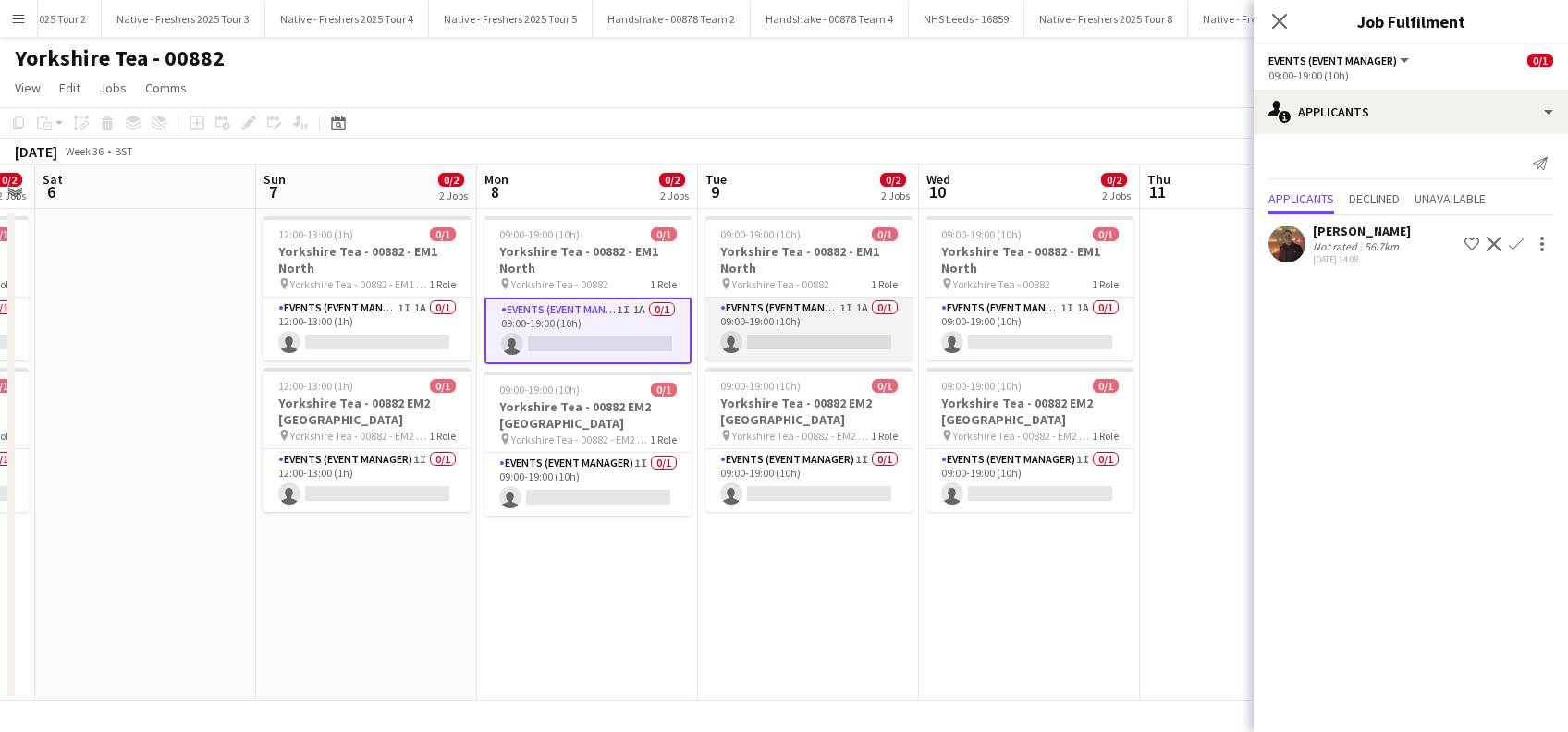
click at [766, 326] on app-card-role "Events (Event Manager) 1I 1A 0/1 09:00-19:00 (10h) single-neutral-actions" at bounding box center [808, 328] width 207 height 63
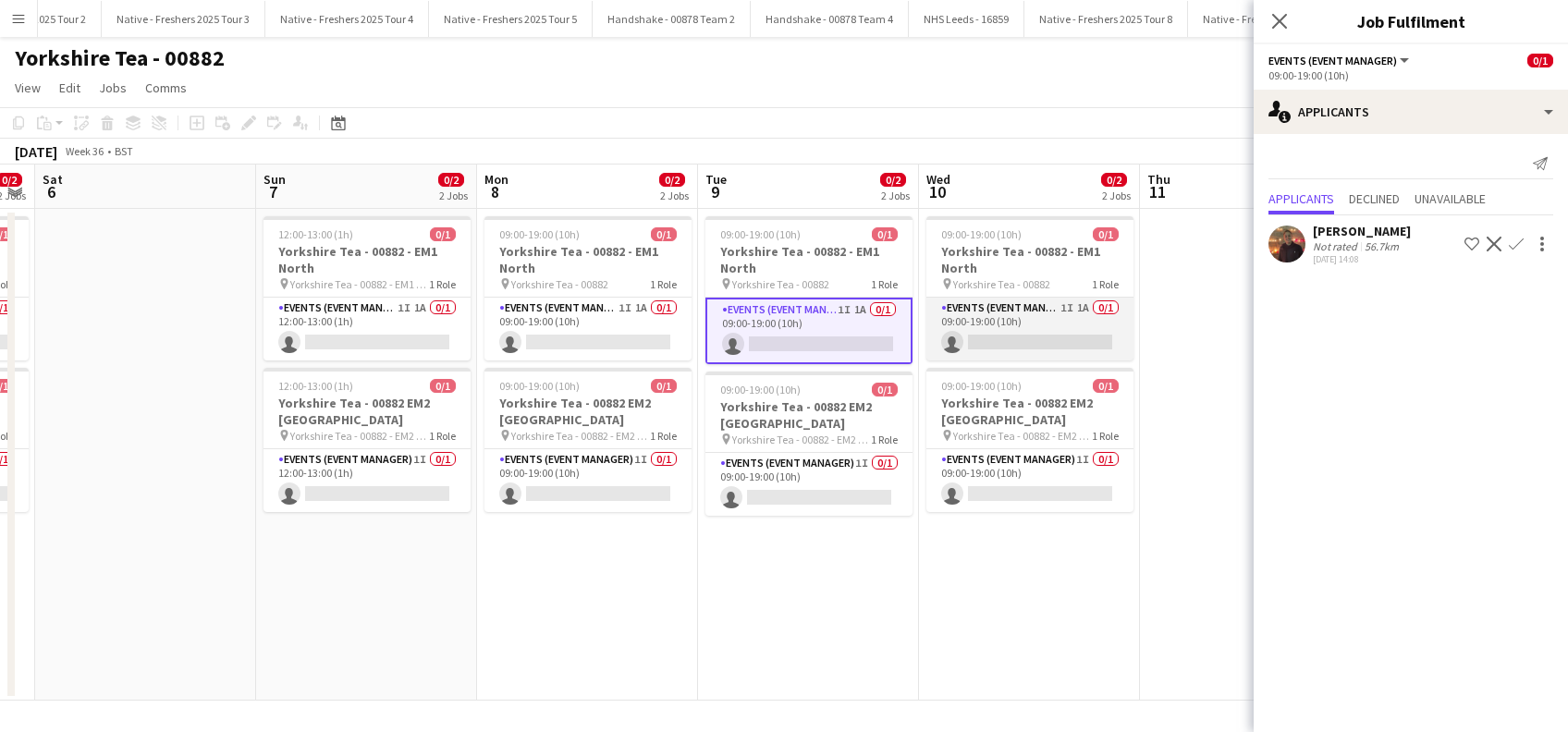
click at [1089, 313] on app-card-role "Events (Event Manager) 1I 1A 0/1 09:00-19:00 (10h) single-neutral-actions" at bounding box center [1029, 328] width 207 height 63
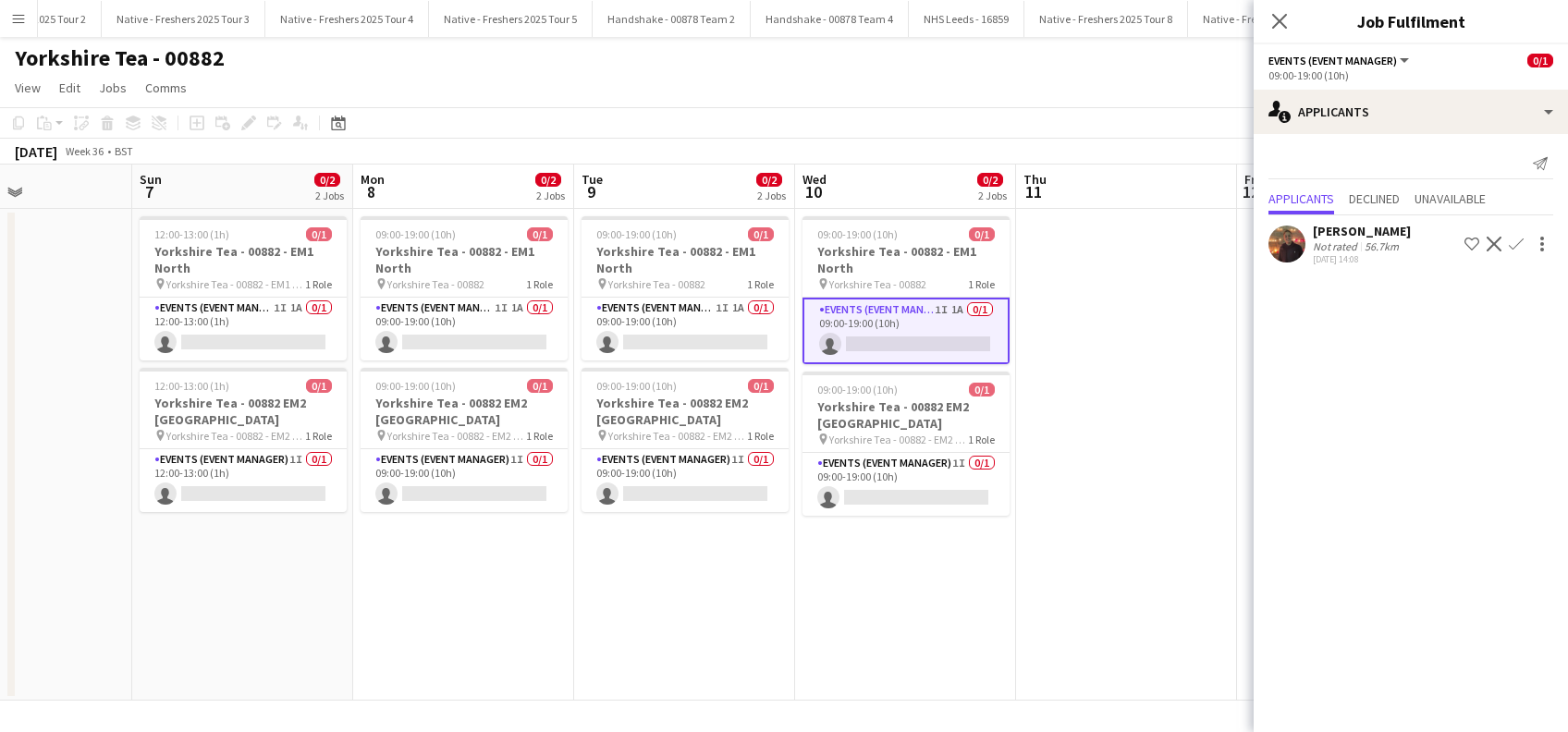
drag, startPoint x: 1148, startPoint y: 566, endPoint x: 1041, endPoint y: 553, distance: 107.8
click at [1124, 562] on app-calendar-viewport "Thu 4 0/2 2 Jobs Fri 5 0/2 2 Jobs Sat 6 Sun 7 0/2 2 Jobs Mon 8 0/2 2 Jobs Tue 9…" at bounding box center [784, 432] width 1568 height 536
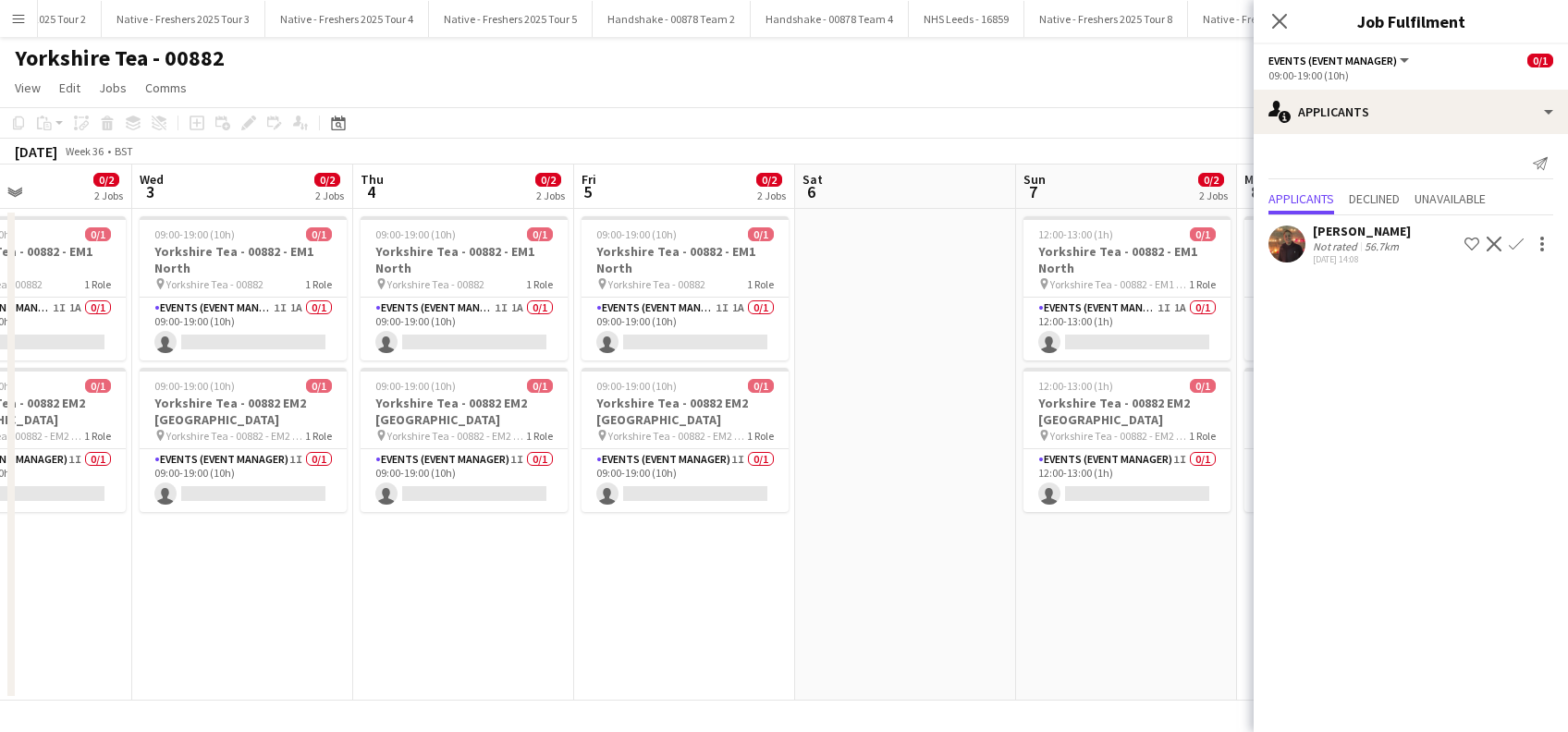
drag, startPoint x: 662, startPoint y: 542, endPoint x: 833, endPoint y: 519, distance: 172.5
click at [923, 518] on app-calendar-viewport "Sun 31 0/2 2 Jobs Mon 1 0/2 2 Jobs Tue 2 0/2 2 Jobs Wed 3 0/2 2 Jobs Thu 4 0/2 …" at bounding box center [784, 432] width 1568 height 536
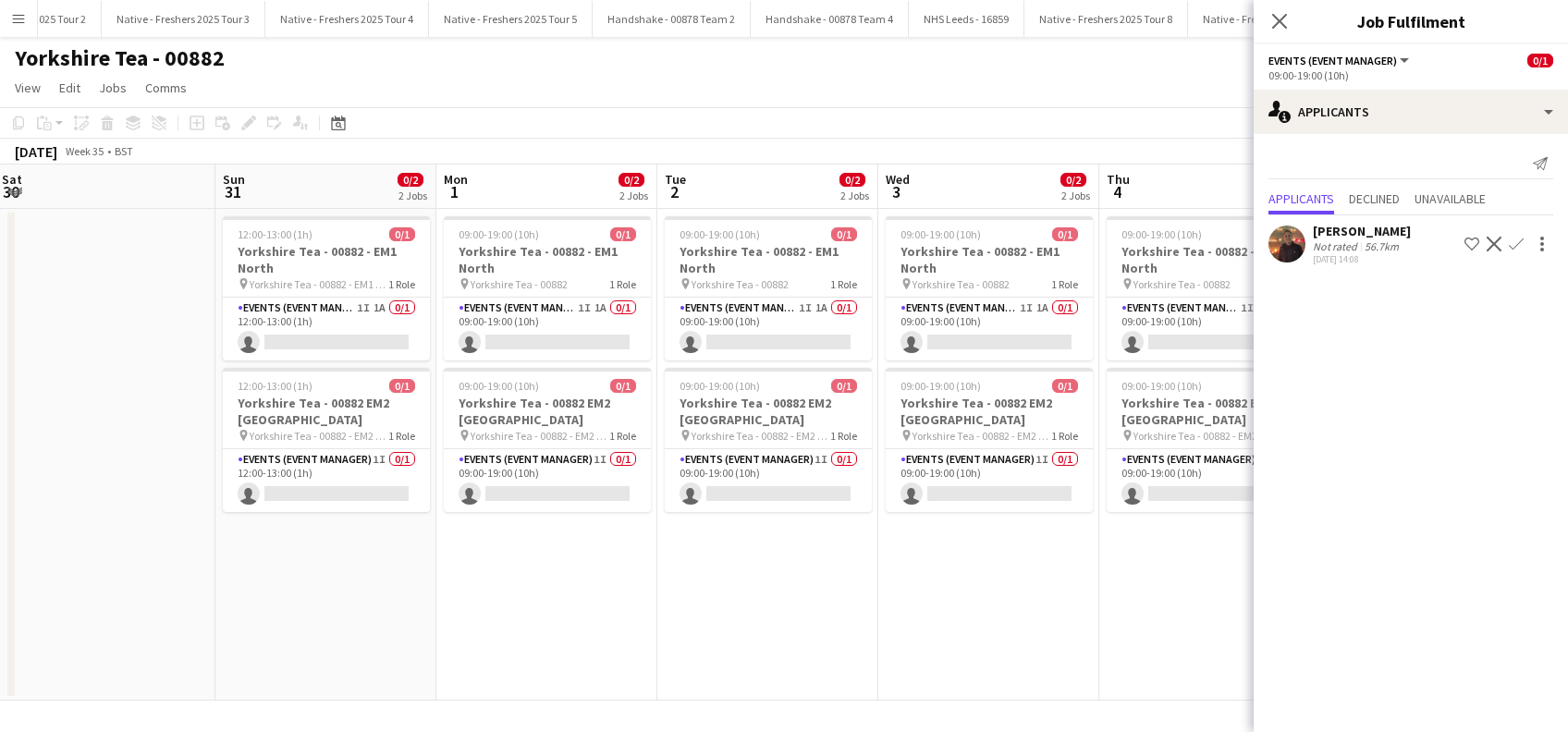
drag, startPoint x: 778, startPoint y: 547, endPoint x: 612, endPoint y: 535, distance: 166.4
click at [843, 542] on app-calendar-viewport "Thu 28 0/2 2 Jobs Fri 29 0/2 2 Jobs Sat 30 Sun 31 0/2 2 Jobs Mon 1 0/2 2 Jobs T…" at bounding box center [784, 432] width 1568 height 536
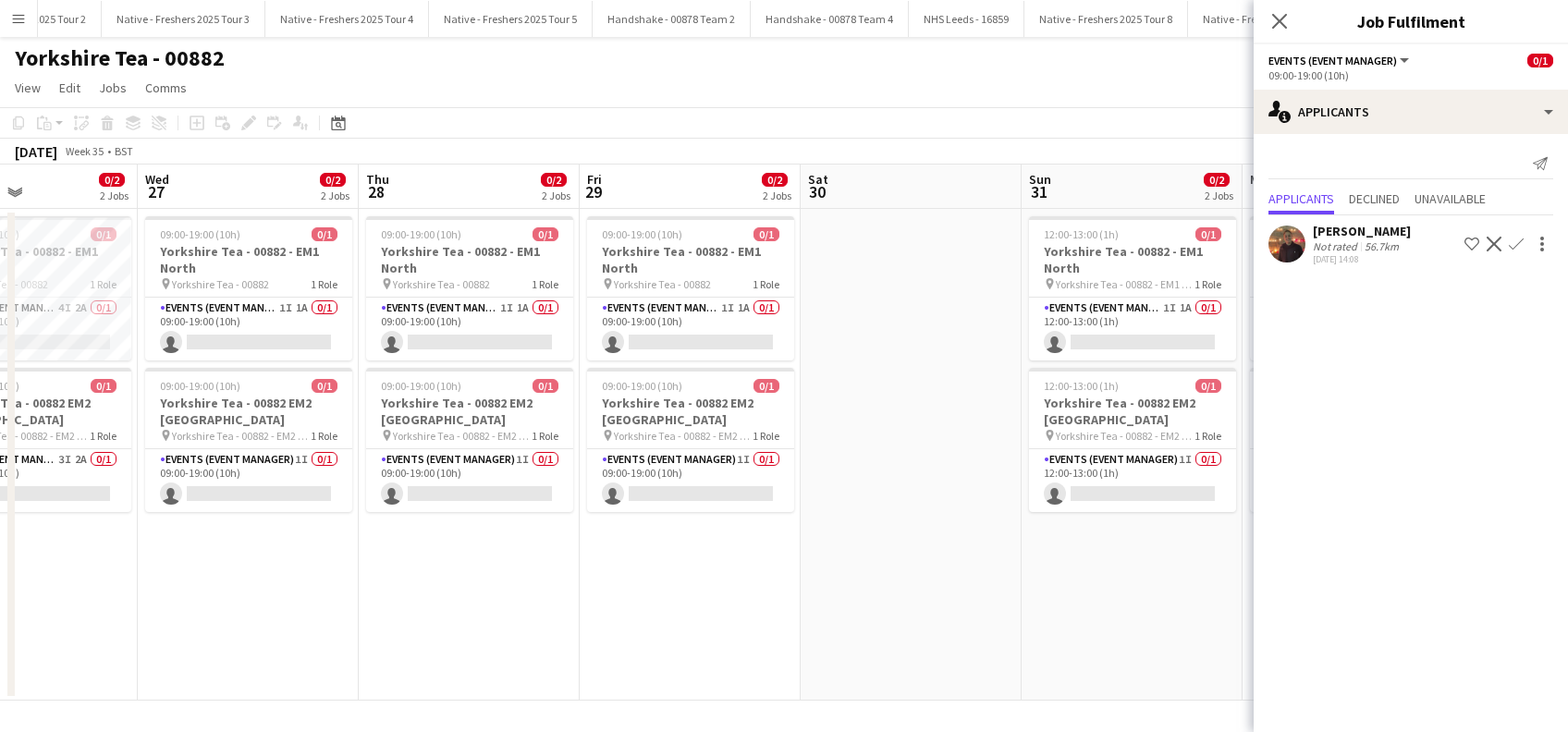
drag, startPoint x: 768, startPoint y: 562, endPoint x: 887, endPoint y: 559, distance: 119.0
click at [887, 559] on app-calendar-viewport "Sun 24 Mon 25 Tue 26 0/2 2 Jobs Wed 27 0/2 2 Jobs Thu 28 0/2 2 Jobs Fri 29 0/2 …" at bounding box center [784, 432] width 1568 height 536
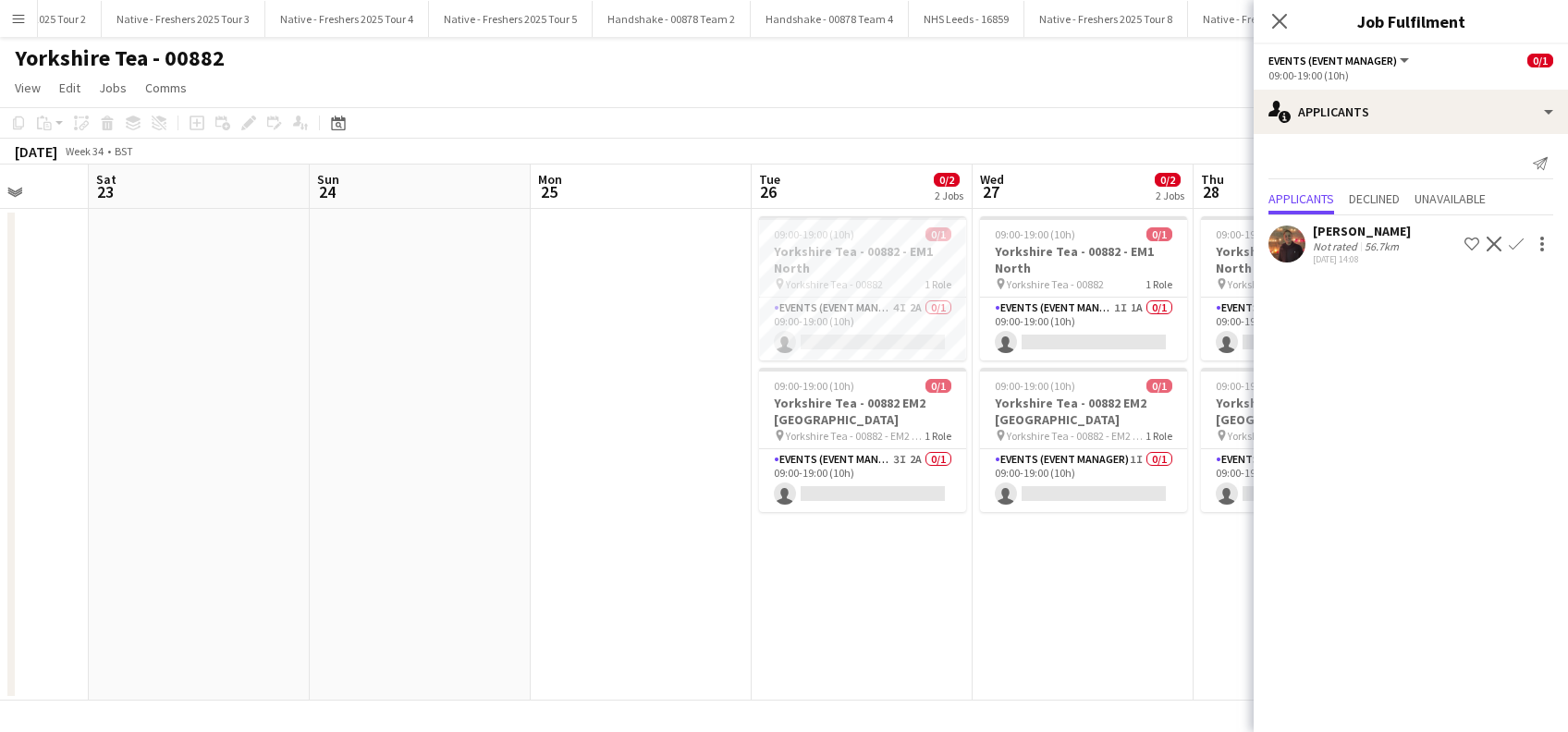
drag, startPoint x: 388, startPoint y: 593, endPoint x: 660, endPoint y: 555, distance: 274.6
click at [661, 563] on app-calendar-viewport "Thu 21 Fri 22 Sat 23 Sun 24 Mon 25 Tue 26 0/2 2 Jobs Wed 27 0/2 2 Jobs Thu 28 0…" at bounding box center [784, 432] width 1568 height 536
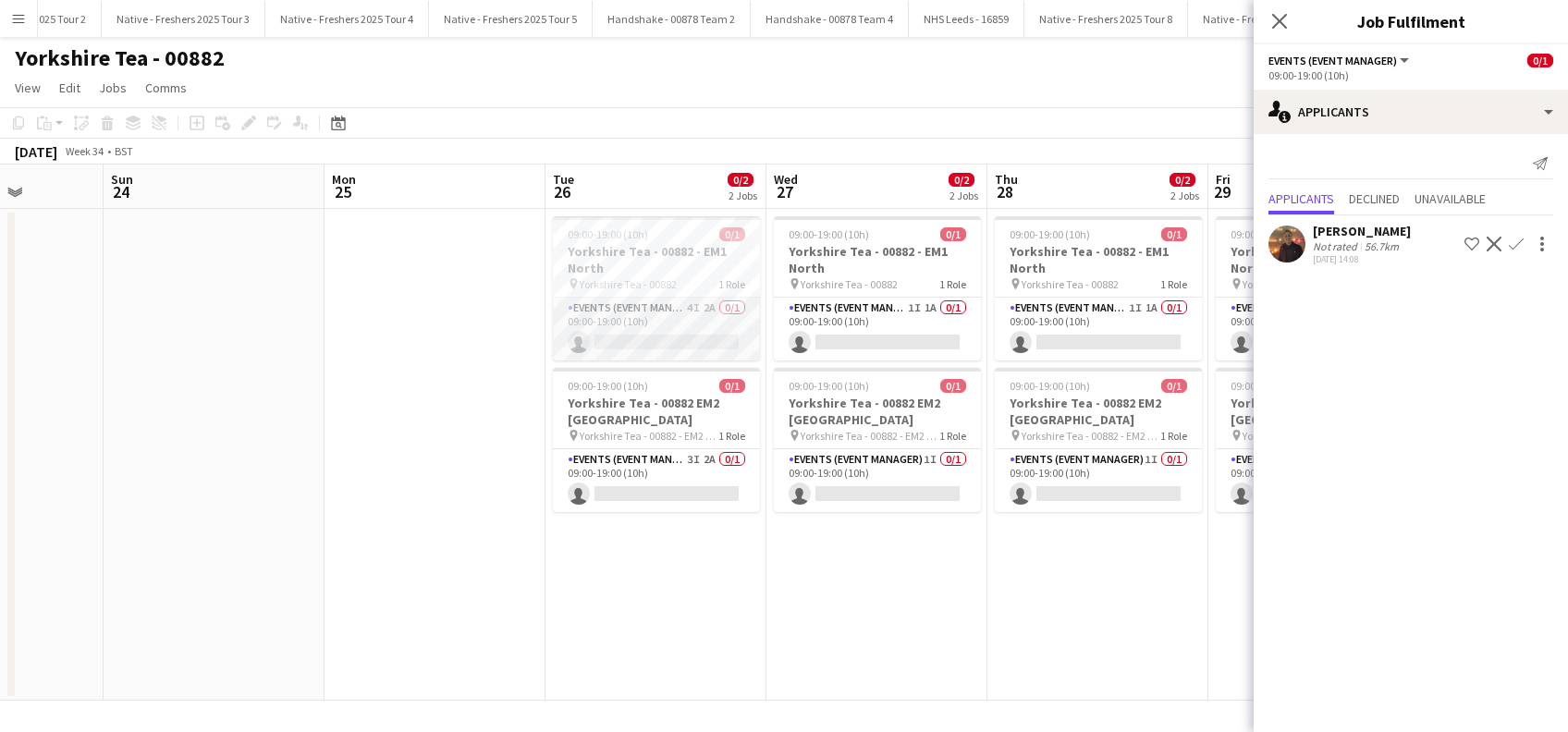
click at [663, 337] on app-card-role "Events (Event Manager) 4I 2A 0/1 09:00-19:00 (10h) single-neutral-actions" at bounding box center [655, 328] width 207 height 63
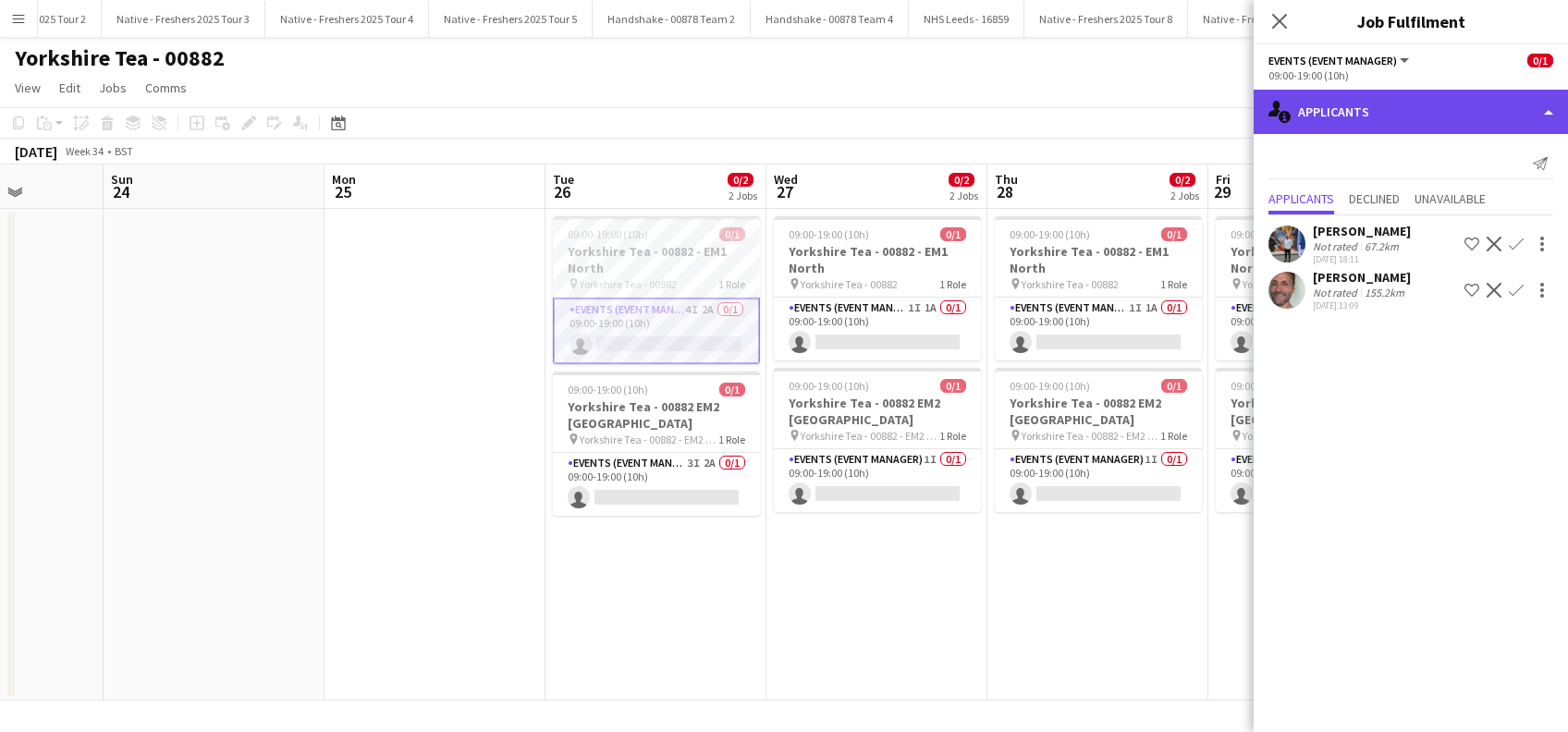
click at [1395, 116] on div "single-neutral-actions-information Applicants" at bounding box center [1410, 111] width 314 height 44
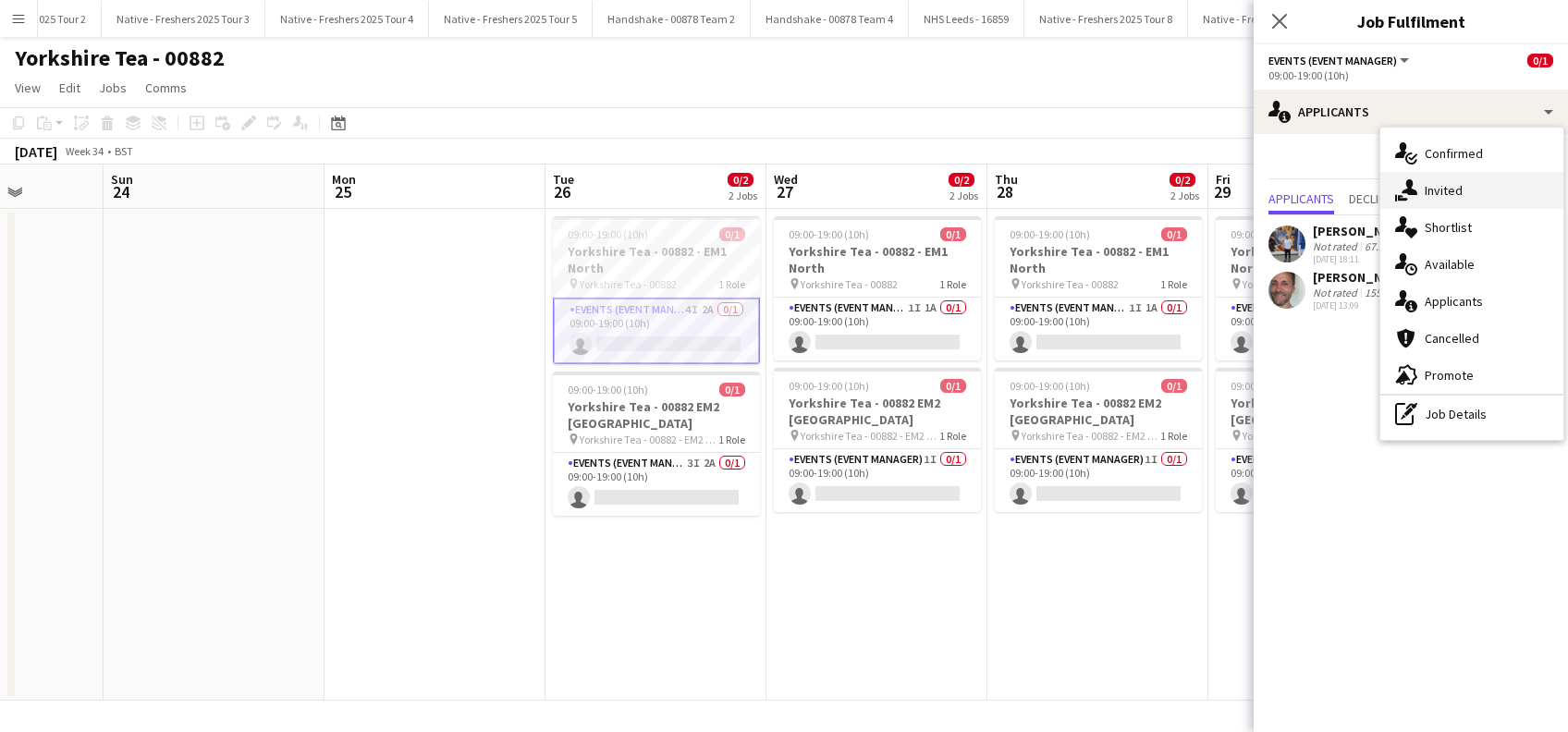
click at [1448, 191] on div "single-neutral-actions-share-1 Invited" at bounding box center [1472, 191] width 183 height 37
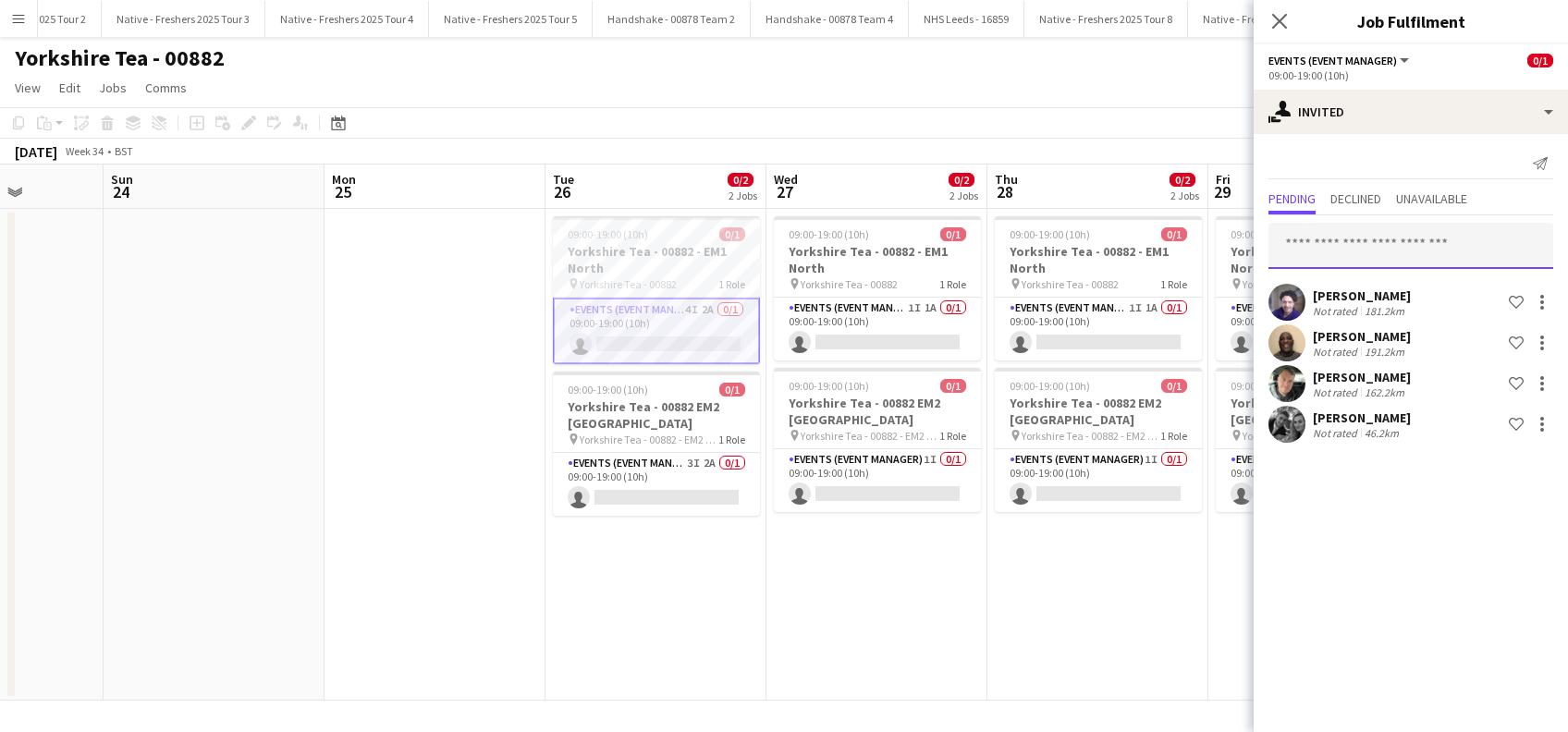
click at [1287, 251] on input "text" at bounding box center [1410, 245] width 284 height 46
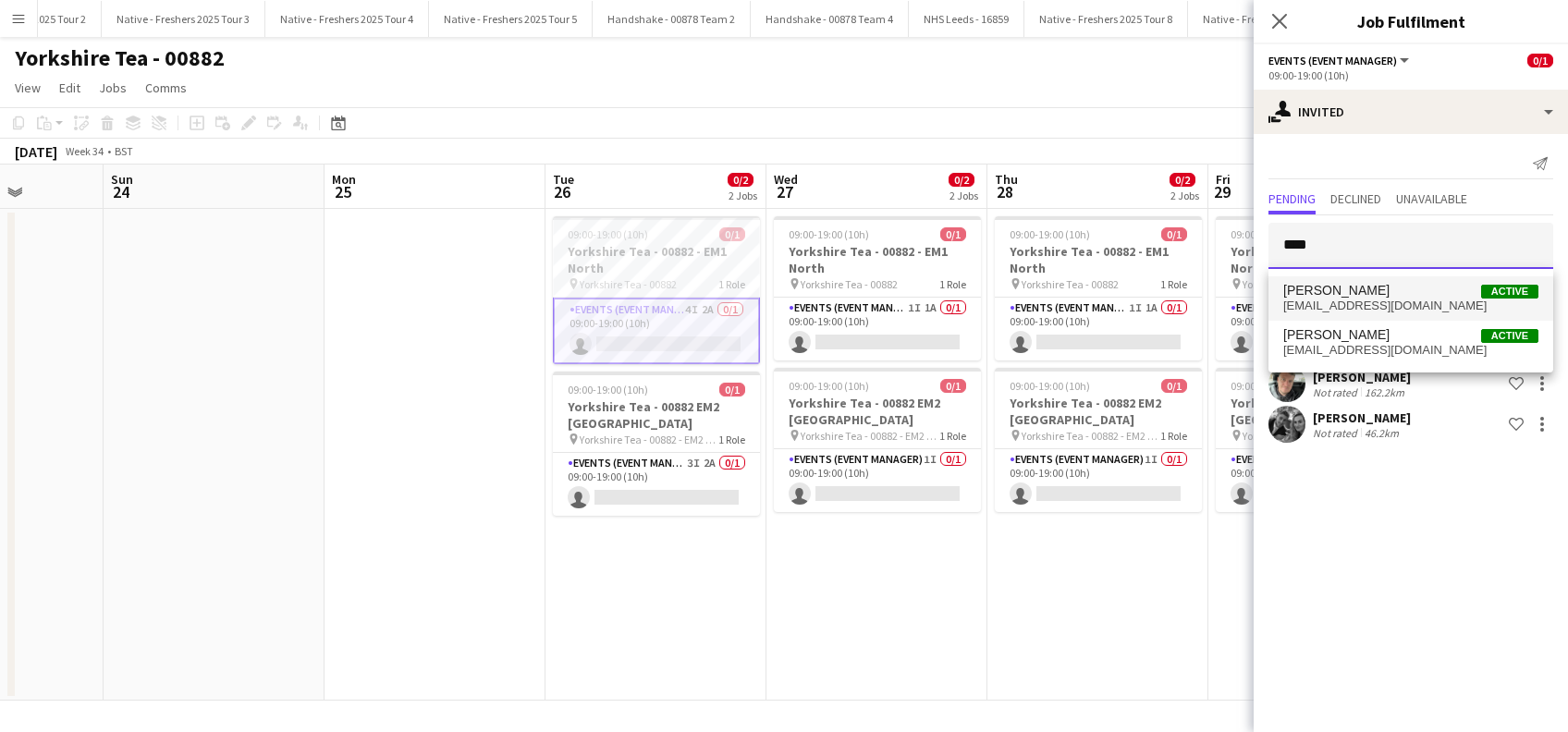
type input "****"
click at [1342, 289] on span "[PERSON_NAME]" at bounding box center [1336, 291] width 107 height 16
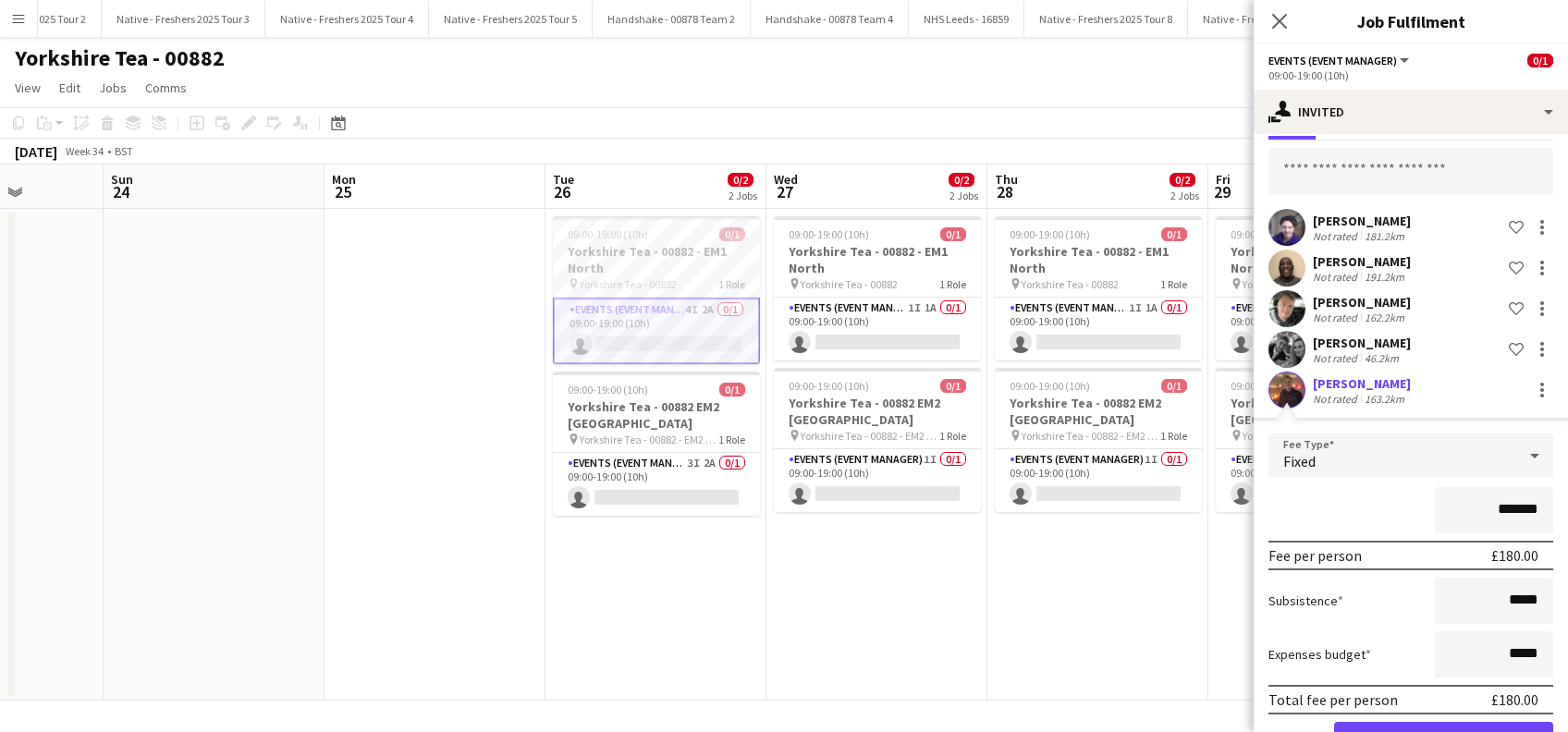
scroll to position [133, 0]
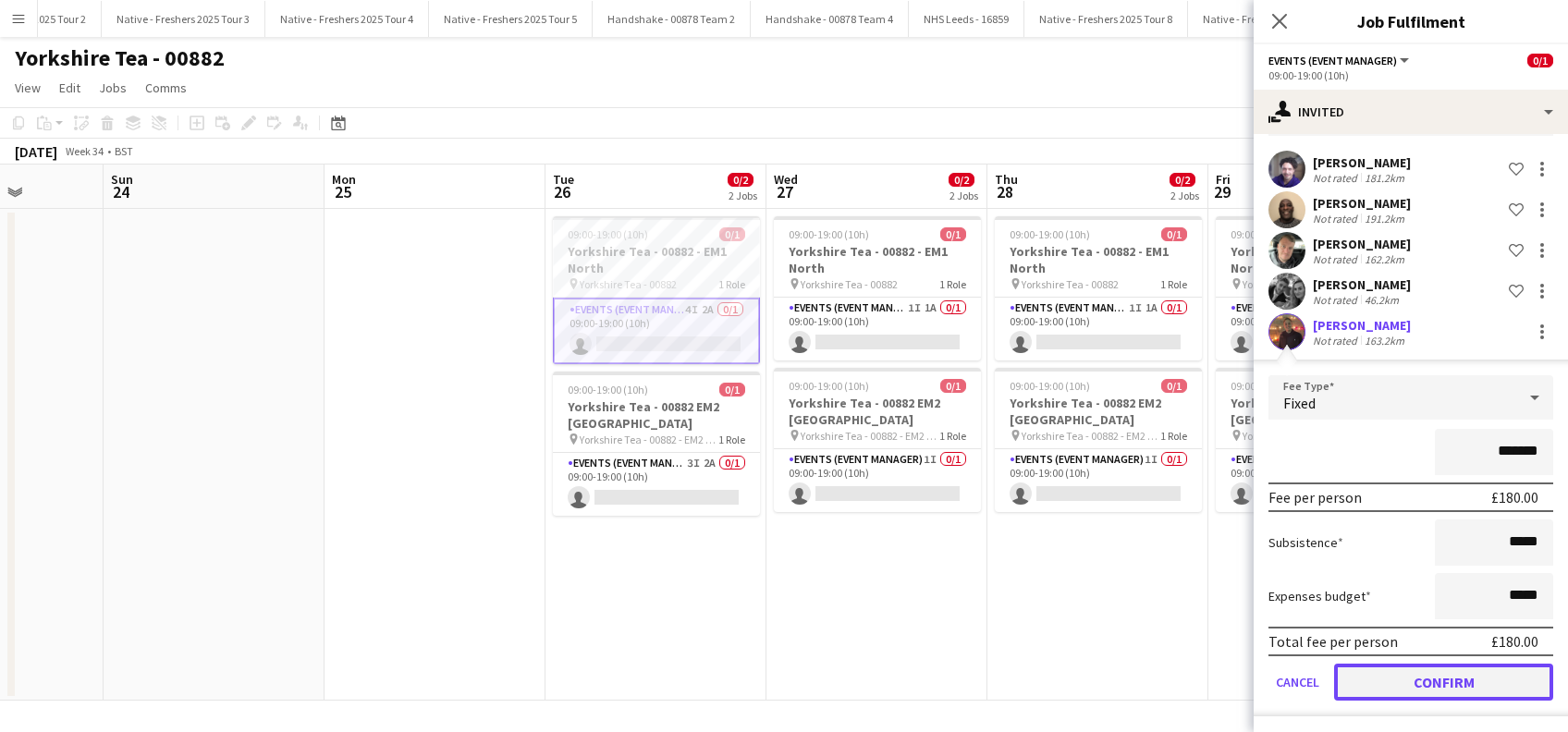
click at [1431, 678] on button "Confirm" at bounding box center [1444, 682] width 219 height 37
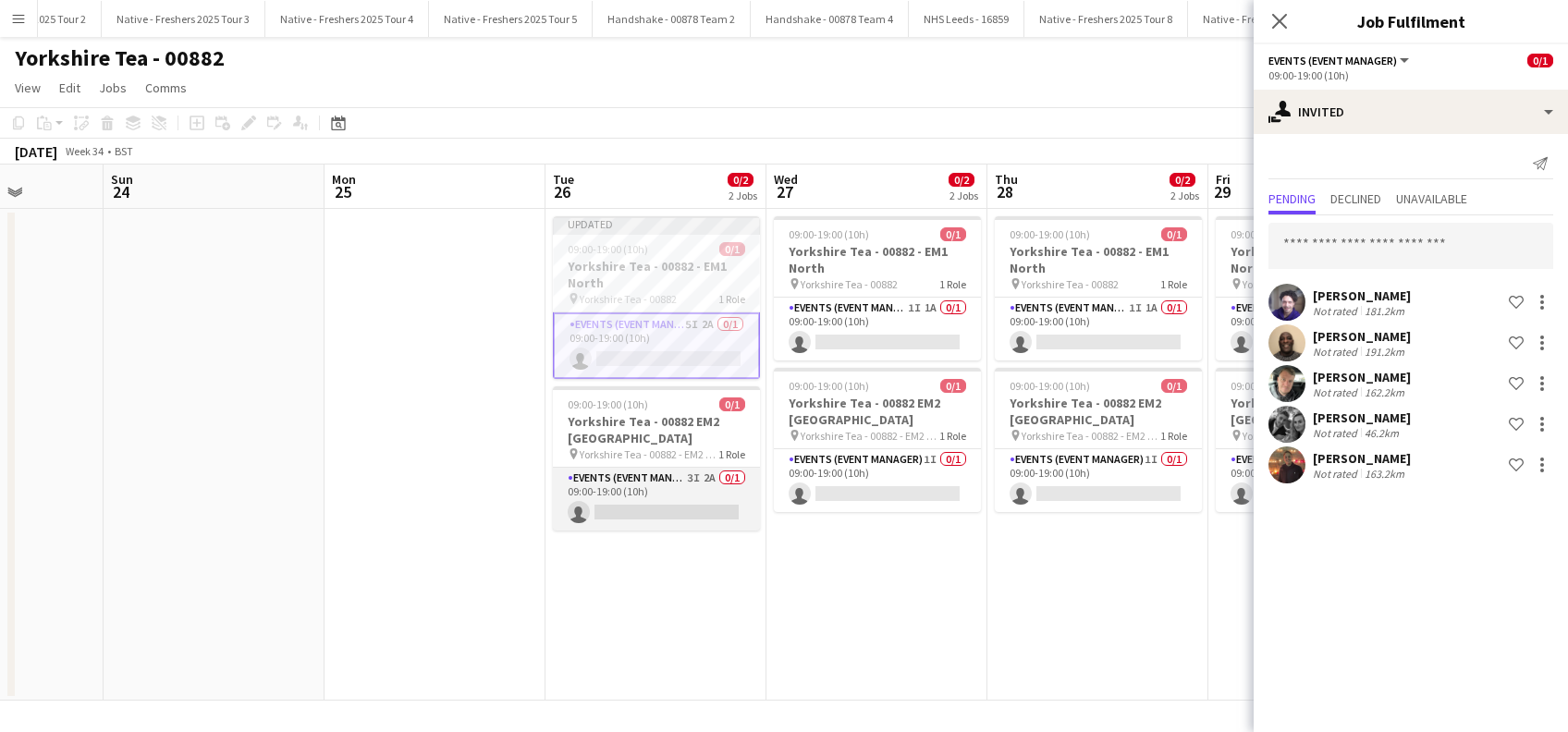
click at [636, 504] on app-card-role "Events (Event Manager) 3I 2A 0/1 09:00-19:00 (10h) single-neutral-actions" at bounding box center [655, 498] width 207 height 63
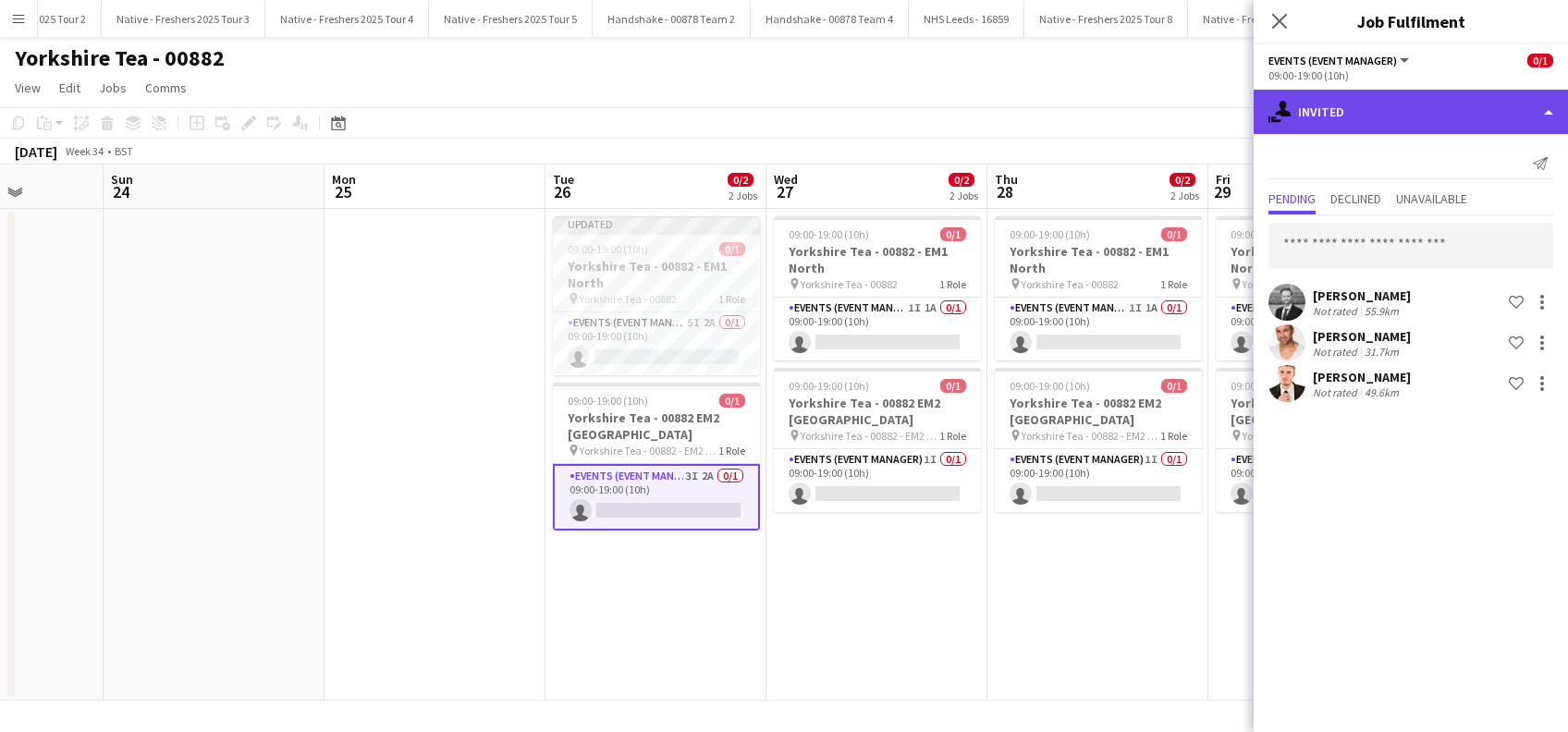
click at [1445, 125] on div "single-neutral-actions-share-1 Invited" at bounding box center [1410, 111] width 314 height 44
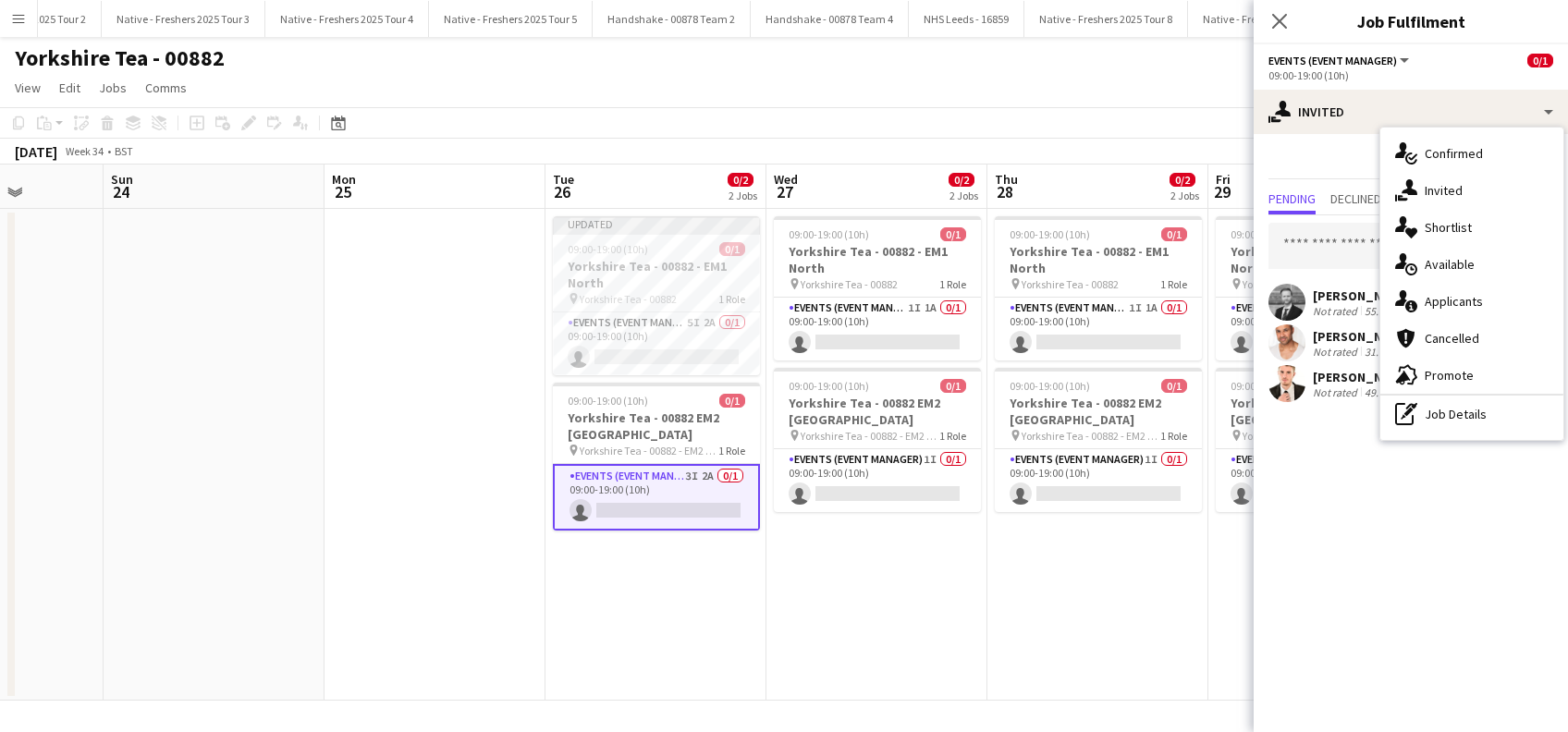
click at [1466, 289] on div "single-neutral-actions-information Applicants" at bounding box center [1472, 302] width 183 height 37
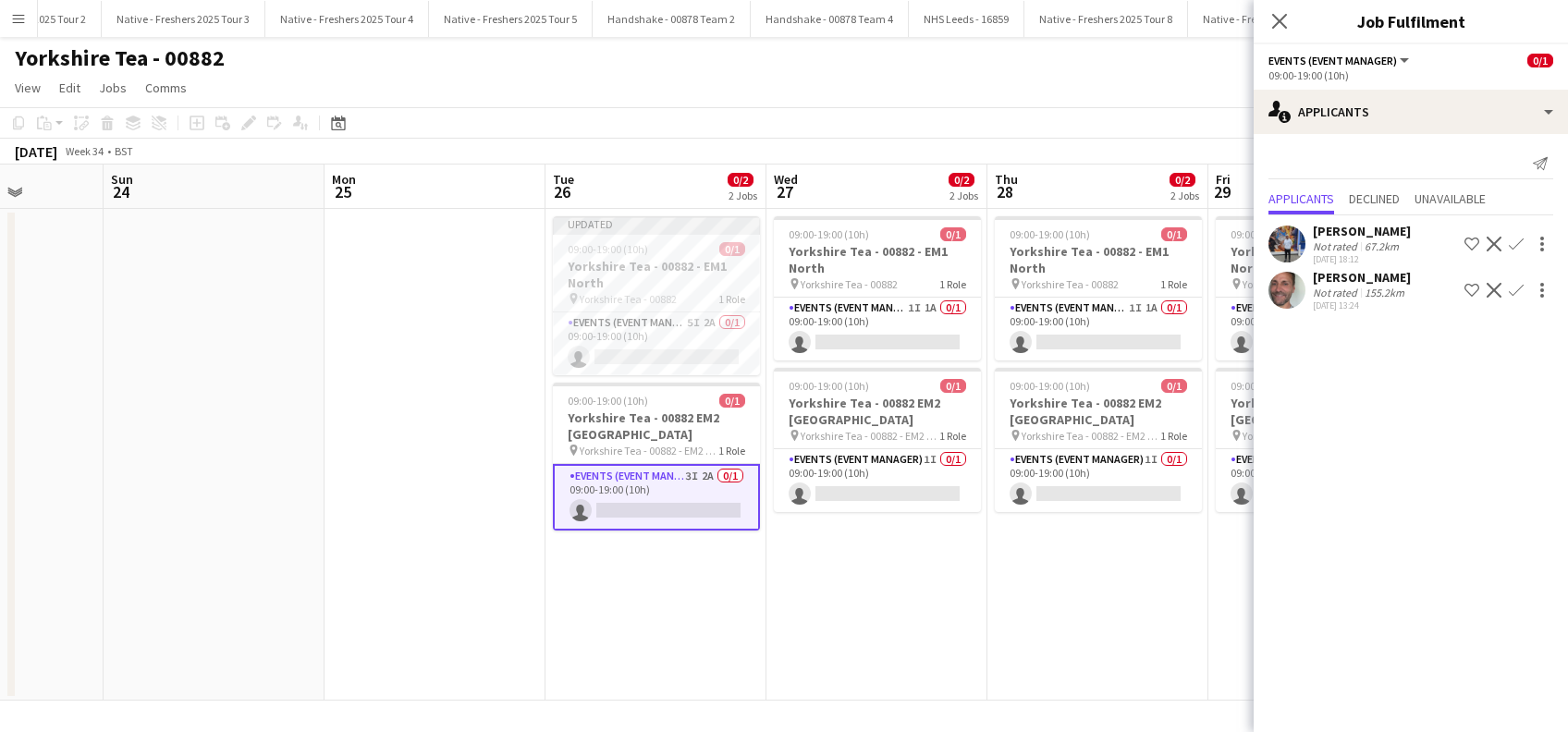
click at [1339, 276] on div "[PERSON_NAME]" at bounding box center [1361, 278] width 98 height 17
